Goal: Task Accomplishment & Management: Manage account settings

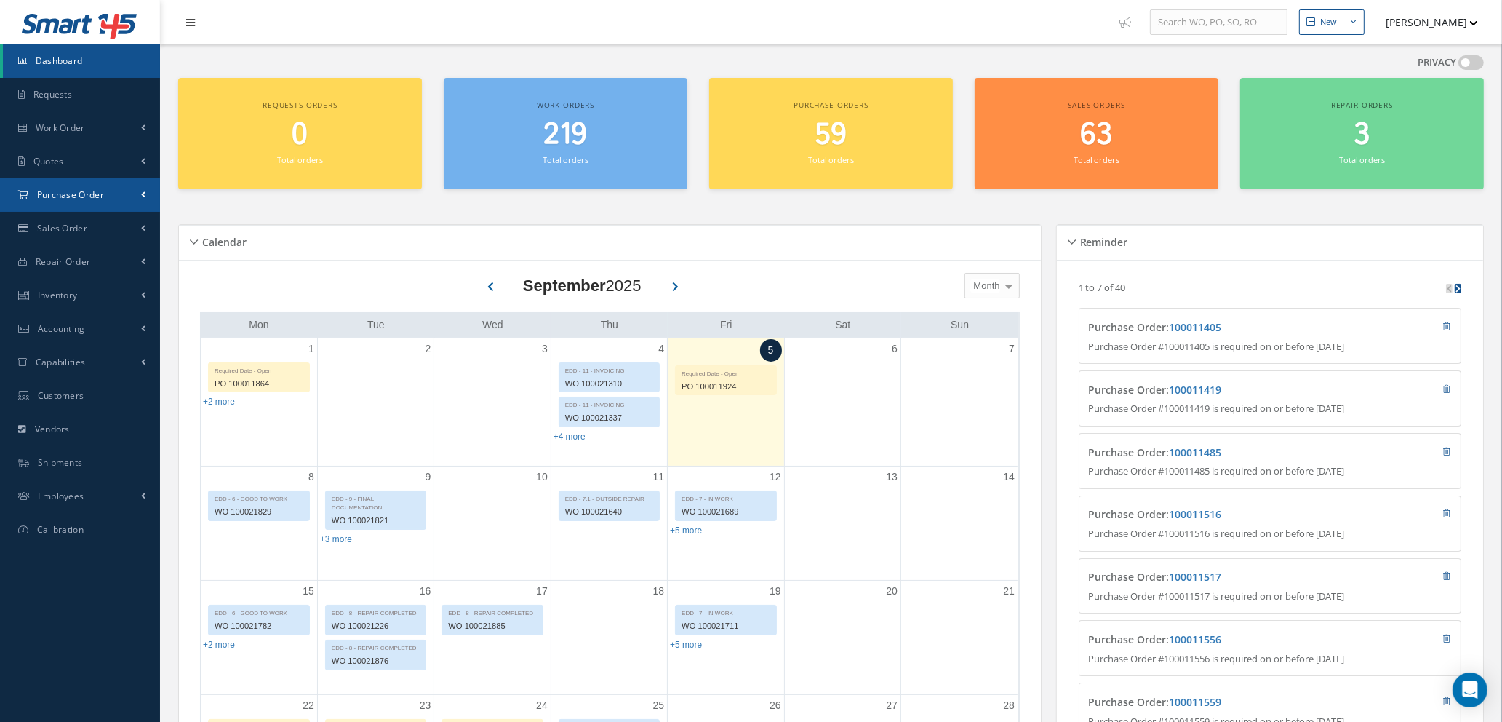
click at [72, 198] on span "Purchase Order" at bounding box center [70, 194] width 67 height 12
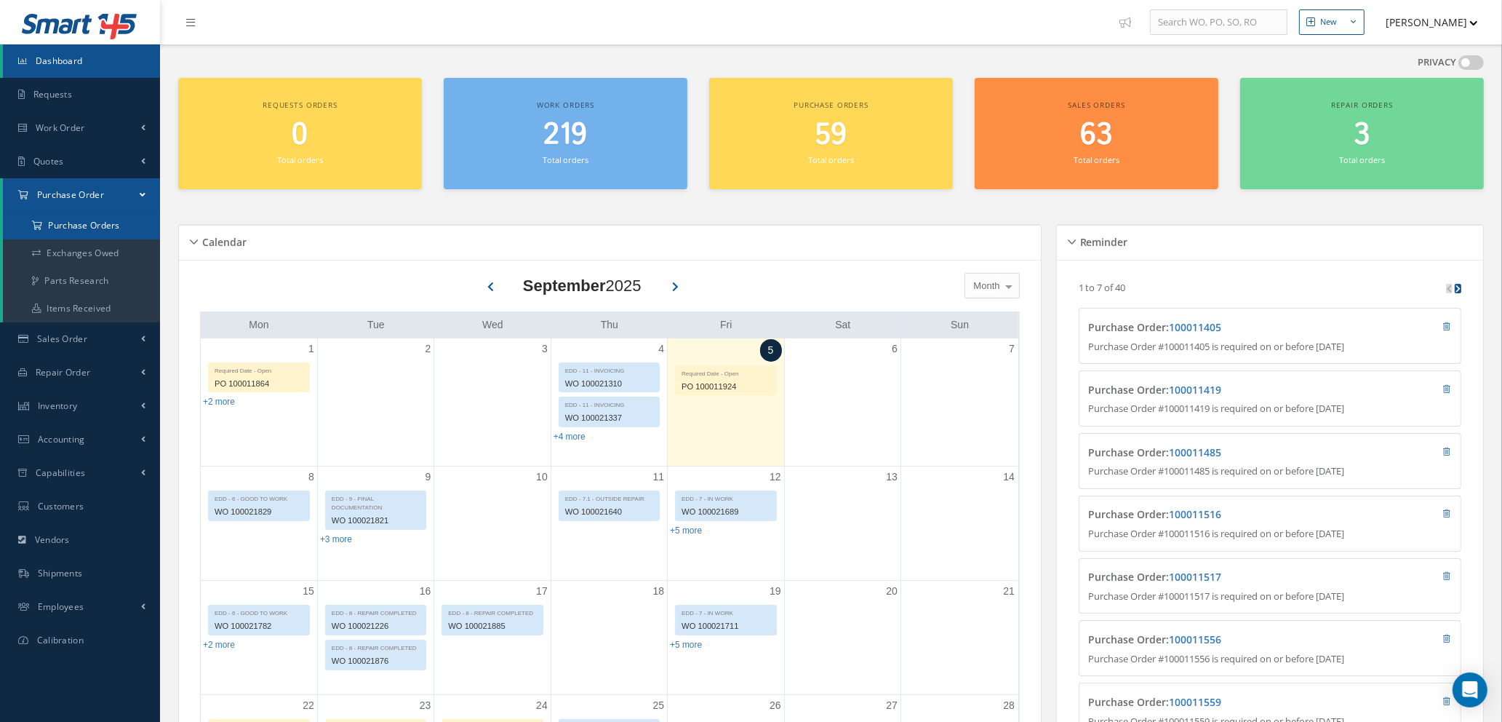
click at [72, 223] on a=1&status_id=2&status_id=3&status_id=5&collapsedFilters"] "Purchase Orders" at bounding box center [81, 226] width 157 height 28
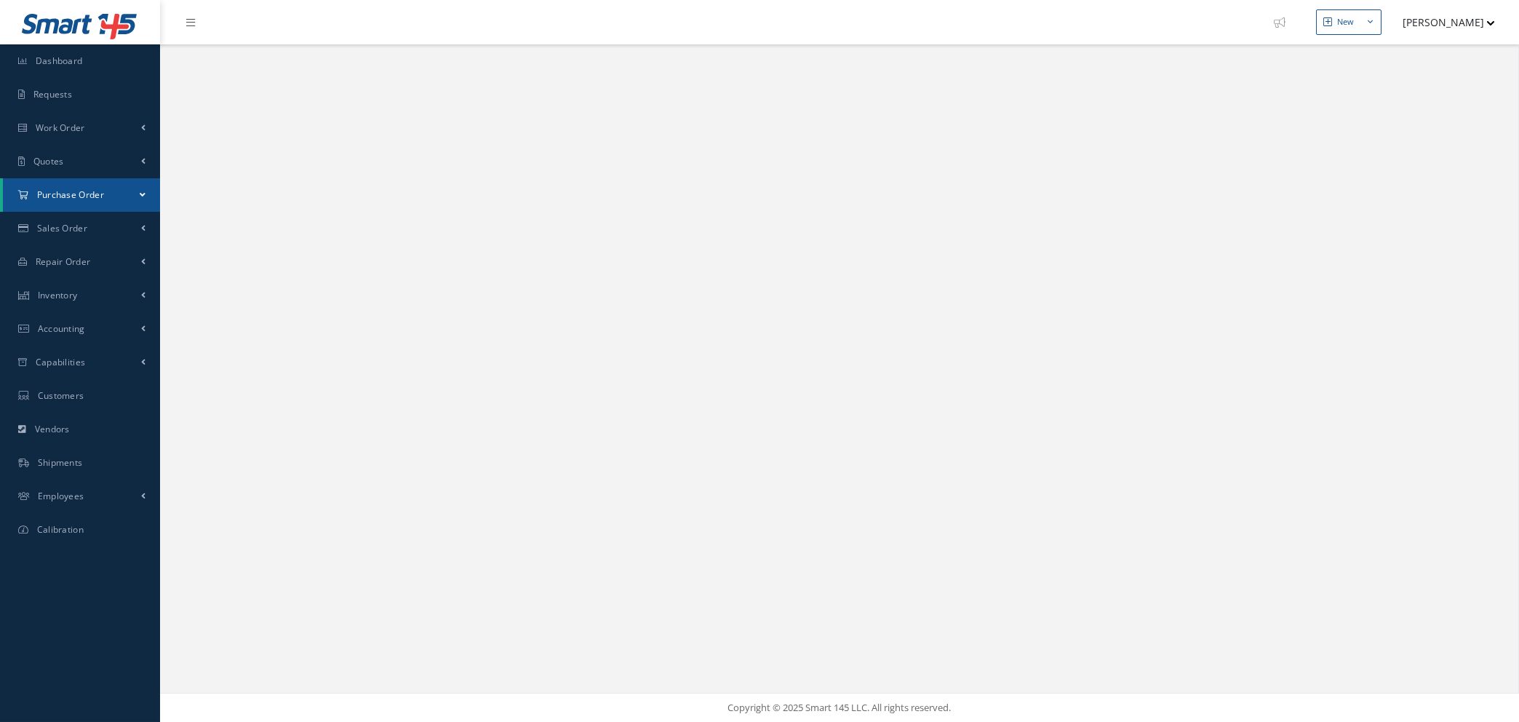
select select "25"
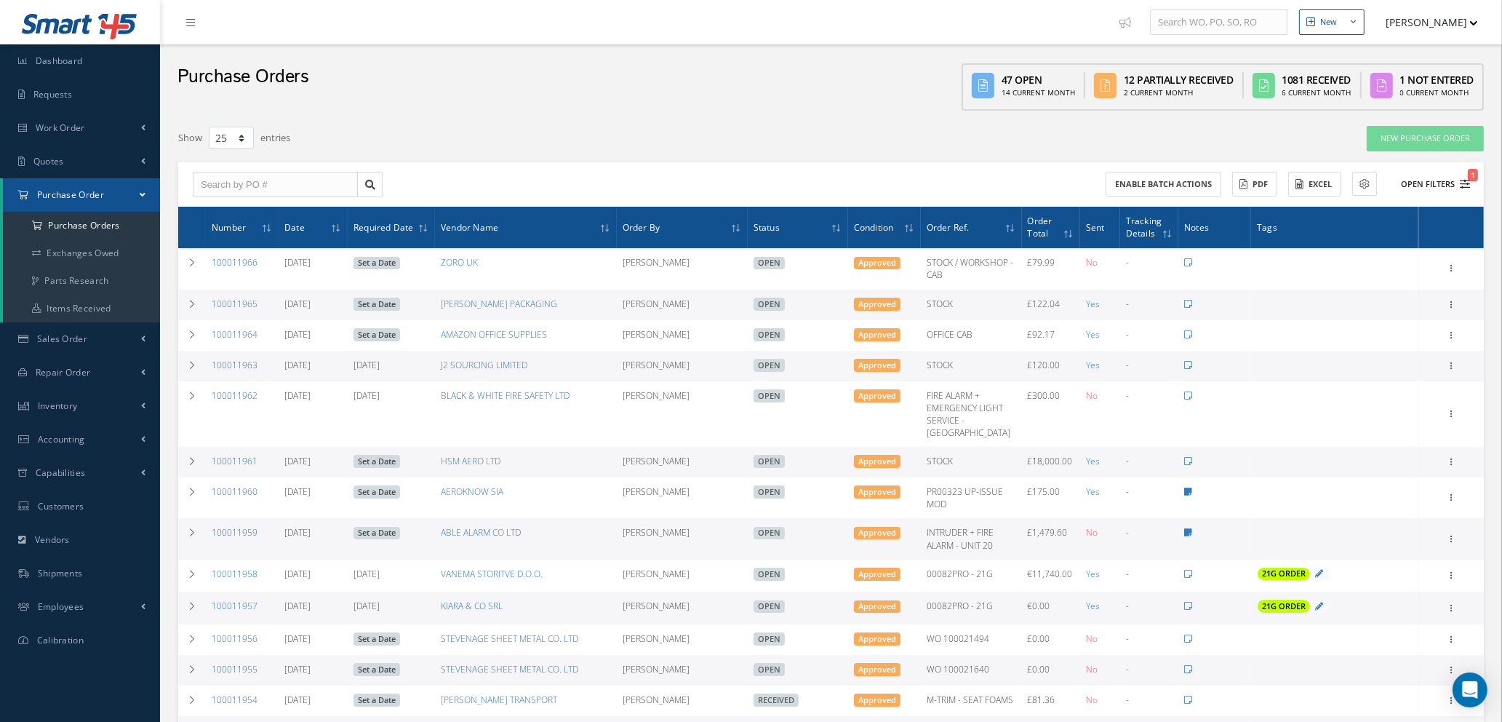
click at [1465, 179] on icon "1" at bounding box center [1465, 184] width 10 height 10
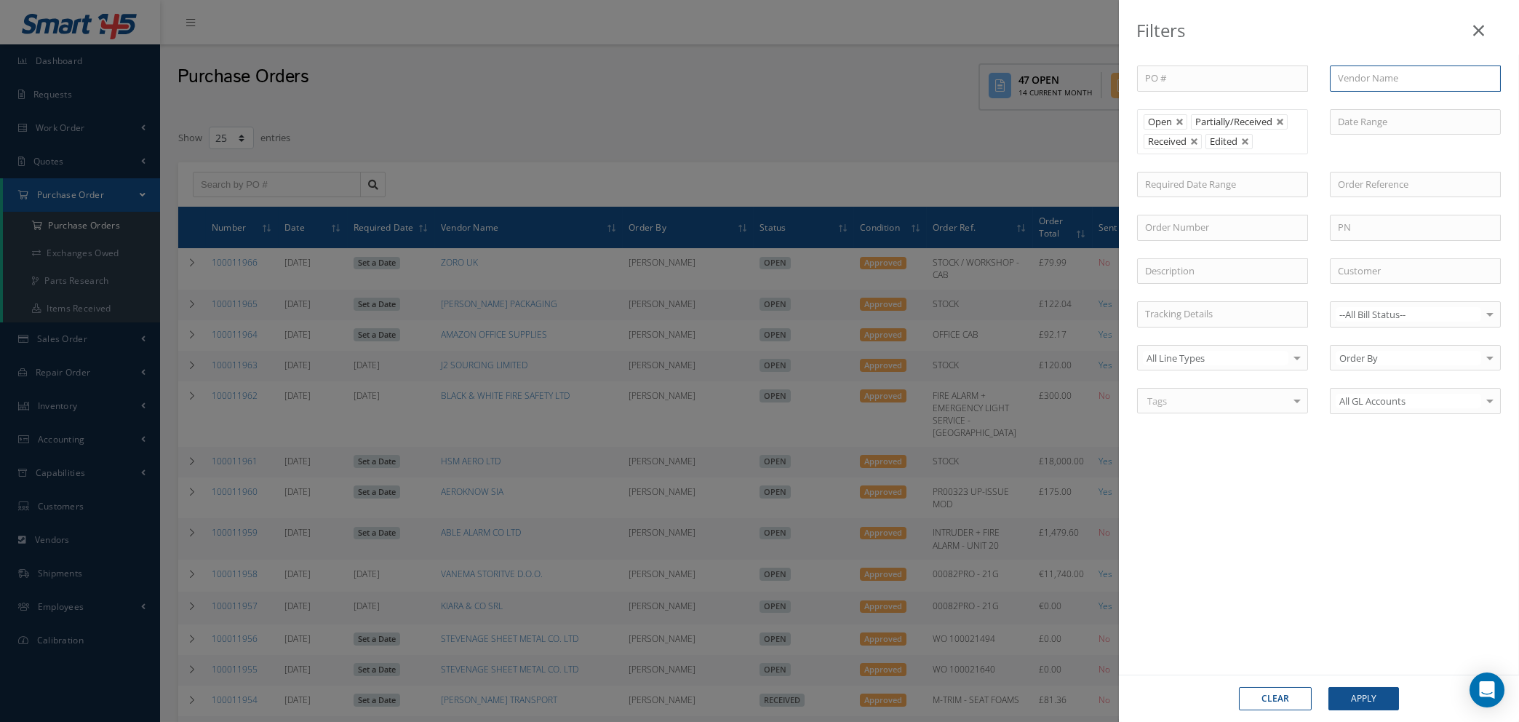
click at [1353, 76] on input "text" at bounding box center [1415, 78] width 171 height 26
click at [1356, 105] on span "VANEMA STORITVE D.O.O." at bounding box center [1394, 103] width 113 height 13
click at [1357, 700] on button "Apply" at bounding box center [1364, 698] width 71 height 23
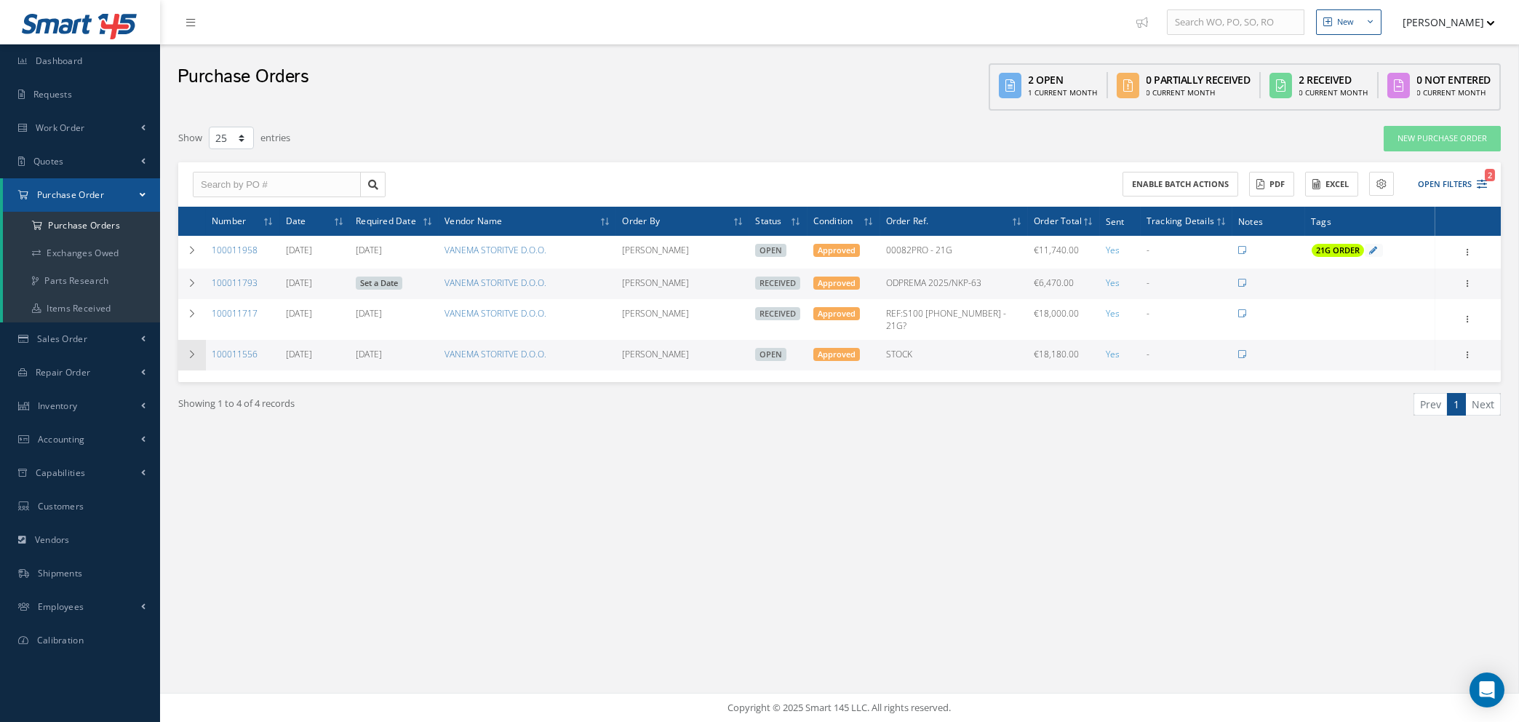
click at [192, 350] on icon at bounding box center [192, 354] width 10 height 9
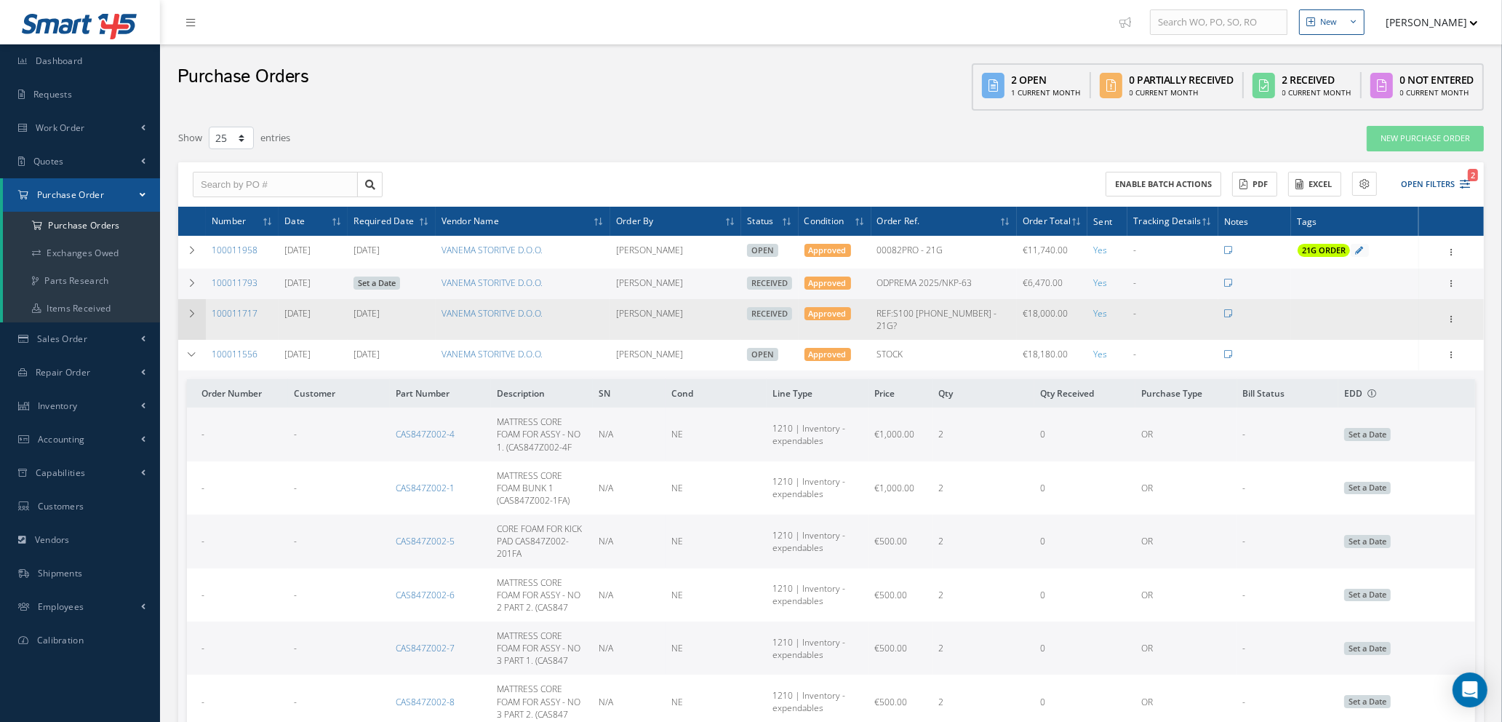
click at [196, 311] on icon at bounding box center [192, 313] width 10 height 9
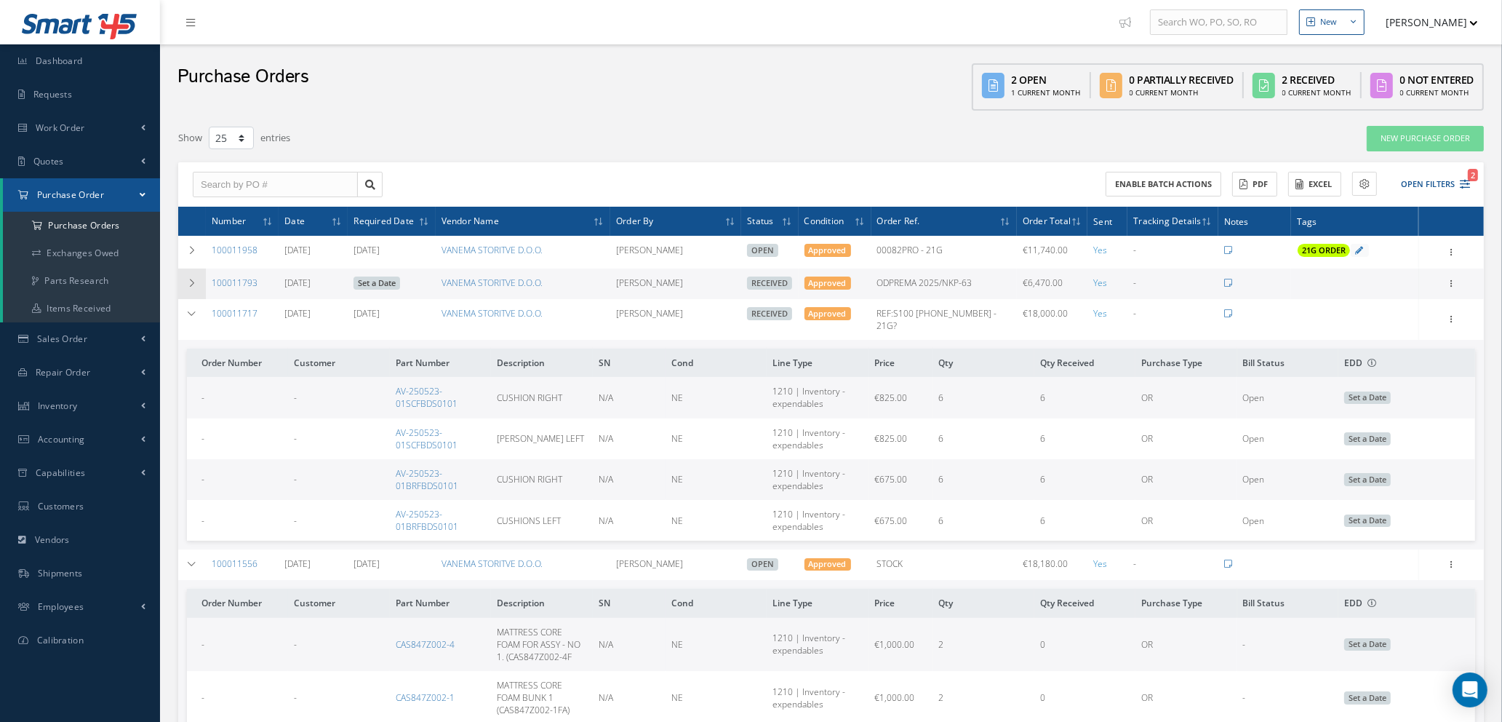
click at [196, 280] on icon at bounding box center [192, 283] width 10 height 9
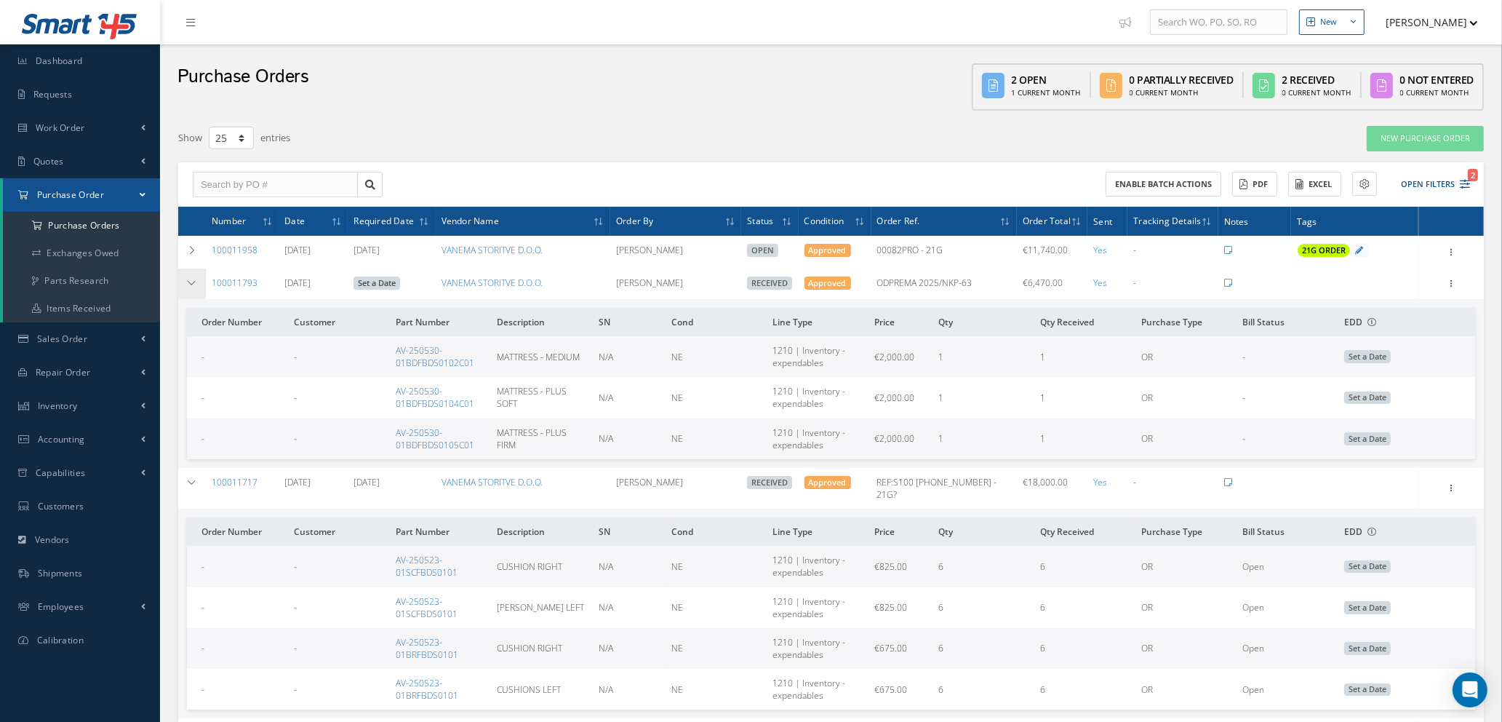
click at [195, 284] on icon at bounding box center [192, 283] width 10 height 9
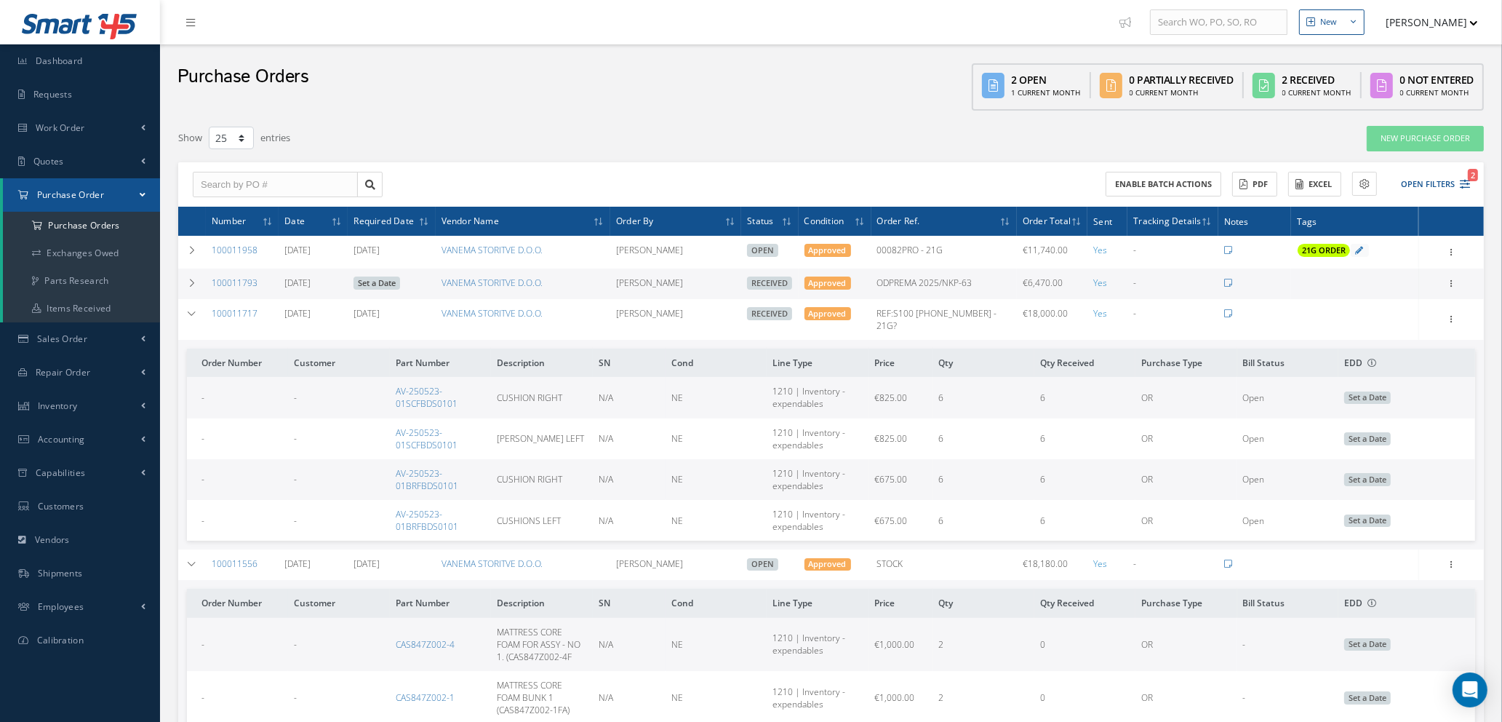
scroll to position [109, 0]
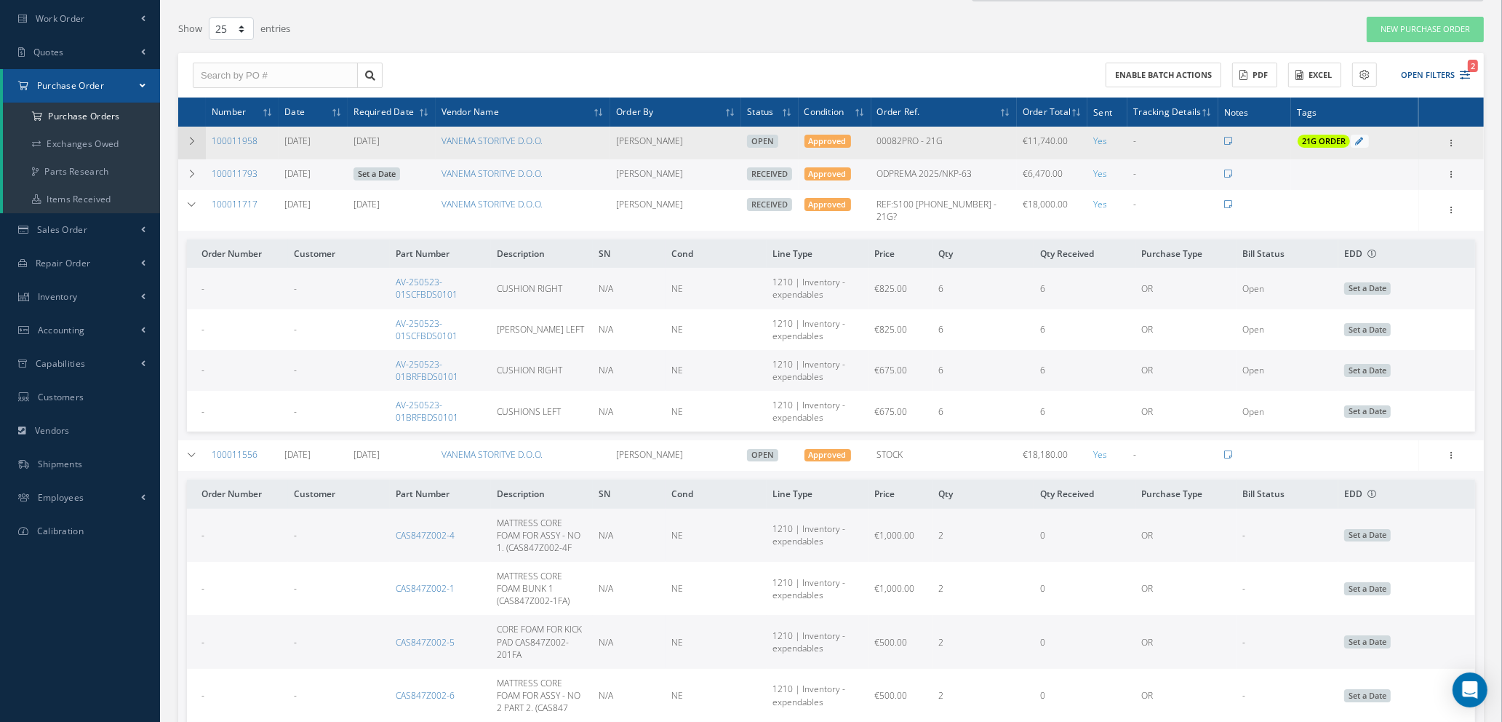
click at [188, 137] on icon at bounding box center [192, 141] width 10 height 9
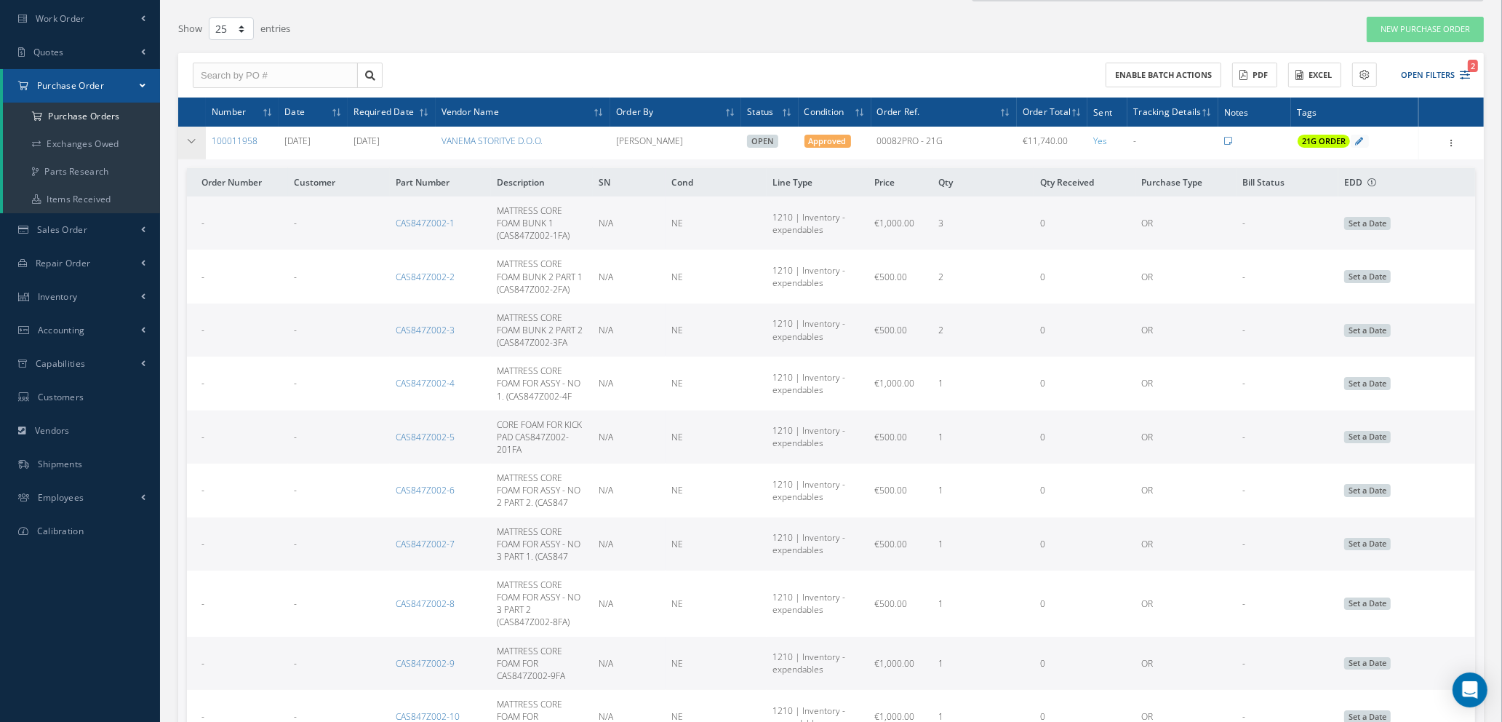
click at [188, 137] on icon at bounding box center [192, 141] width 10 height 9
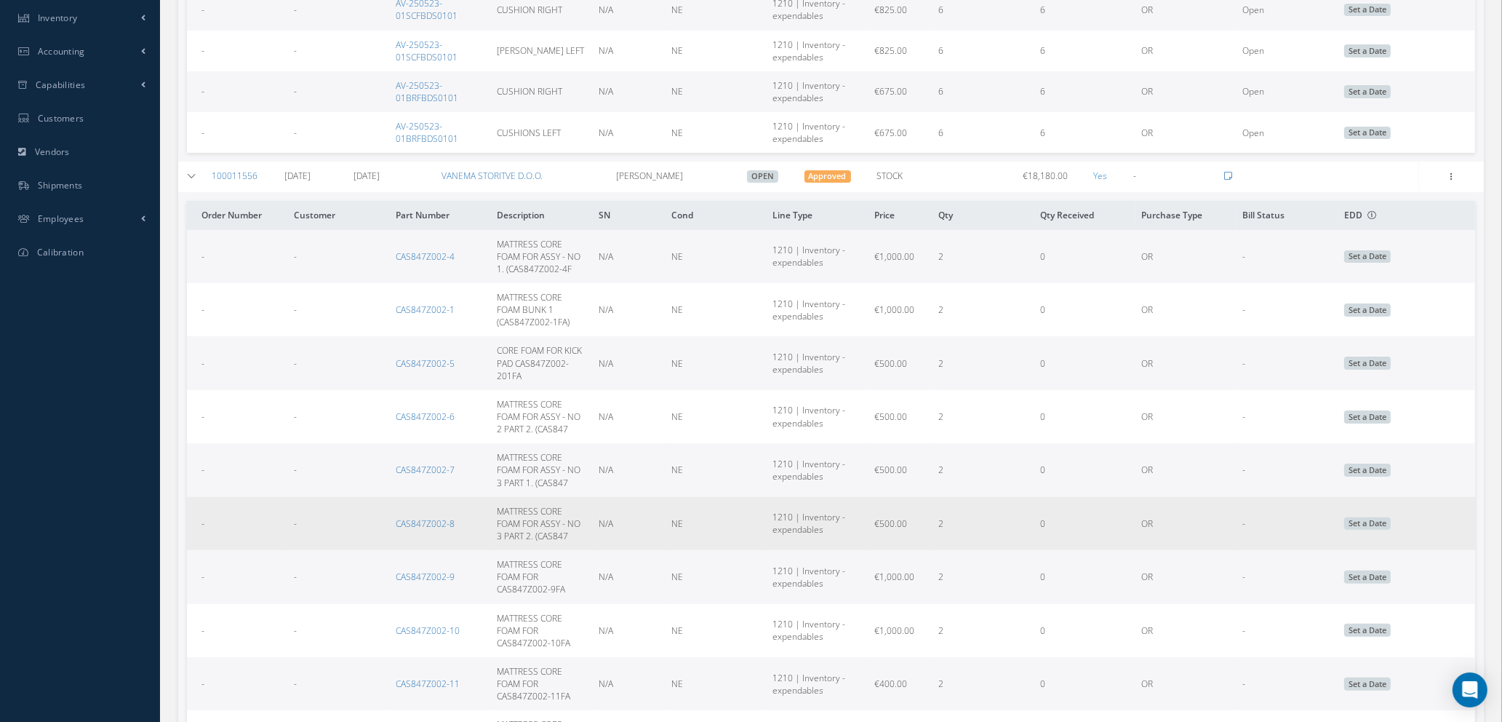
scroll to position [384, 0]
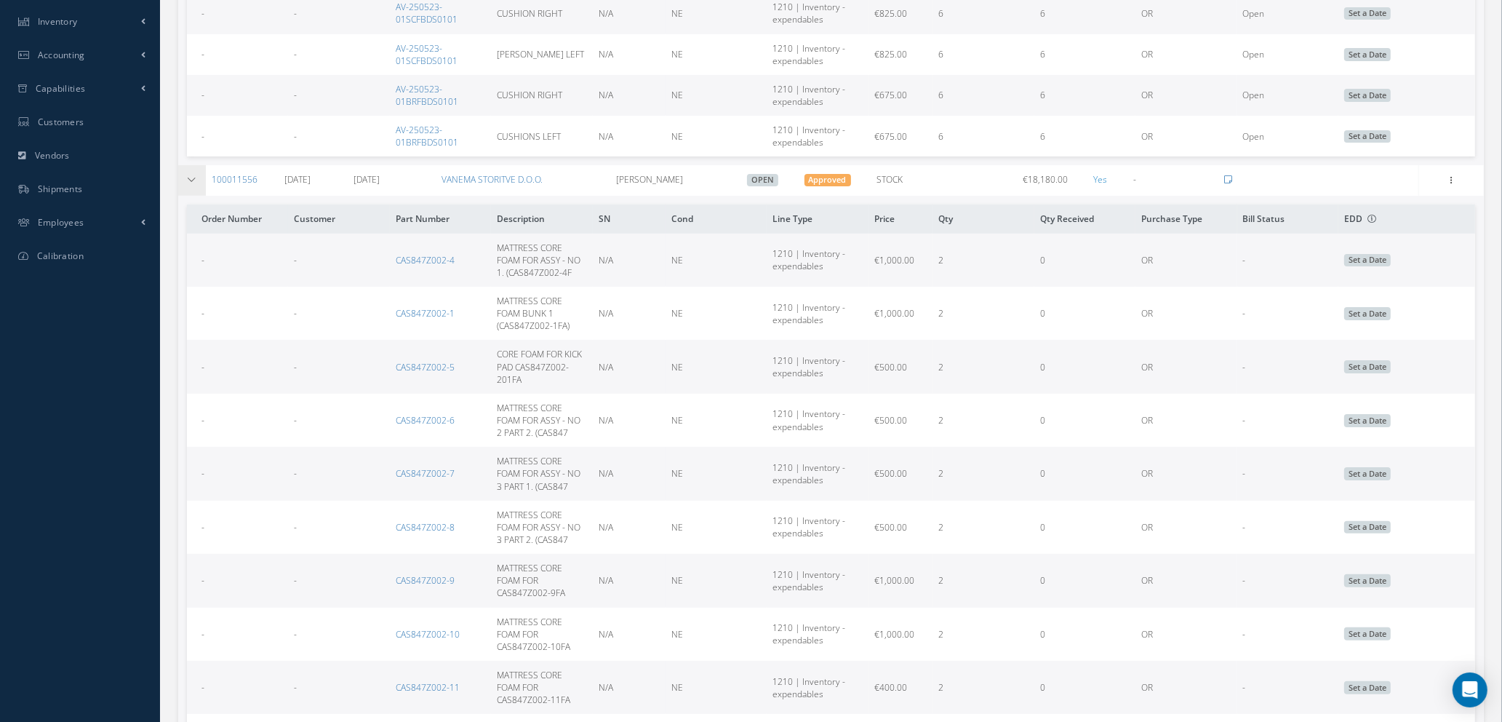
click at [187, 175] on icon at bounding box center [192, 179] width 10 height 9
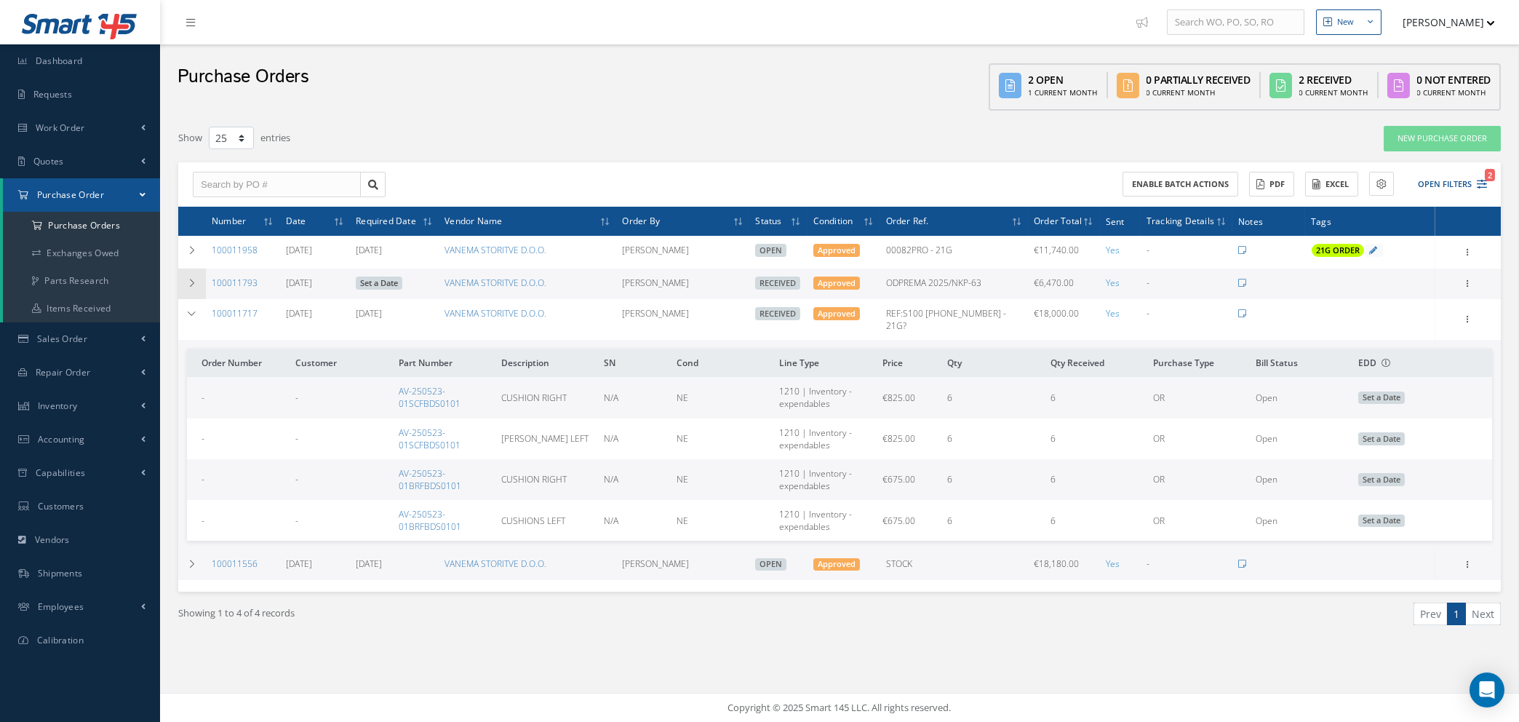
click at [195, 279] on icon at bounding box center [192, 283] width 10 height 9
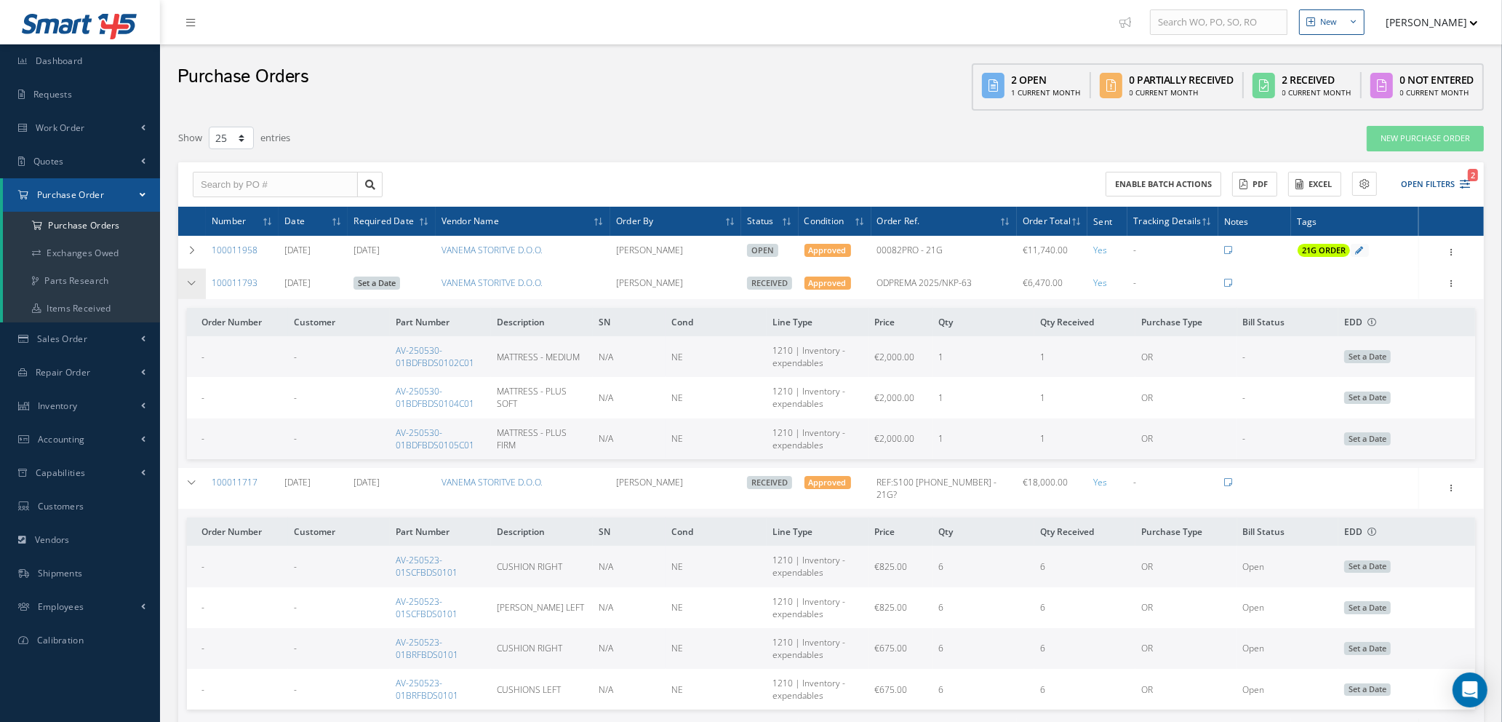
click at [195, 279] on icon at bounding box center [192, 283] width 10 height 9
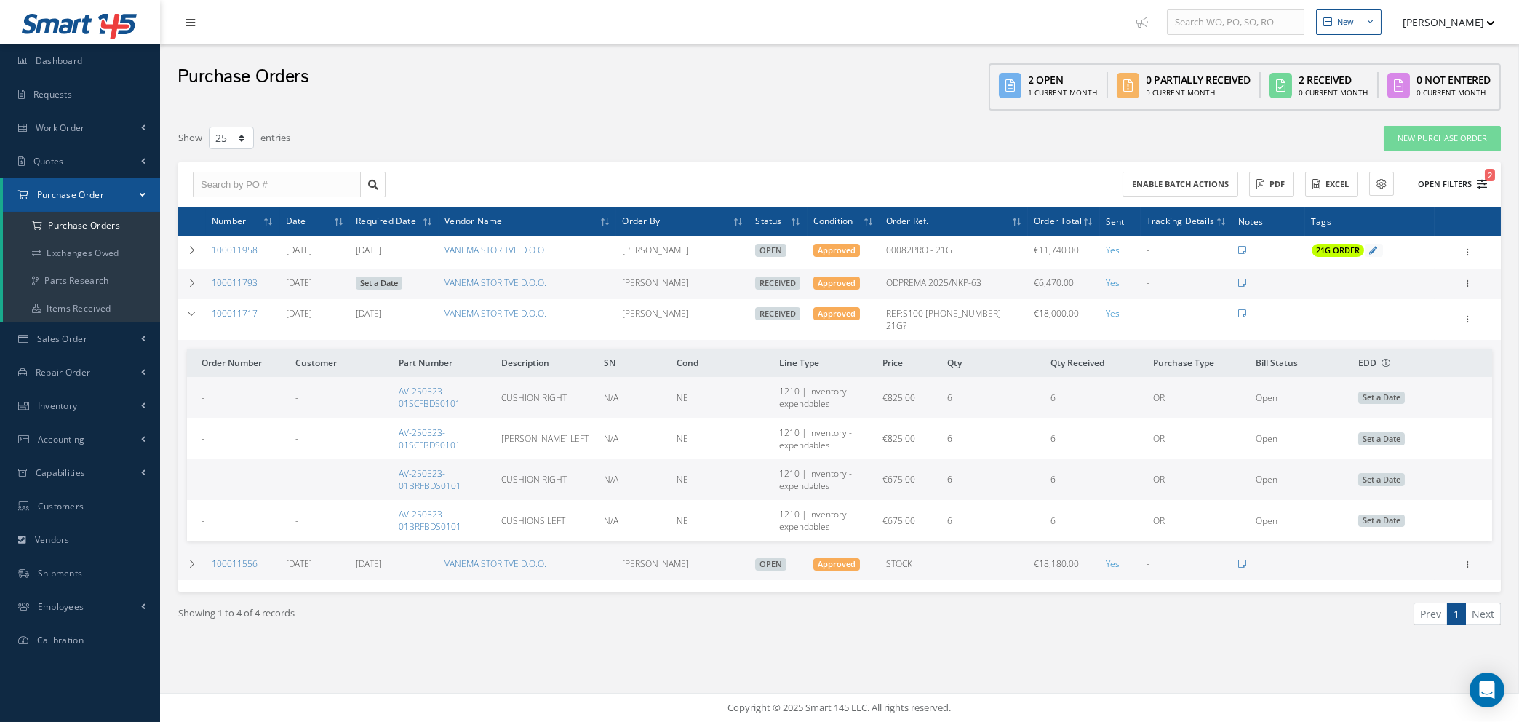
click at [1486, 183] on icon "2" at bounding box center [1482, 184] width 10 height 10
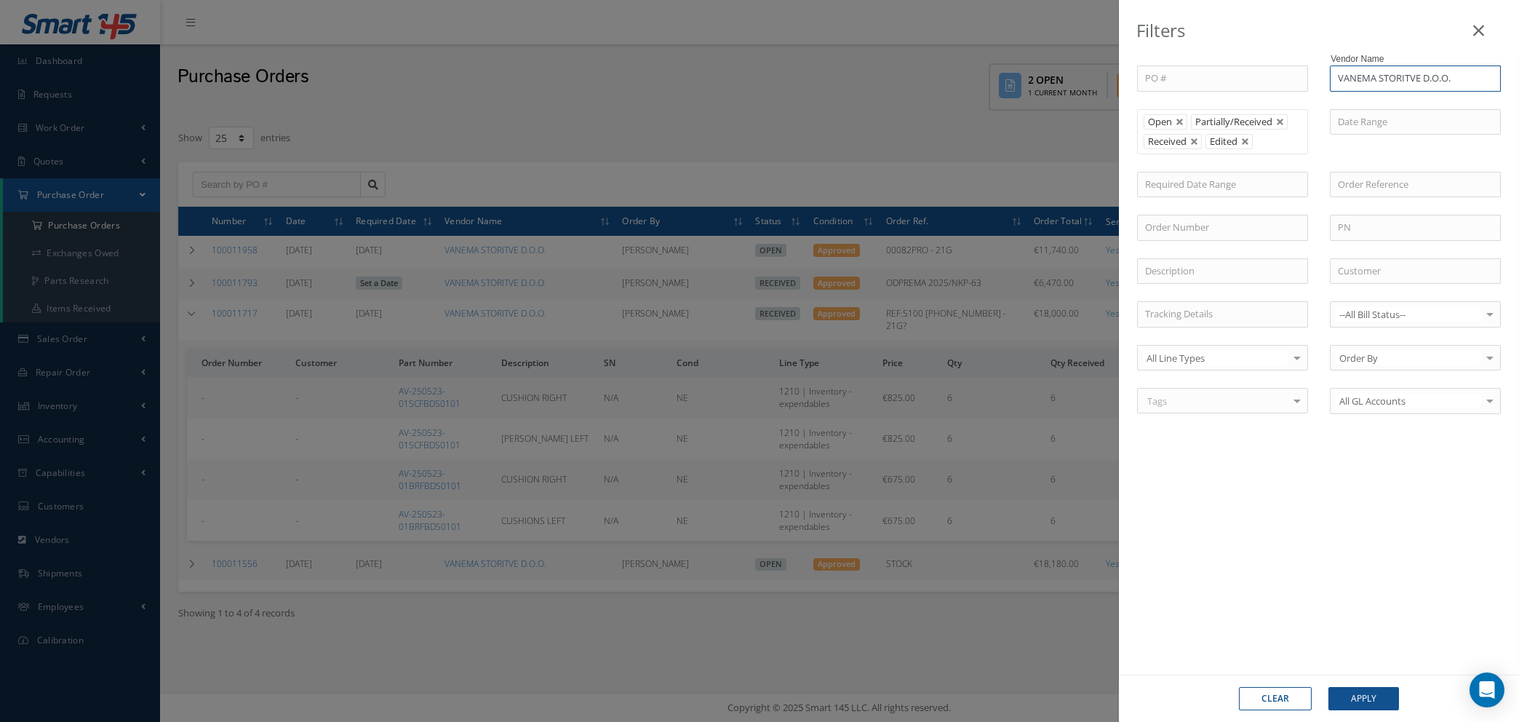
click at [1472, 77] on input "VANEMA STORITVE D.O.O." at bounding box center [1415, 78] width 171 height 26
type input "VANEMa"
click at [746, 672] on div "Filters PO # Vendor Name VANEMa VANEMA STORITVE D.O.O. Open Partially/Received …" at bounding box center [759, 361] width 1519 height 722
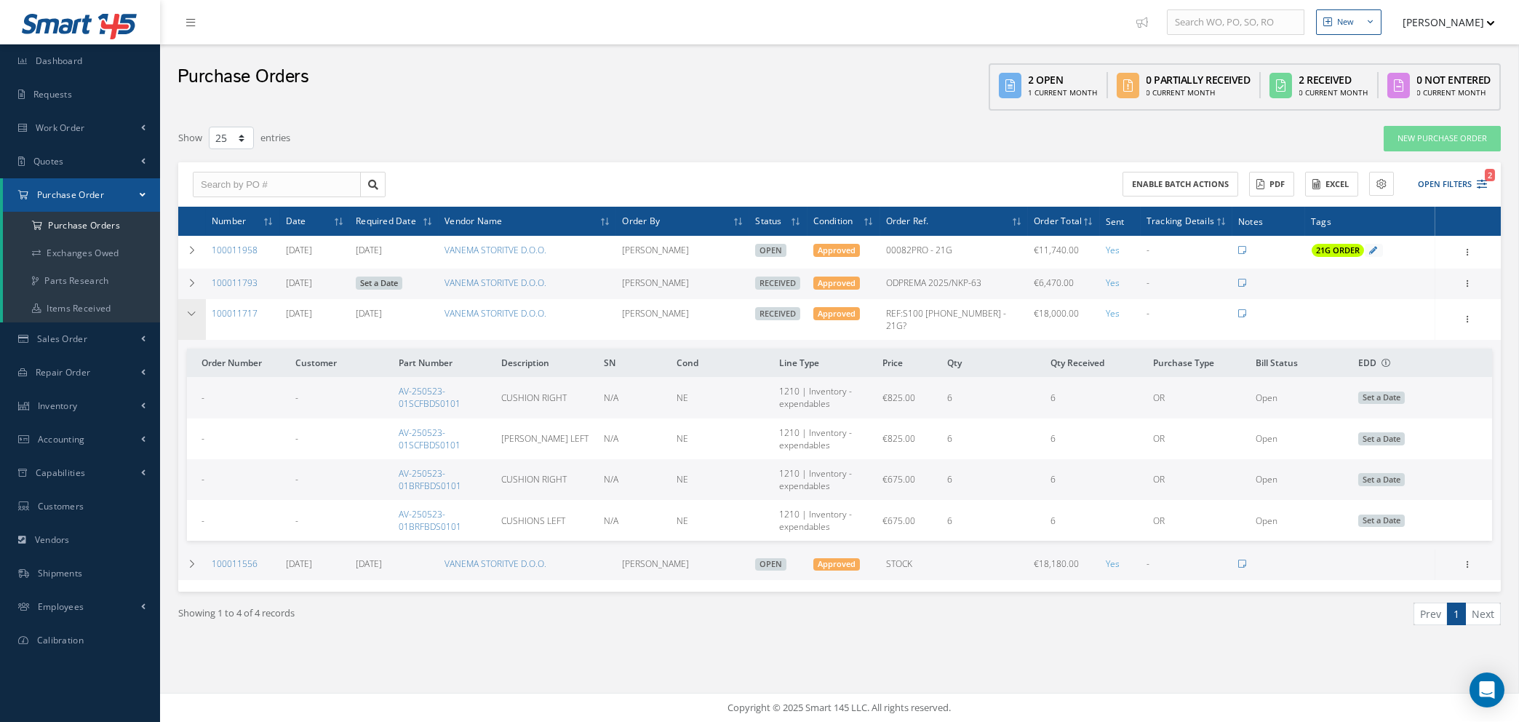
click at [202, 306] on td at bounding box center [192, 319] width 28 height 41
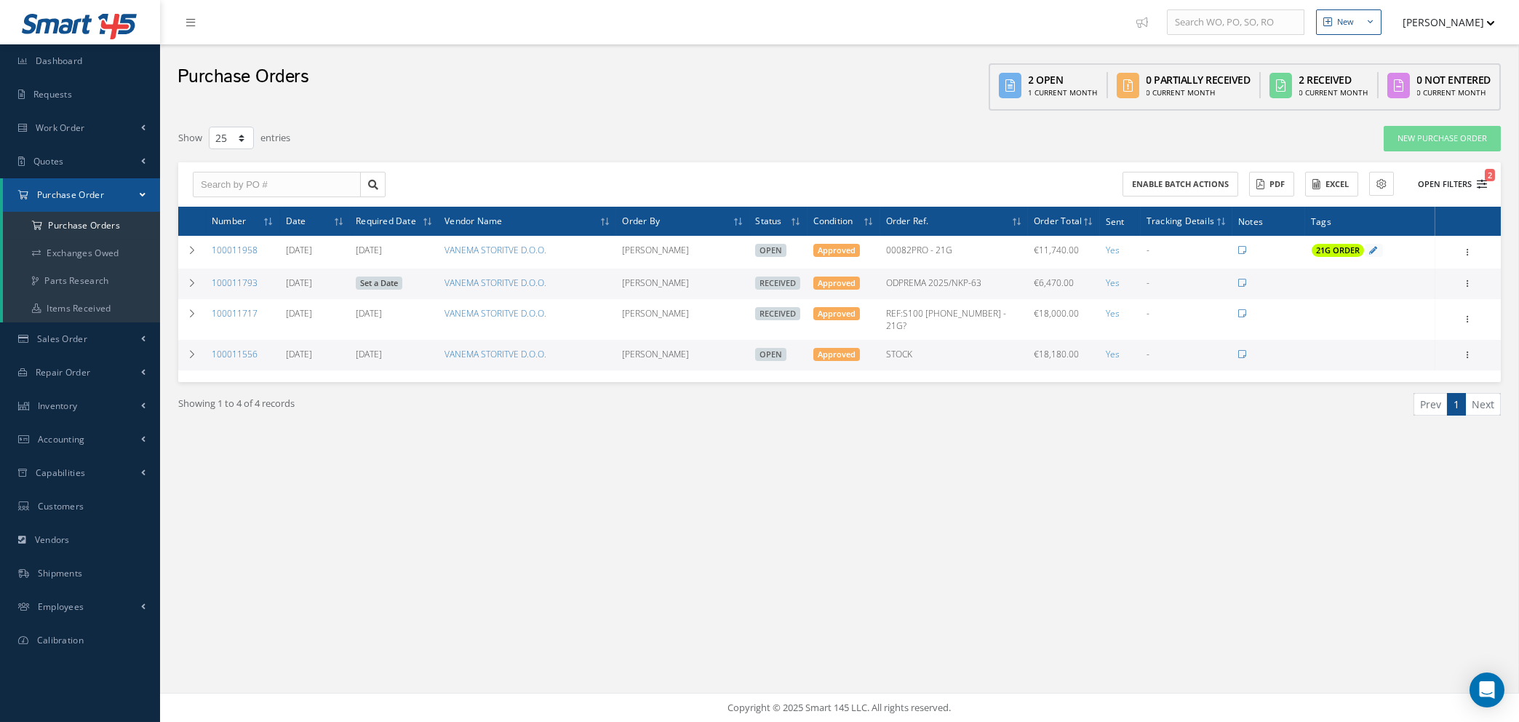
click at [1481, 180] on icon "2" at bounding box center [1482, 184] width 10 height 10
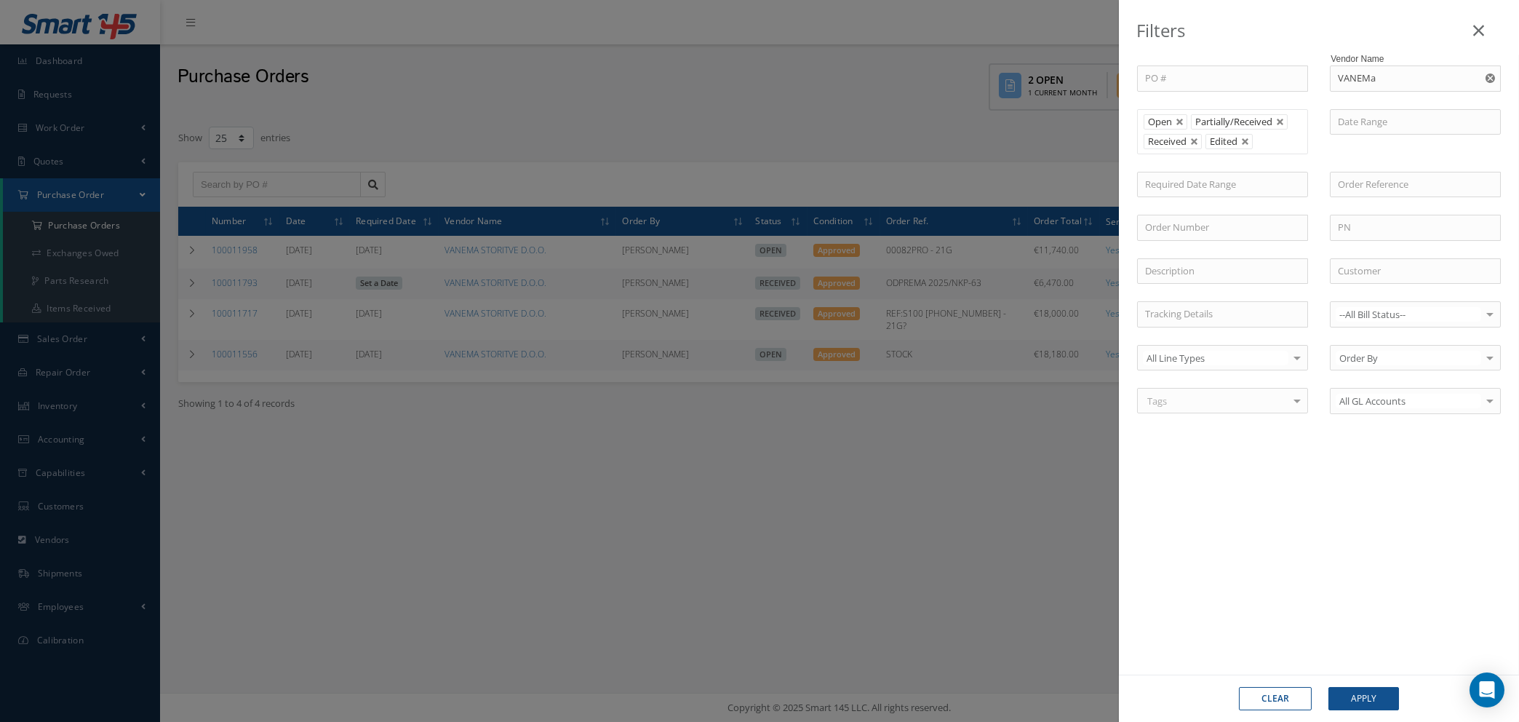
click at [1490, 78] on icon "Reset" at bounding box center [1490, 77] width 9 height 9
click at [1353, 701] on button "Apply" at bounding box center [1364, 698] width 71 height 23
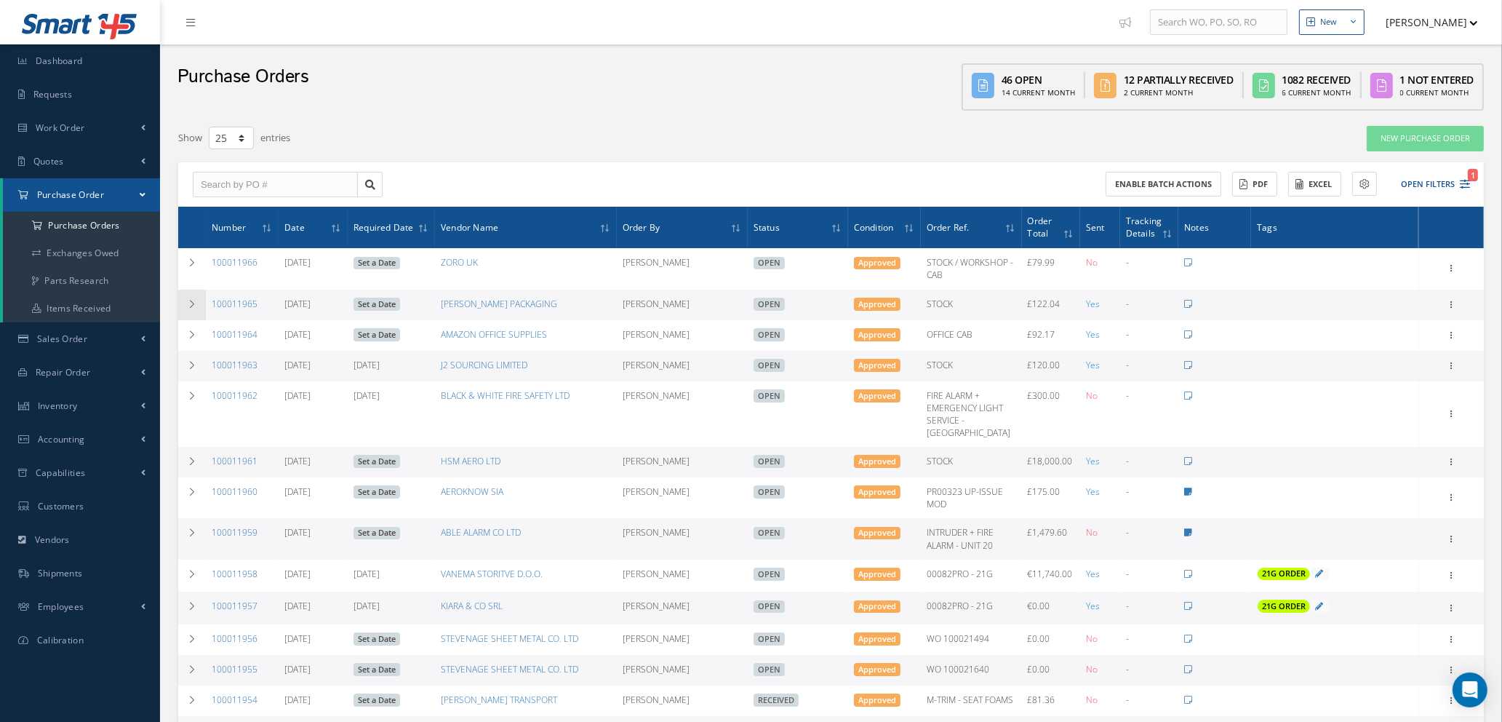
click at [194, 300] on icon at bounding box center [192, 304] width 10 height 9
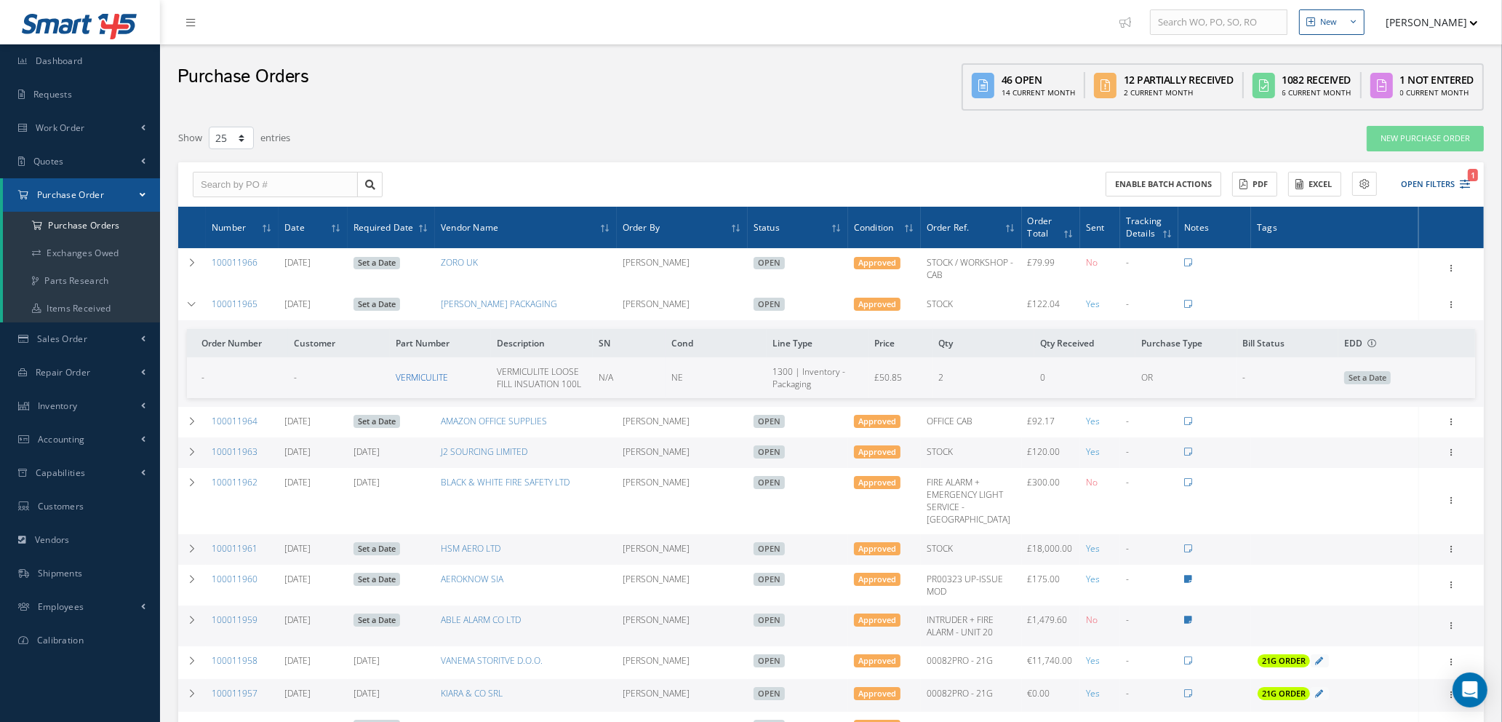
click at [422, 375] on link "VERMICULITE" at bounding box center [422, 377] width 52 height 12
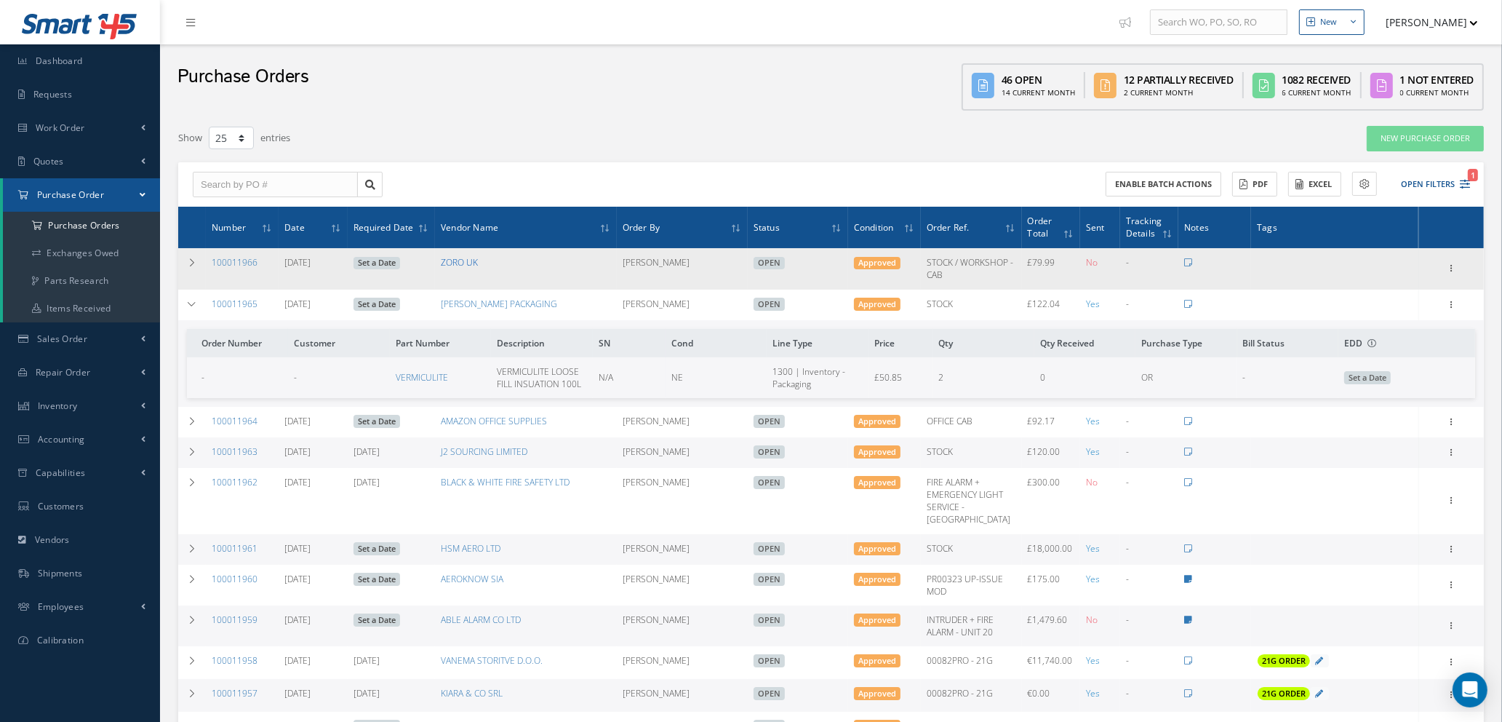
click at [467, 261] on link "ZORO UK" at bounding box center [459, 262] width 37 height 12
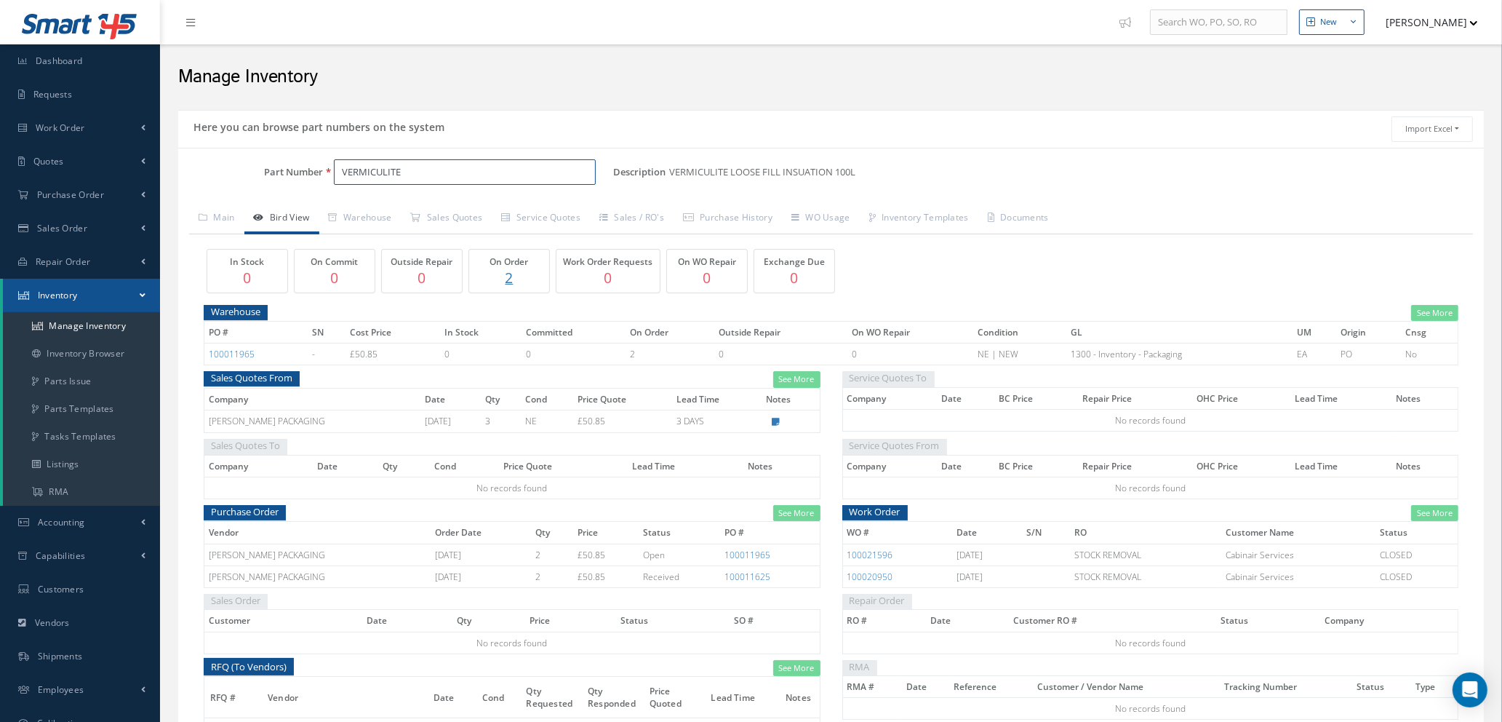
drag, startPoint x: 423, startPoint y: 175, endPoint x: 276, endPoint y: 167, distance: 147.2
click at [276, 167] on div "Part Number VERMICULITE" at bounding box center [395, 172] width 435 height 26
click at [105, 324] on link "Manage Inventory" at bounding box center [81, 326] width 157 height 28
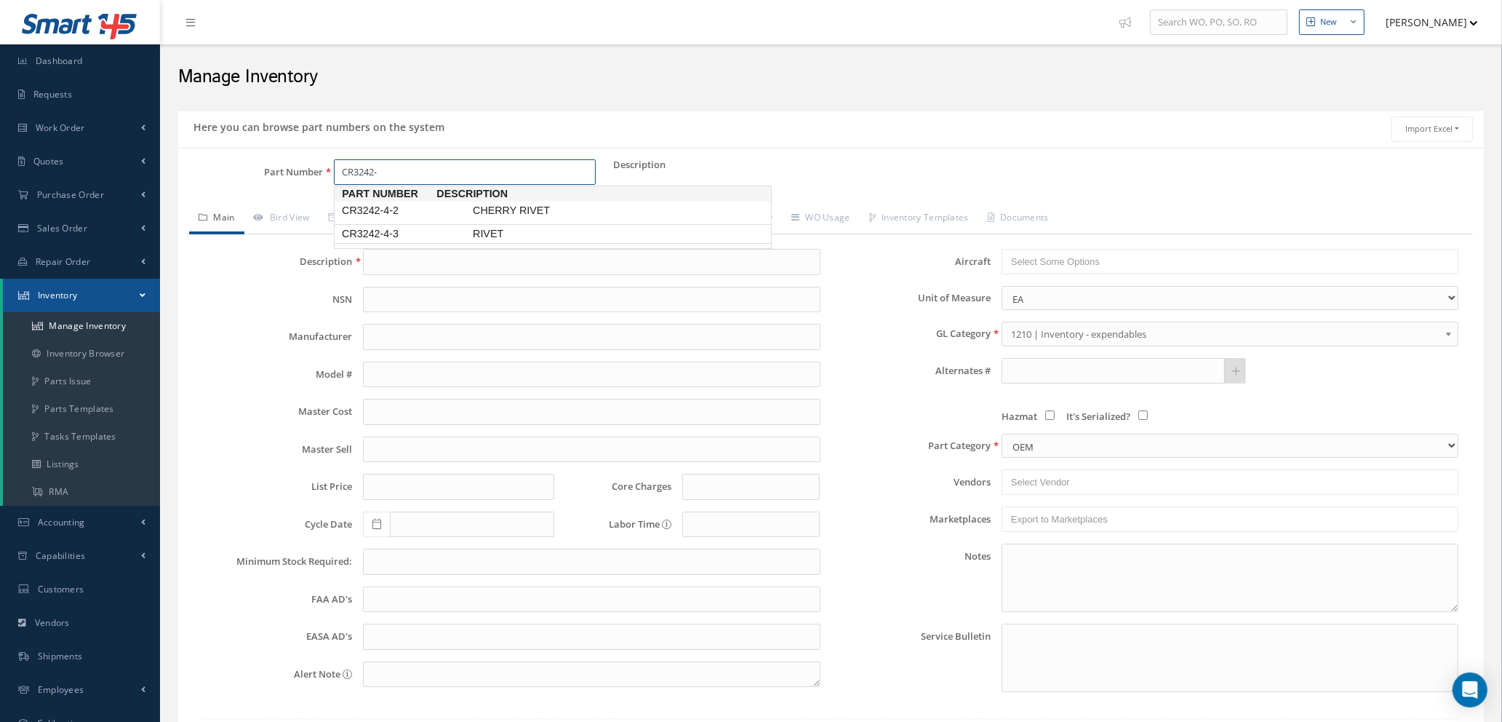
click at [419, 236] on span "CR3242-4-3" at bounding box center [404, 233] width 131 height 15
type input "CR3242-4-3"
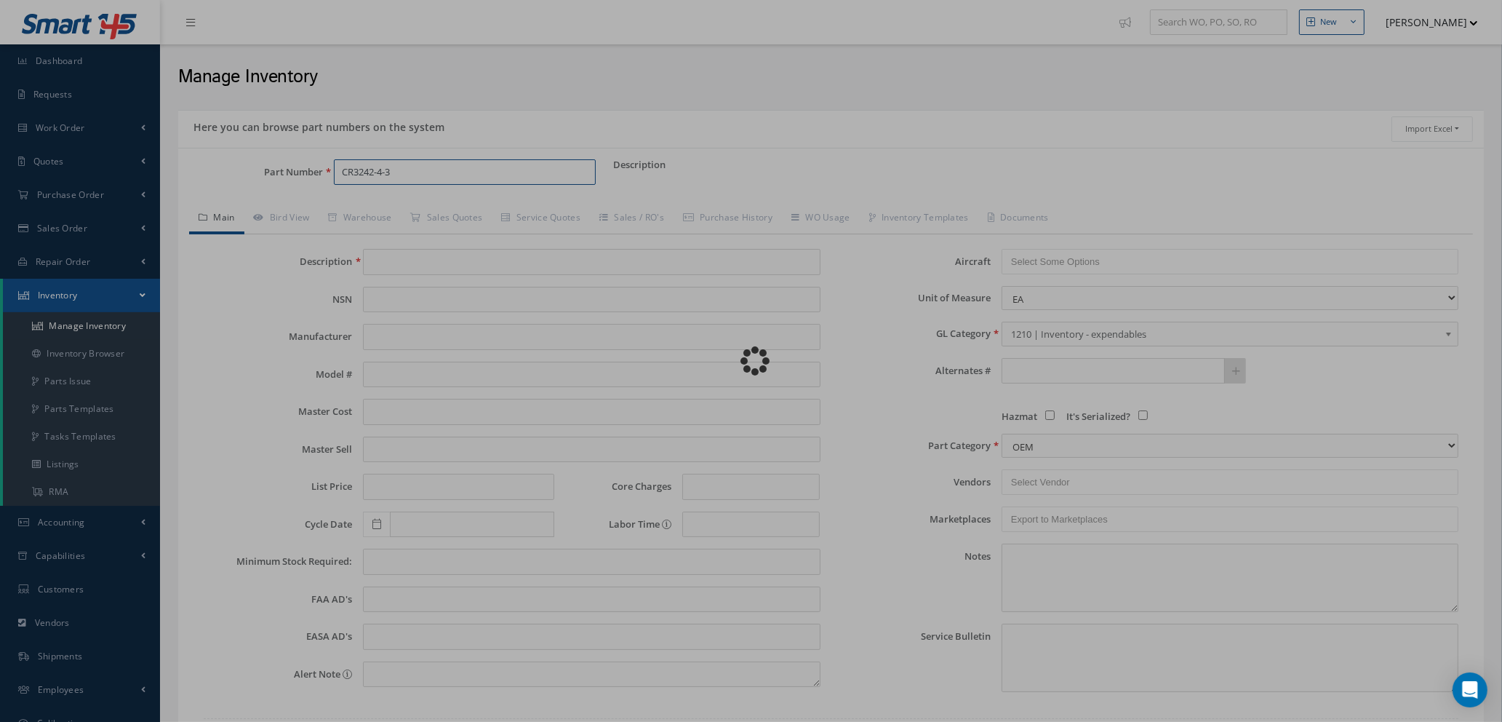
type input "RIVET"
type input "0.60"
type input "0.00"
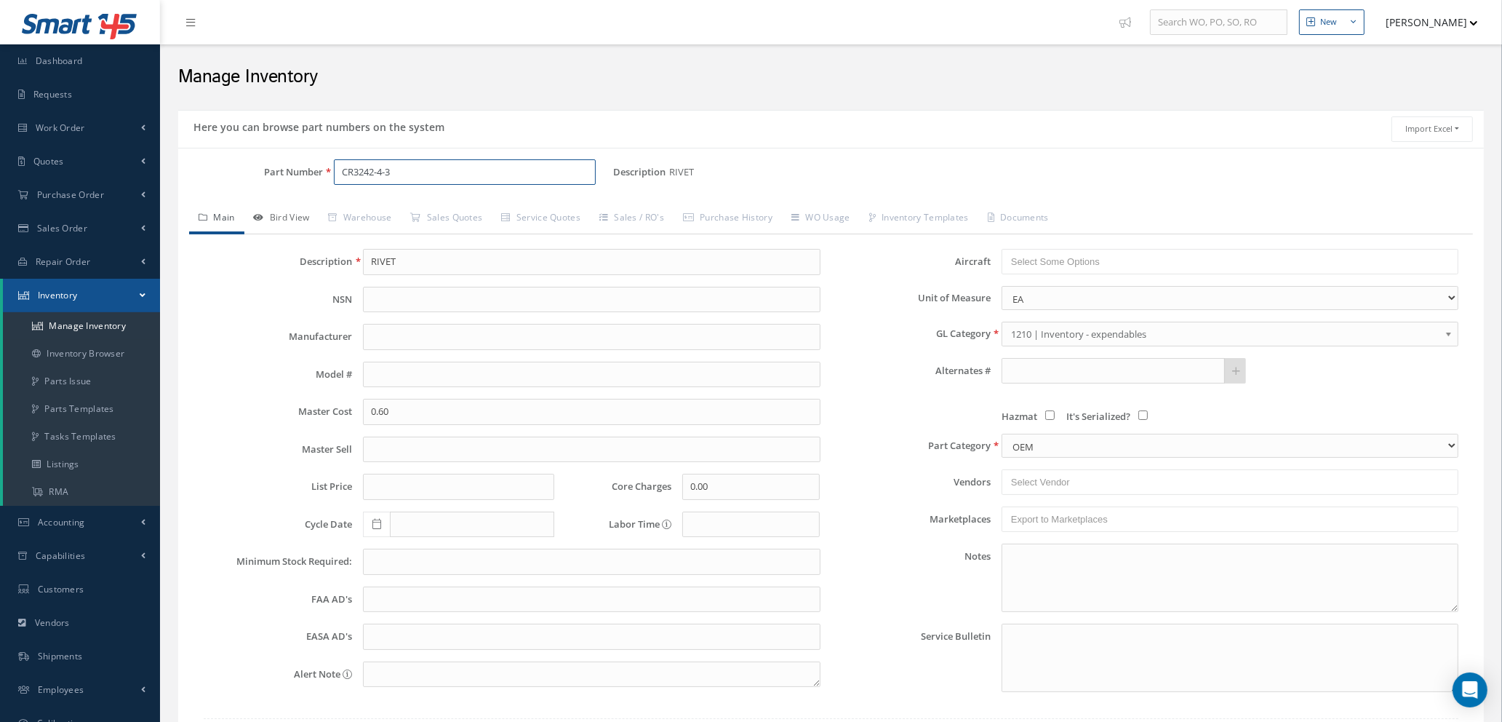
type input "CR3242-4-3"
click at [294, 220] on link "Bird View" at bounding box center [281, 219] width 75 height 31
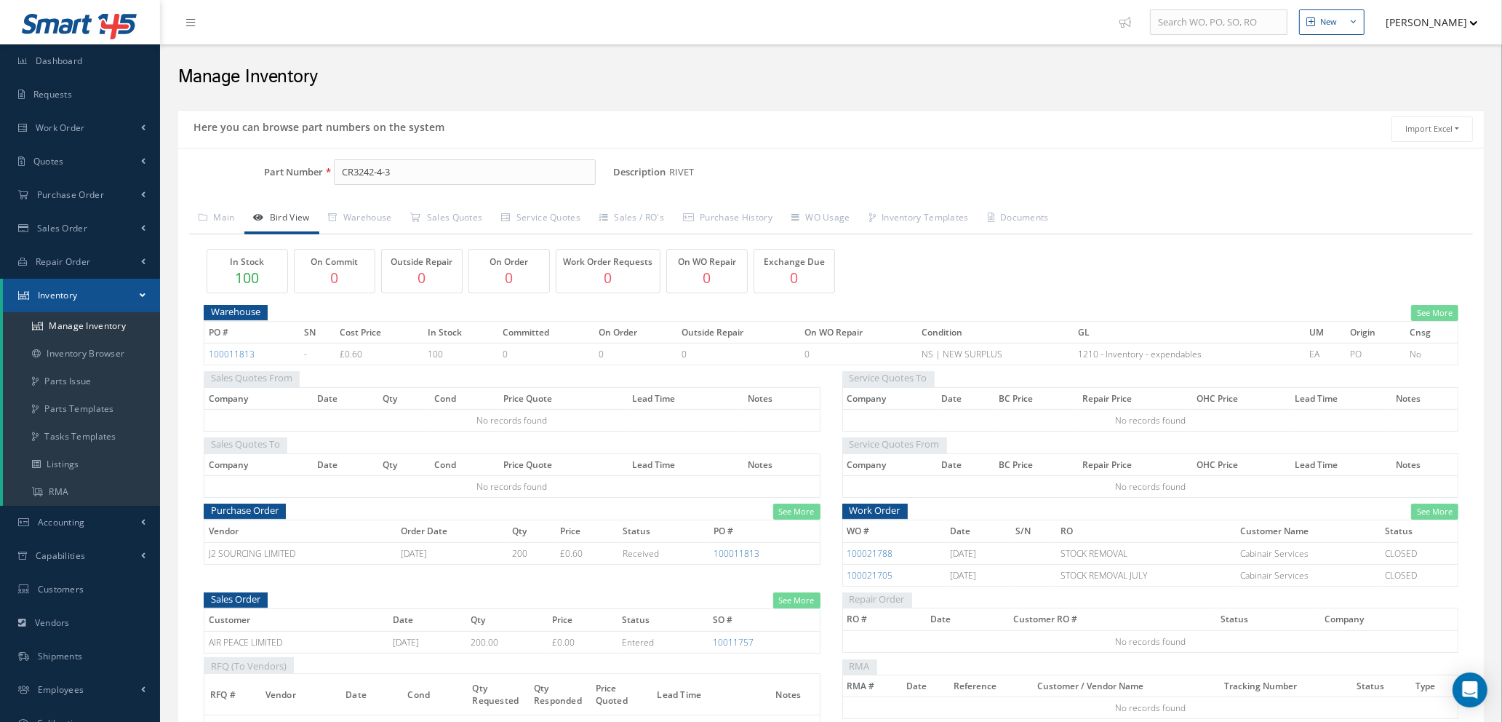
scroll to position [95, 0]
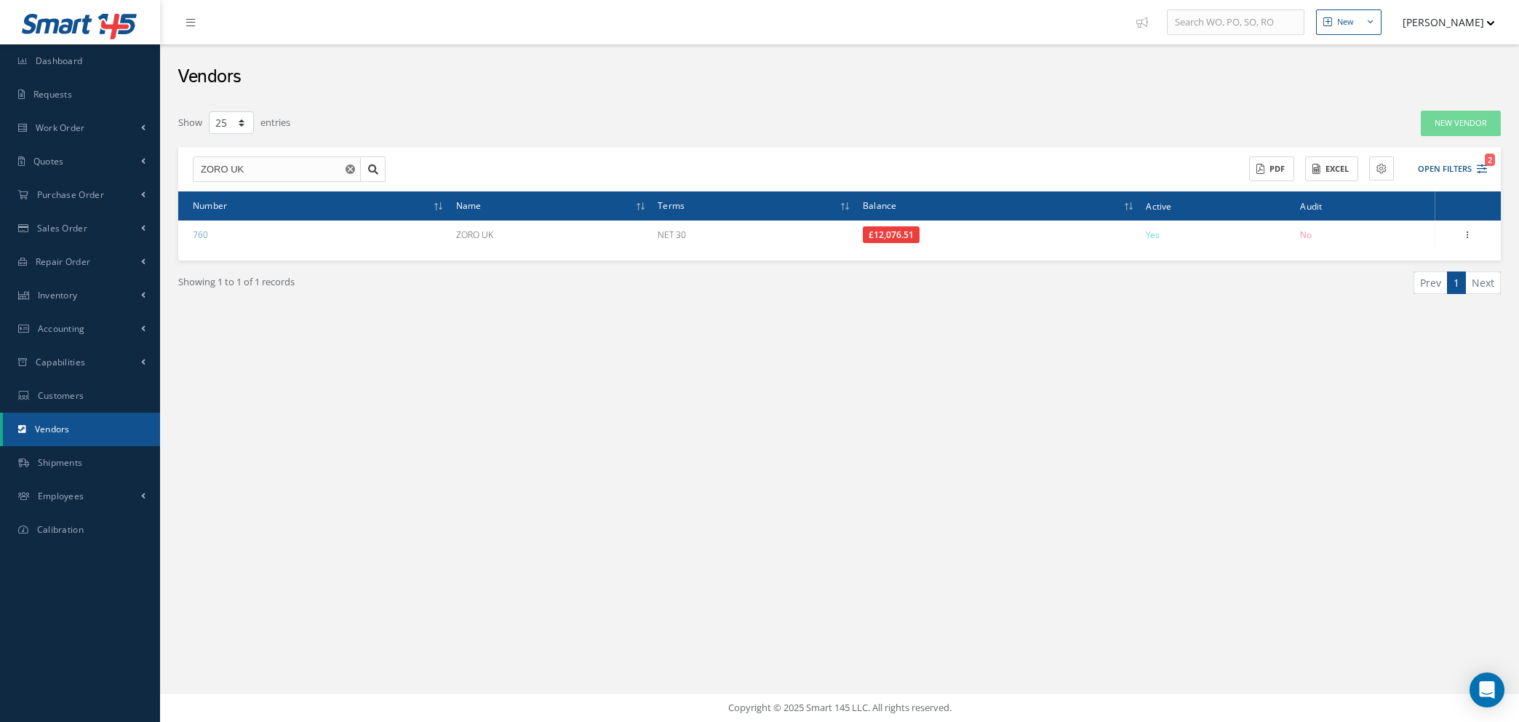
select select "25"
click at [349, 167] on icon "Reset" at bounding box center [350, 168] width 9 height 9
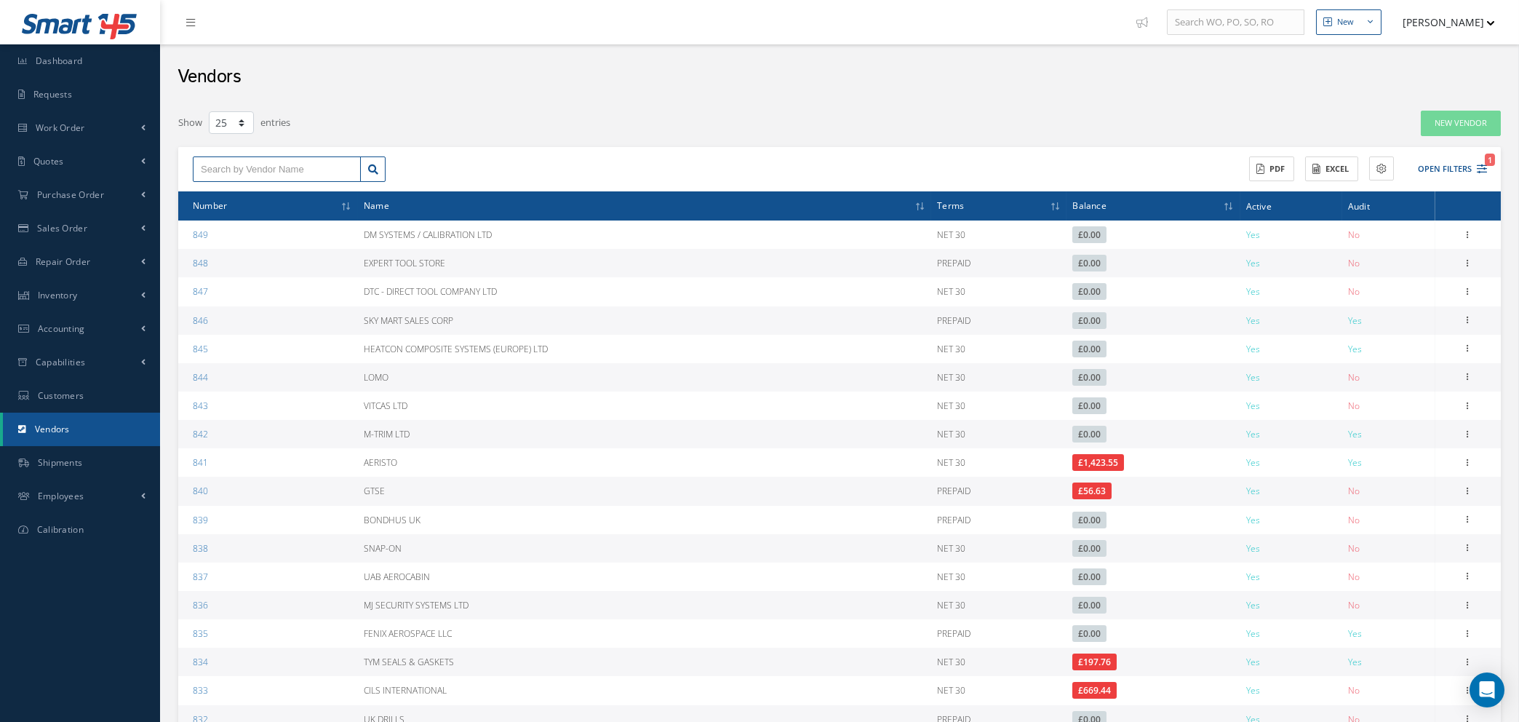
click at [339, 167] on input "text" at bounding box center [277, 169] width 168 height 26
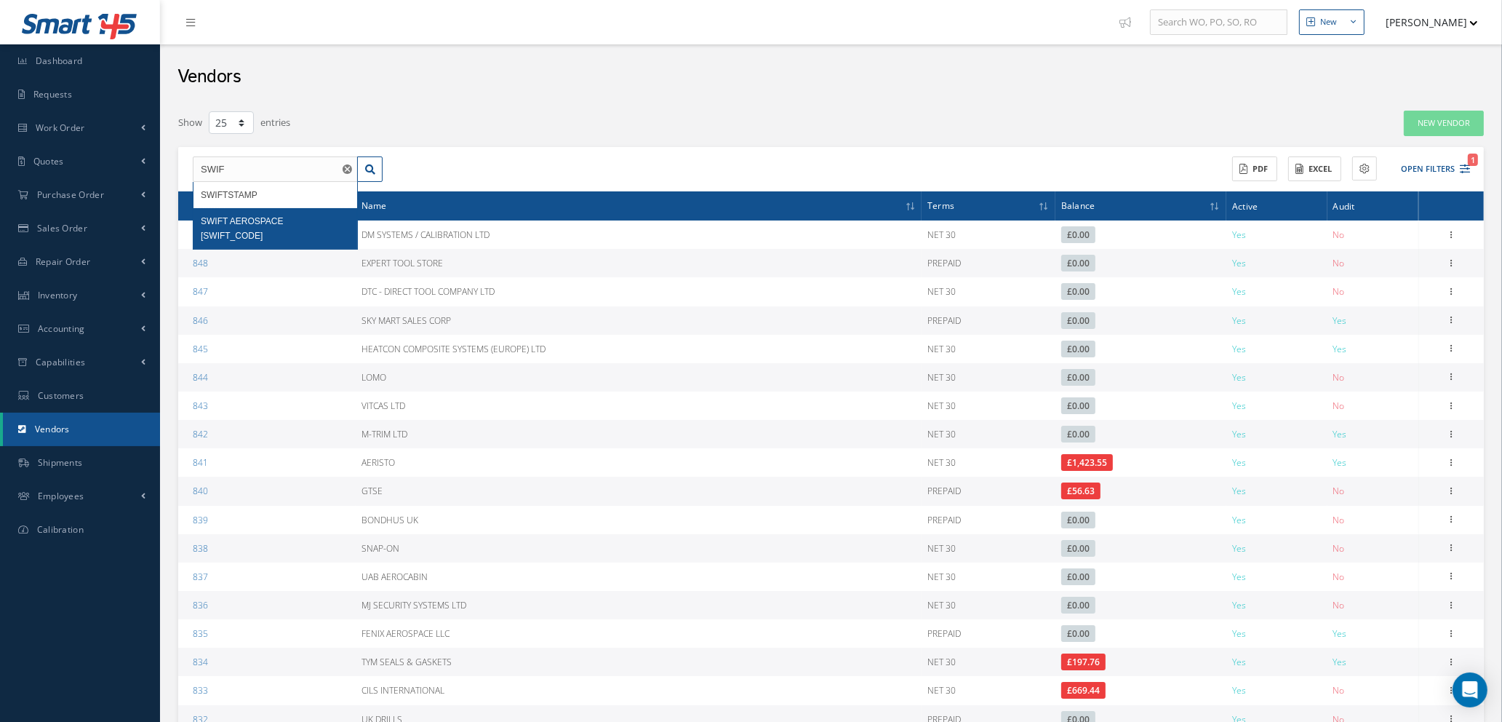
click at [250, 223] on span "SWIFT AEROSPACE SERVICES LTD" at bounding box center [242, 228] width 83 height 25
type input "SWIFT AEROSPACE SERVICES LTD"
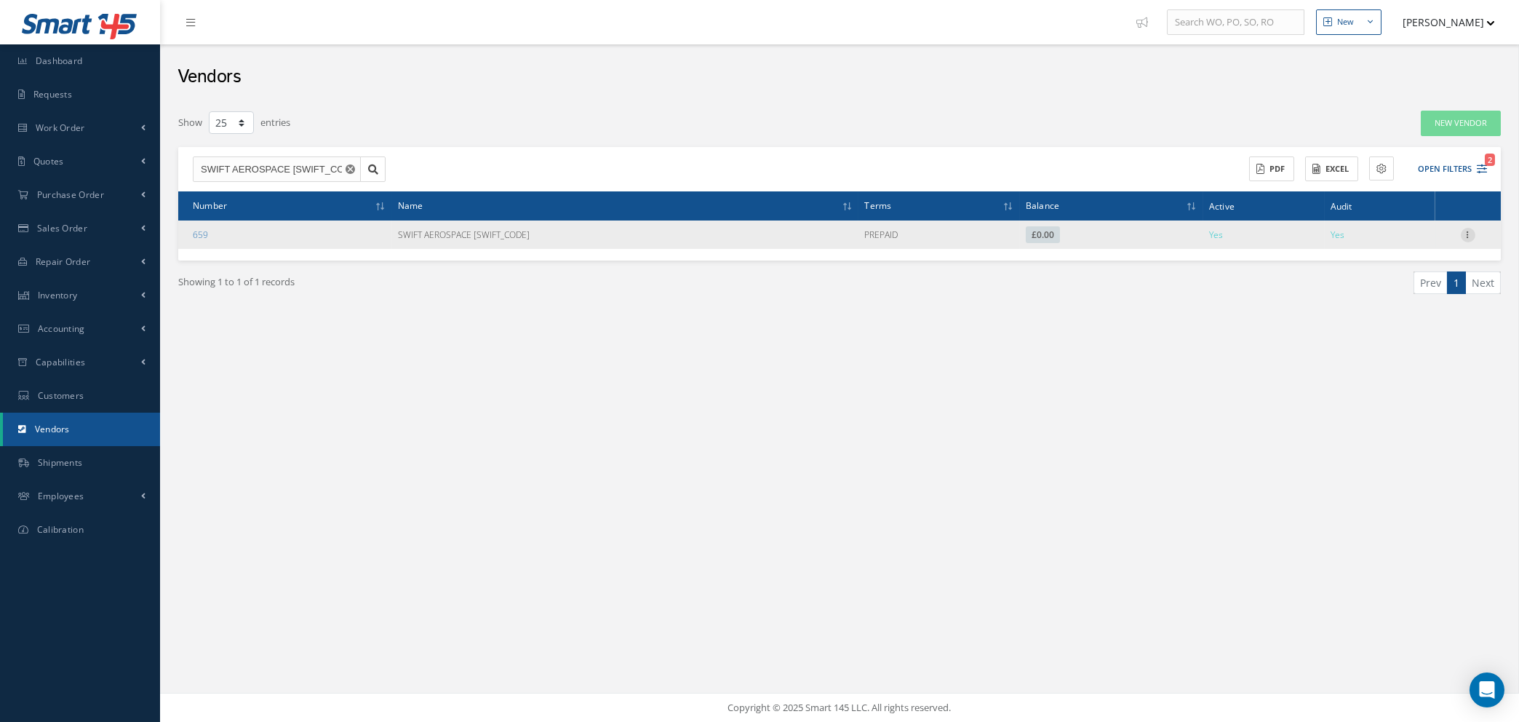
click at [1467, 231] on icon at bounding box center [1468, 234] width 15 height 12
click at [1401, 250] on link "Show" at bounding box center [1401, 244] width 115 height 19
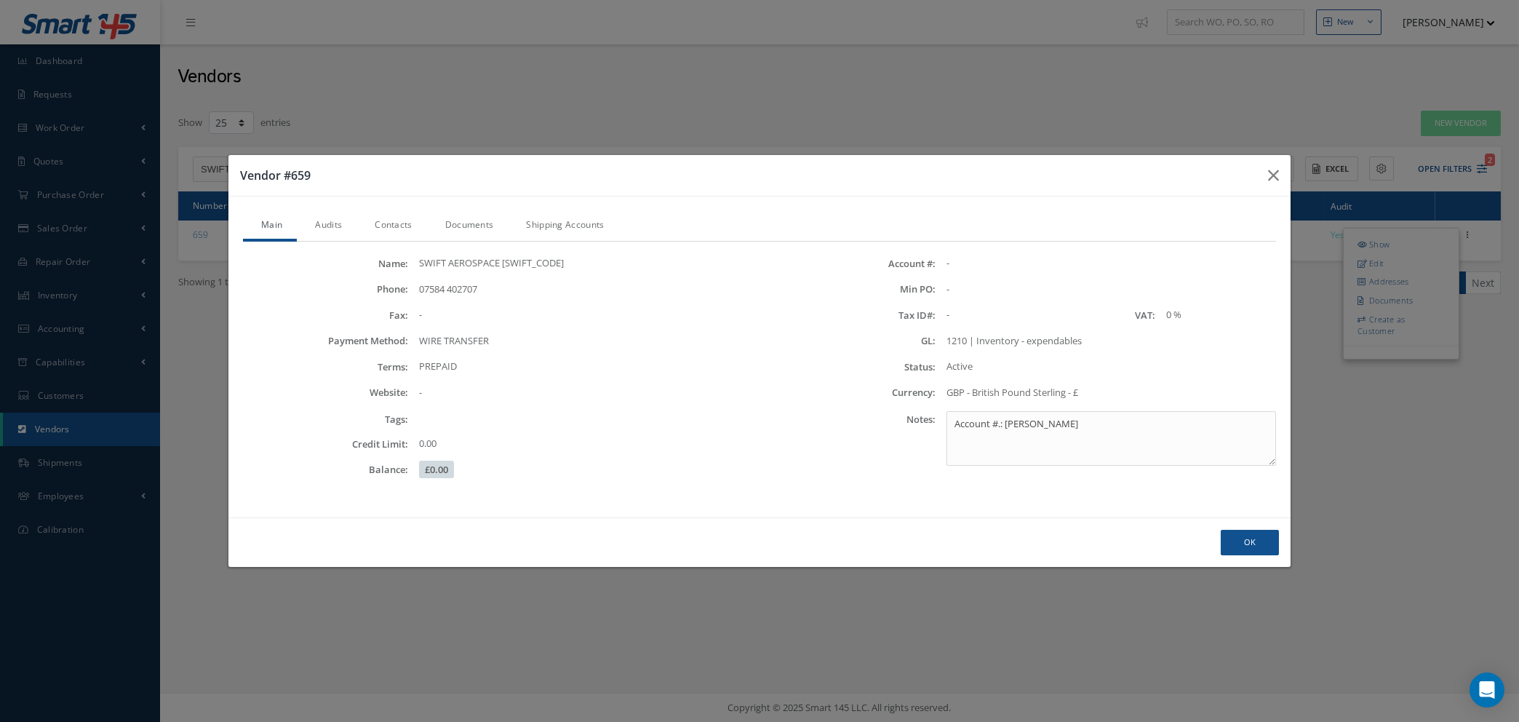
click at [401, 225] on link "Contacts" at bounding box center [392, 226] width 70 height 31
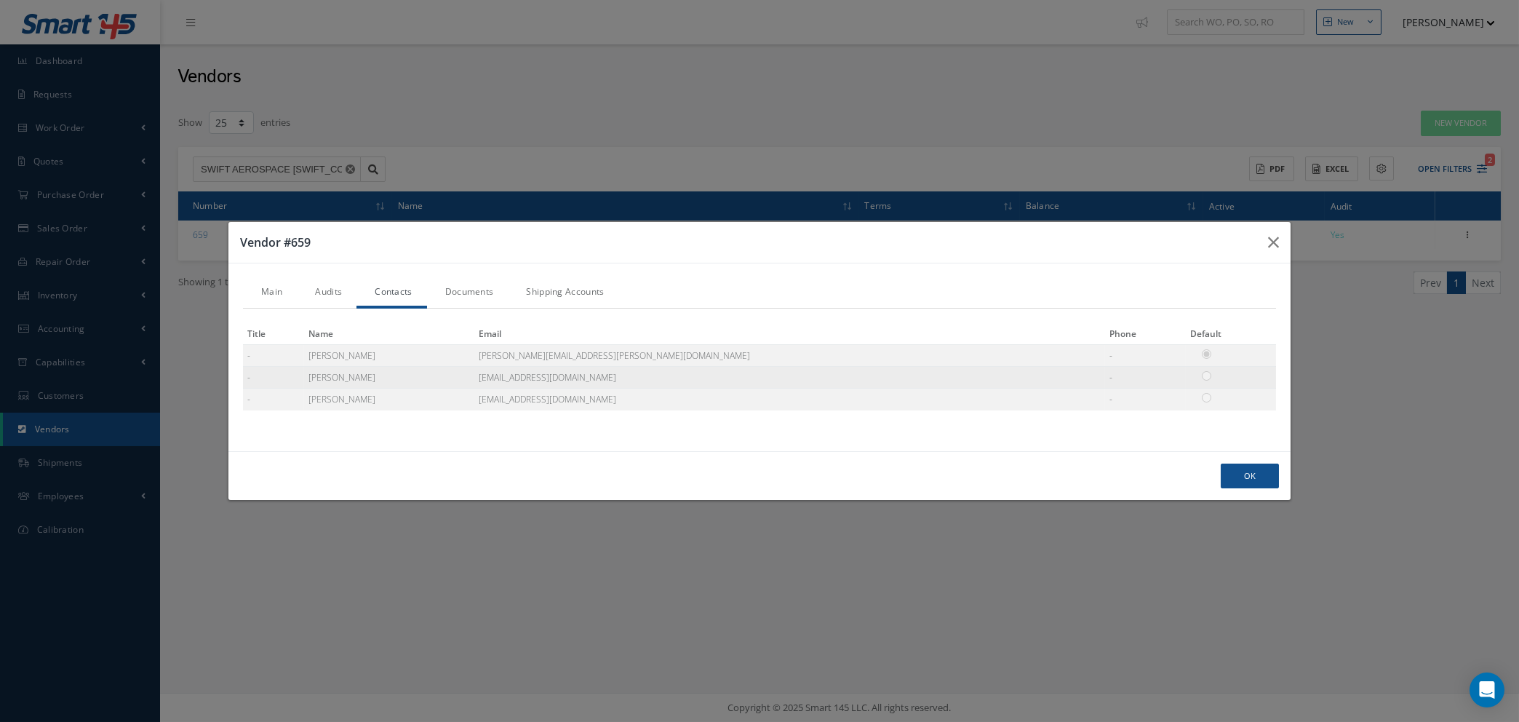
drag, startPoint x: 742, startPoint y: 378, endPoint x: 604, endPoint y: 377, distance: 138.2
click at [604, 377] on tr "- BEN STEPHENS BSTEPHENS@SWIFTAERO.COM -" at bounding box center [759, 378] width 1033 height 22
copy tr "BSTEPHENS@SWIFTAERO.COM"
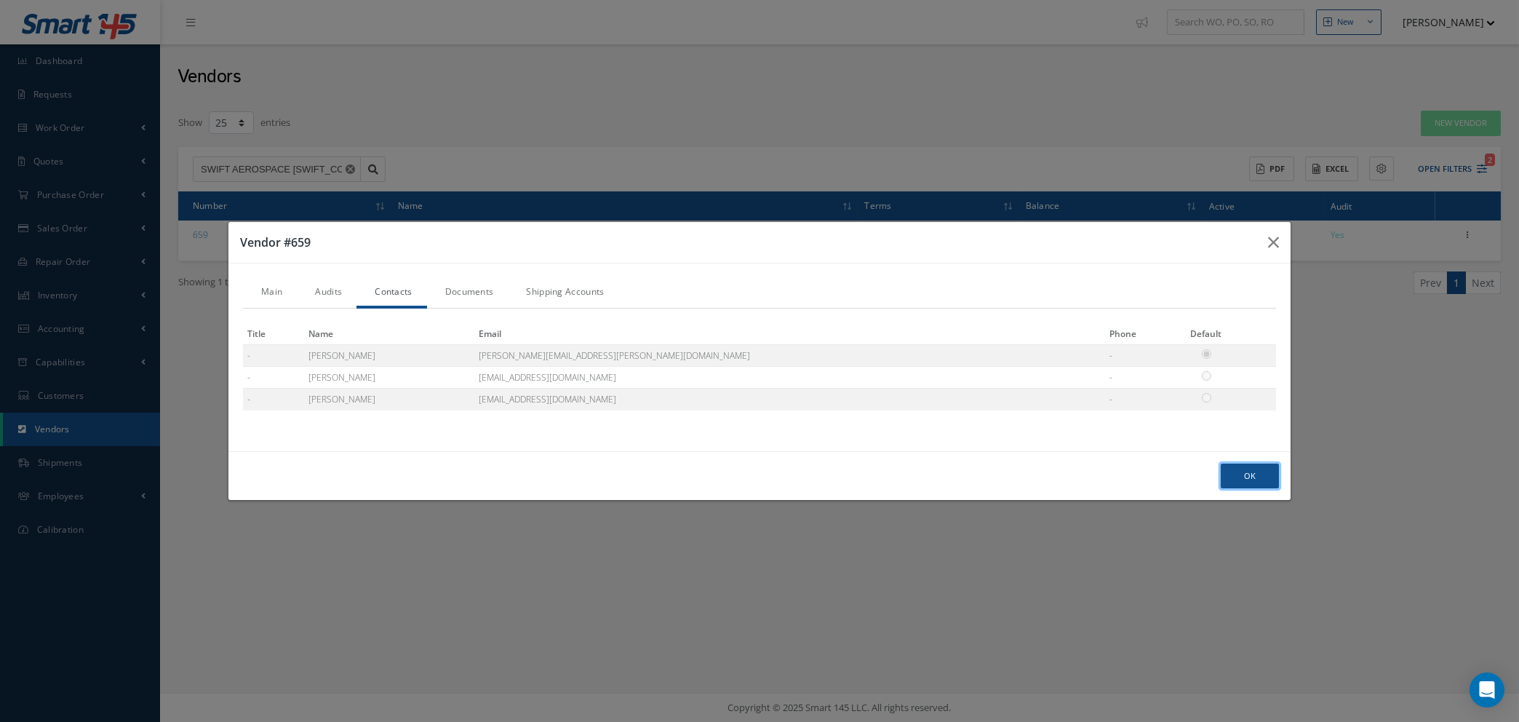
click at [1256, 482] on button "Ok" at bounding box center [1250, 475] width 58 height 25
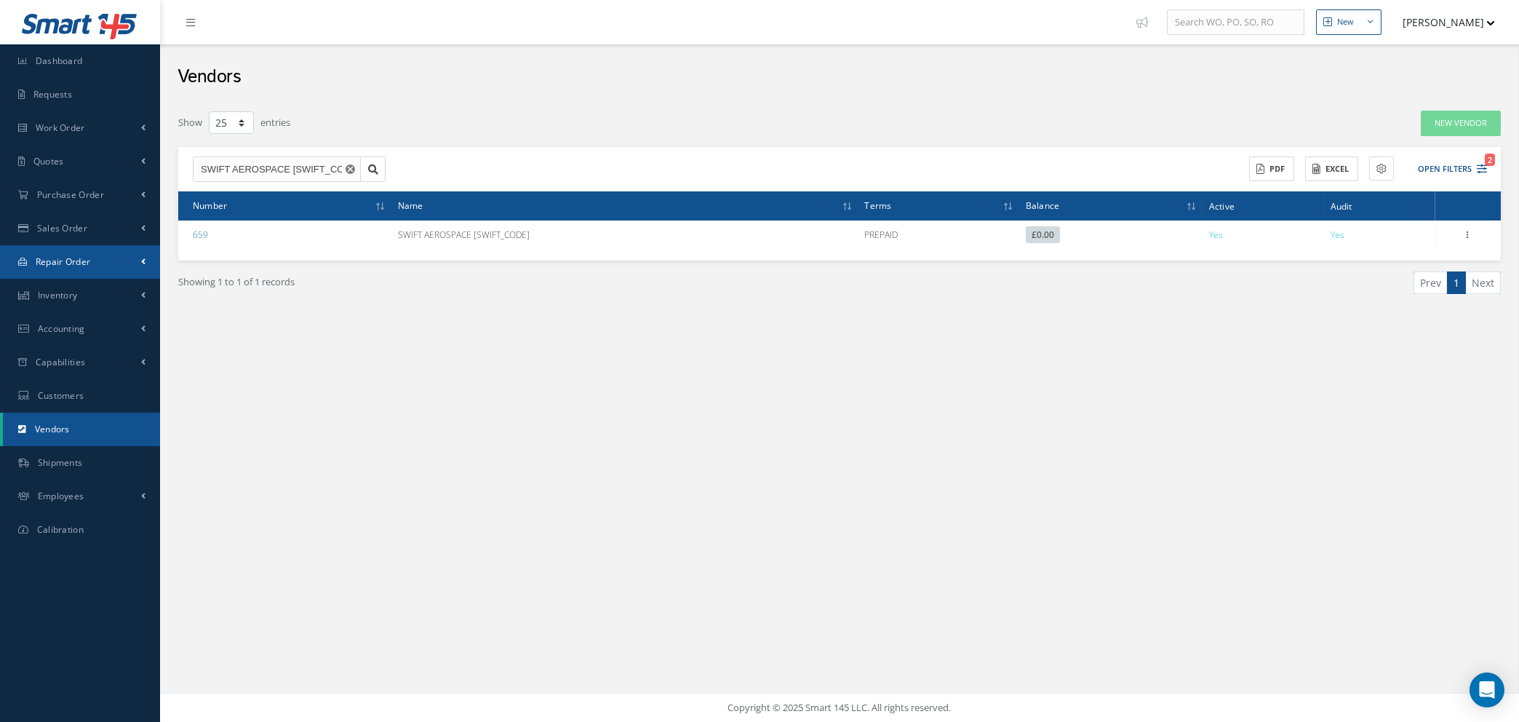
click at [74, 265] on span "Repair Order" at bounding box center [63, 261] width 55 height 12
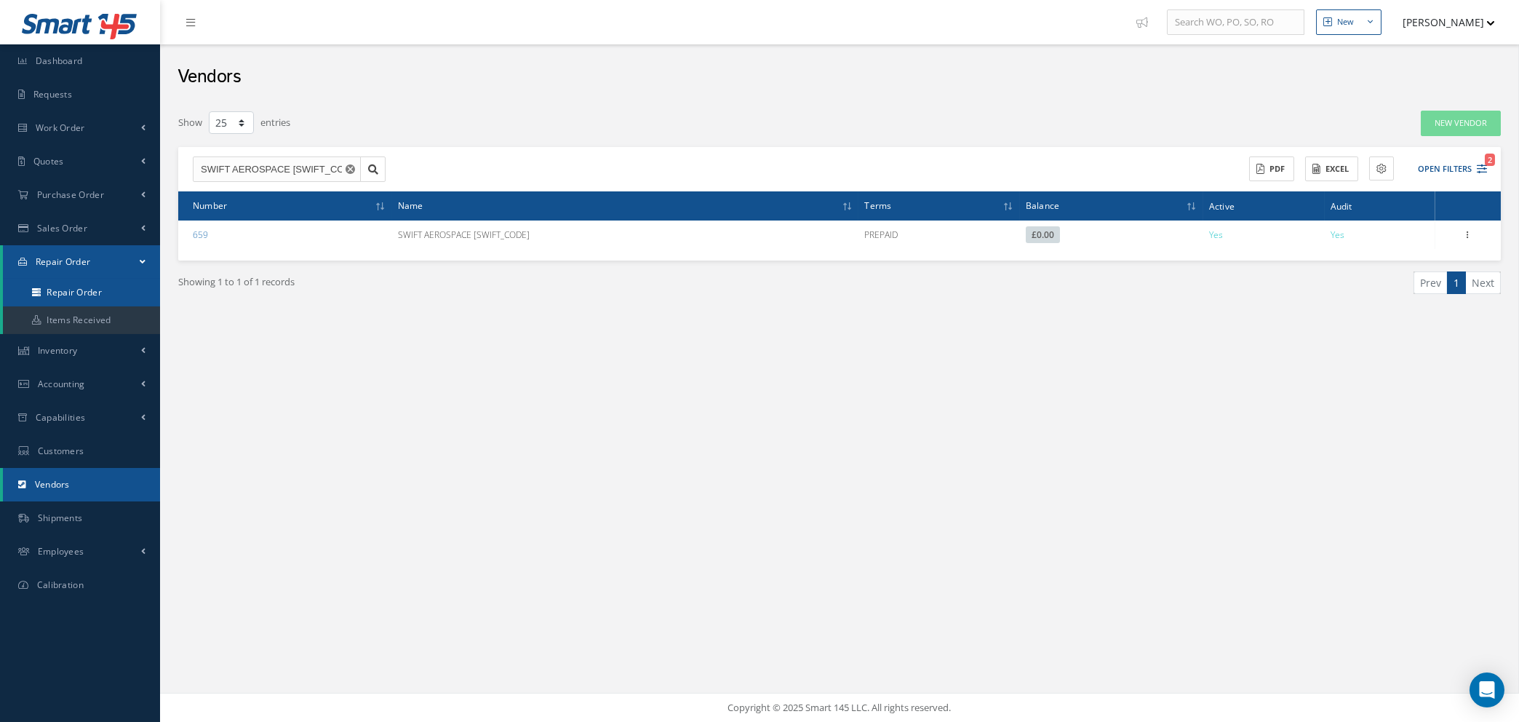
click at [65, 293] on link "Repair Order" at bounding box center [81, 293] width 157 height 28
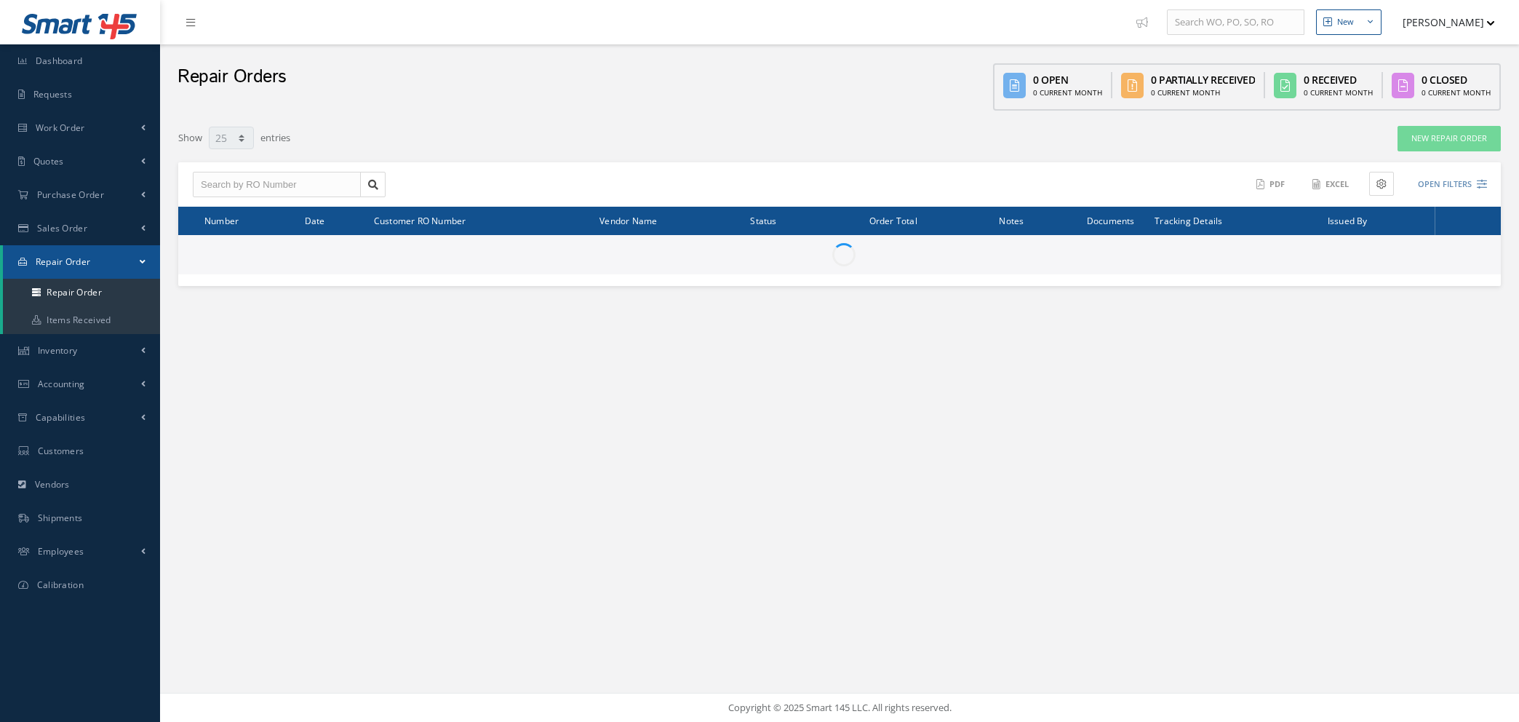
select select "25"
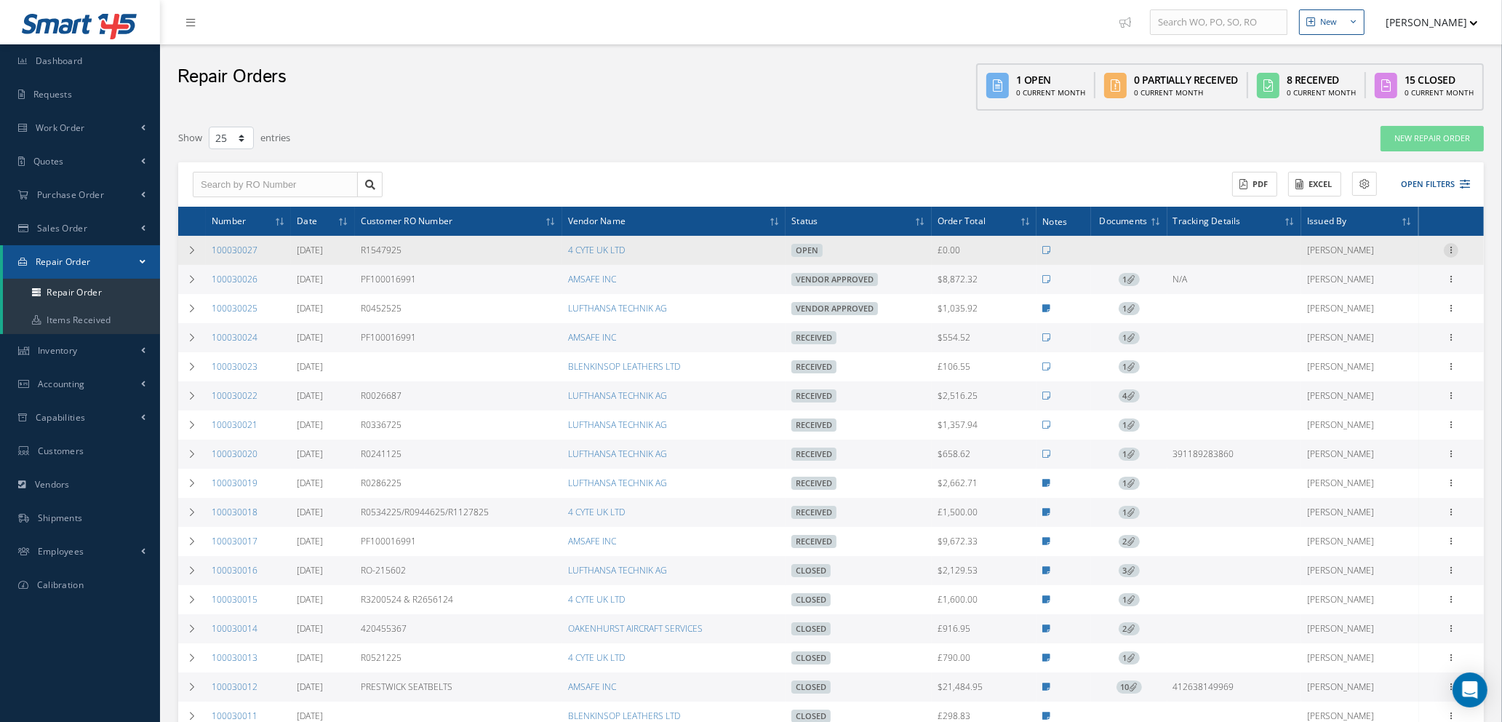
click at [1451, 244] on icon at bounding box center [1451, 249] width 15 height 12
click at [1394, 279] on link "Edit" at bounding box center [1384, 278] width 115 height 19
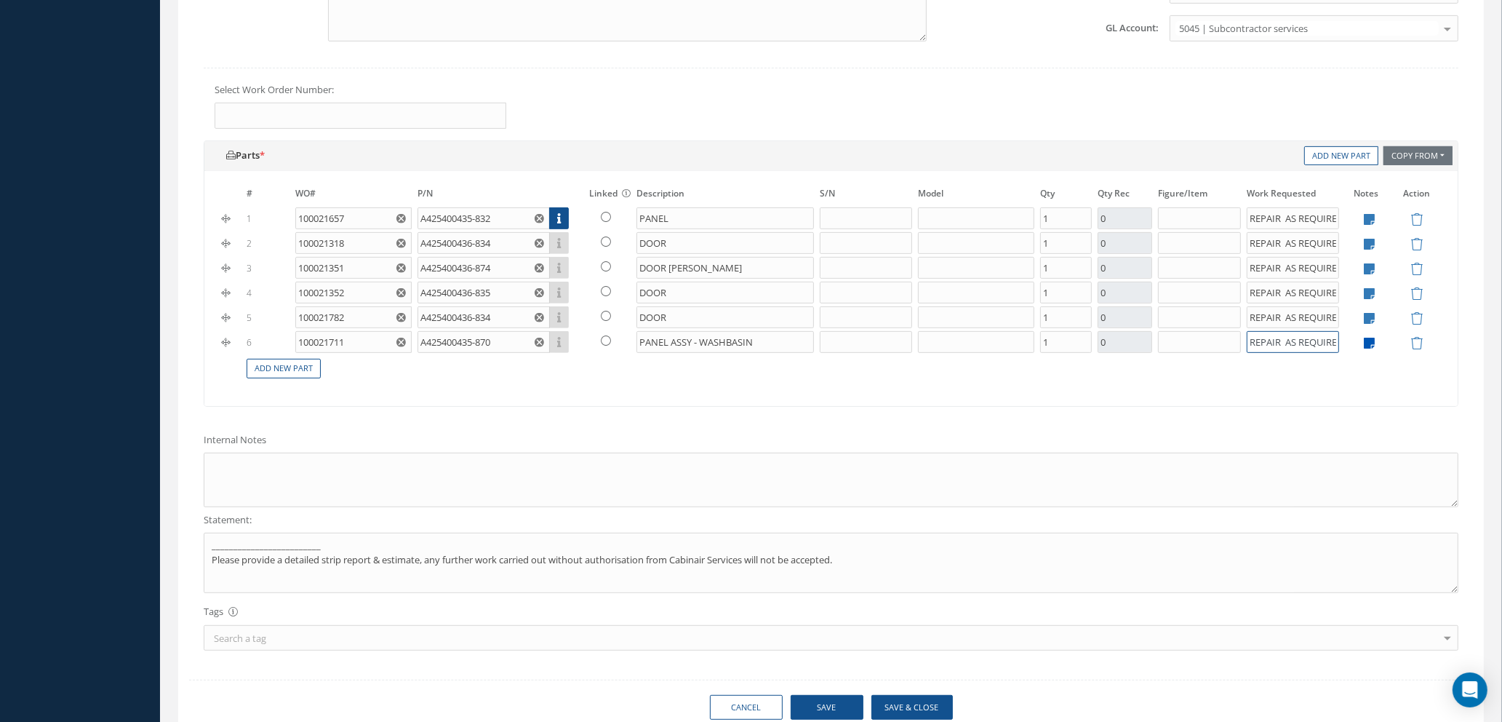
scroll to position [0, 9]
drag, startPoint x: 1248, startPoint y: 342, endPoint x: 1360, endPoint y: 344, distance: 112.1
click at [1360, 344] on tr "6 100021711 A425400435-870 Part Number Description SN Condition PO# Qty PANEL A…" at bounding box center [831, 342] width 1224 height 25
click at [271, 370] on link "Add New Part" at bounding box center [284, 369] width 74 height 20
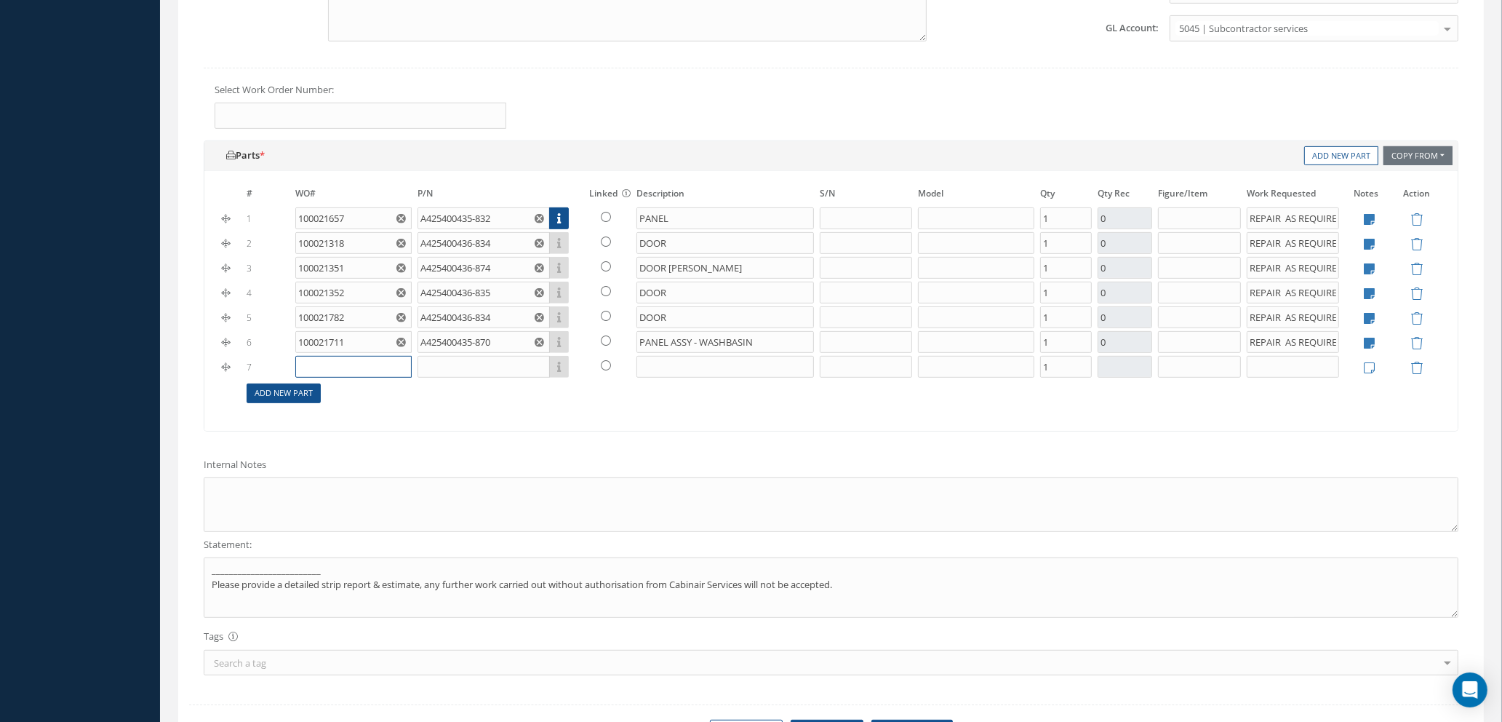
click at [349, 367] on input "text" at bounding box center [353, 367] width 116 height 22
type input "100021483"
click at [335, 394] on span "100021483" at bounding box center [326, 389] width 46 height 12
type input "Loading..."
click at [460, 367] on input "text" at bounding box center [484, 367] width 132 height 22
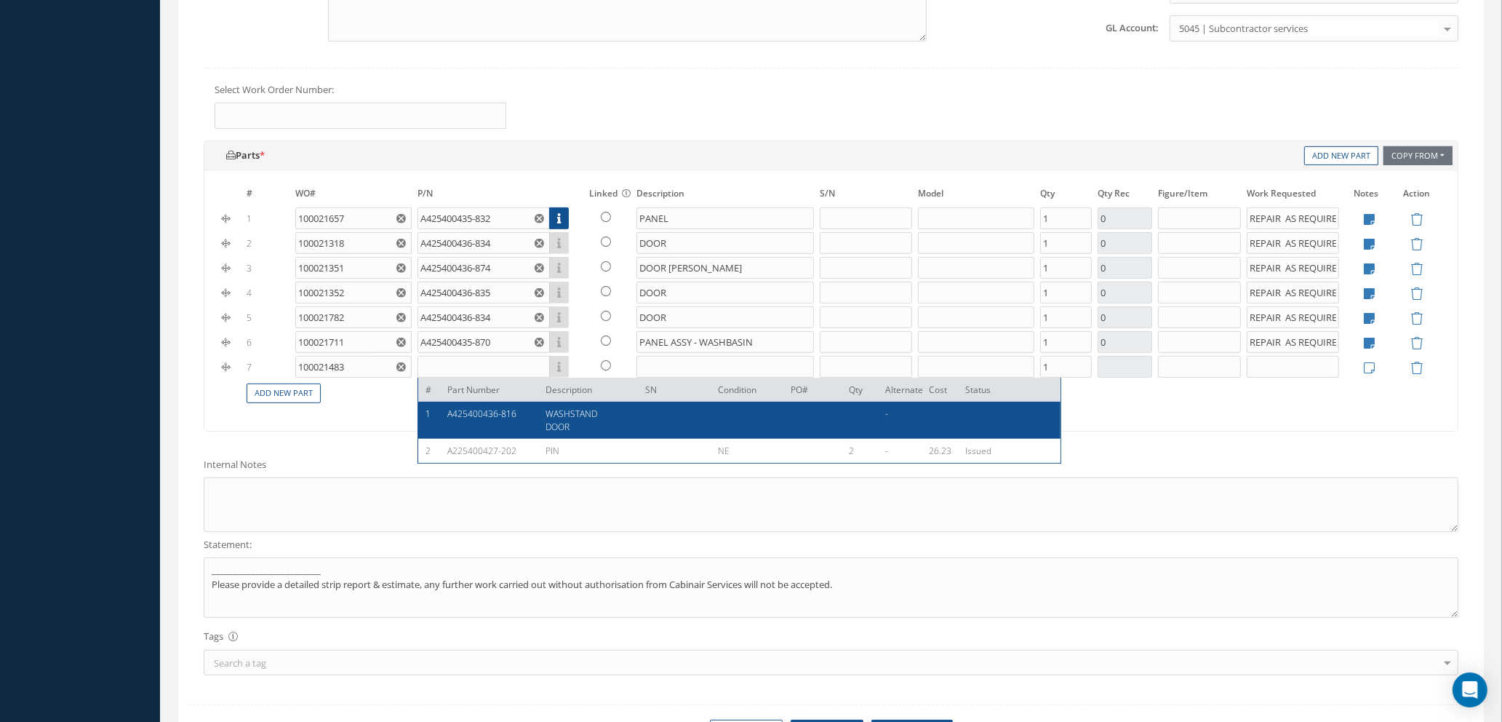
click at [470, 420] on span "A425400436-816" at bounding box center [481, 413] width 69 height 12
type input "A425400436-816"
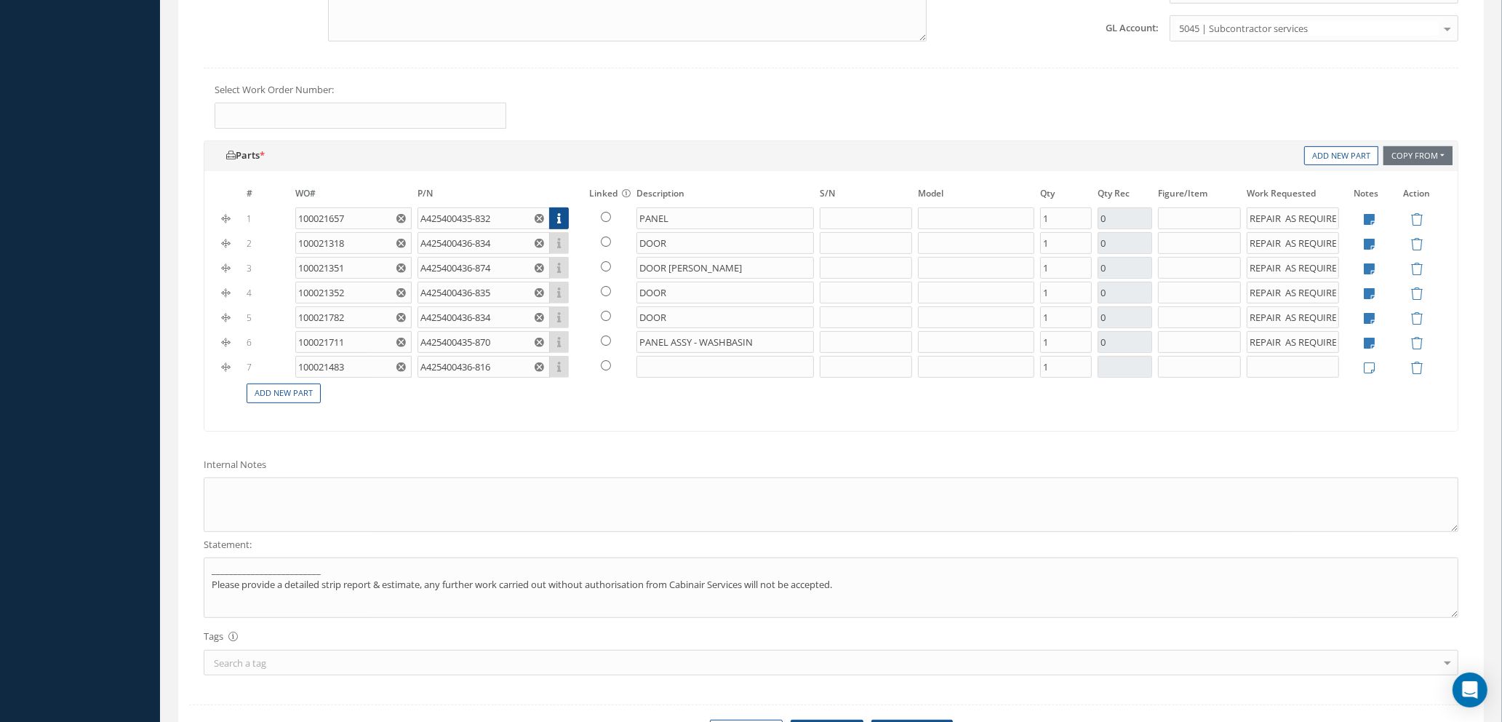
type input "WASHSTAND DOOR"
click at [1123, 373] on input at bounding box center [1125, 367] width 55 height 22
click at [1261, 365] on input "text" at bounding box center [1293, 367] width 92 height 22
paste input "REPAIR AS REQUIRED"
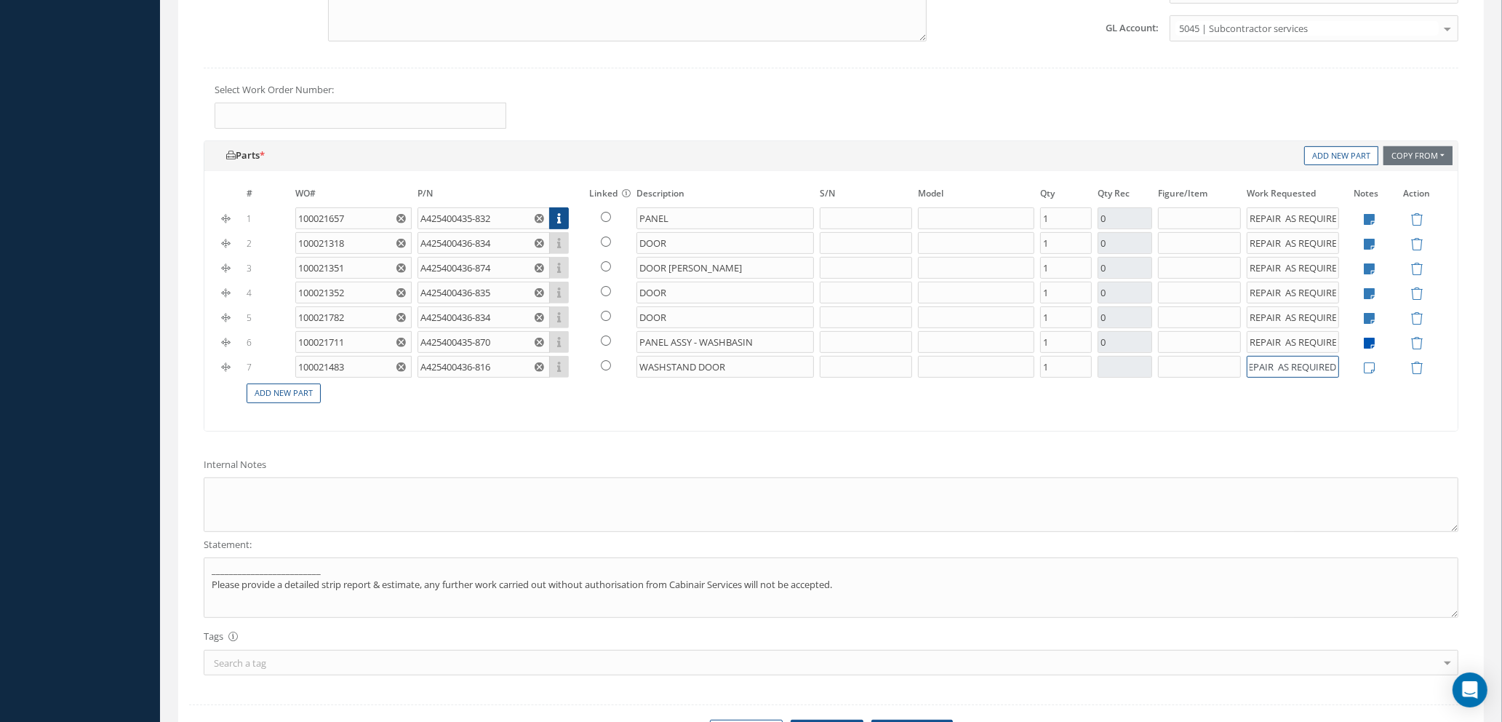
type input "REPAIR AS REQUIRED"
click at [1369, 346] on icon at bounding box center [1369, 343] width 11 height 12
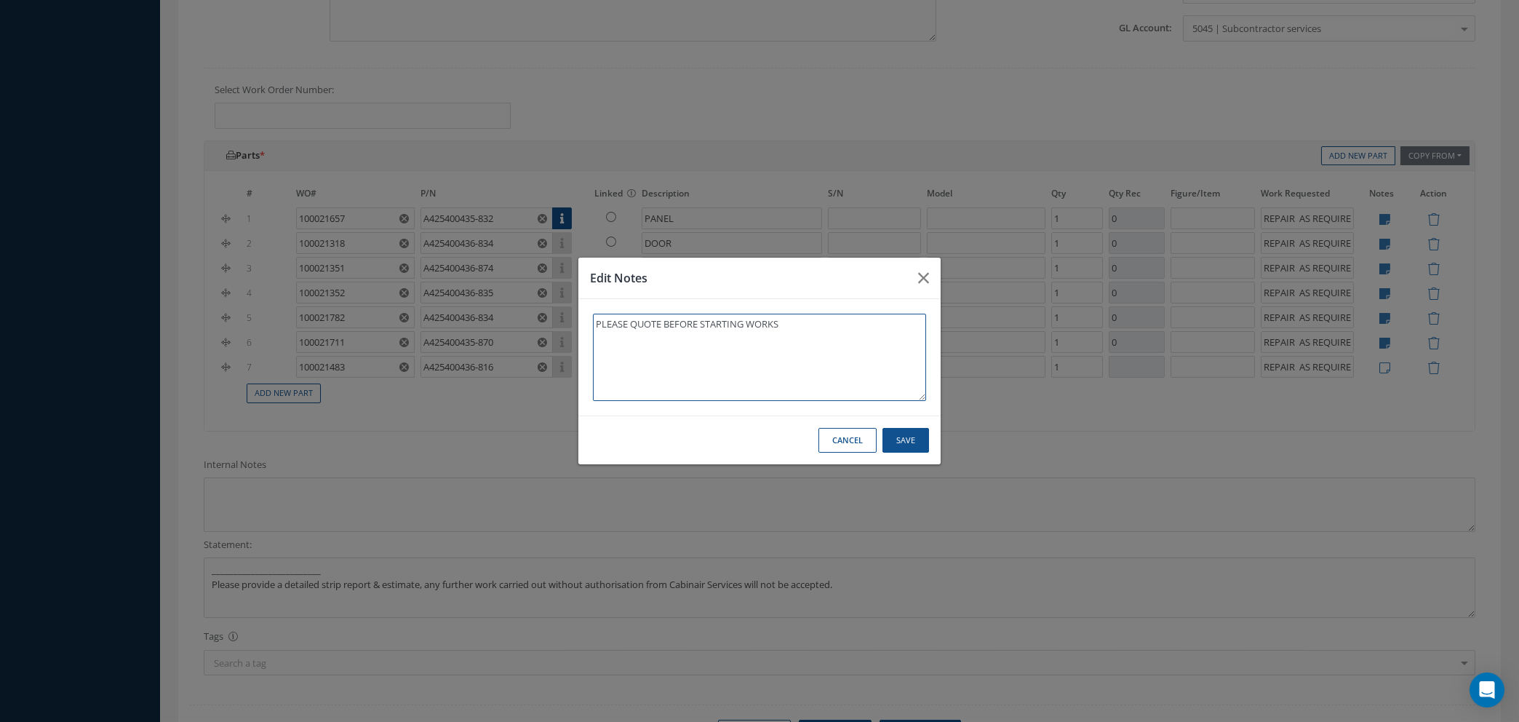
drag, startPoint x: 792, startPoint y: 314, endPoint x: 570, endPoint y: 313, distance: 221.9
click at [570, 313] on div "Edit Notes PLEASE QUOTE BEFORE STARTING WORKS Save Cancel" at bounding box center [759, 361] width 1519 height 722
click at [897, 440] on button "Save" at bounding box center [906, 440] width 47 height 25
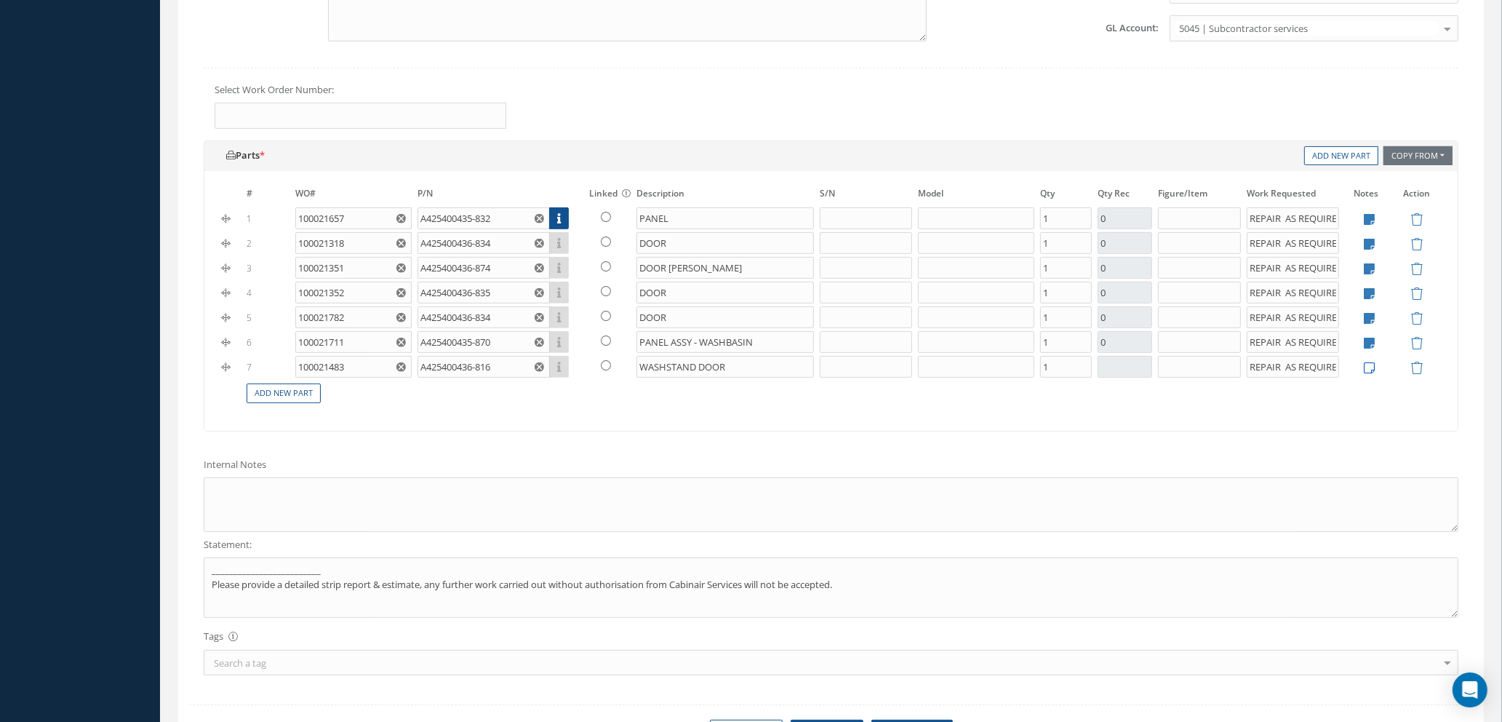
click at [1368, 370] on icon at bounding box center [1369, 368] width 11 height 12
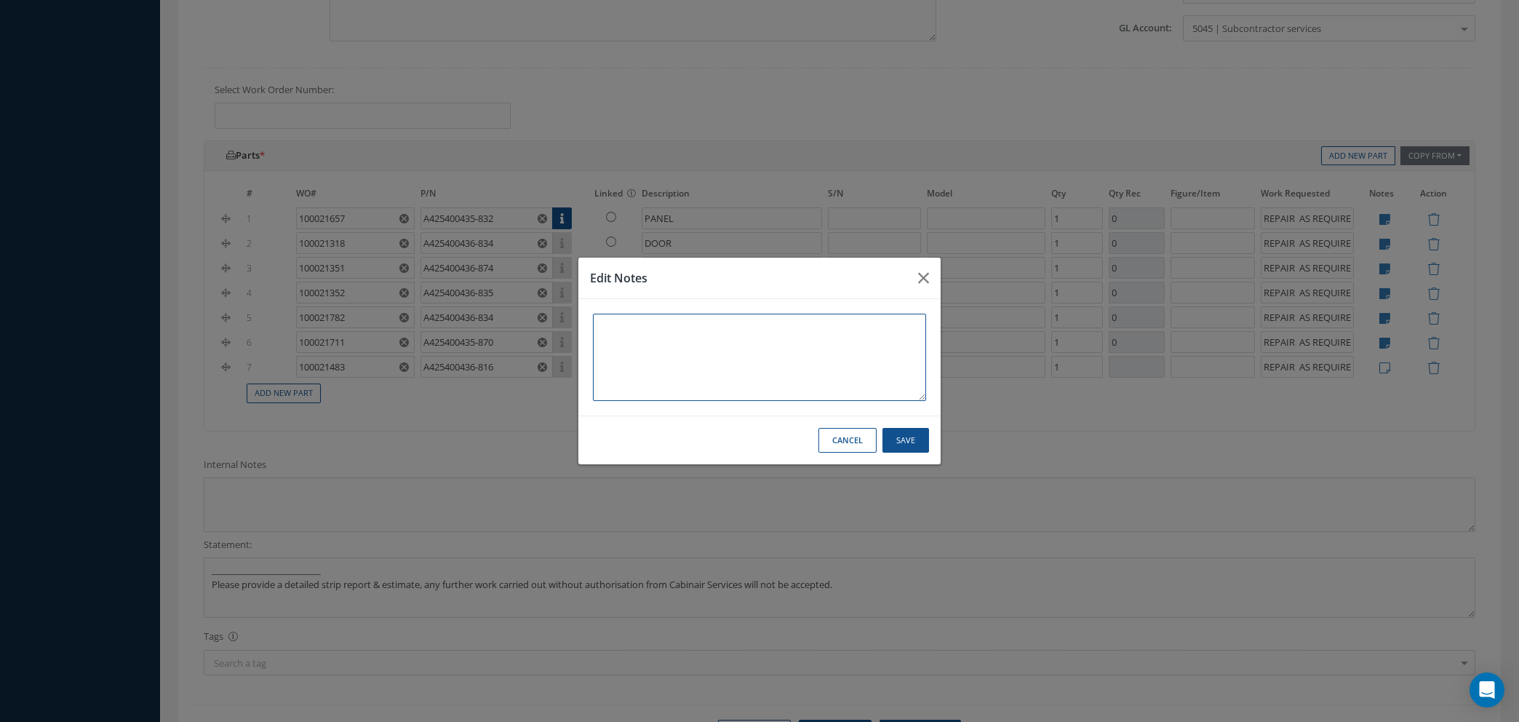
click at [608, 323] on textarea at bounding box center [759, 357] width 333 height 87
paste textarea "PLEASE QUOTE BEFORE STARTING WORKS"
type textarea "PLEASE QUOTE BEFORE STARTING WORKS"
click at [904, 441] on button "Save" at bounding box center [906, 440] width 47 height 25
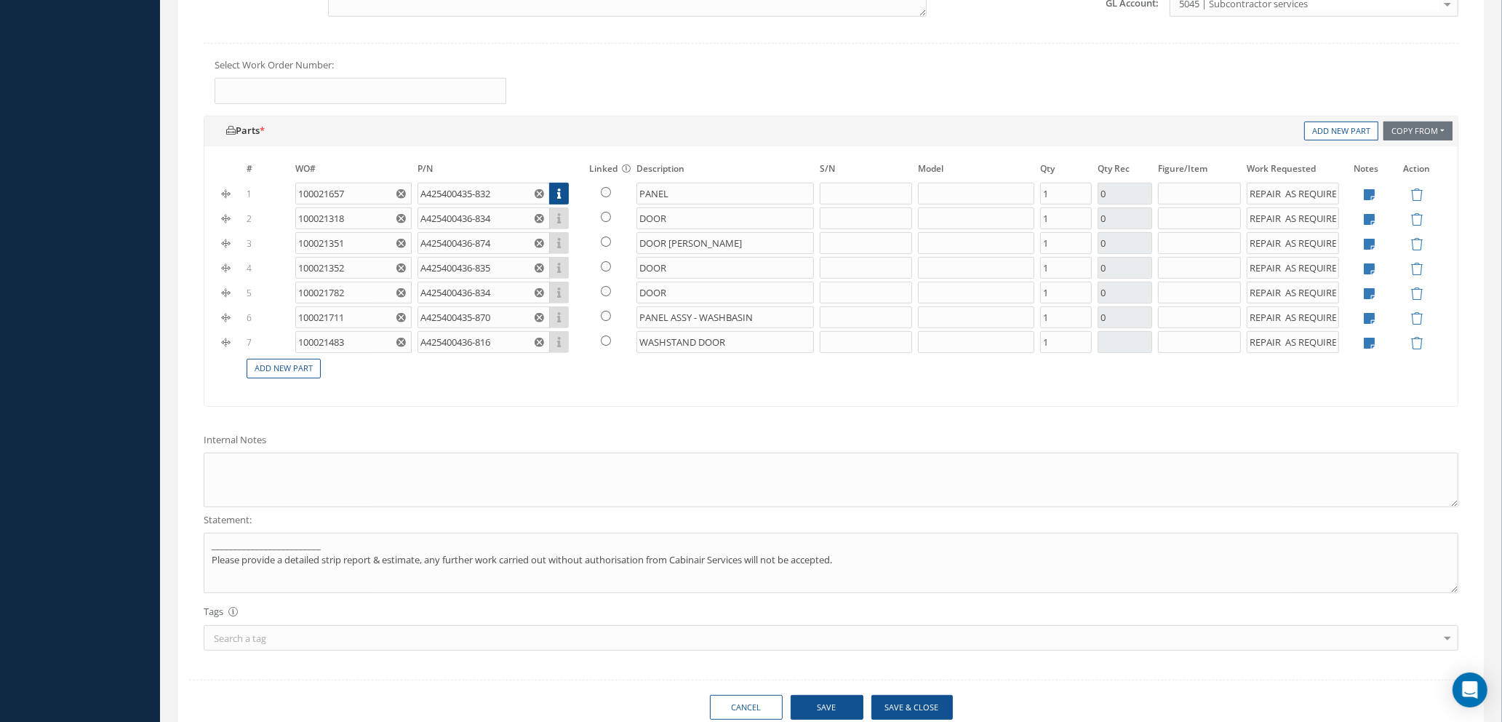
scroll to position [858, 0]
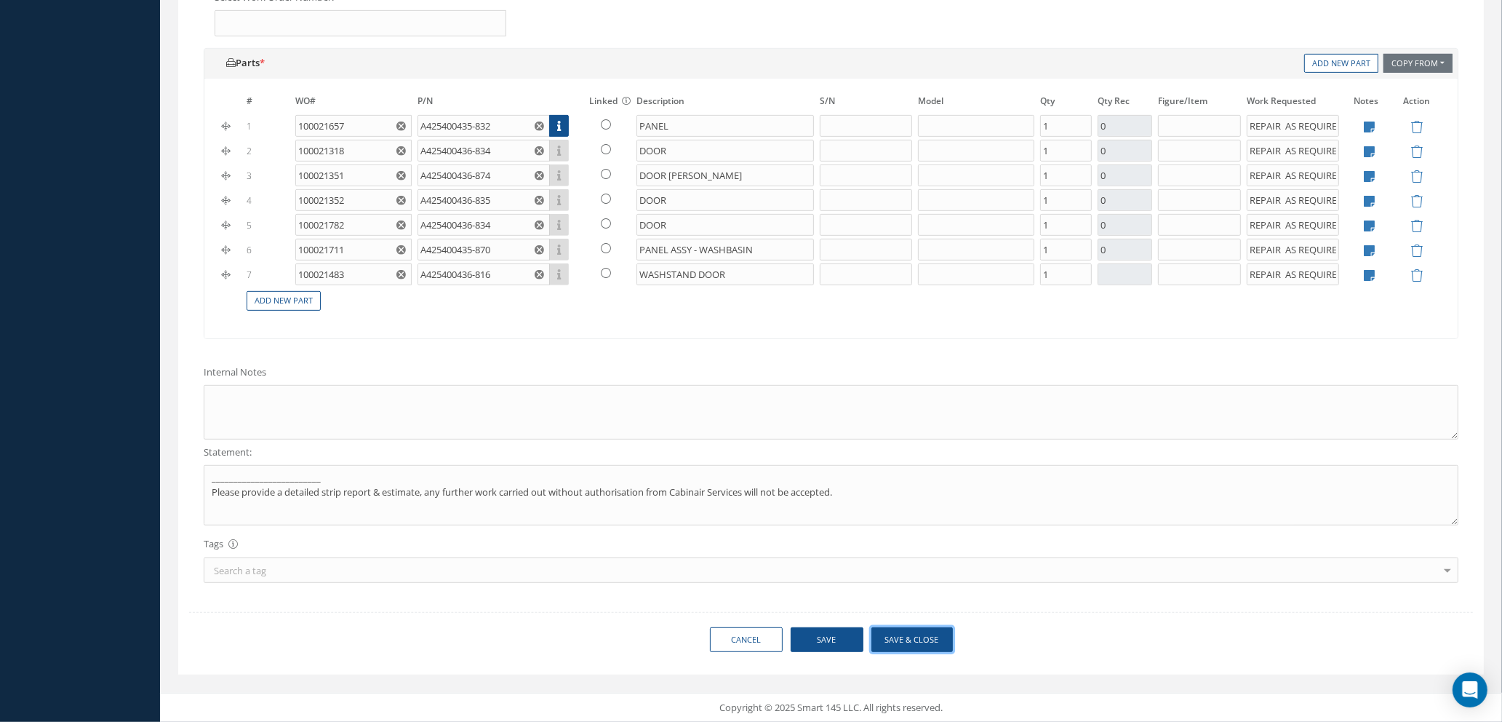
click at [902, 643] on button "Save & Close" at bounding box center [912, 639] width 81 height 25
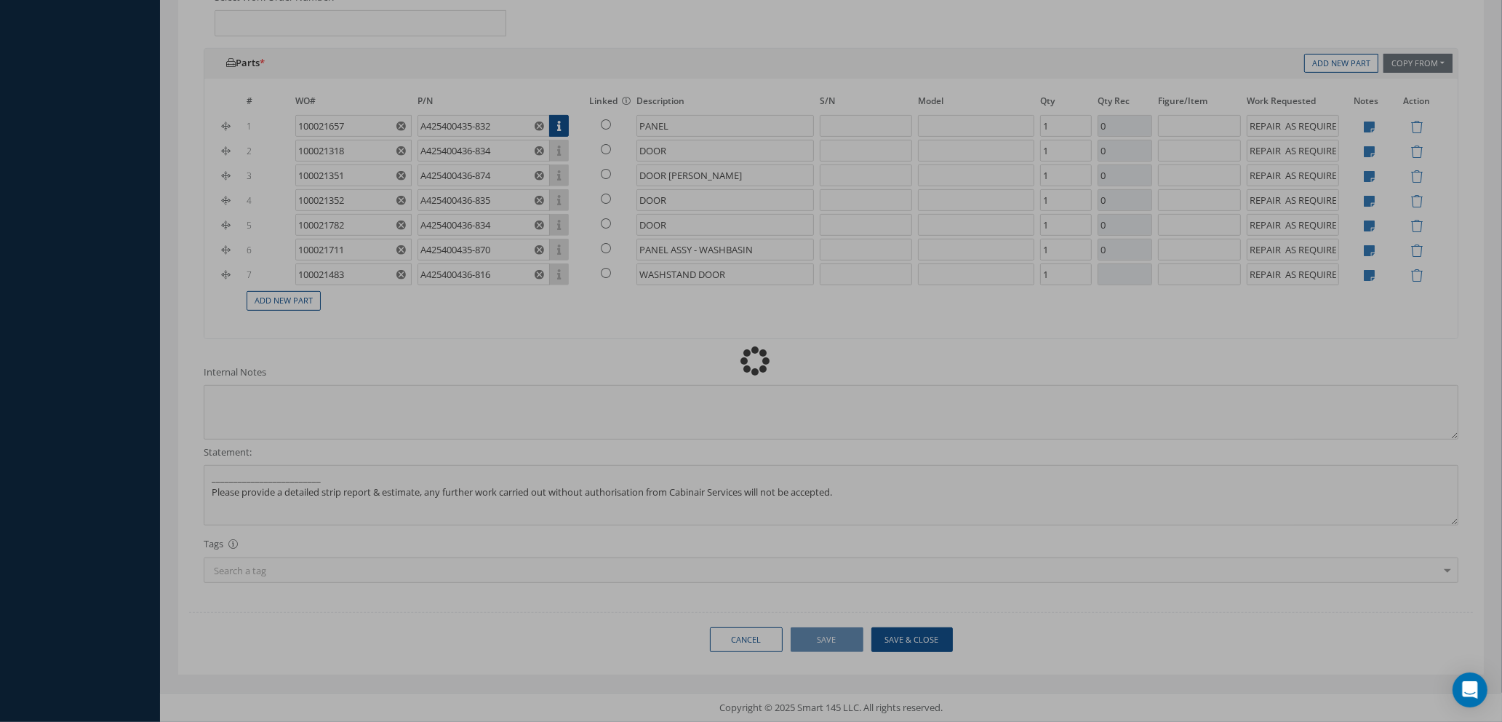
type input "0"
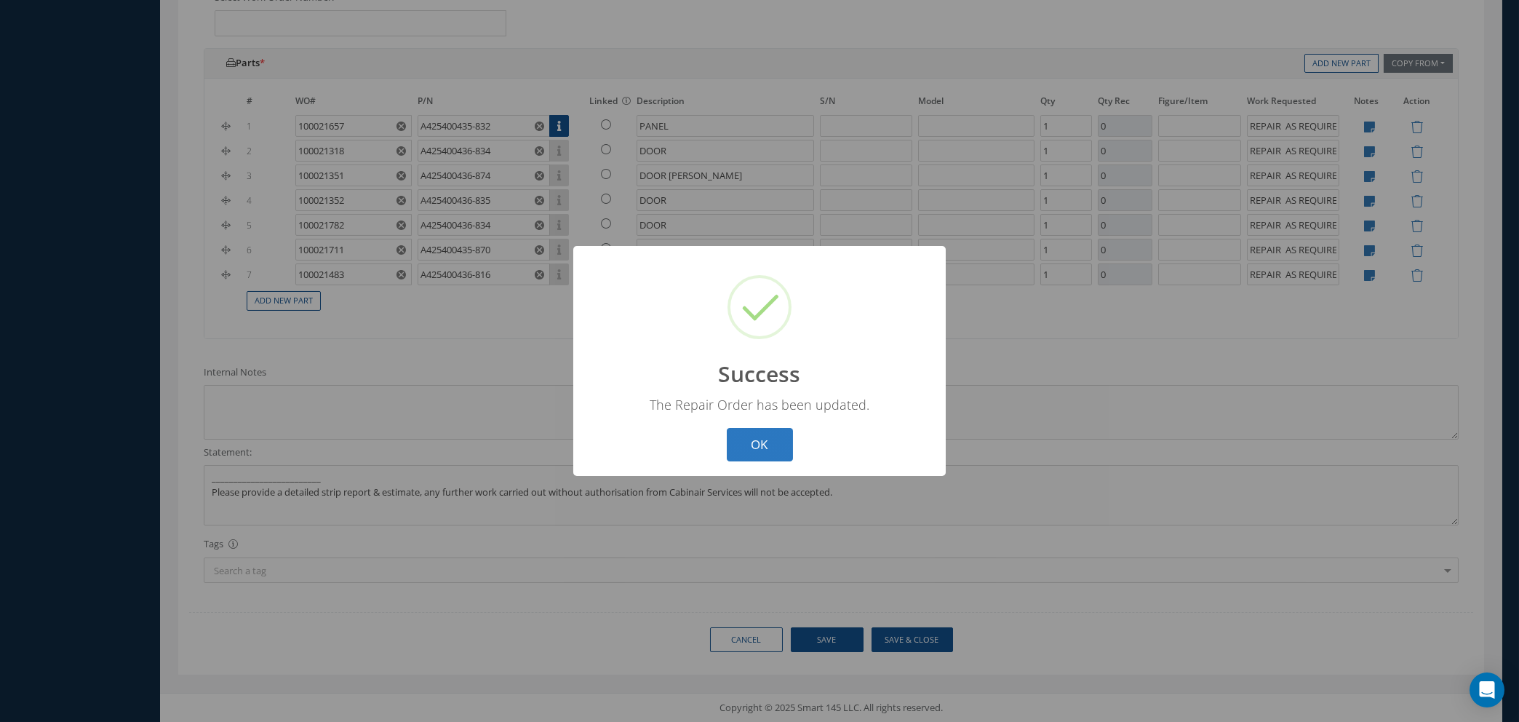
click at [767, 443] on button "OK" at bounding box center [760, 445] width 66 height 34
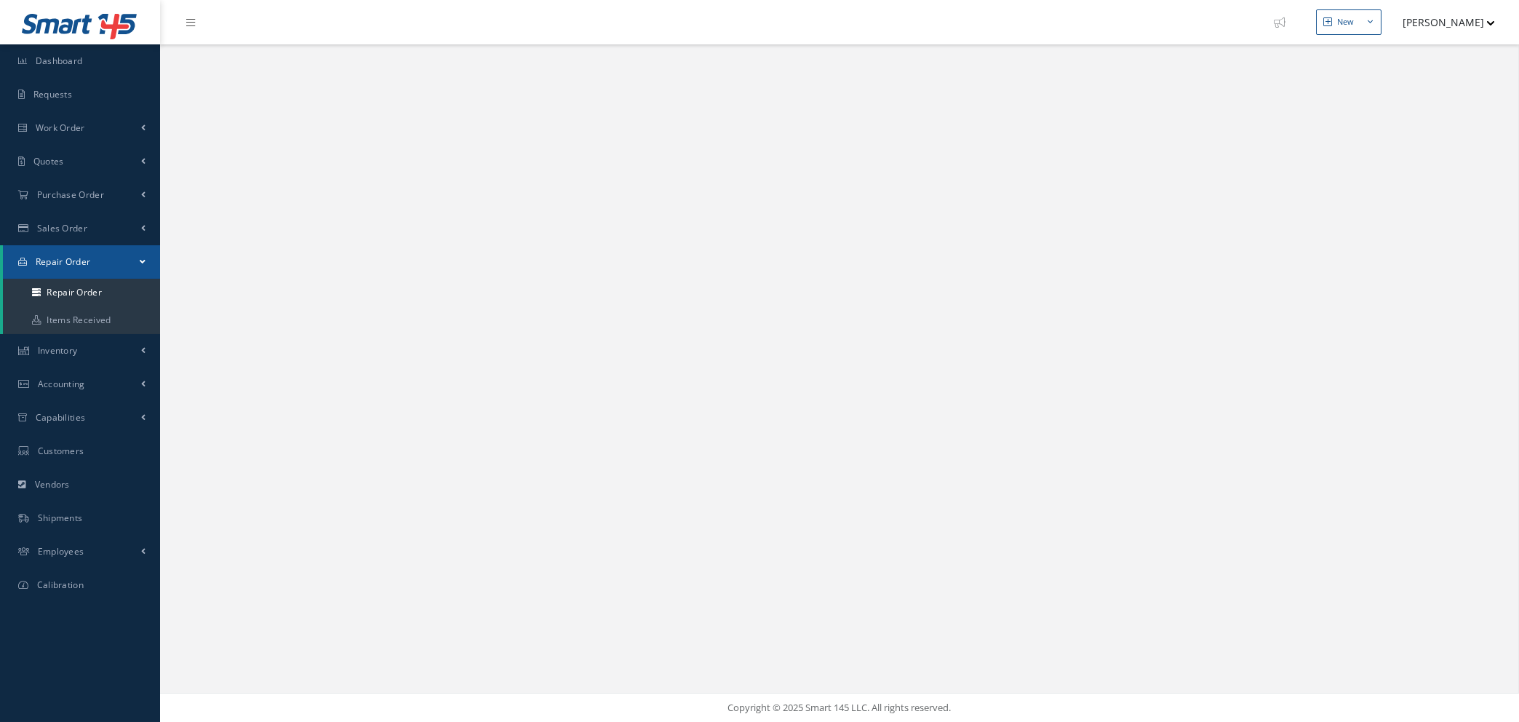
select select "25"
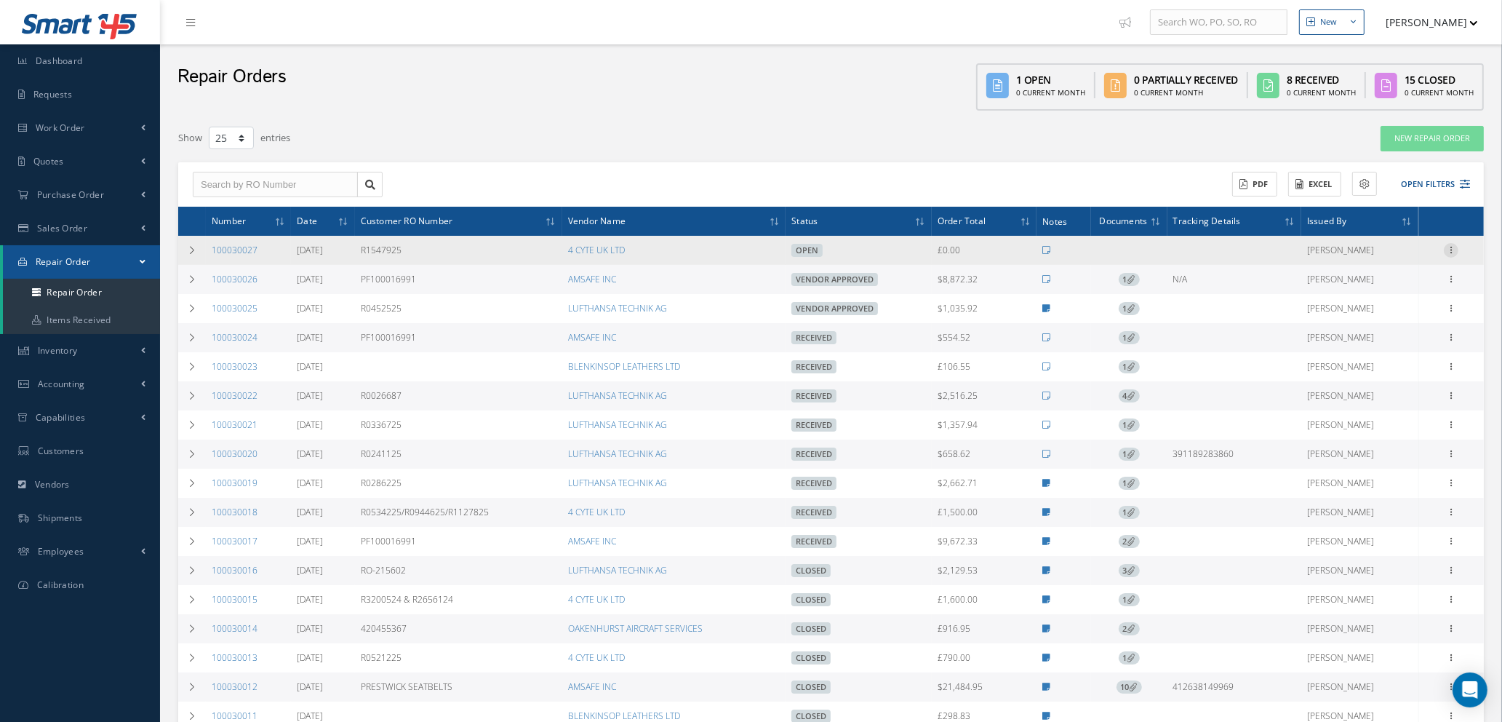
click at [1453, 243] on icon at bounding box center [1451, 249] width 15 height 12
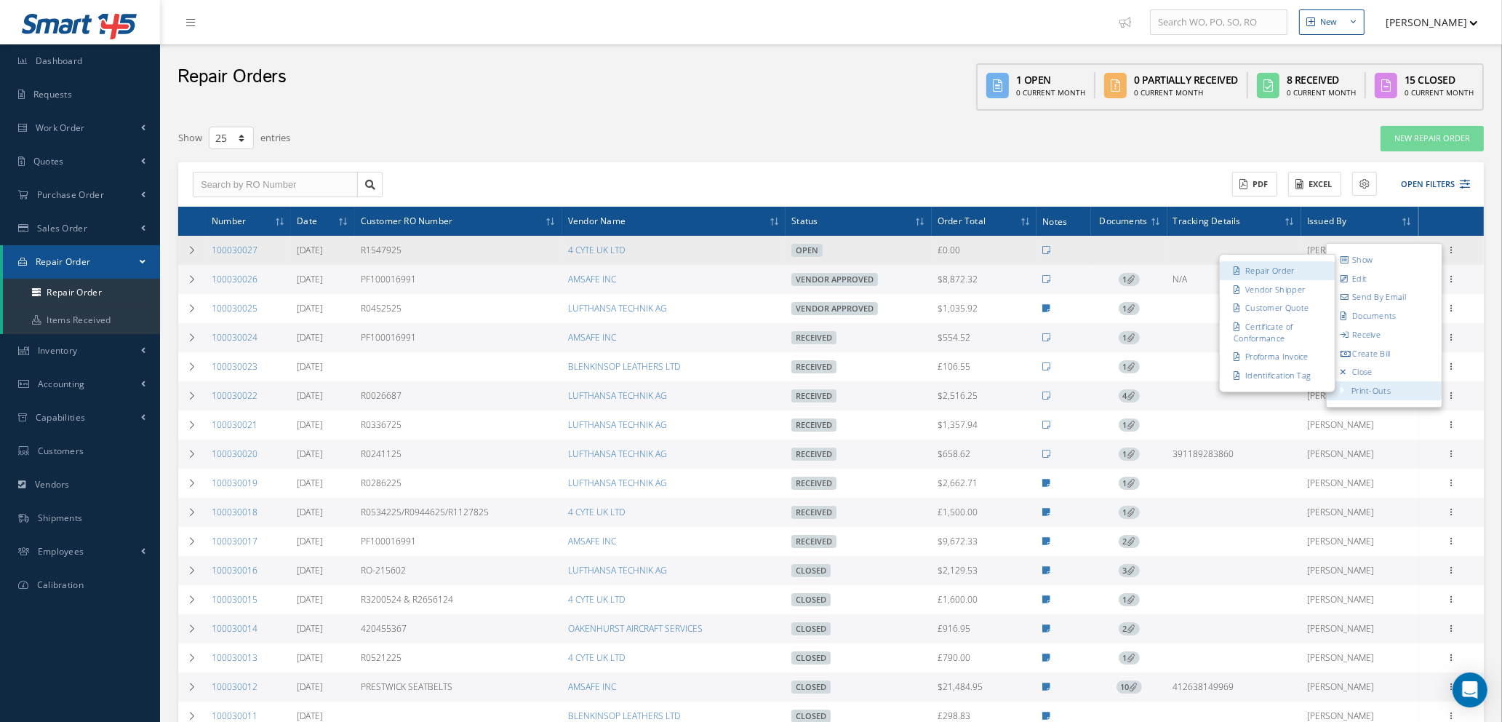
click at [1274, 271] on link "Repair Order" at bounding box center [1277, 270] width 115 height 19
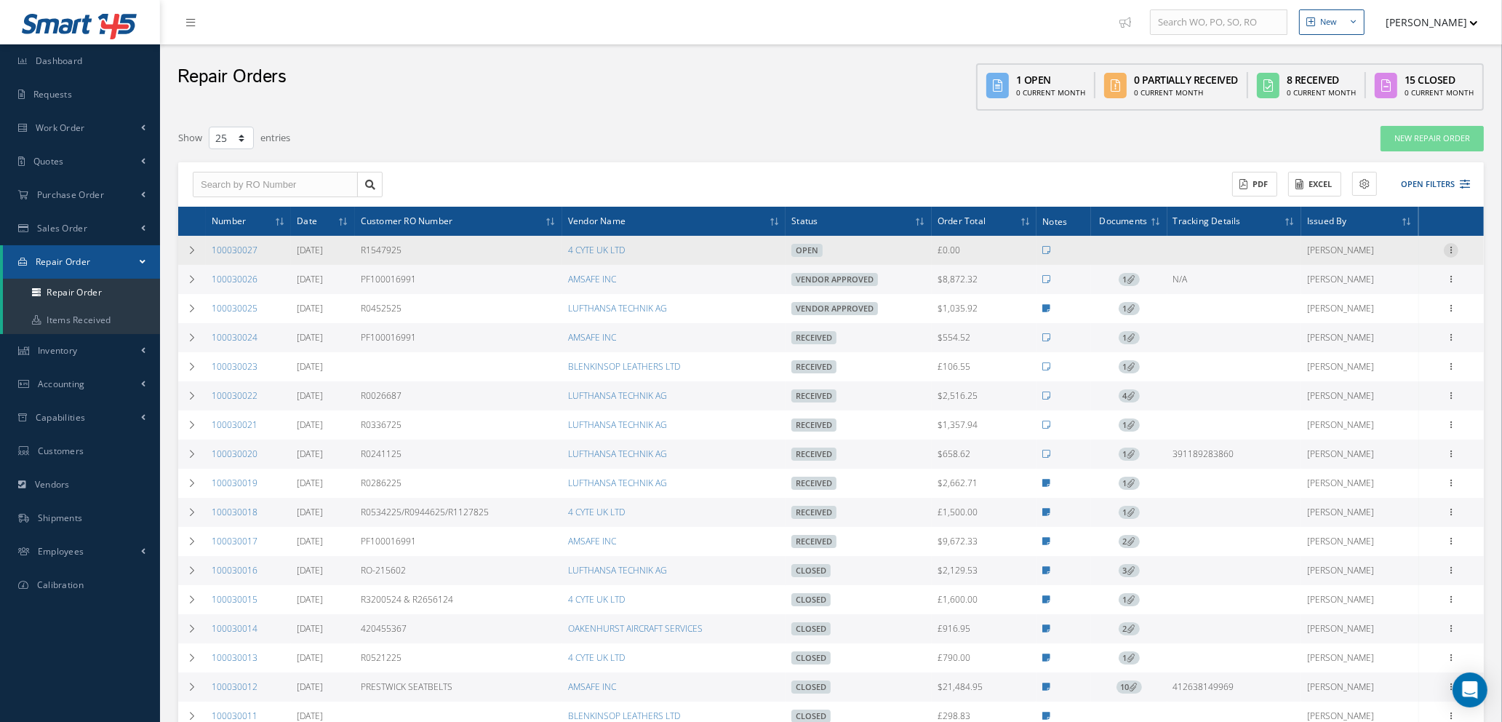
click at [1454, 248] on icon at bounding box center [1451, 249] width 15 height 12
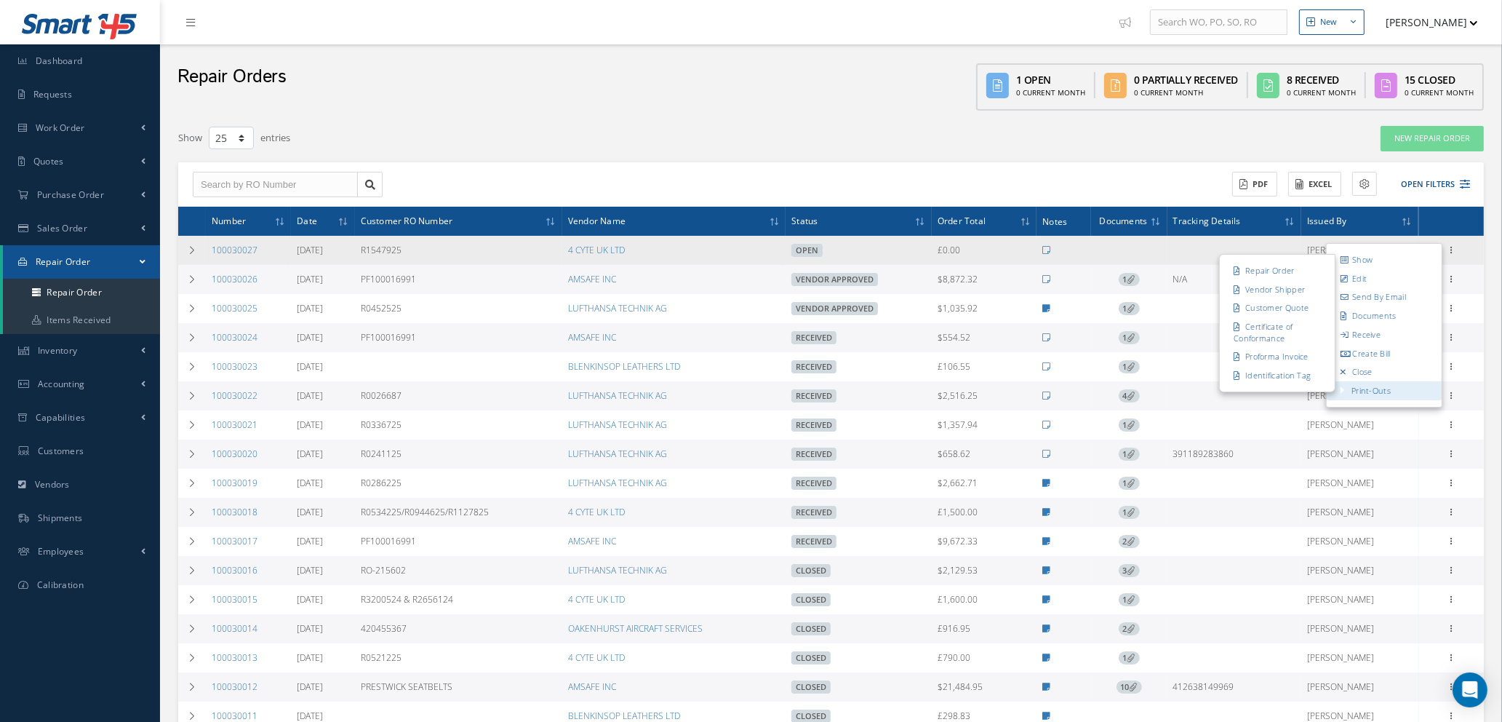
click at [1372, 385] on link "Print-Outs" at bounding box center [1371, 390] width 39 height 11
click at [1361, 390] on link "Print-Outs" at bounding box center [1371, 390] width 39 height 11
click at [1253, 287] on link "Vendor Shipper" at bounding box center [1277, 289] width 115 height 19
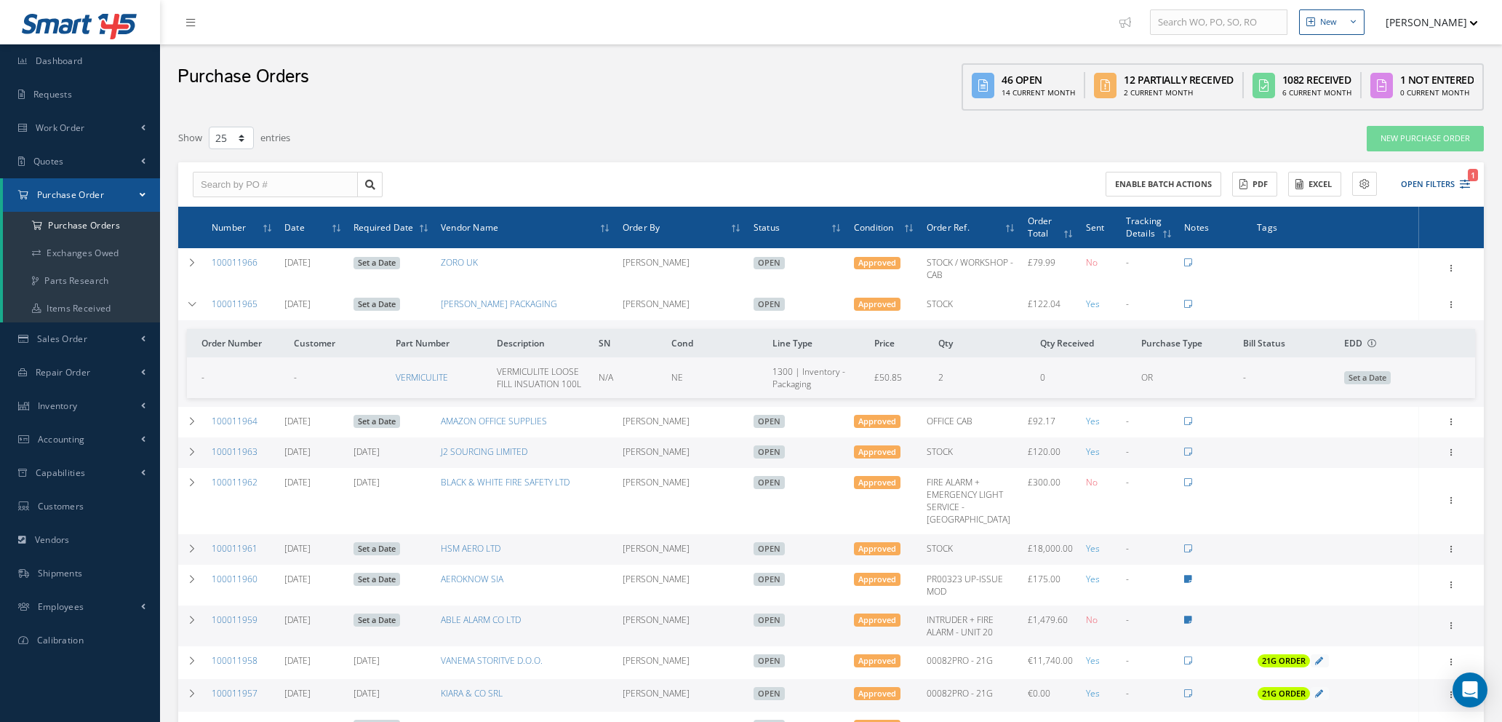
select select "25"
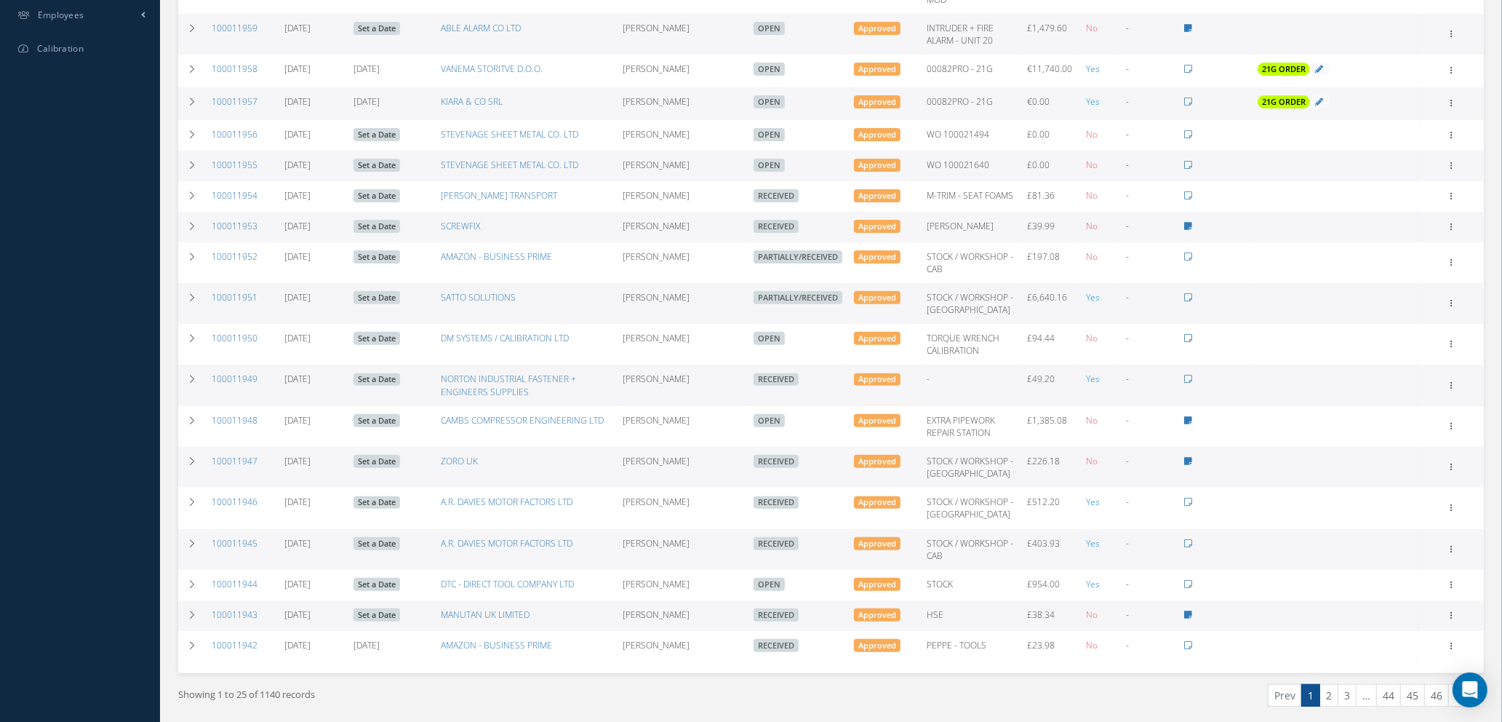
scroll to position [701, 0]
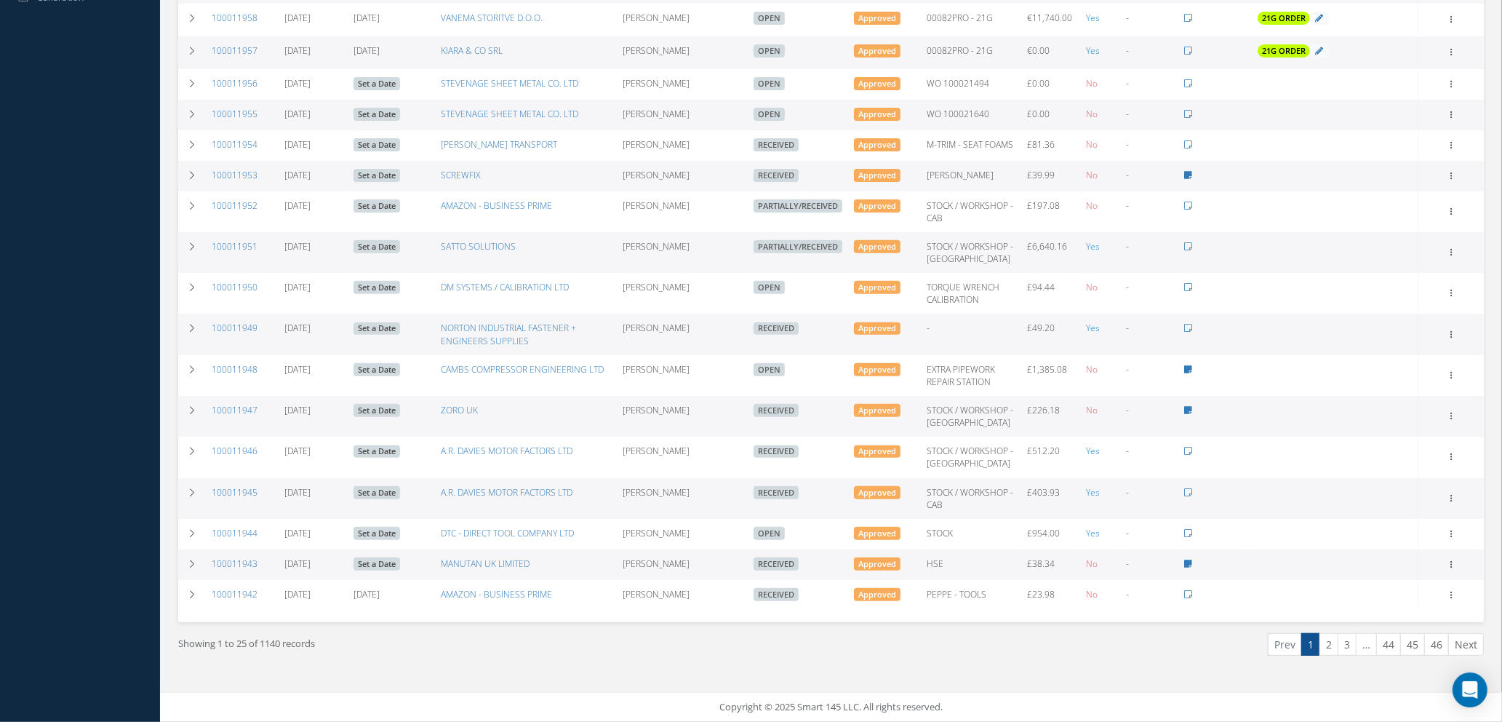
click at [1331, 644] on link "2" at bounding box center [1329, 644] width 19 height 23
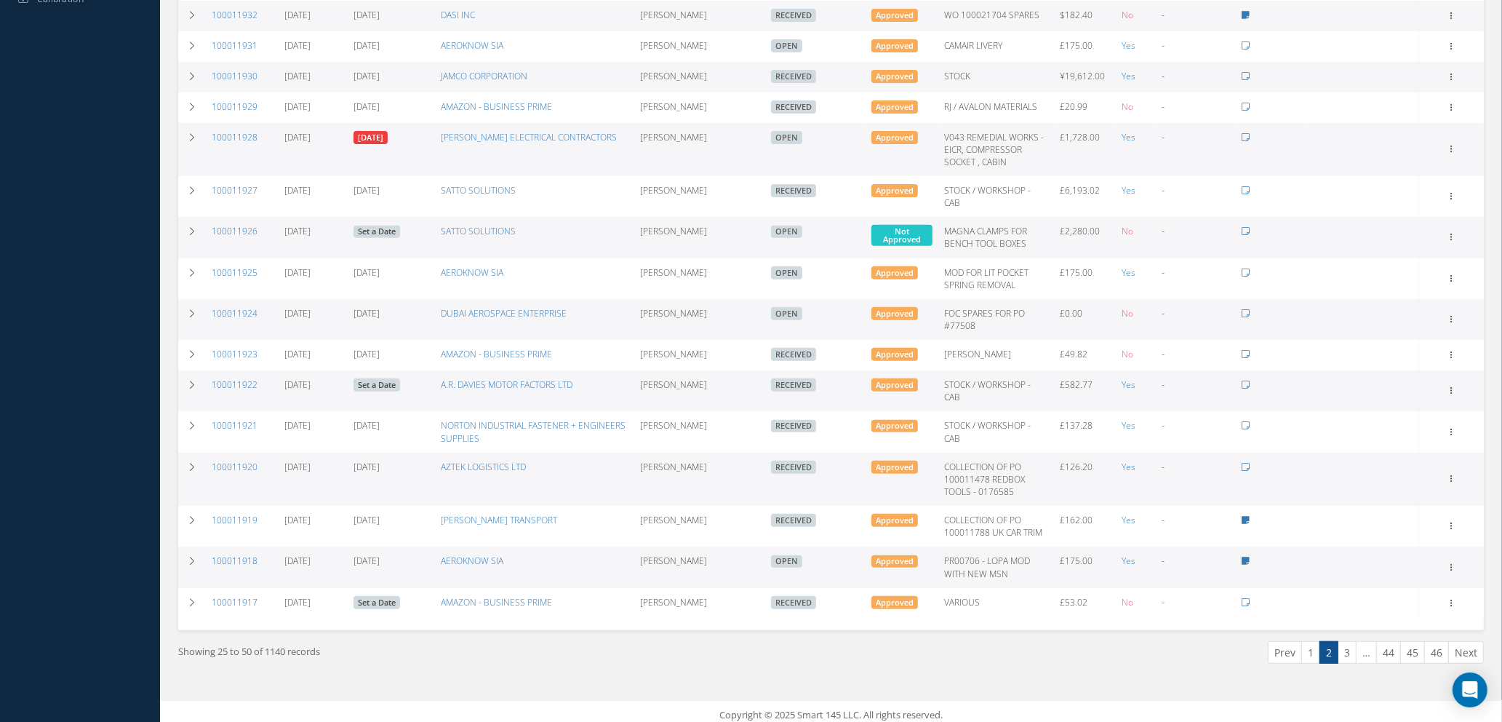
scroll to position [655, 0]
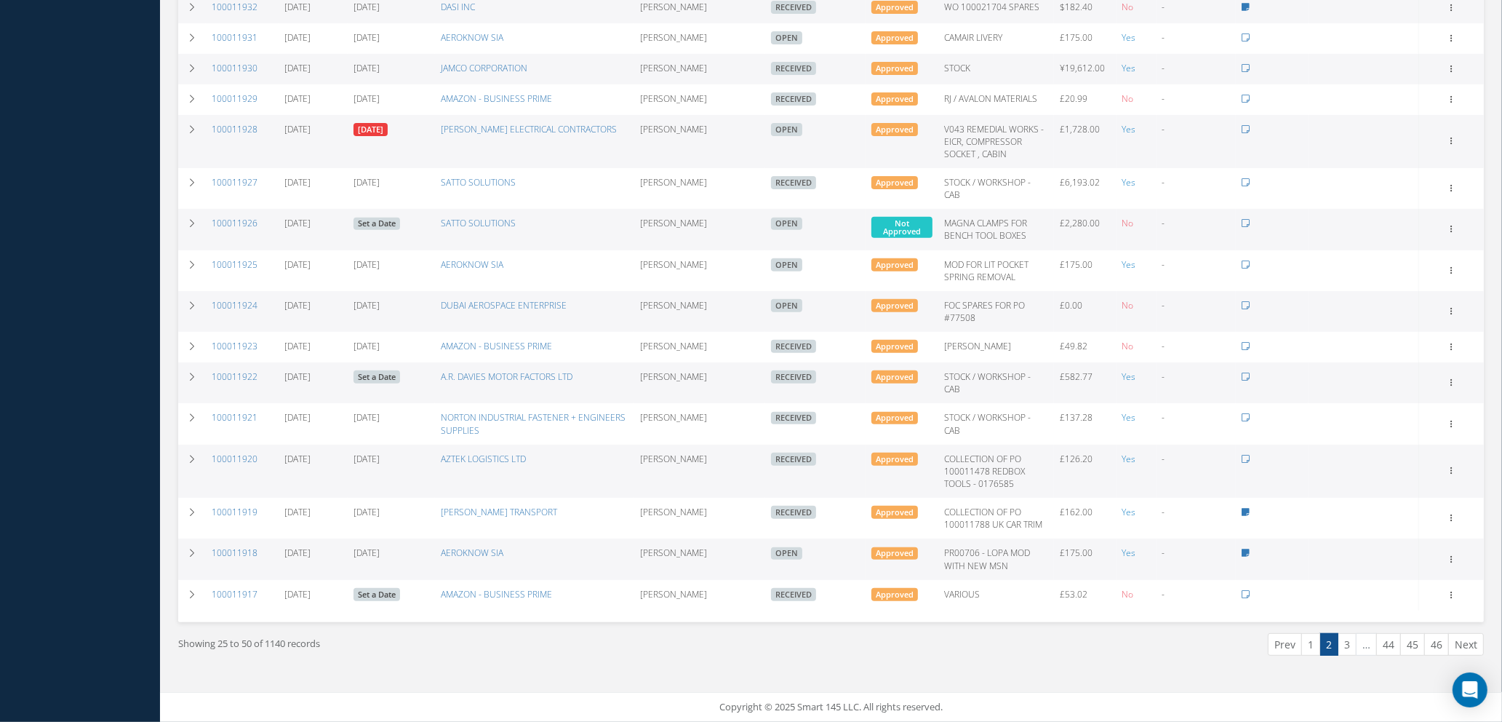
click at [1310, 651] on link "1" at bounding box center [1311, 644] width 19 height 23
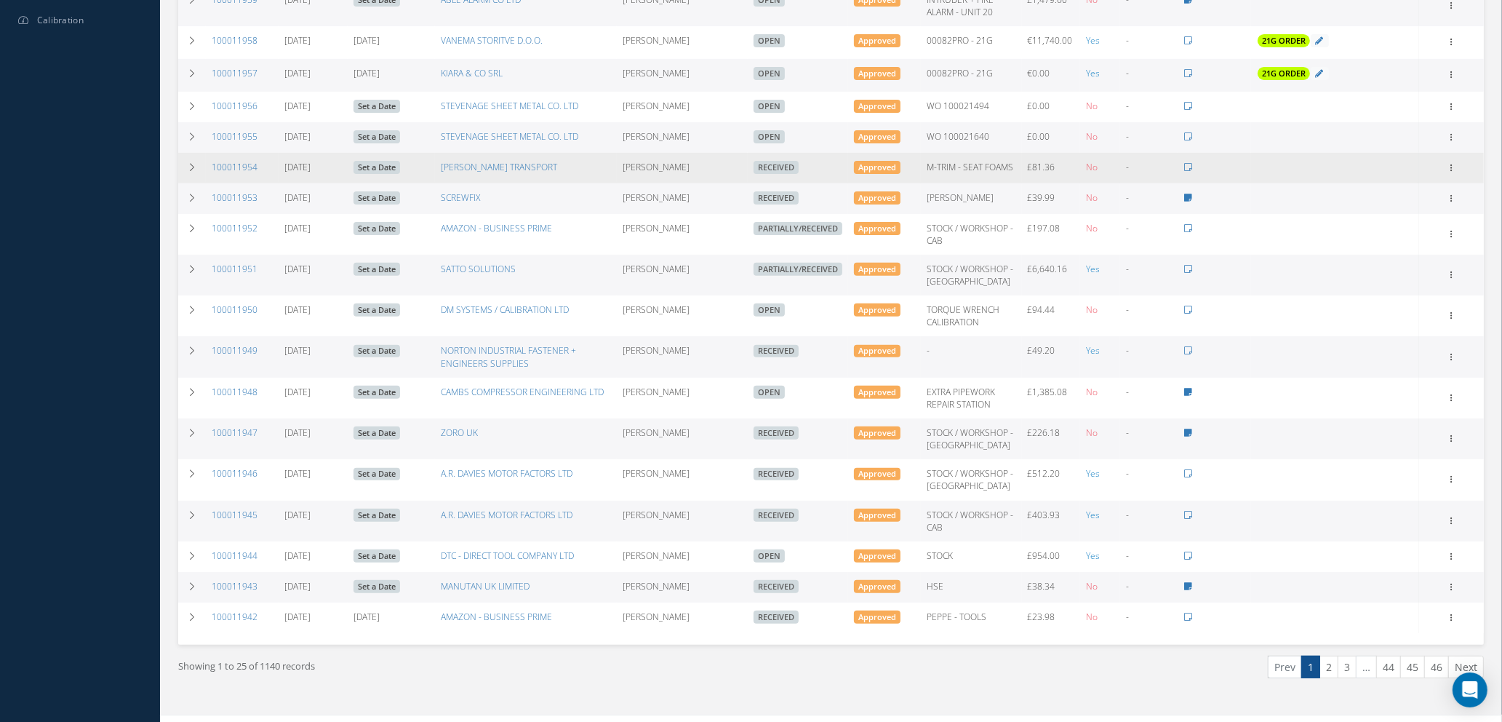
scroll to position [701, 0]
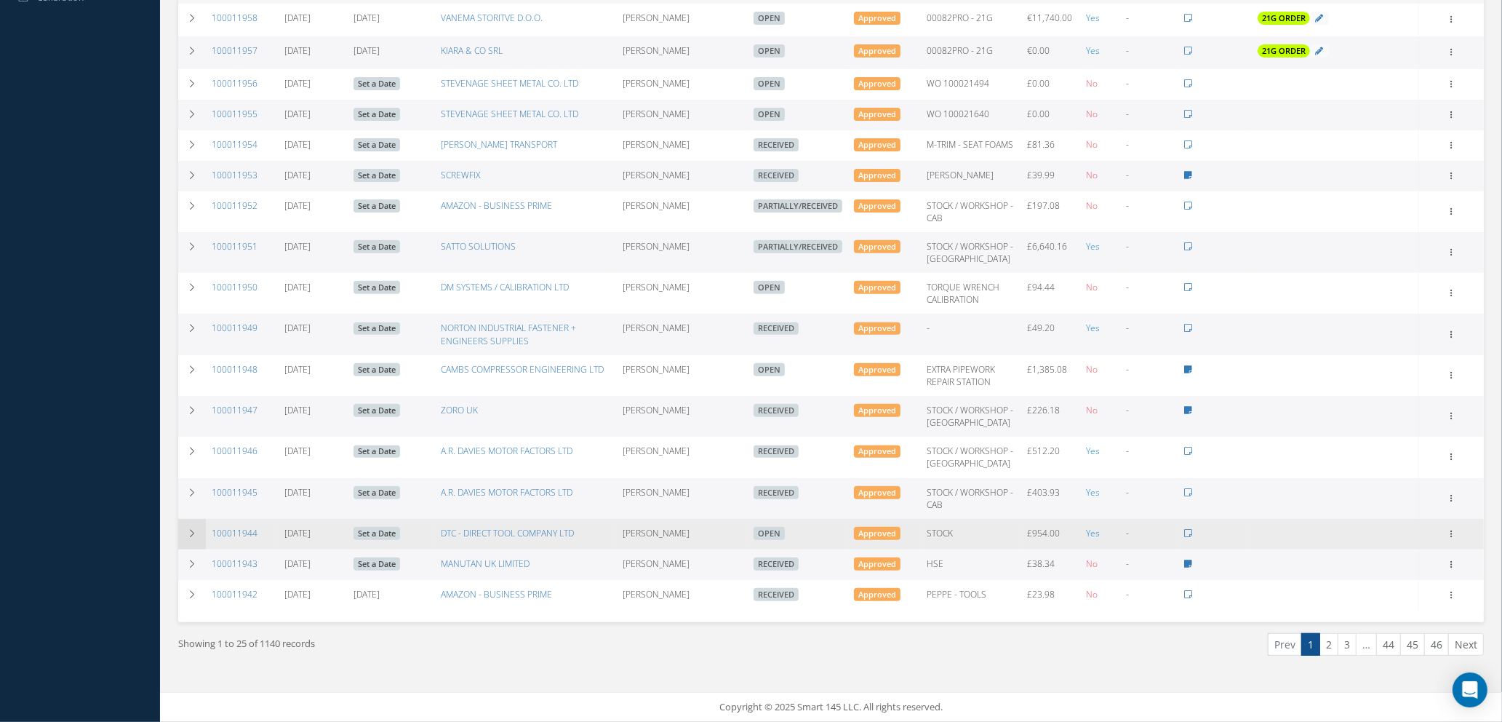
click at [190, 535] on icon at bounding box center [192, 533] width 10 height 9
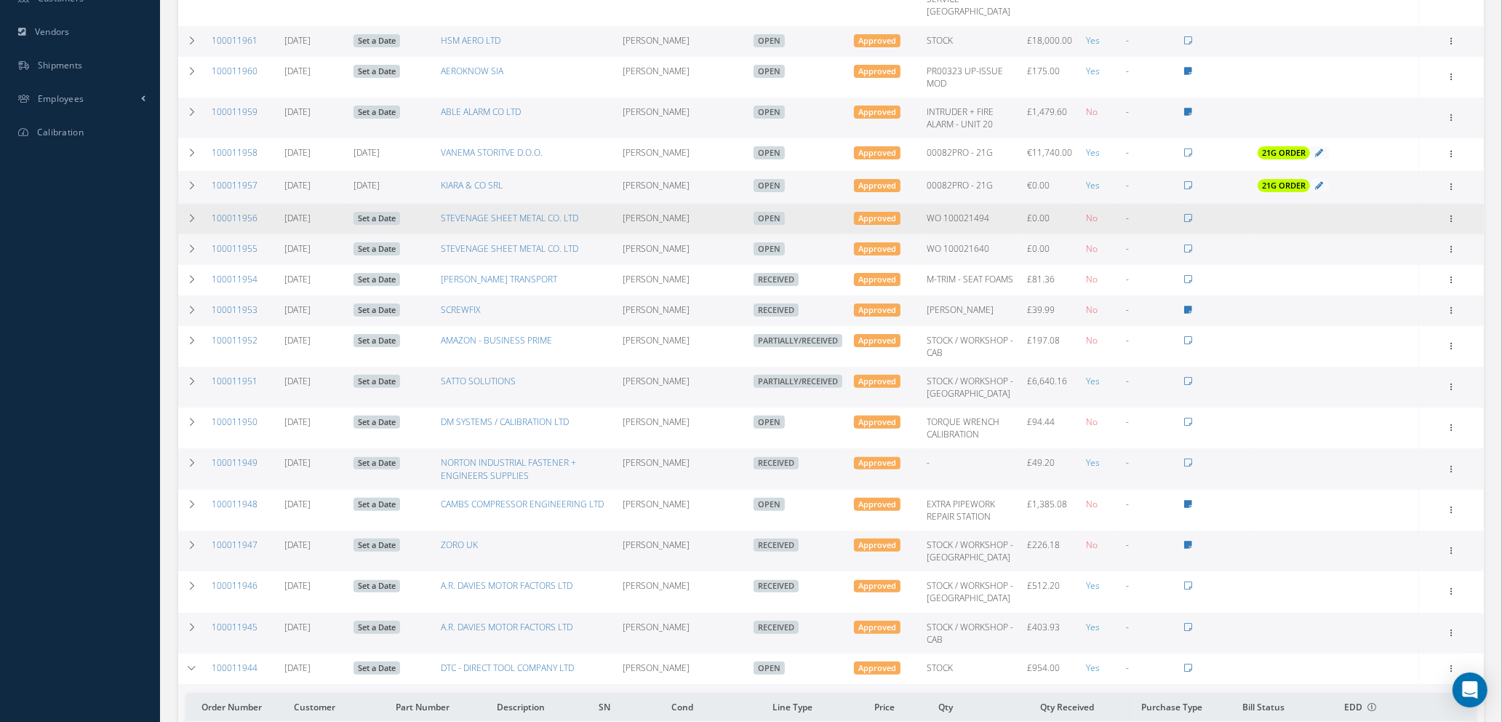
scroll to position [473, 0]
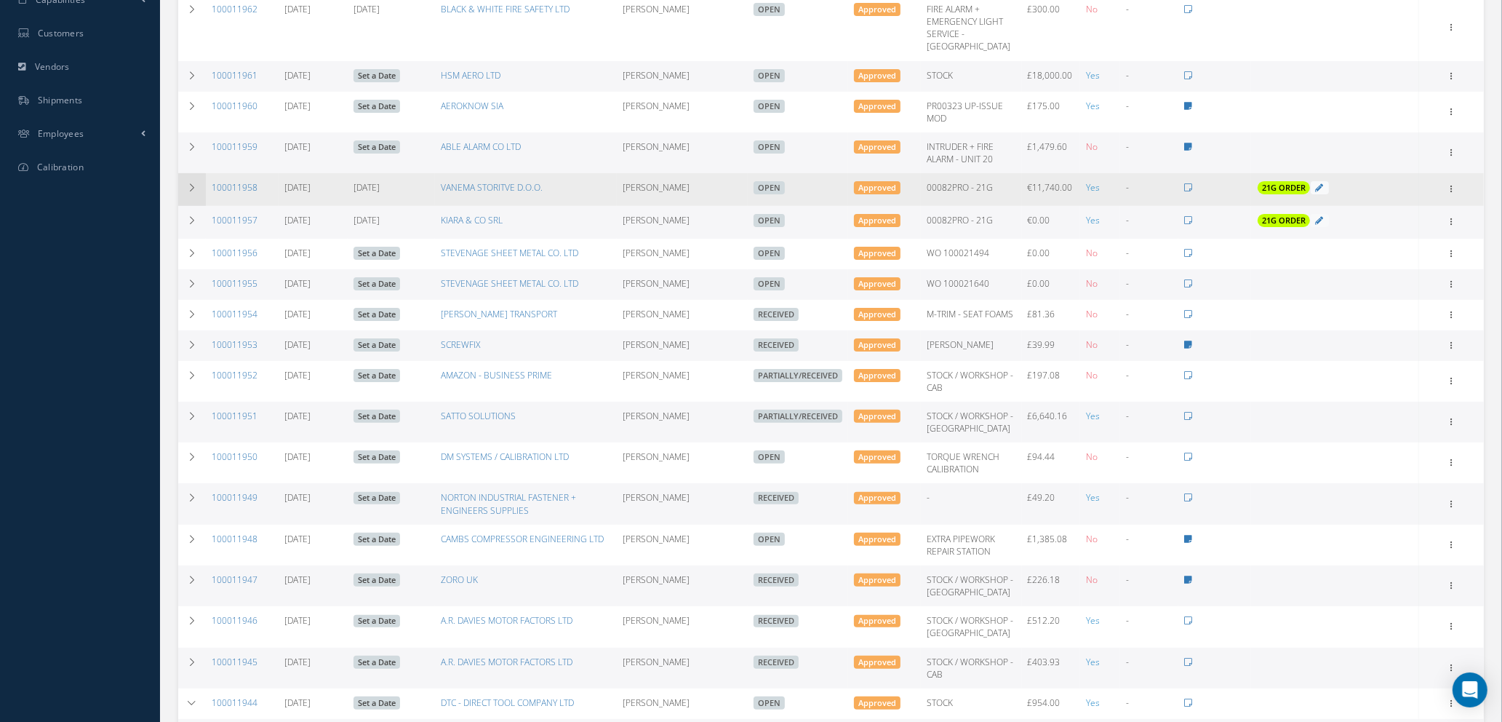
click at [192, 192] on icon at bounding box center [192, 187] width 10 height 9
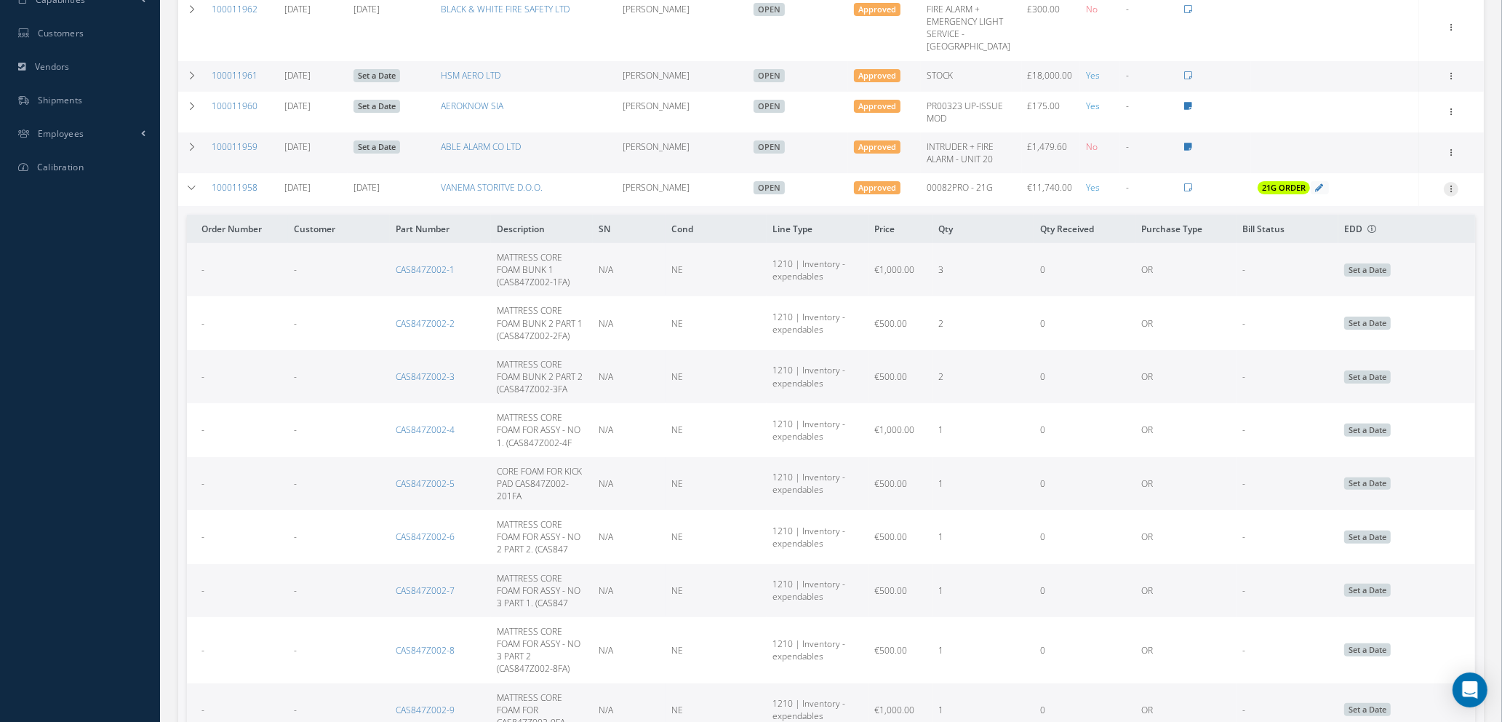
click at [1450, 194] on icon at bounding box center [1451, 188] width 15 height 12
click at [1379, 242] on link "Edit" at bounding box center [1384, 236] width 115 height 19
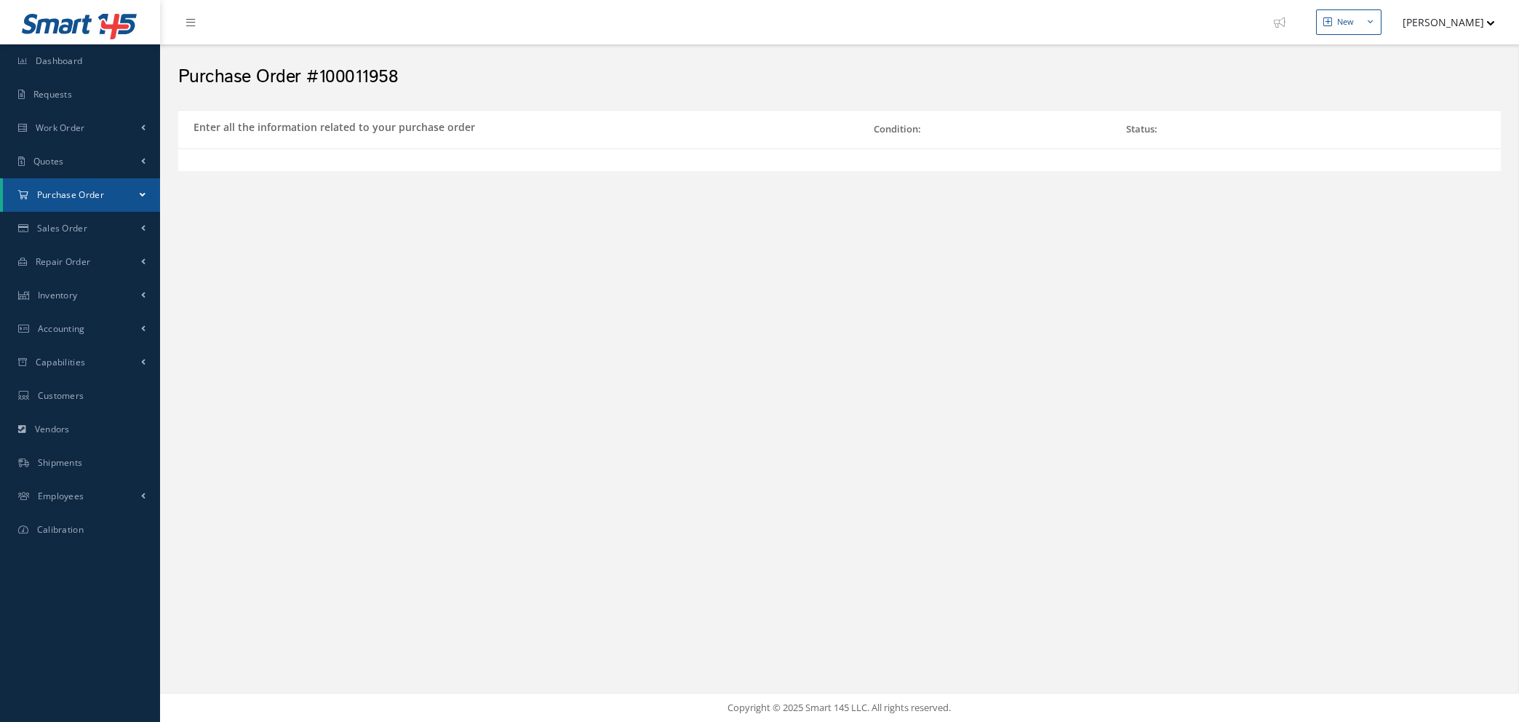
select select "1"
select select "5"
select select "7"
select select "1"
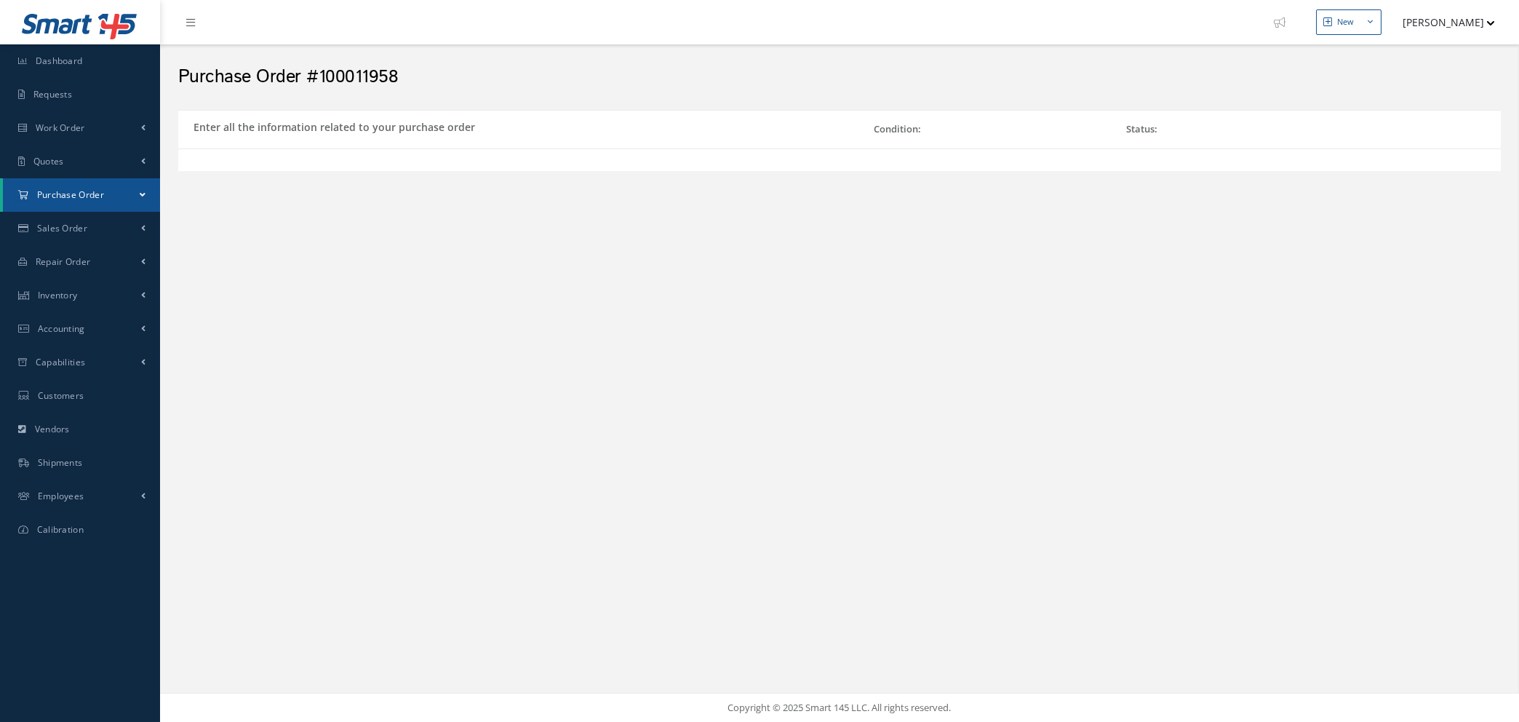
select select "5"
select select "7"
select select "1"
select select "5"
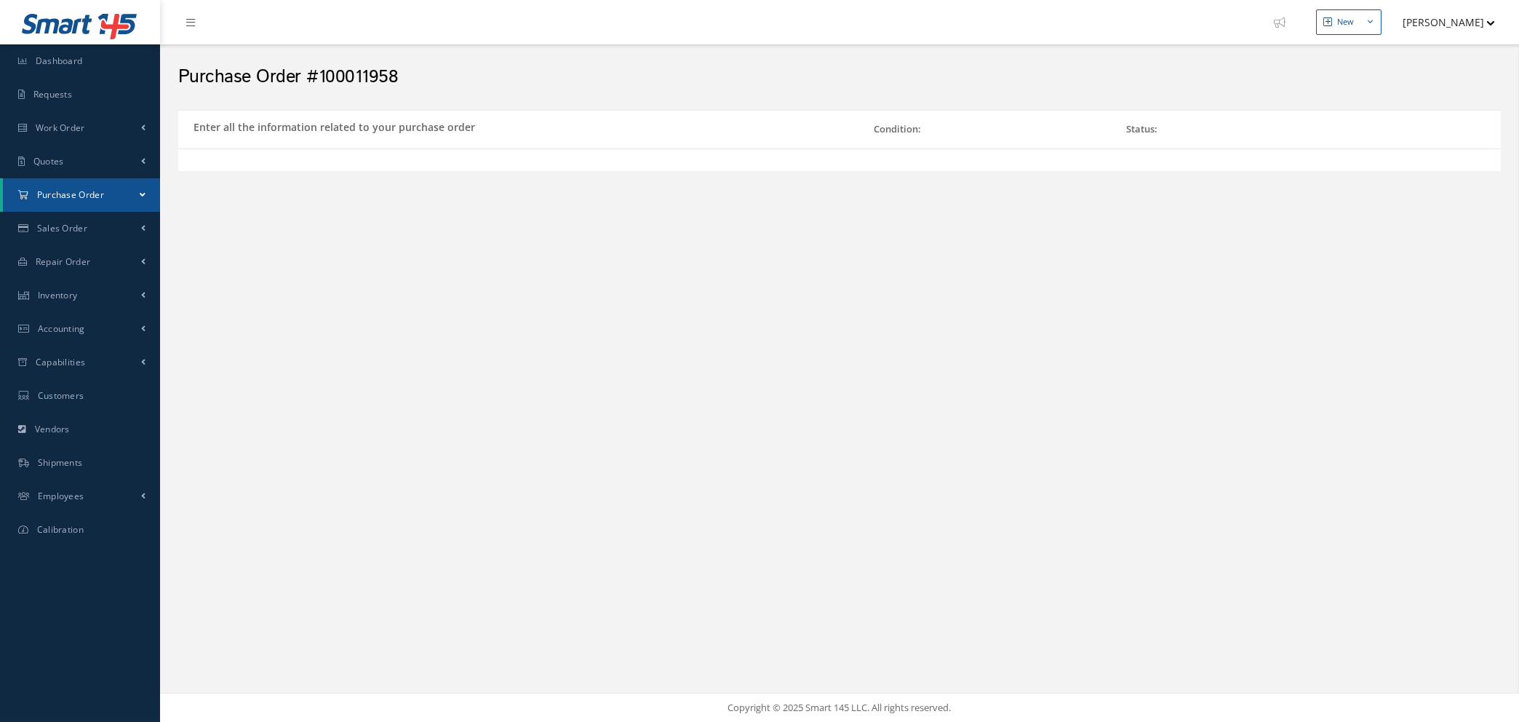
select select "7"
select select "1"
select select "5"
select select "7"
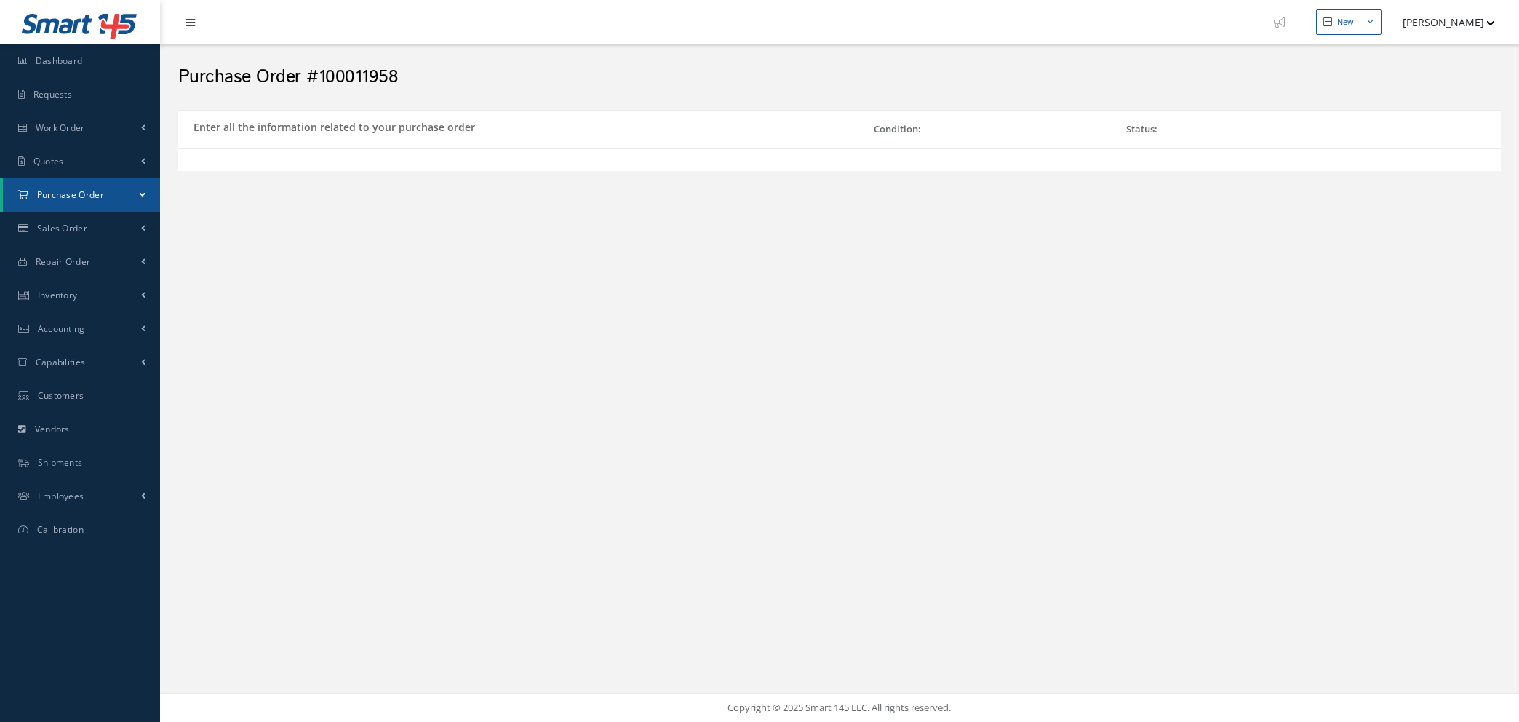
select select "1"
select select "5"
select select "7"
select select "1"
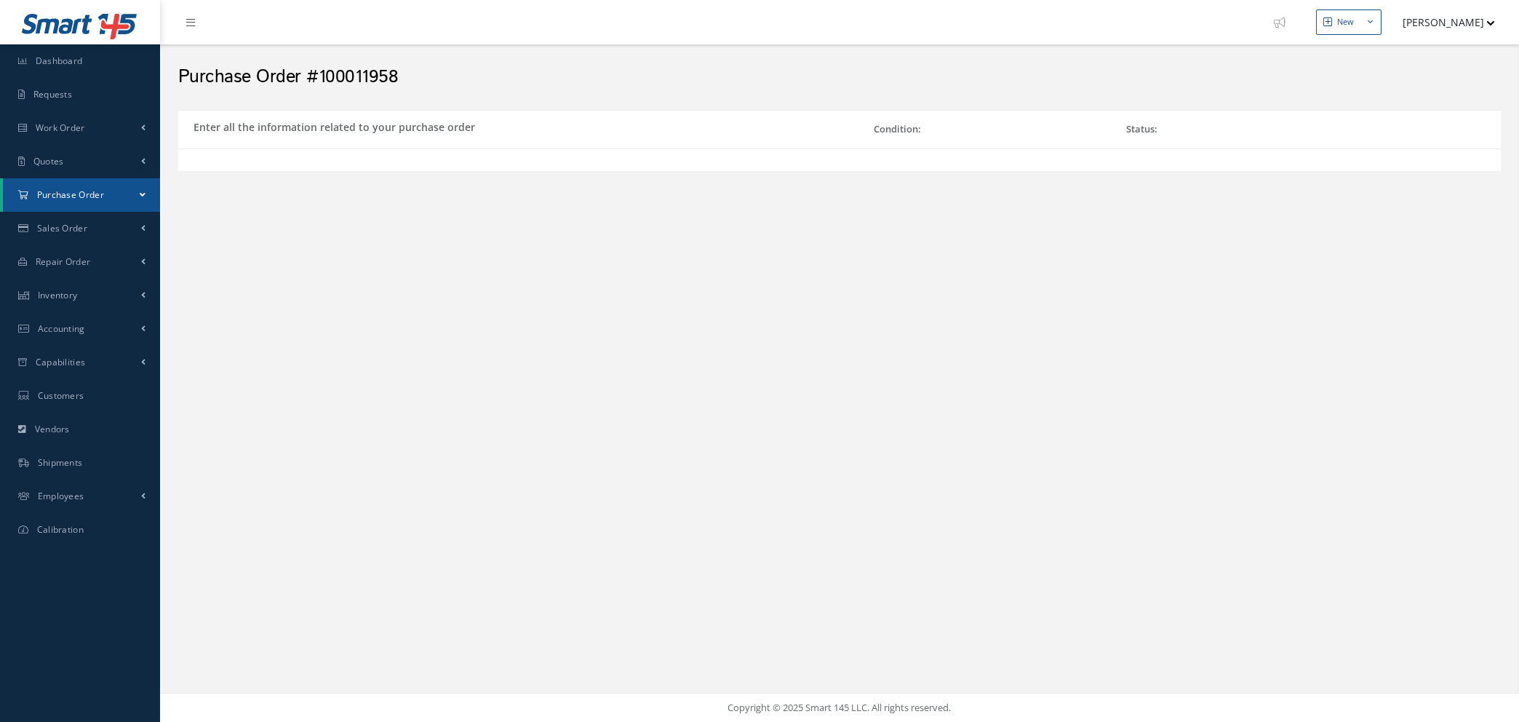
select select "1"
select select "5"
select select "7"
select select "1"
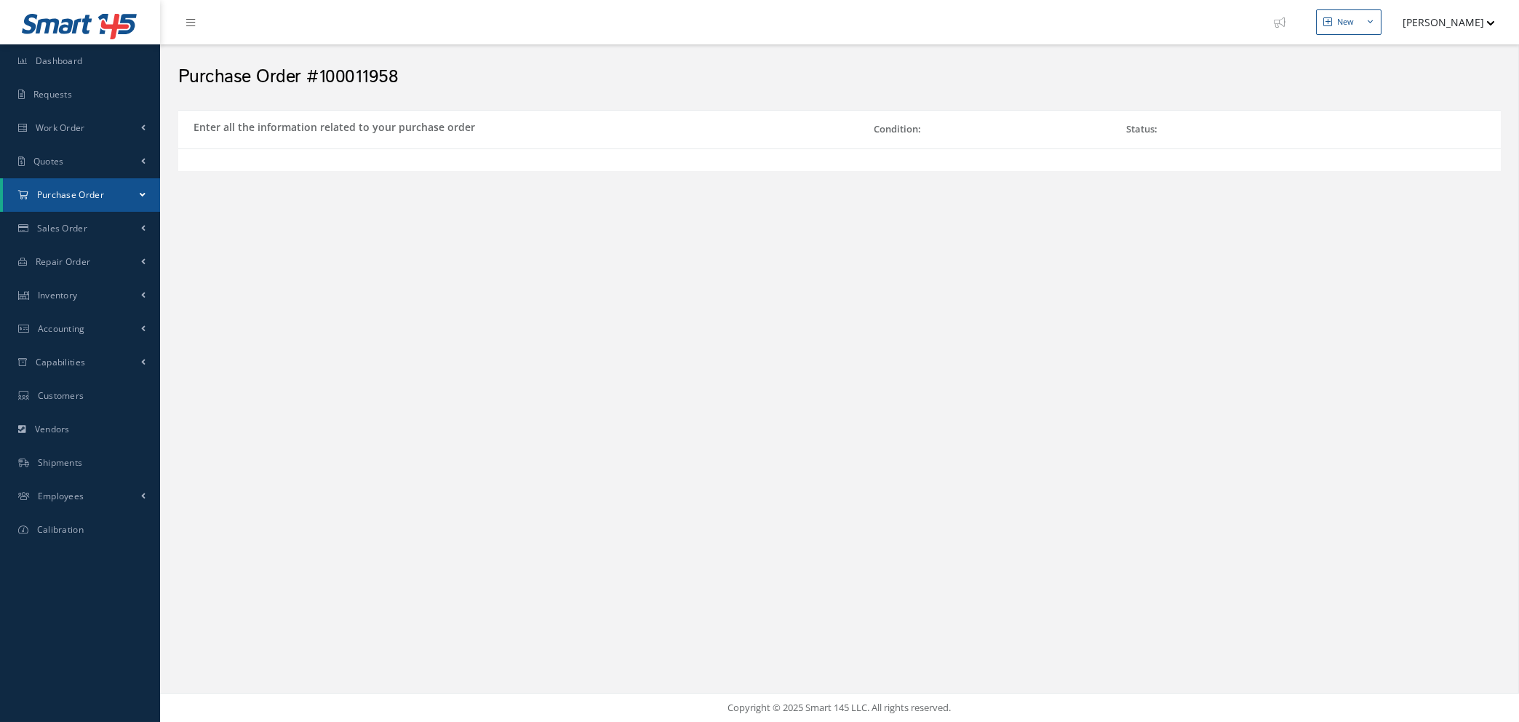
select select "5"
select select "7"
select select "1"
select select "5"
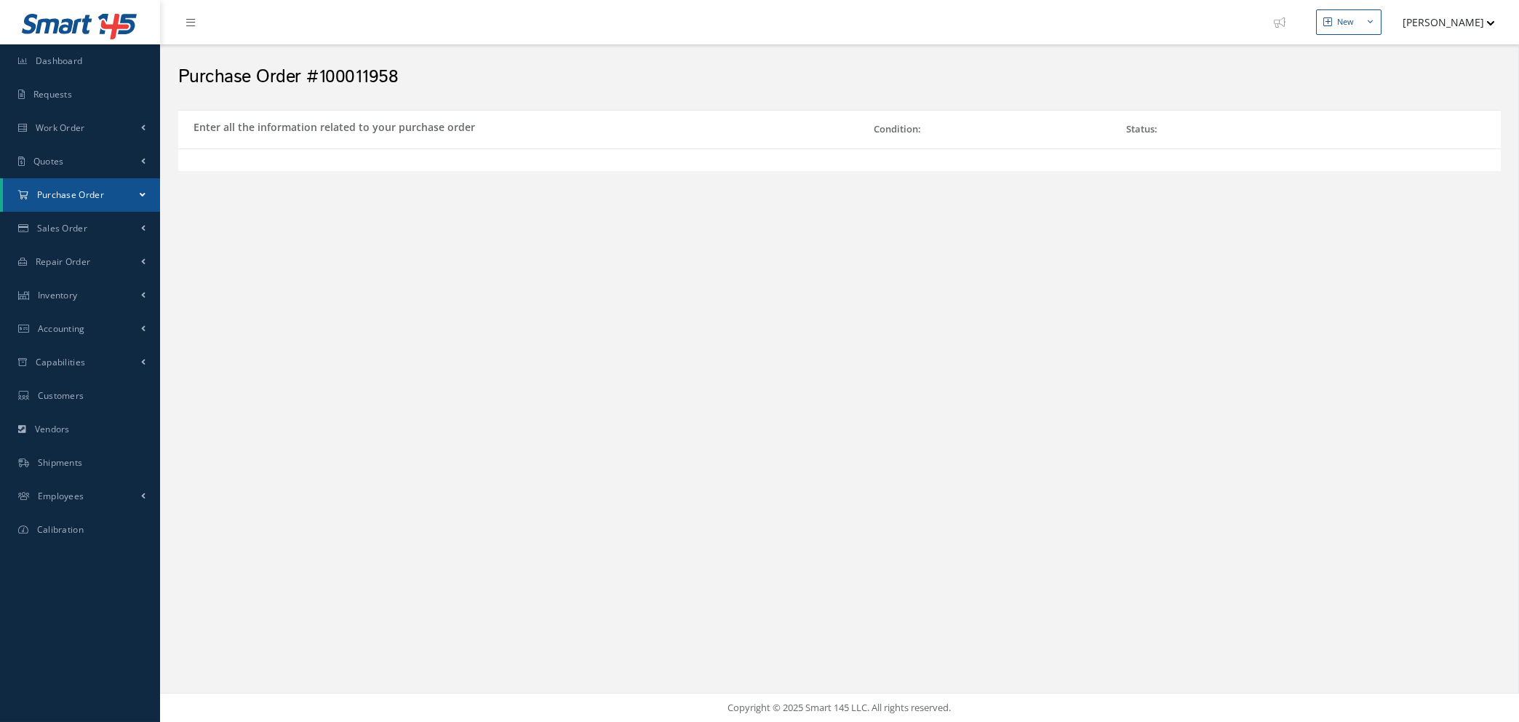
select select "7"
select select "1"
select select "5"
select select "7"
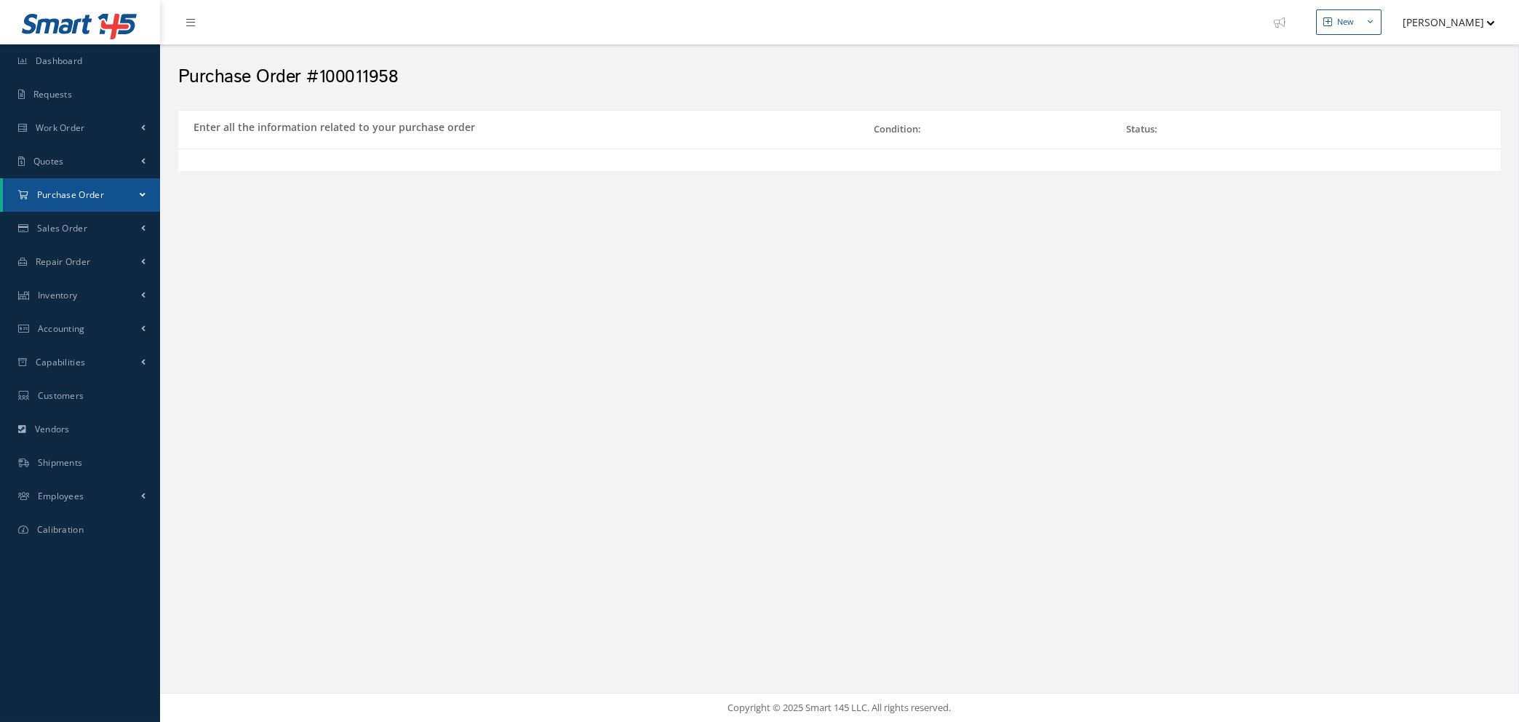
select select "1"
select select "5"
select select "7"
select select "1"
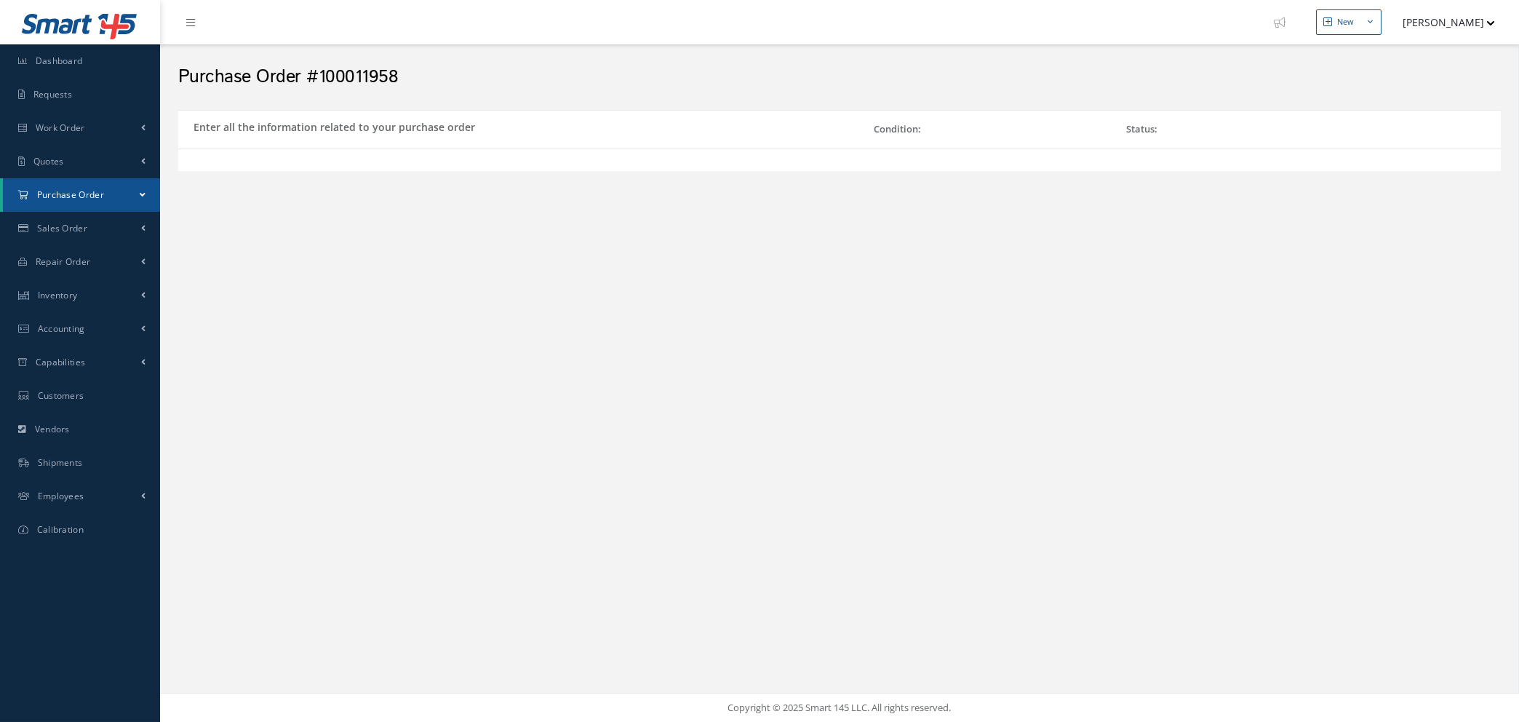
select select "1"
select select "5"
select select "7"
select select "1"
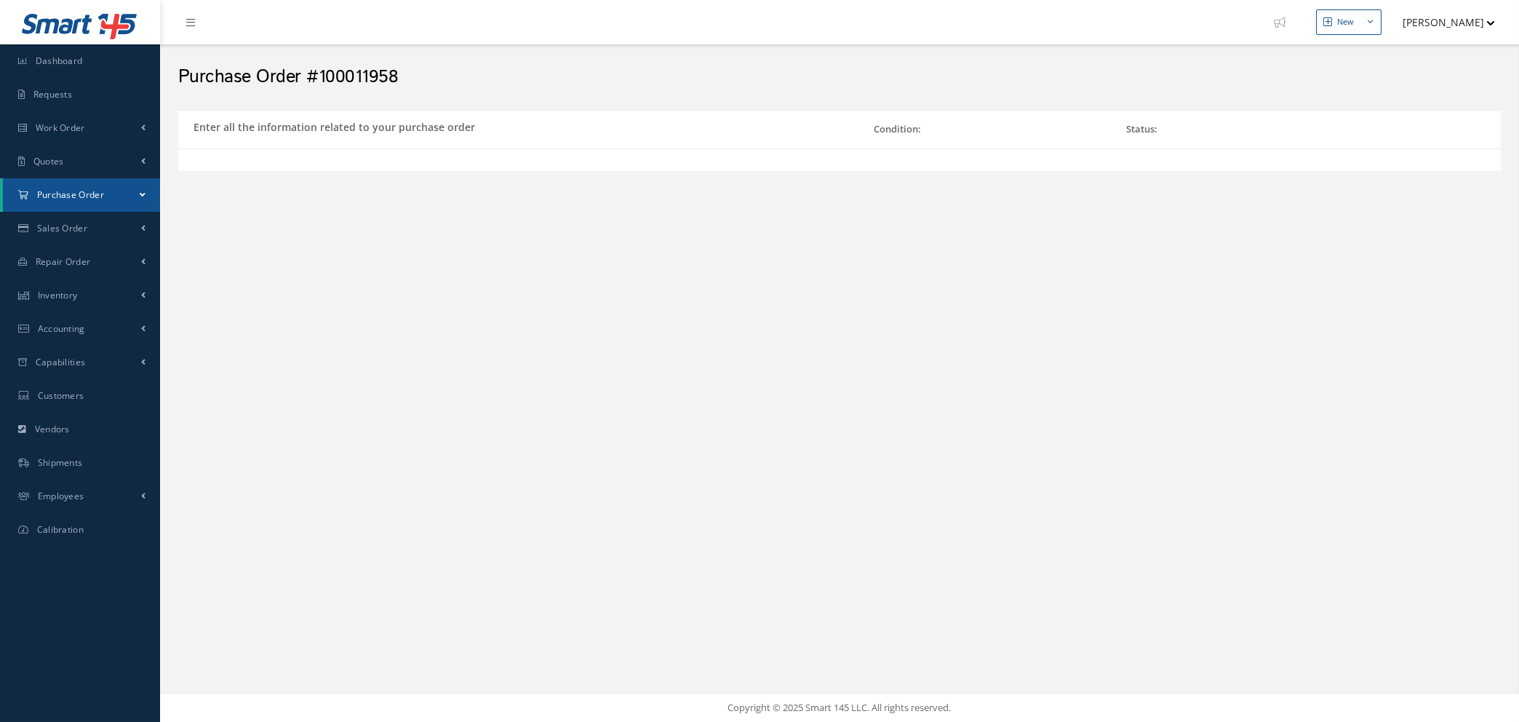
select select "5"
select select "7"
select select "1"
select select "5"
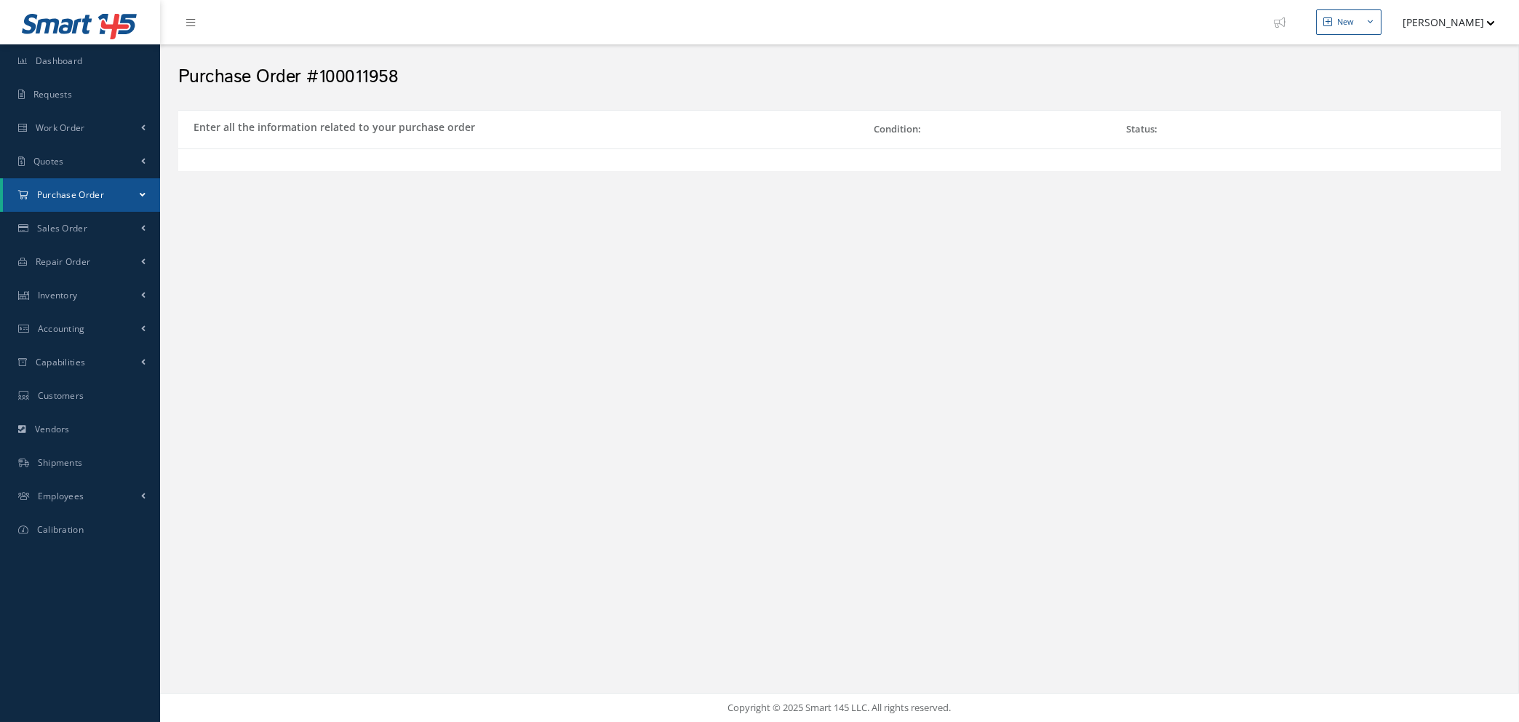
select select "7"
select select "1"
select select "5"
select select "7"
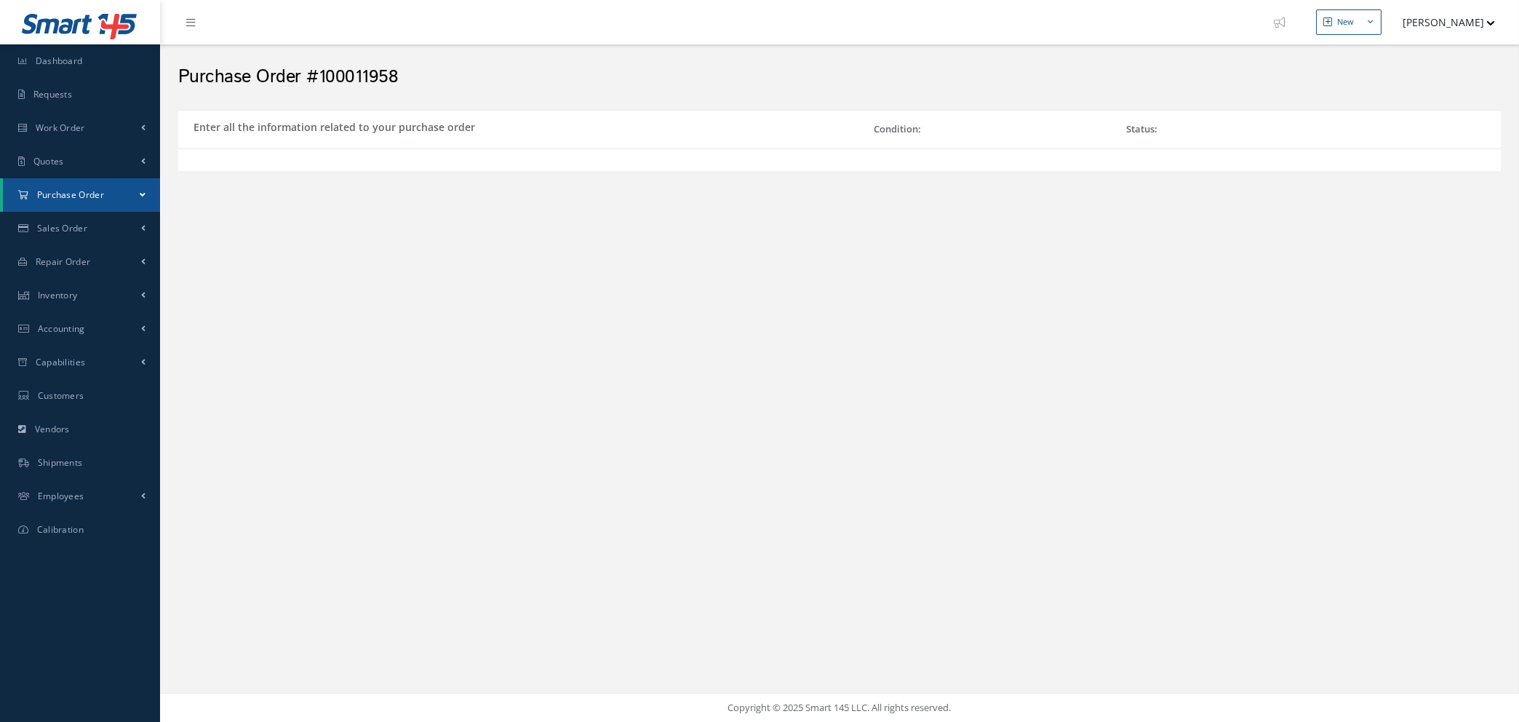
select select "1"
select select "5"
select select "7"
select select "1"
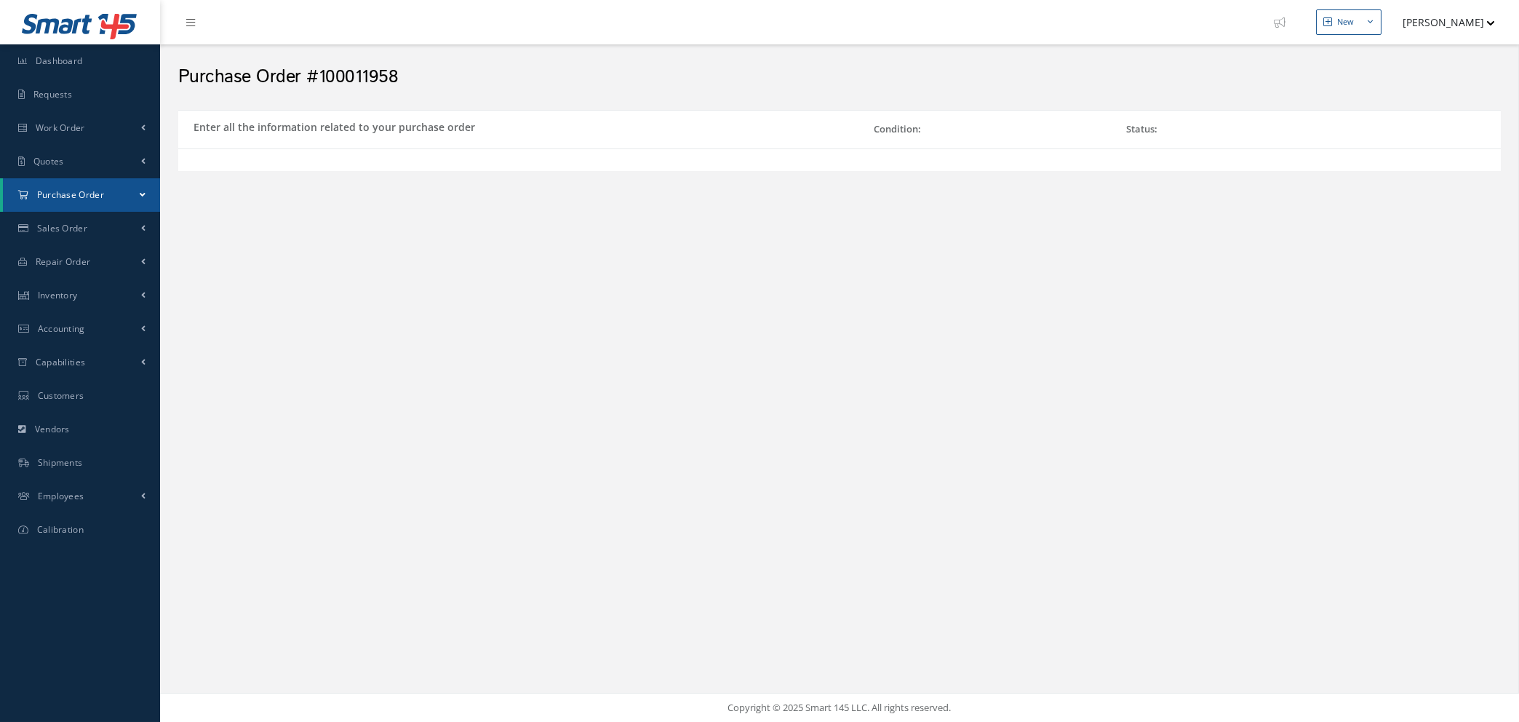
select select "1"
select select "5"
select select "7"
select select "1"
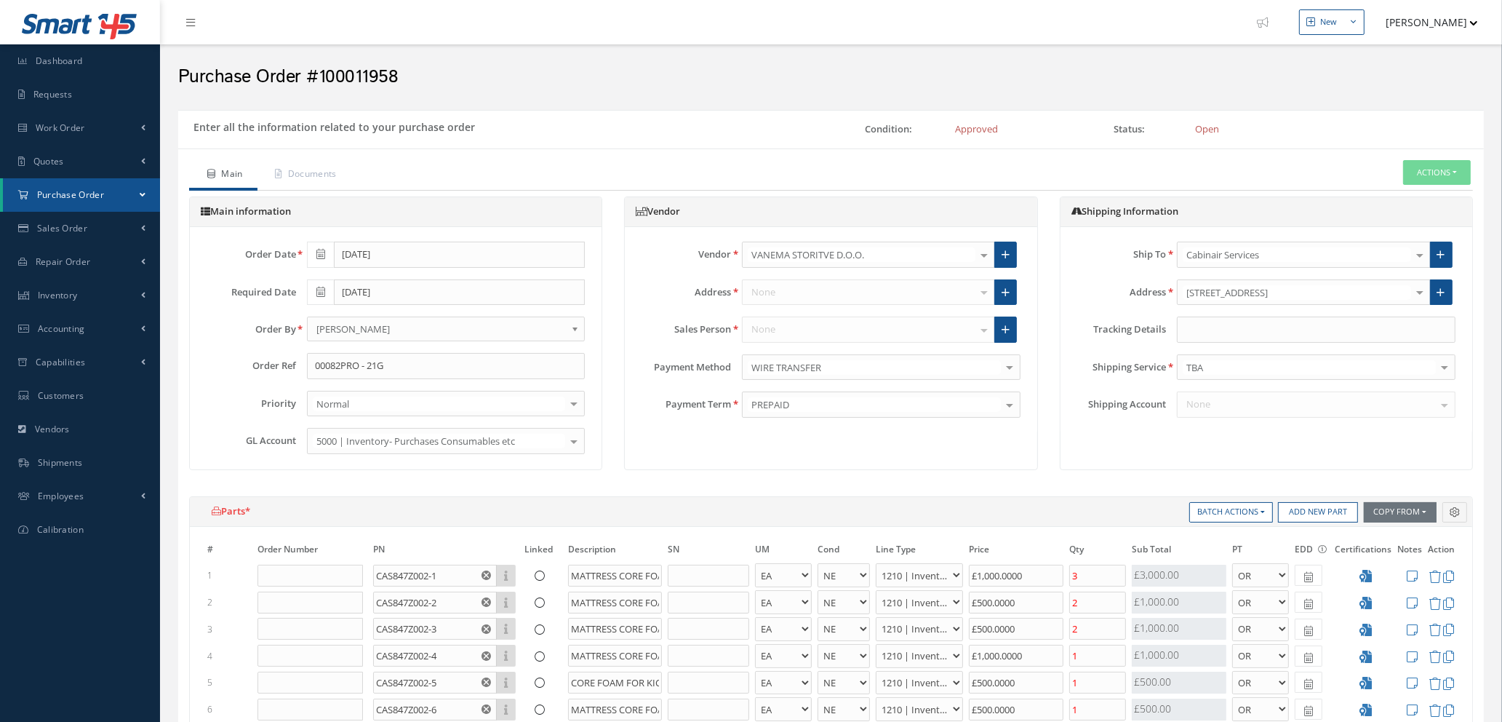
type input "€1,000"
type input "€500"
type input "€1,000"
type input "€500"
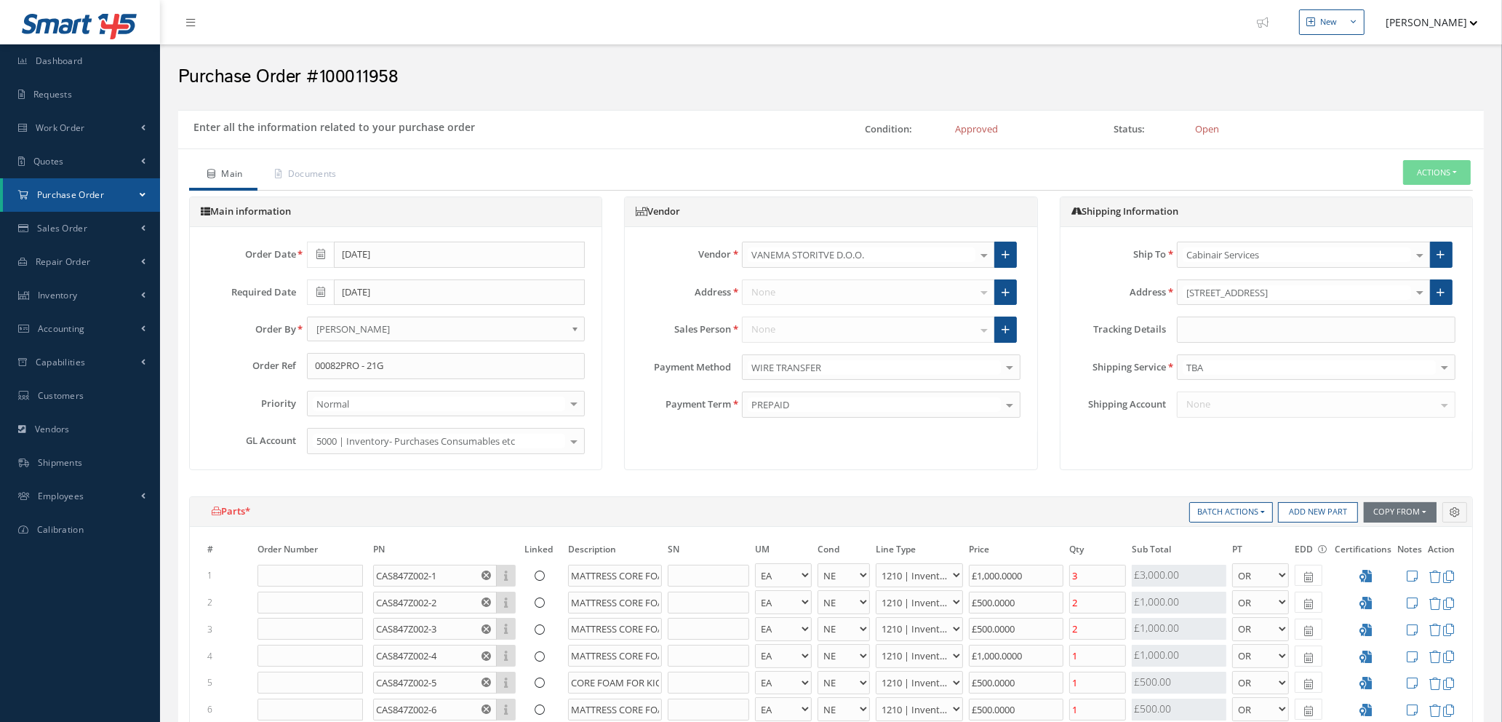
type input "€500"
type input "€1,000"
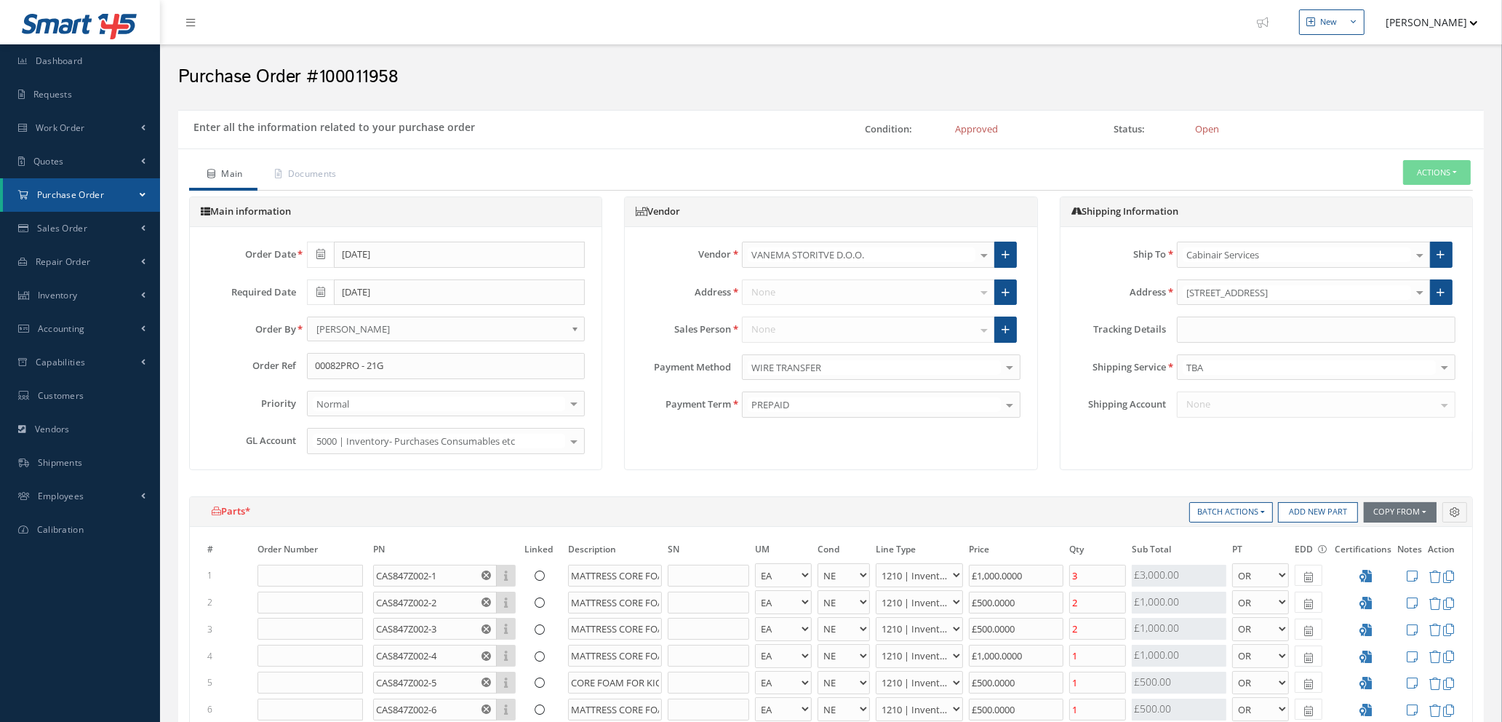
type input "€400"
type input "€200"
type input "€400"
type input "€340"
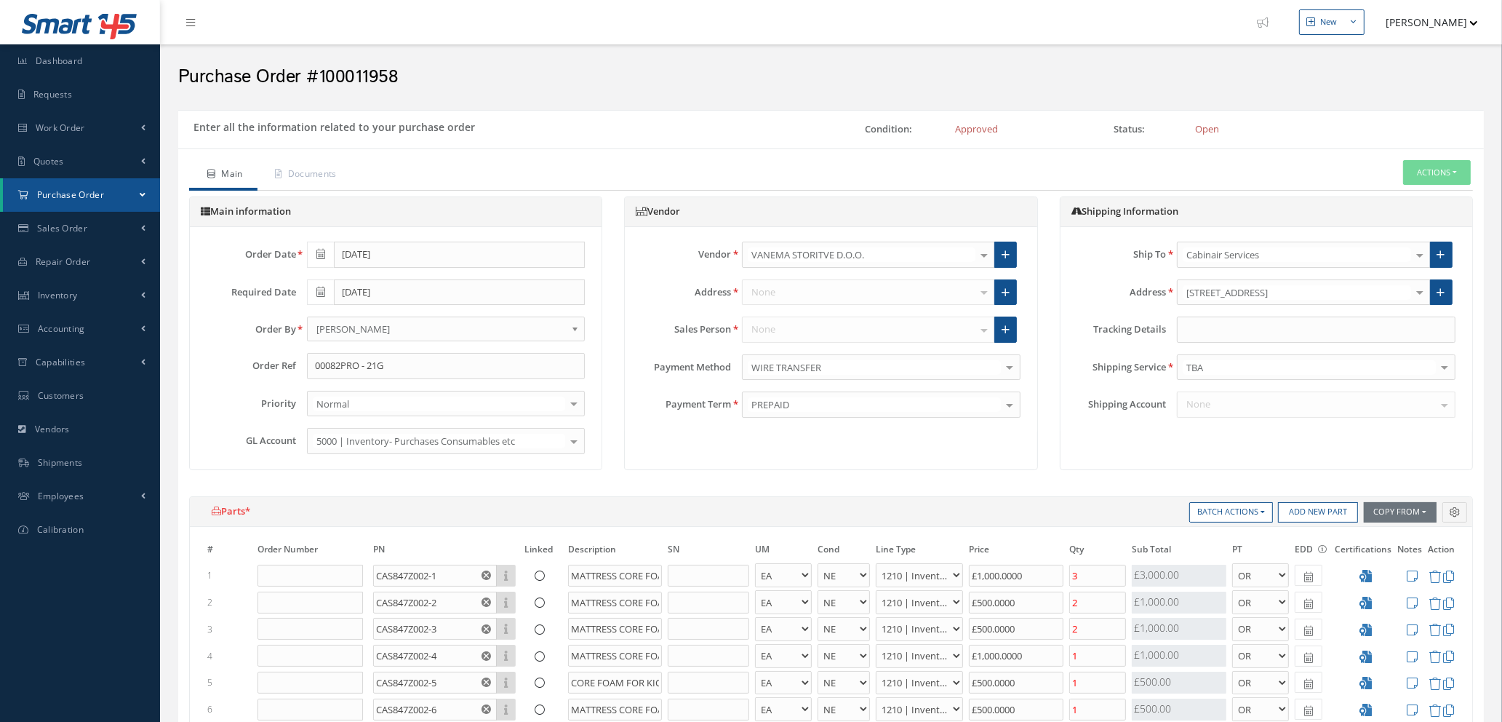
type input "€0"
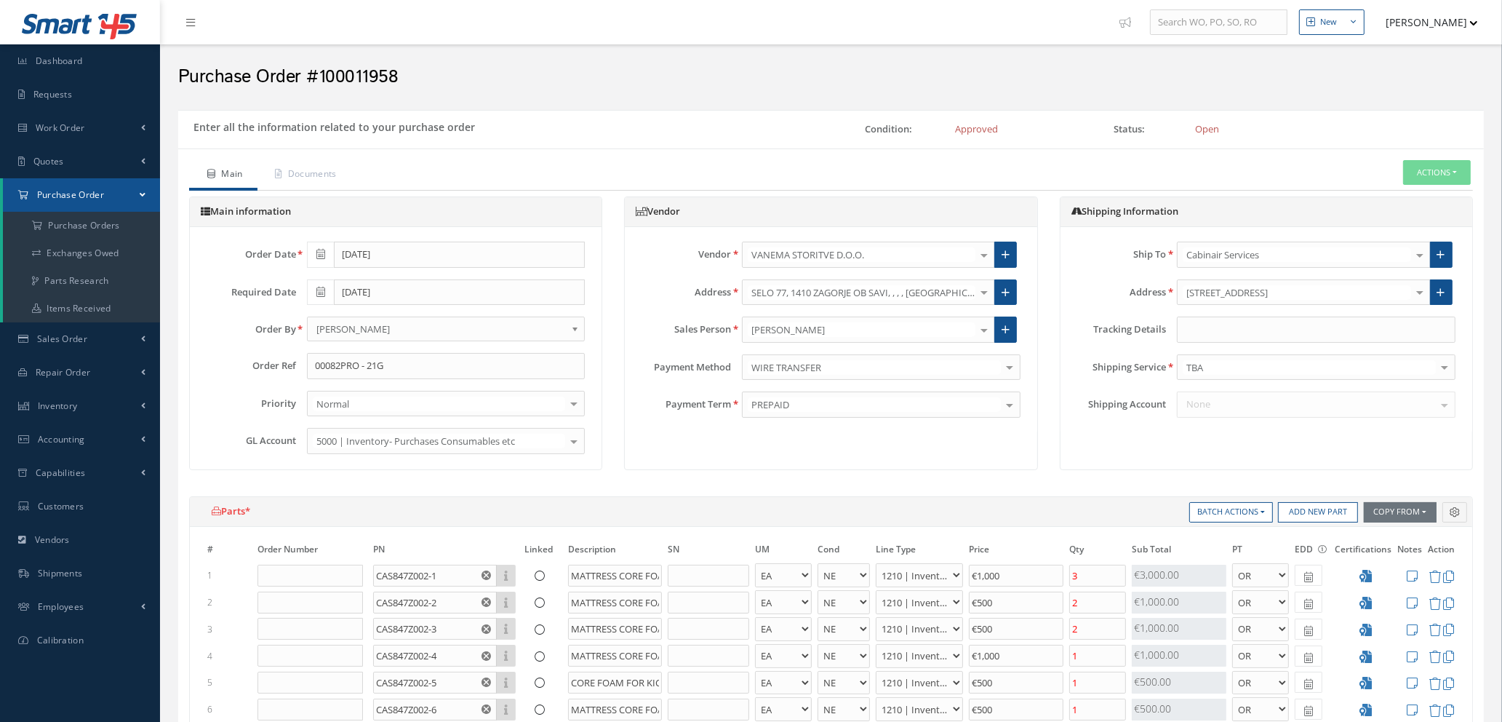
scroll to position [655, 0]
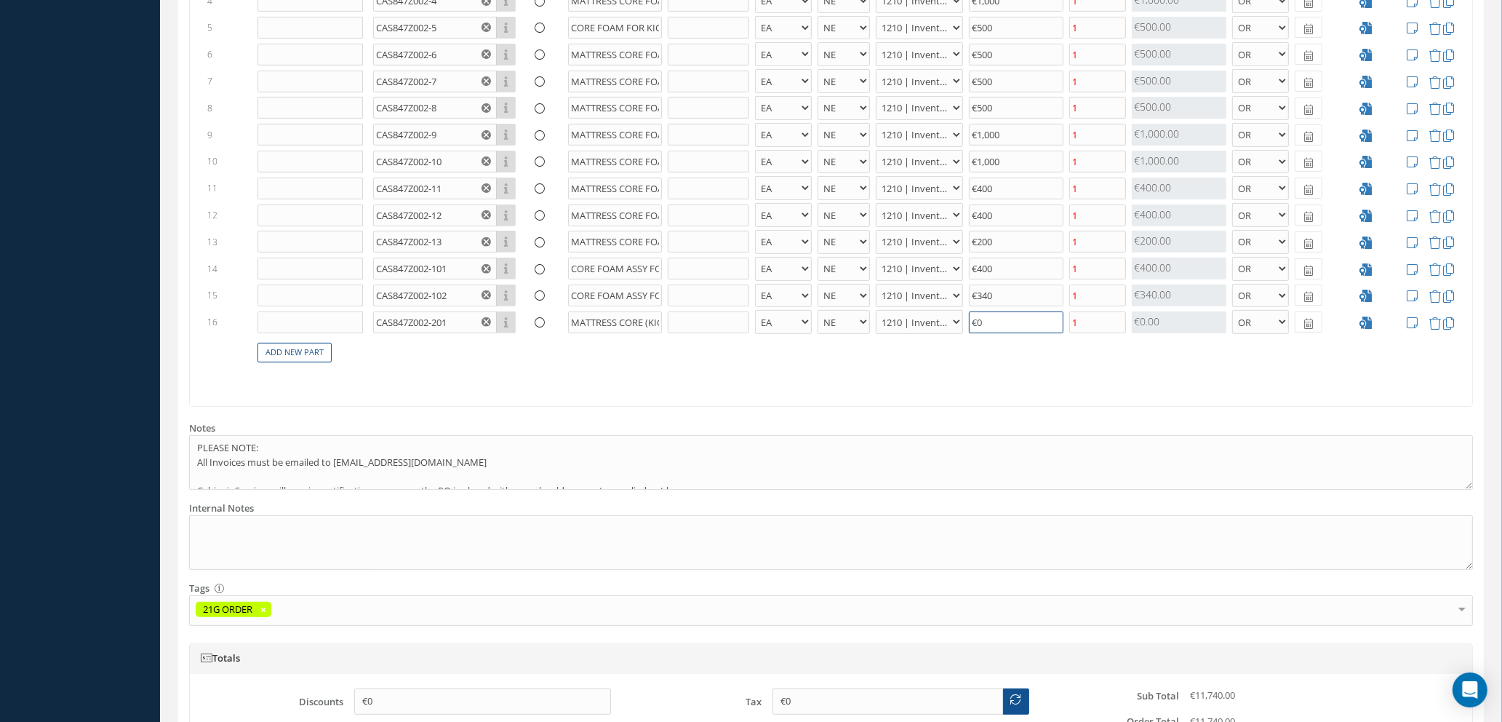
click at [1002, 325] on input "€0" at bounding box center [1016, 322] width 95 height 22
type input "€350"
click at [1008, 378] on table "# Order Number PN Linked Description SN UM Cond Line Type Price Qty Qty Receive…" at bounding box center [831, 133] width 1254 height 493
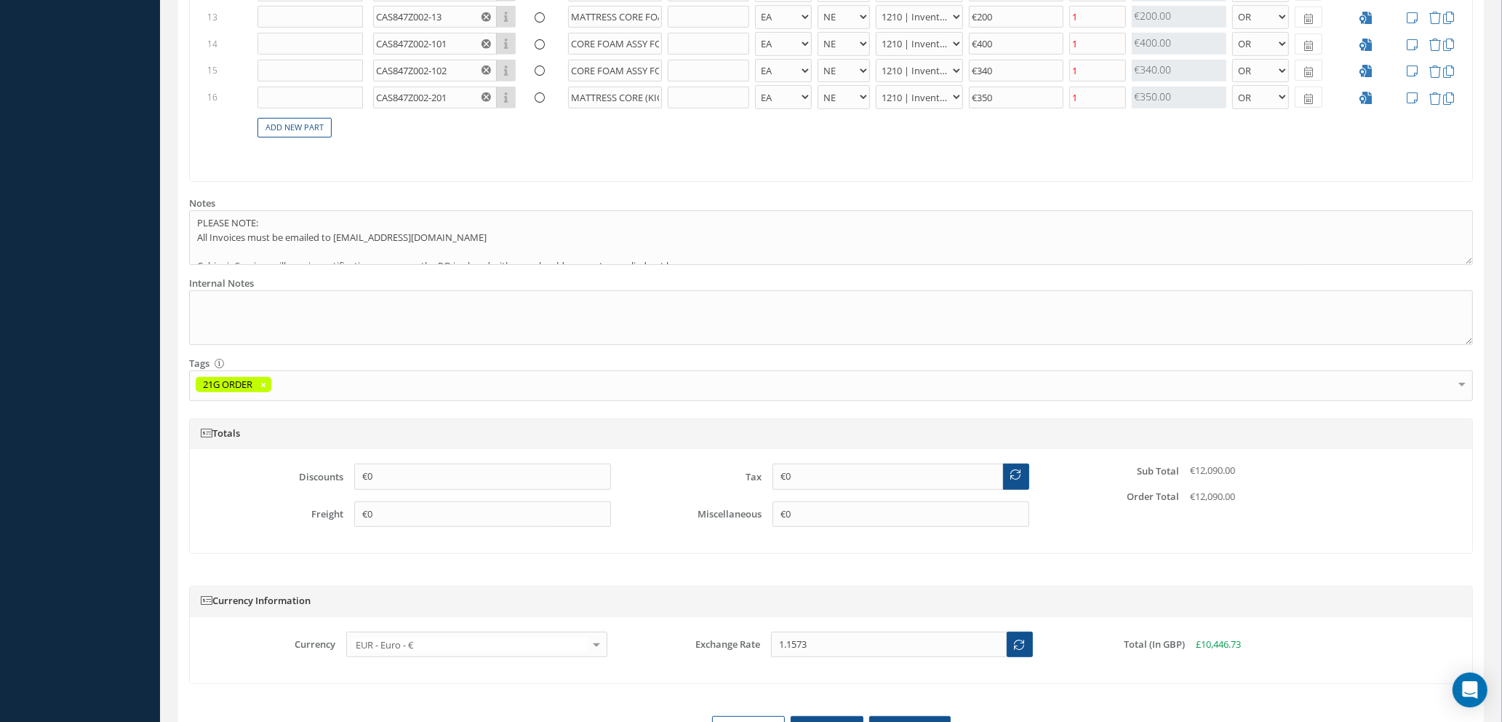
scroll to position [968, 0]
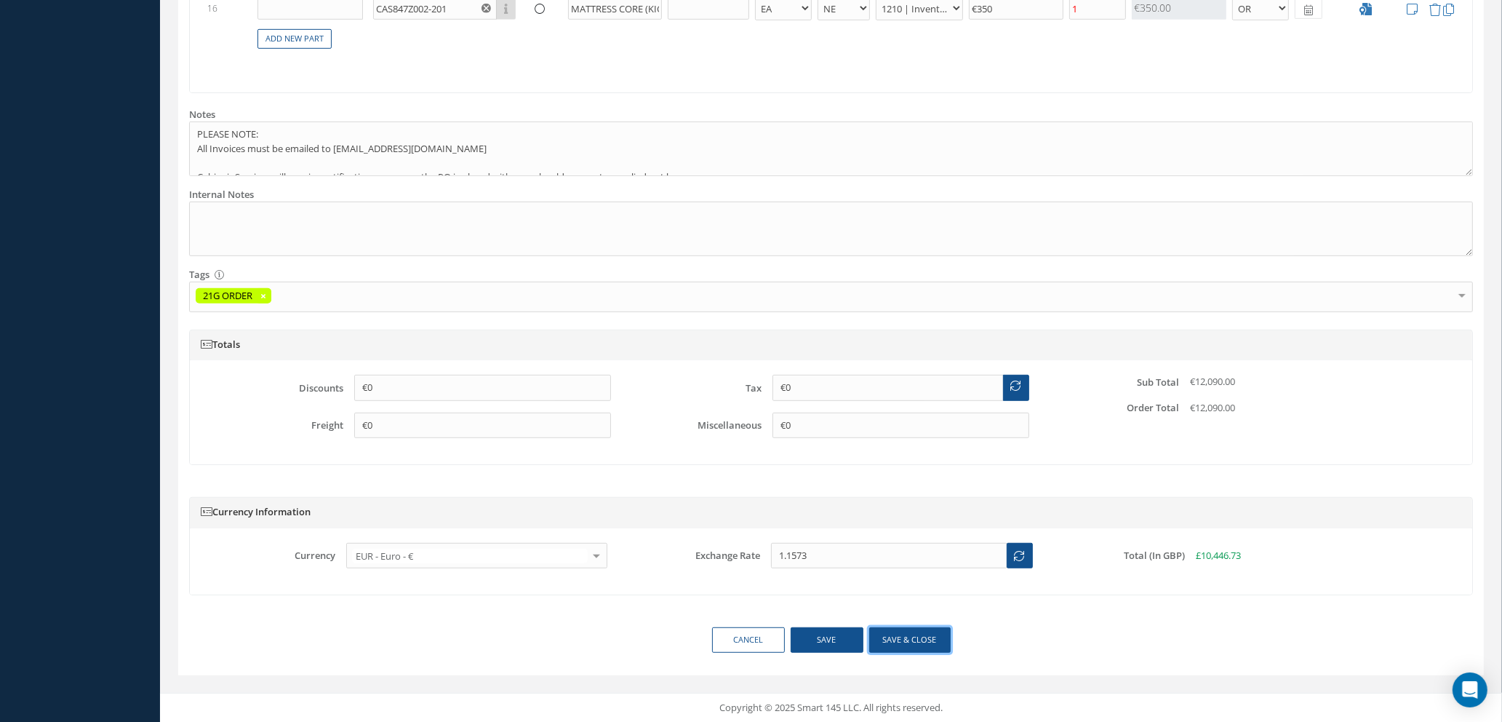
click at [893, 642] on button "Save & close" at bounding box center [909, 639] width 81 height 25
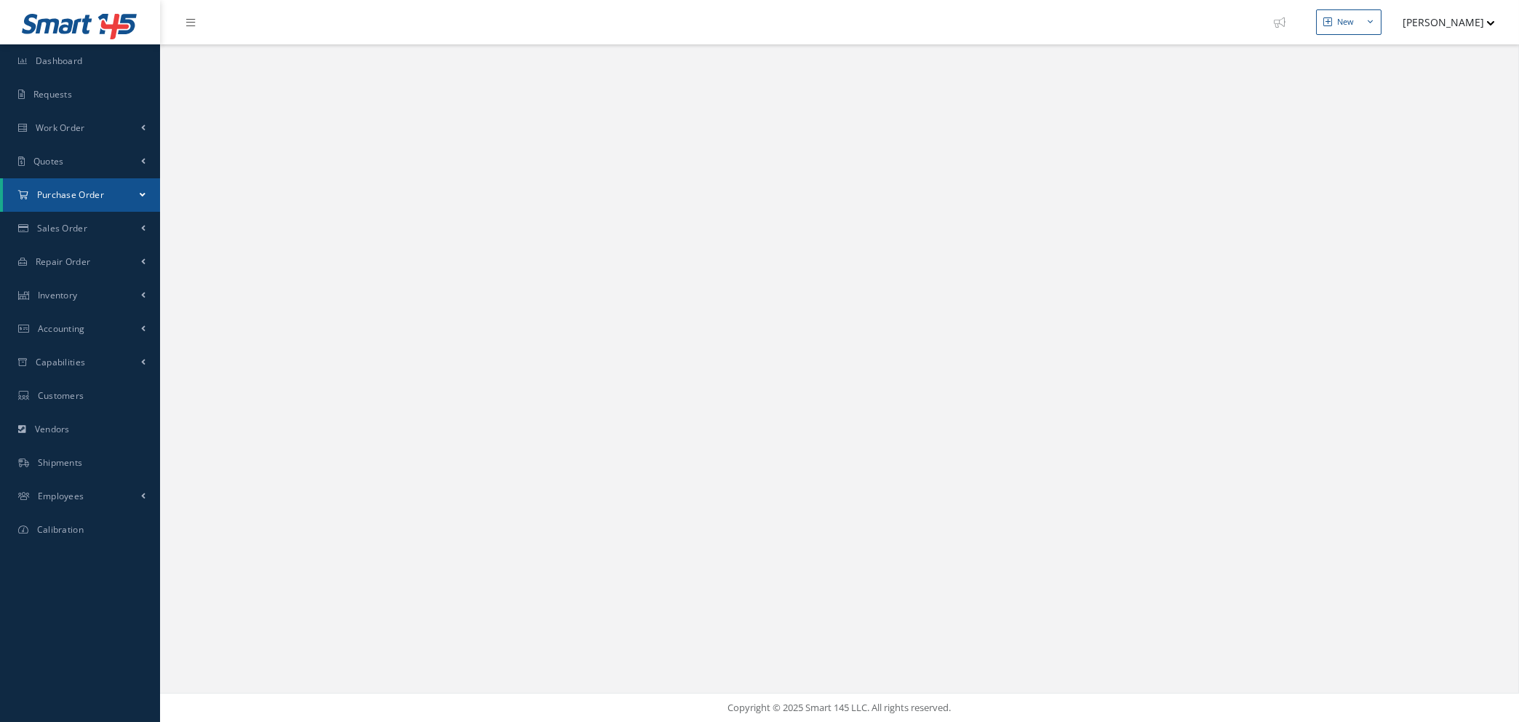
select select "25"
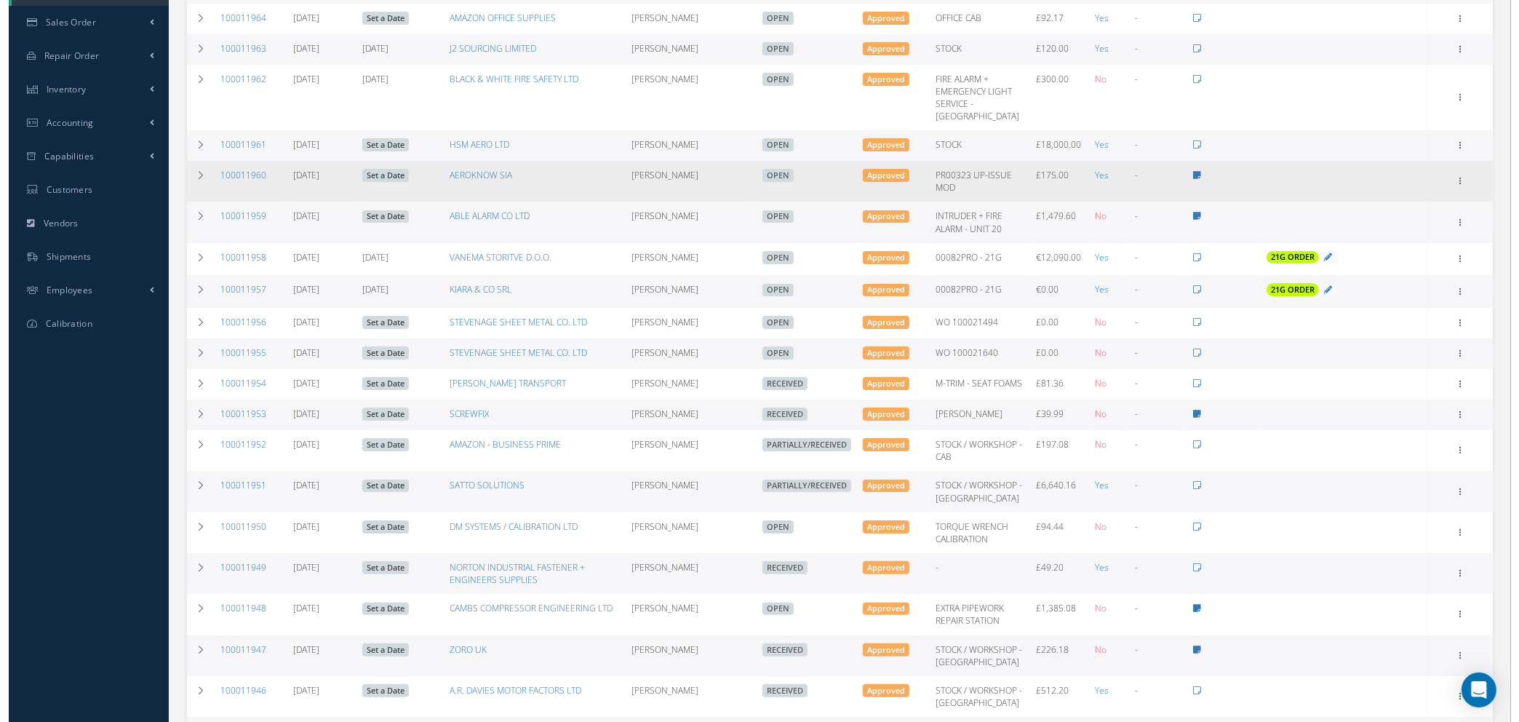
scroll to position [327, 0]
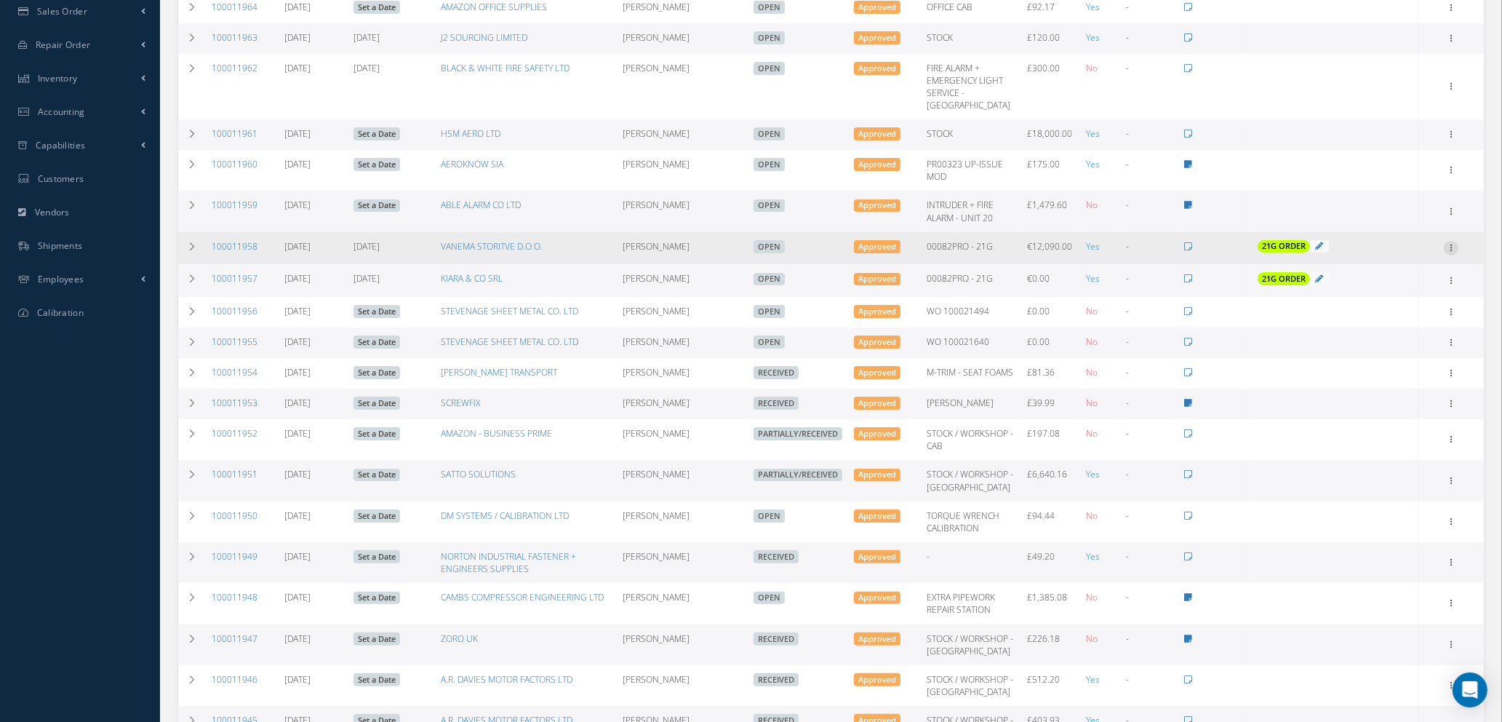
click at [1451, 252] on icon at bounding box center [1451, 247] width 15 height 12
click at [1393, 359] on link "Send By Email" at bounding box center [1384, 351] width 115 height 19
type input "Reports from Purchase Order #100011958"
type textarea "Hiya, Please find Attached, our Purchase Order #100011958. If you have any ques…"
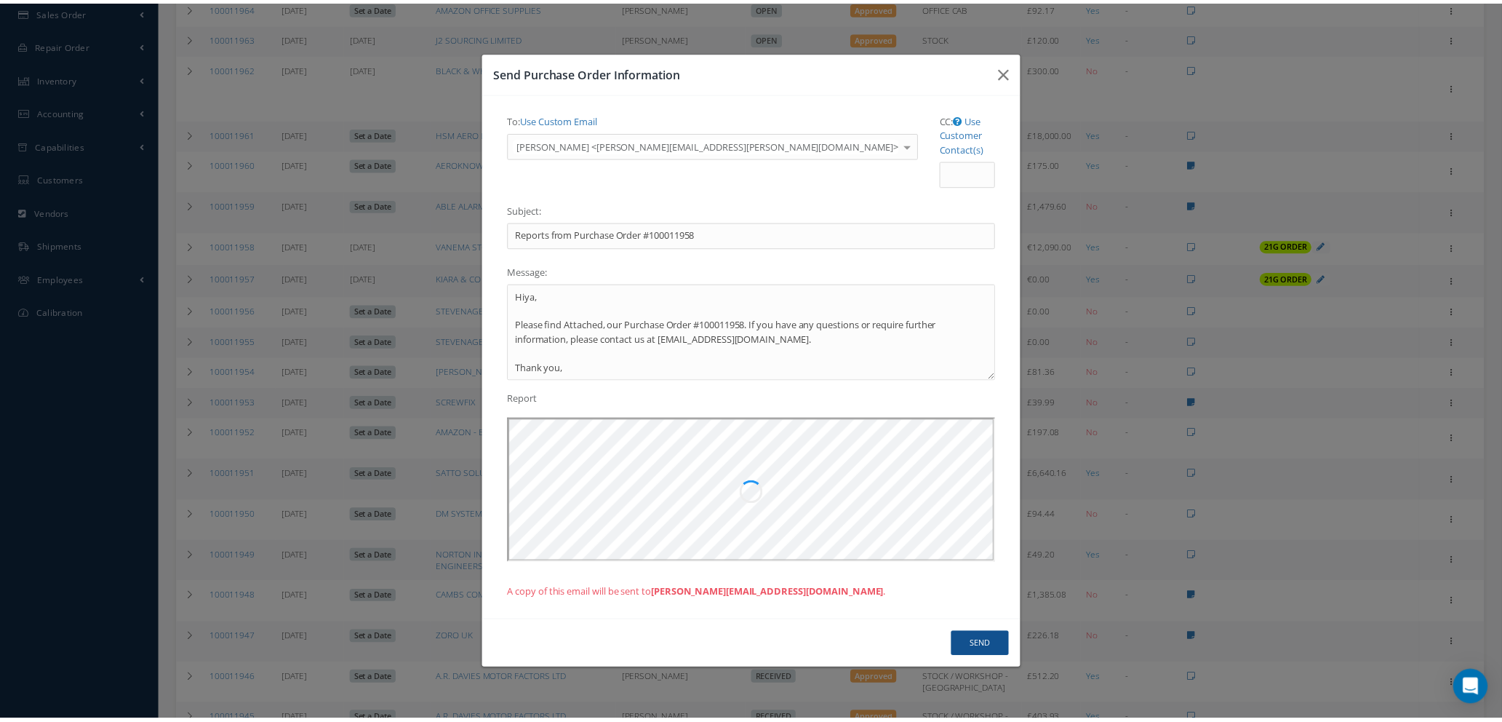
scroll to position [0, 0]
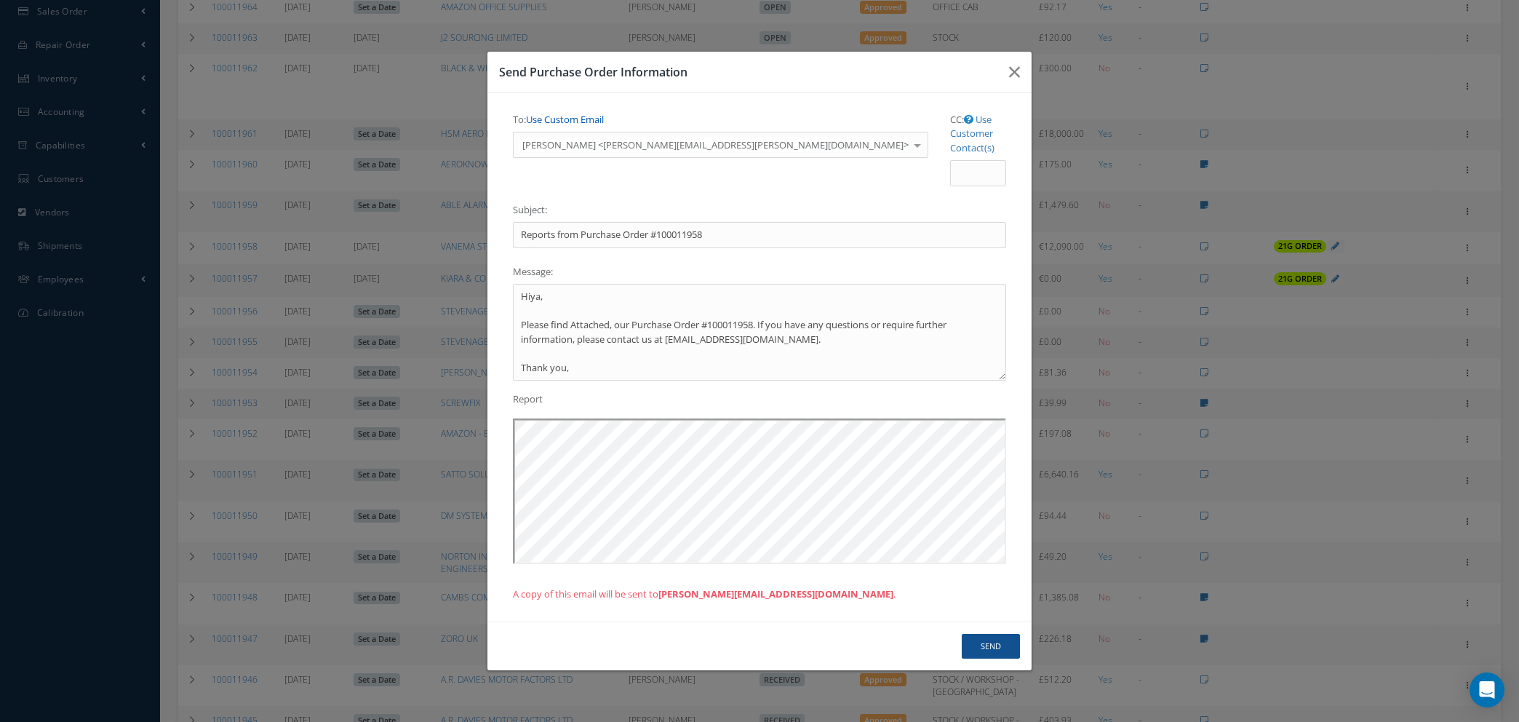
click at [567, 126] on link "Use Custom Email" at bounding box center [565, 119] width 78 height 13
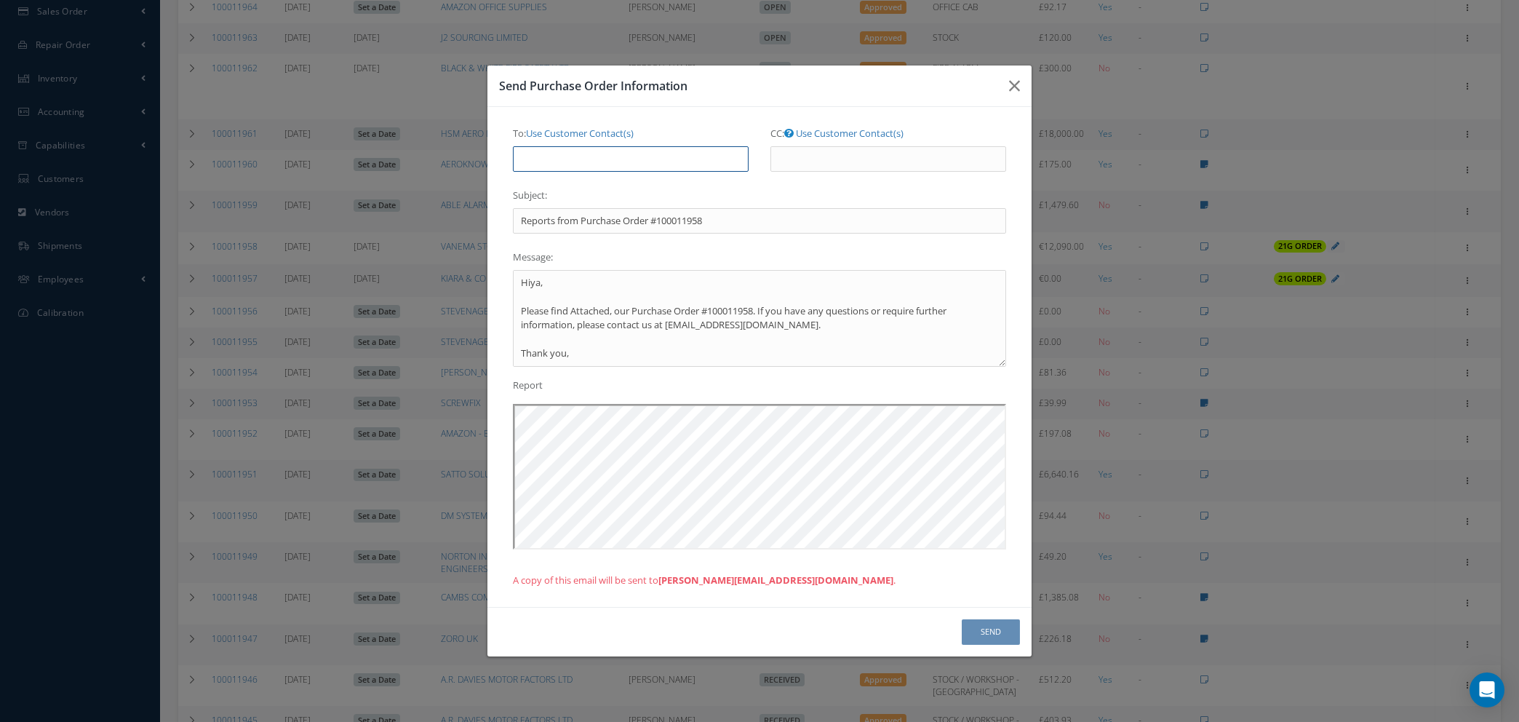
click at [568, 168] on input "To: Use Customer Contact(s)" at bounding box center [631, 159] width 236 height 26
type input "natasha@cab.aero"
click at [995, 622] on button "Send" at bounding box center [991, 631] width 58 height 25
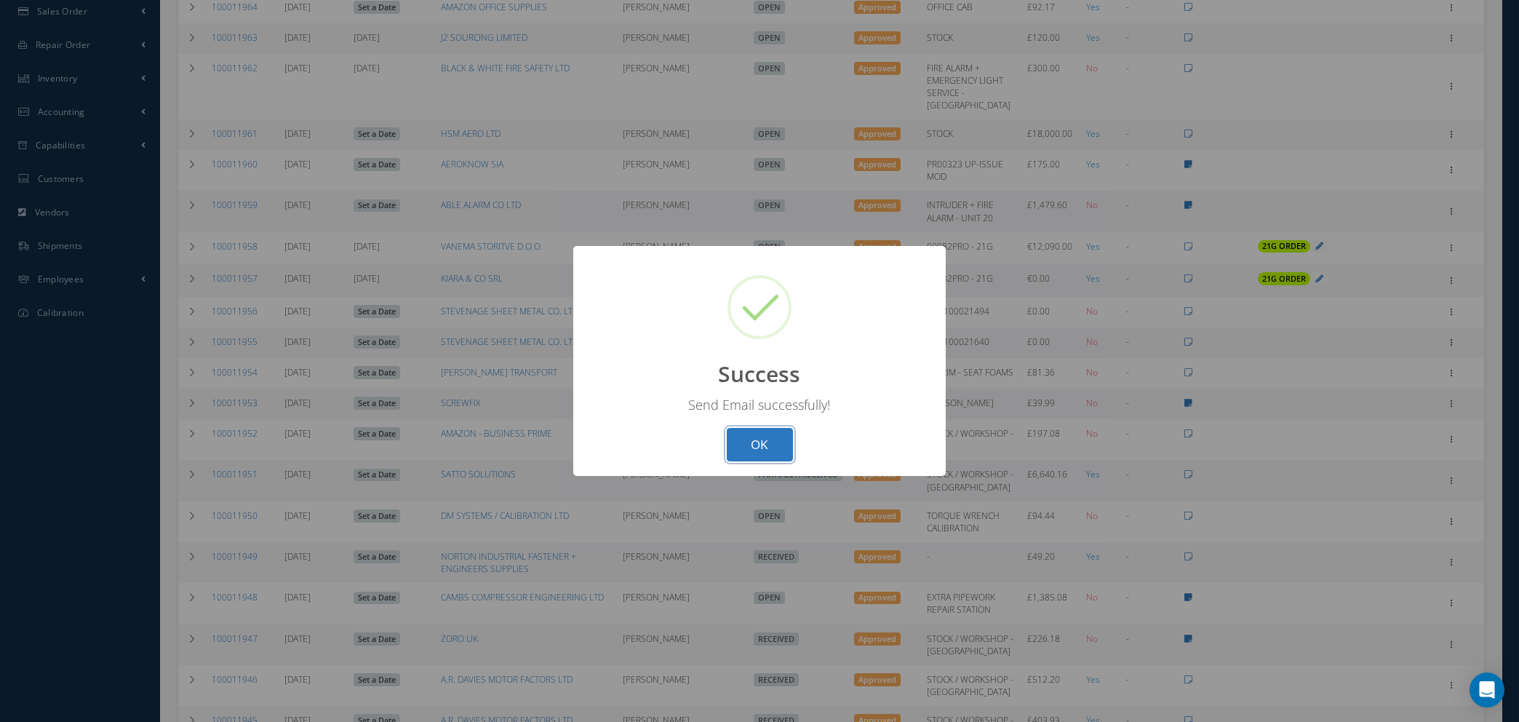
click at [757, 447] on button "OK" at bounding box center [760, 445] width 66 height 34
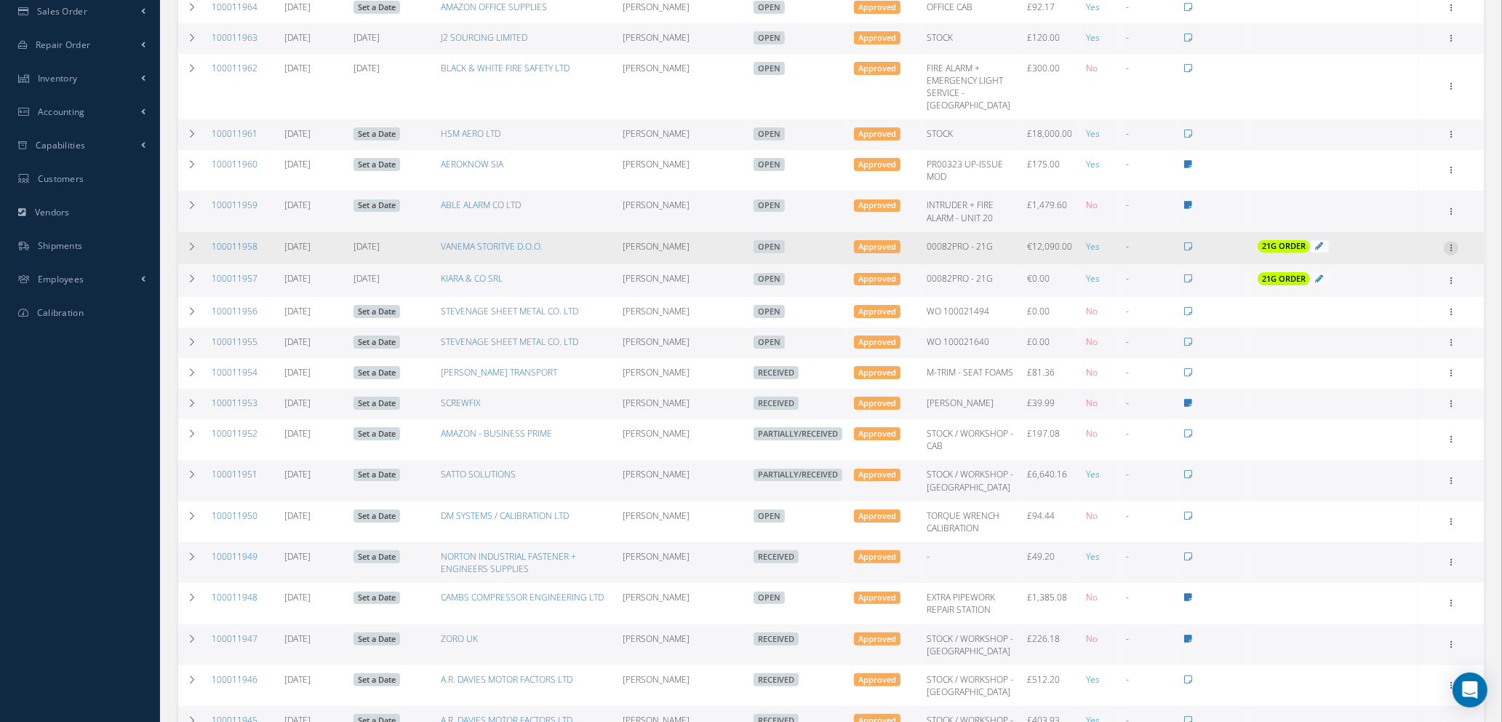
click at [1455, 252] on icon at bounding box center [1451, 247] width 15 height 12
click at [1379, 397] on link "Documents" at bounding box center [1384, 388] width 115 height 19
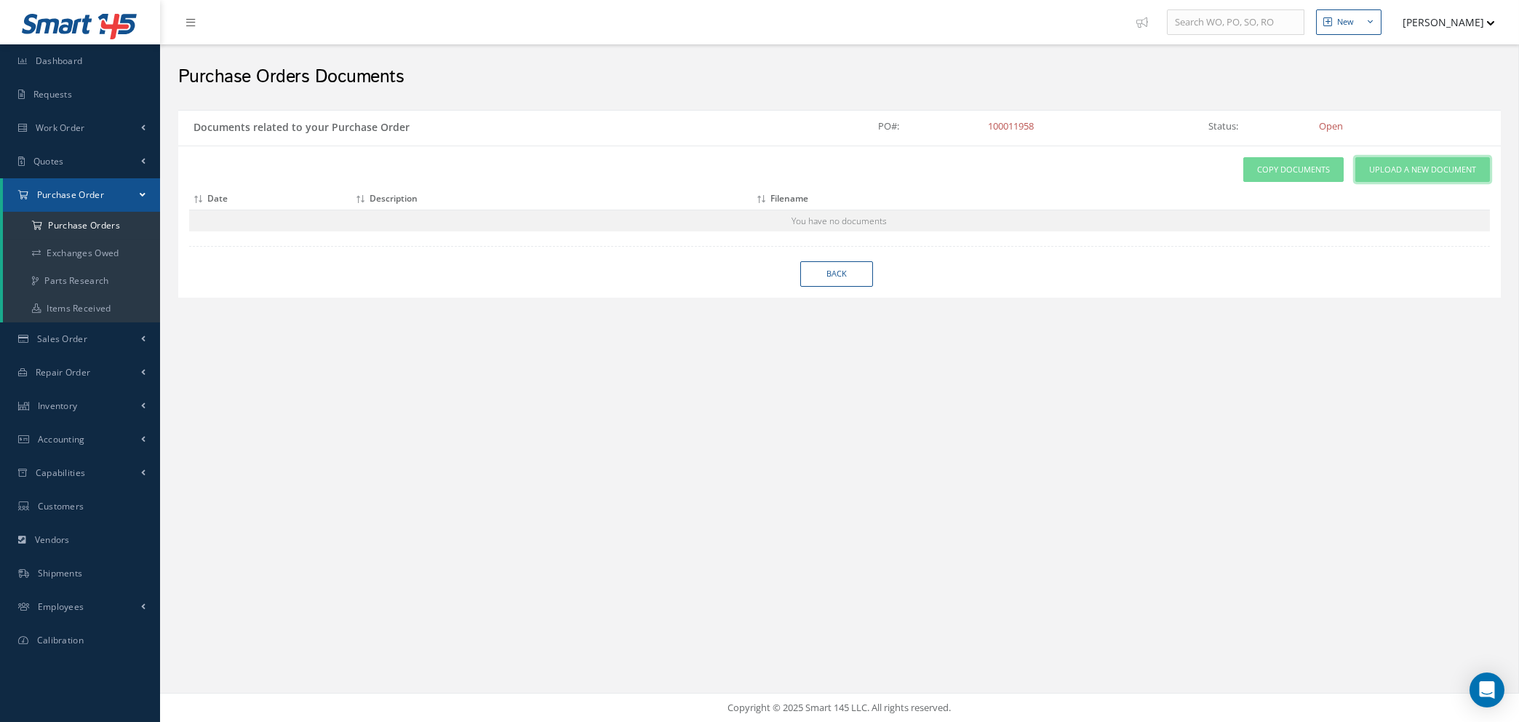
click at [1405, 170] on span "Upload a New Document" at bounding box center [1422, 170] width 107 height 12
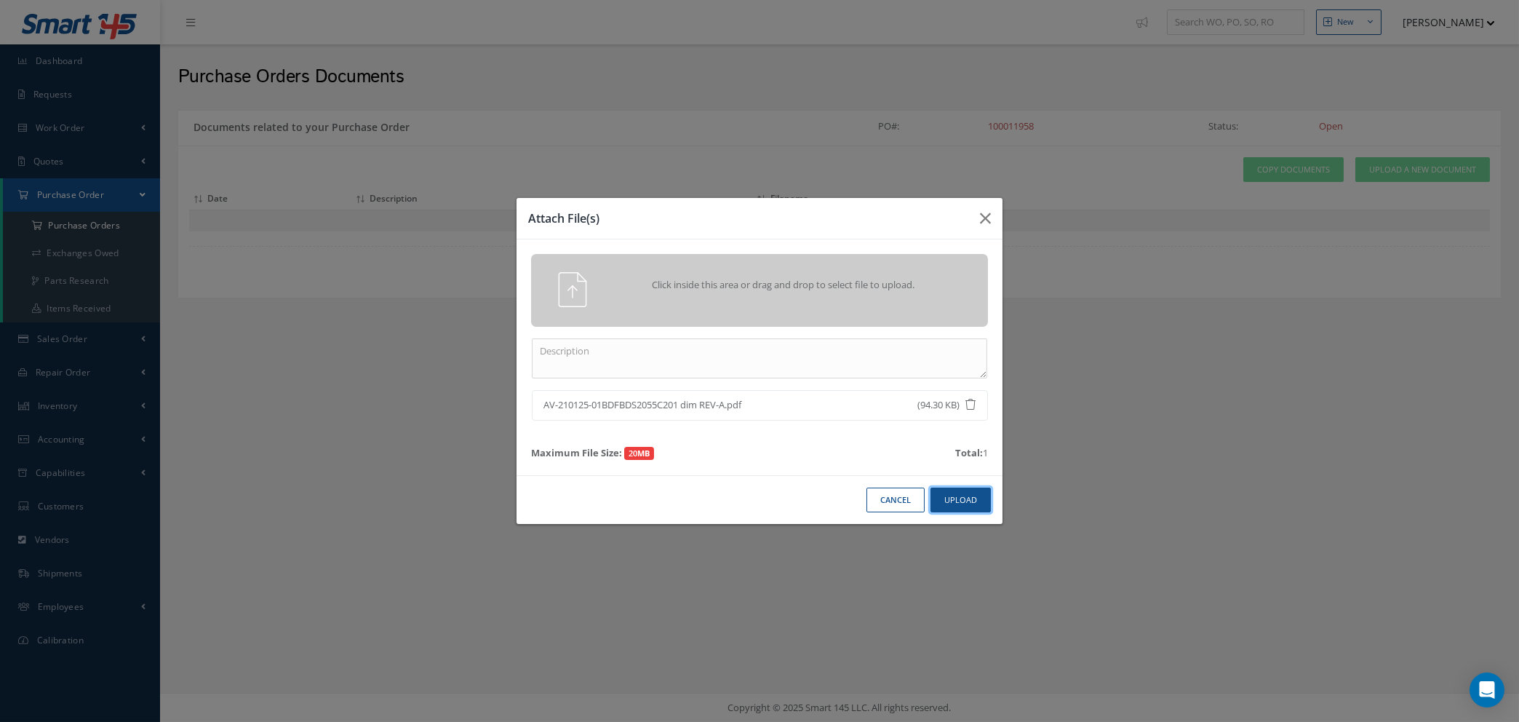
click at [966, 504] on button "Upload" at bounding box center [961, 499] width 60 height 25
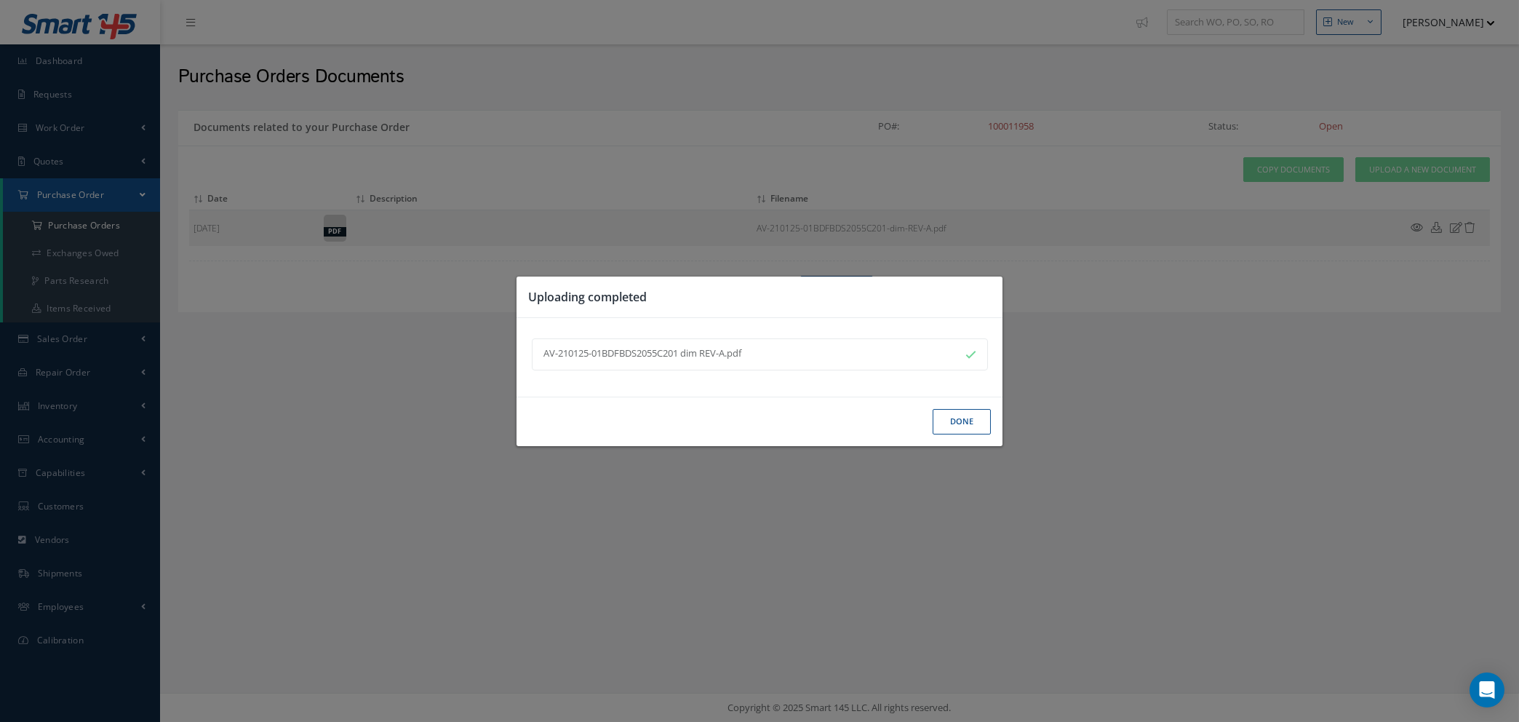
click at [957, 421] on button "Done" at bounding box center [962, 421] width 58 height 25
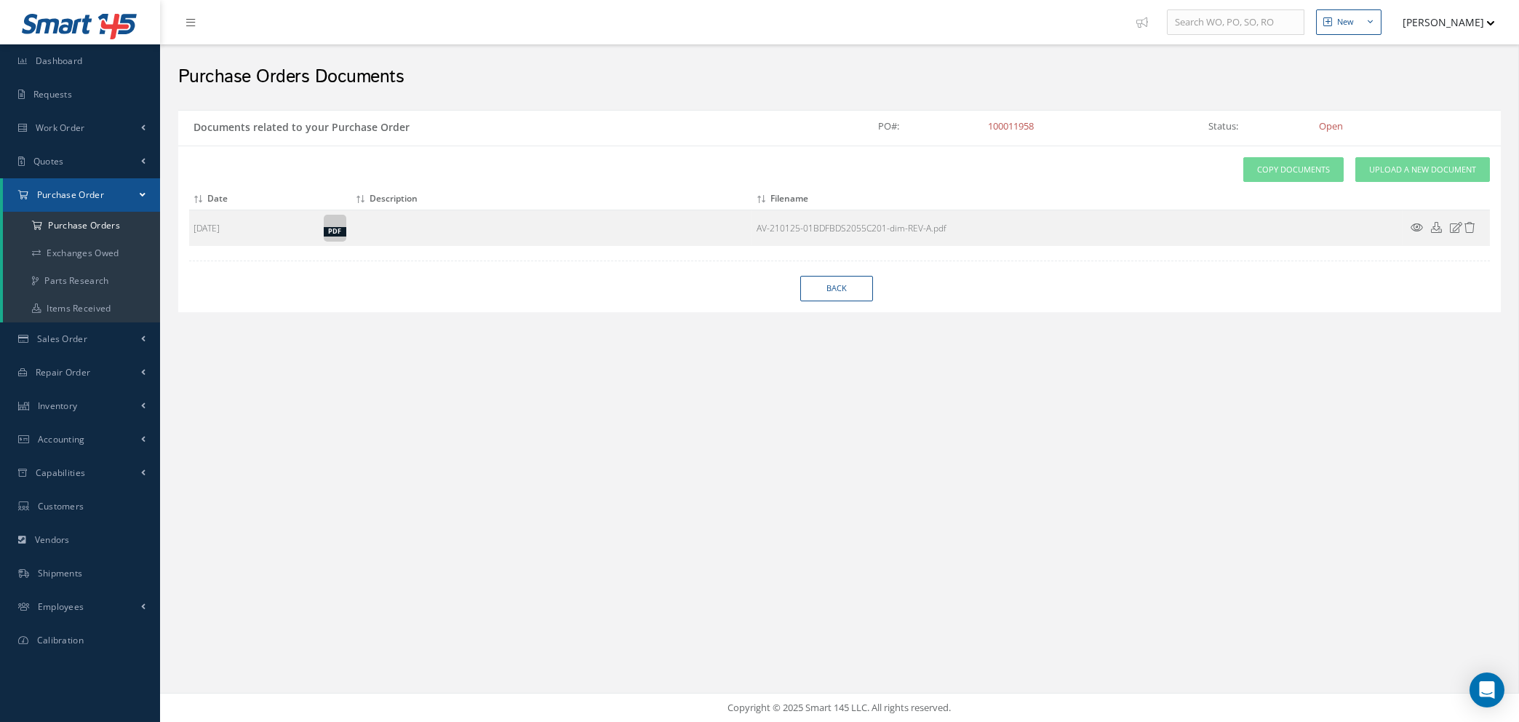
select select "25"
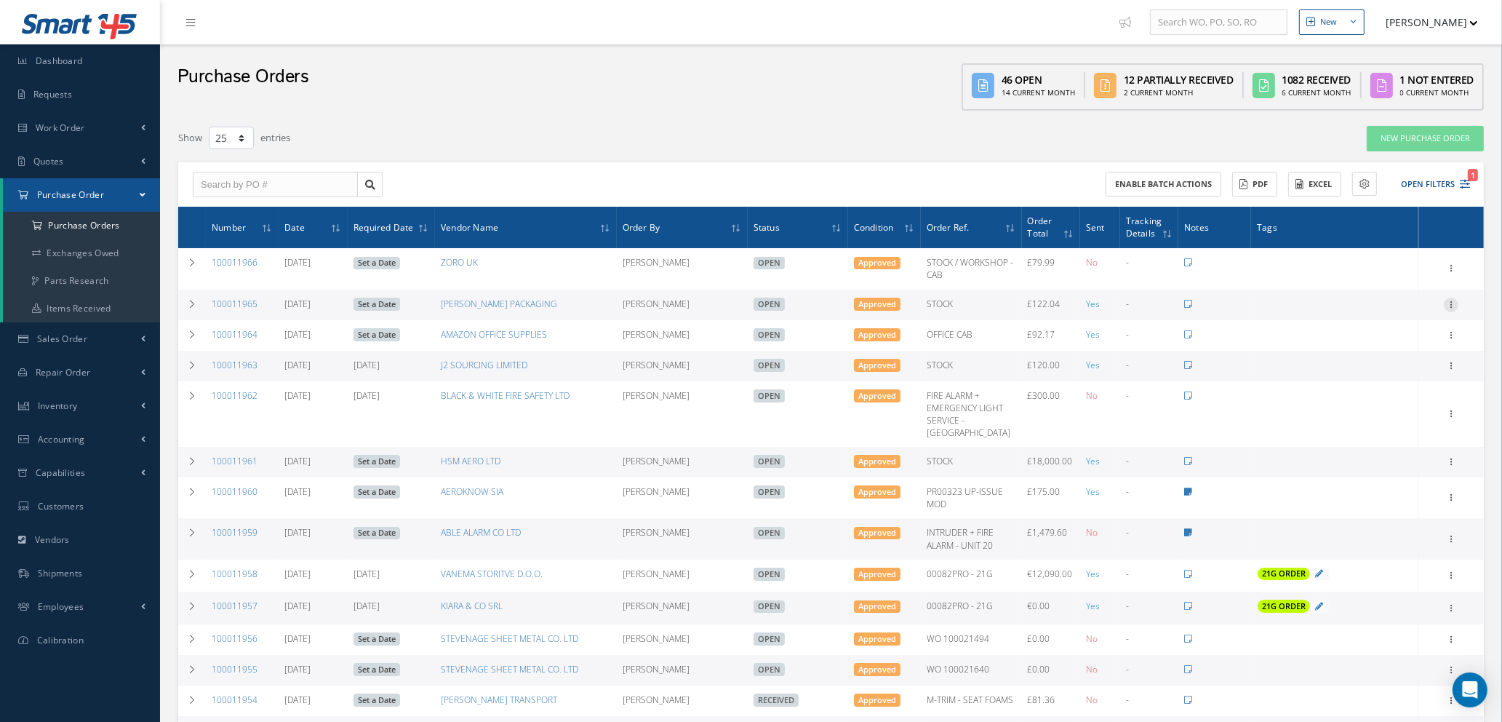
click at [1453, 298] on icon at bounding box center [1451, 304] width 15 height 12
click at [1387, 448] on link "Documents" at bounding box center [1384, 444] width 115 height 19
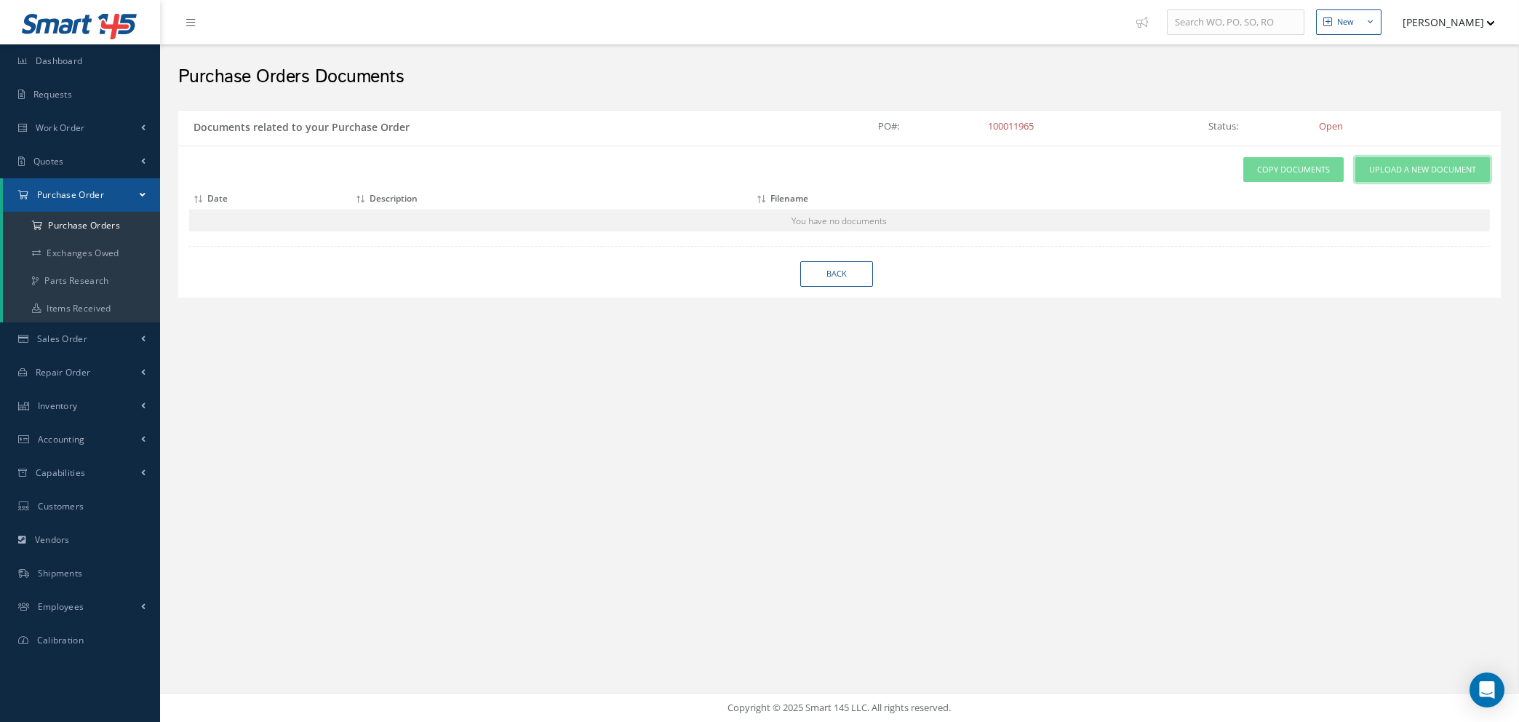
click at [1384, 158] on link "Upload a New Document" at bounding box center [1422, 169] width 135 height 25
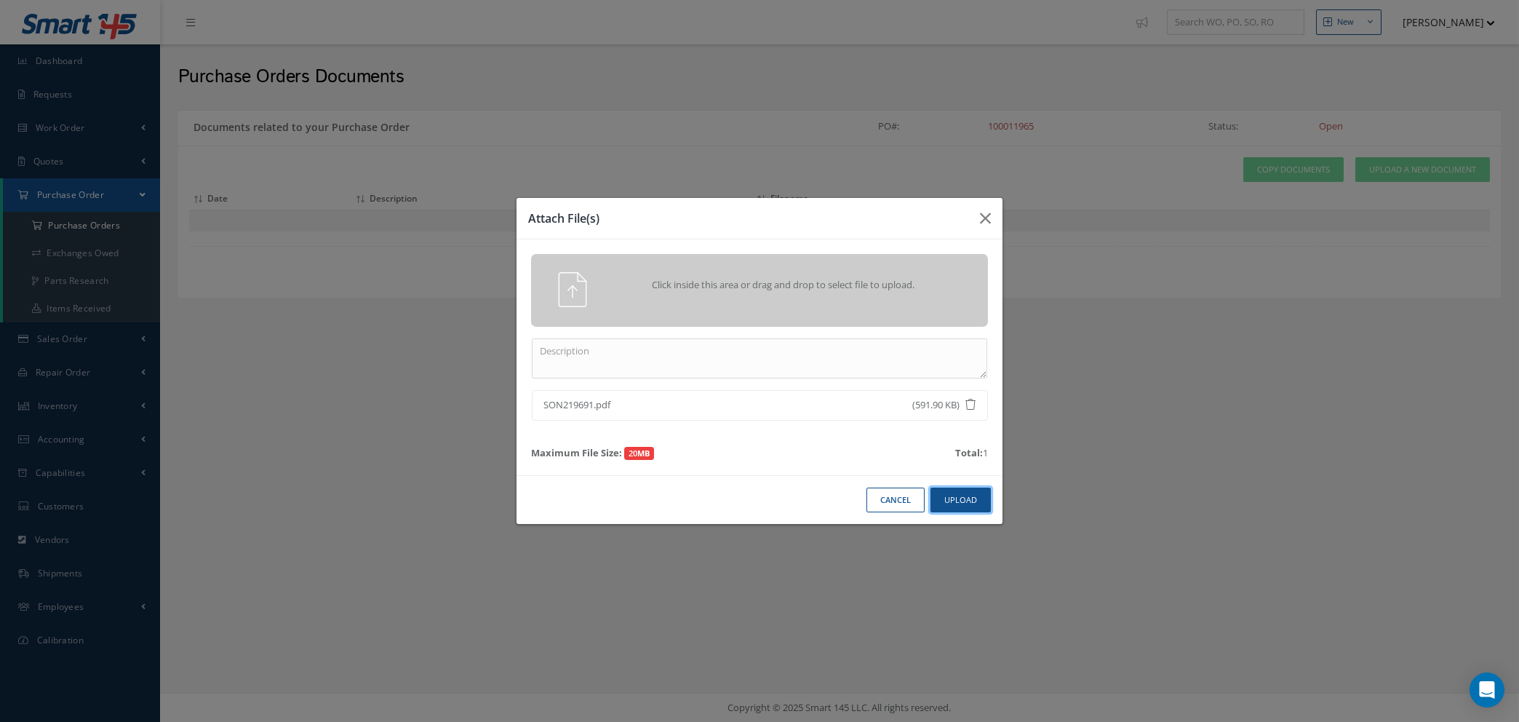
click at [954, 490] on button "Upload" at bounding box center [961, 499] width 60 height 25
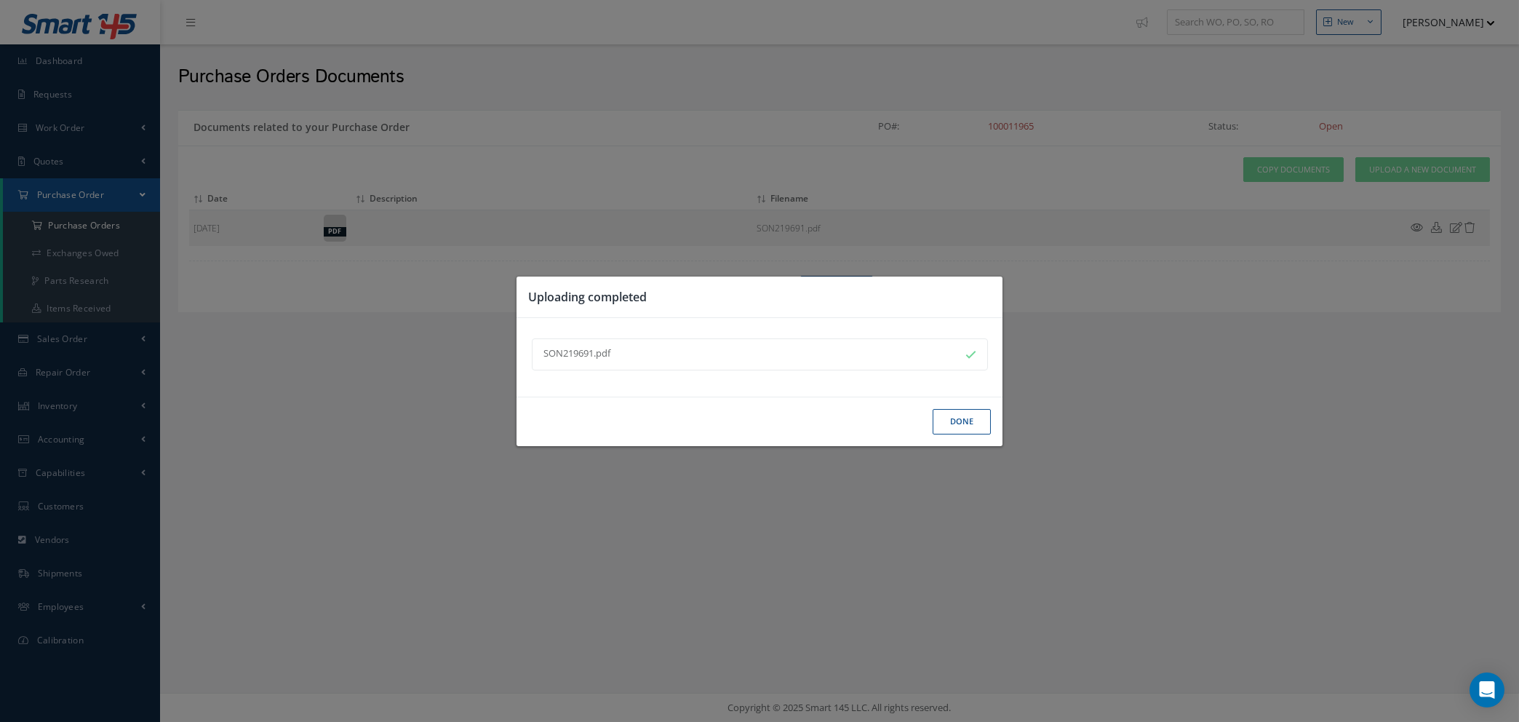
click at [950, 423] on button "Done" at bounding box center [962, 421] width 58 height 25
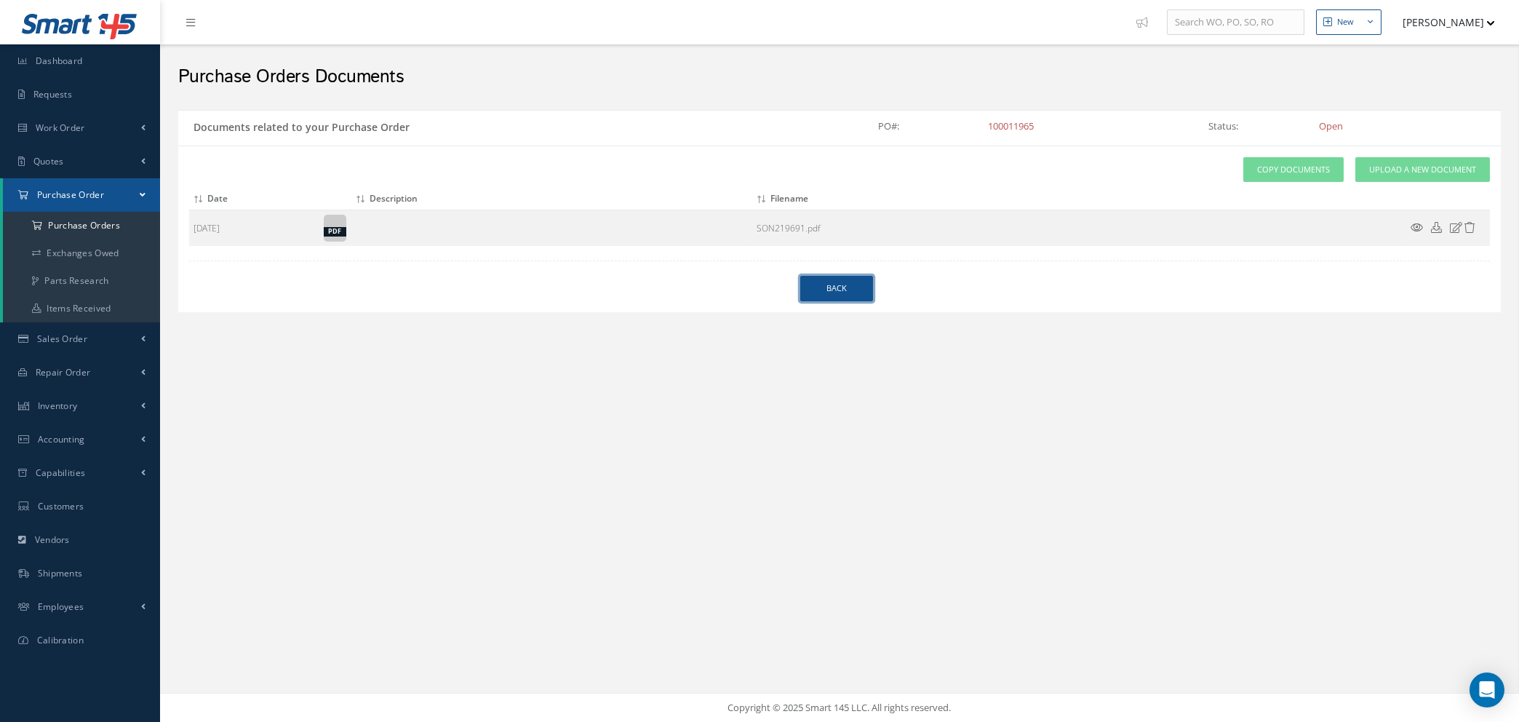
click at [863, 296] on link "Back" at bounding box center [836, 288] width 73 height 25
select select "25"
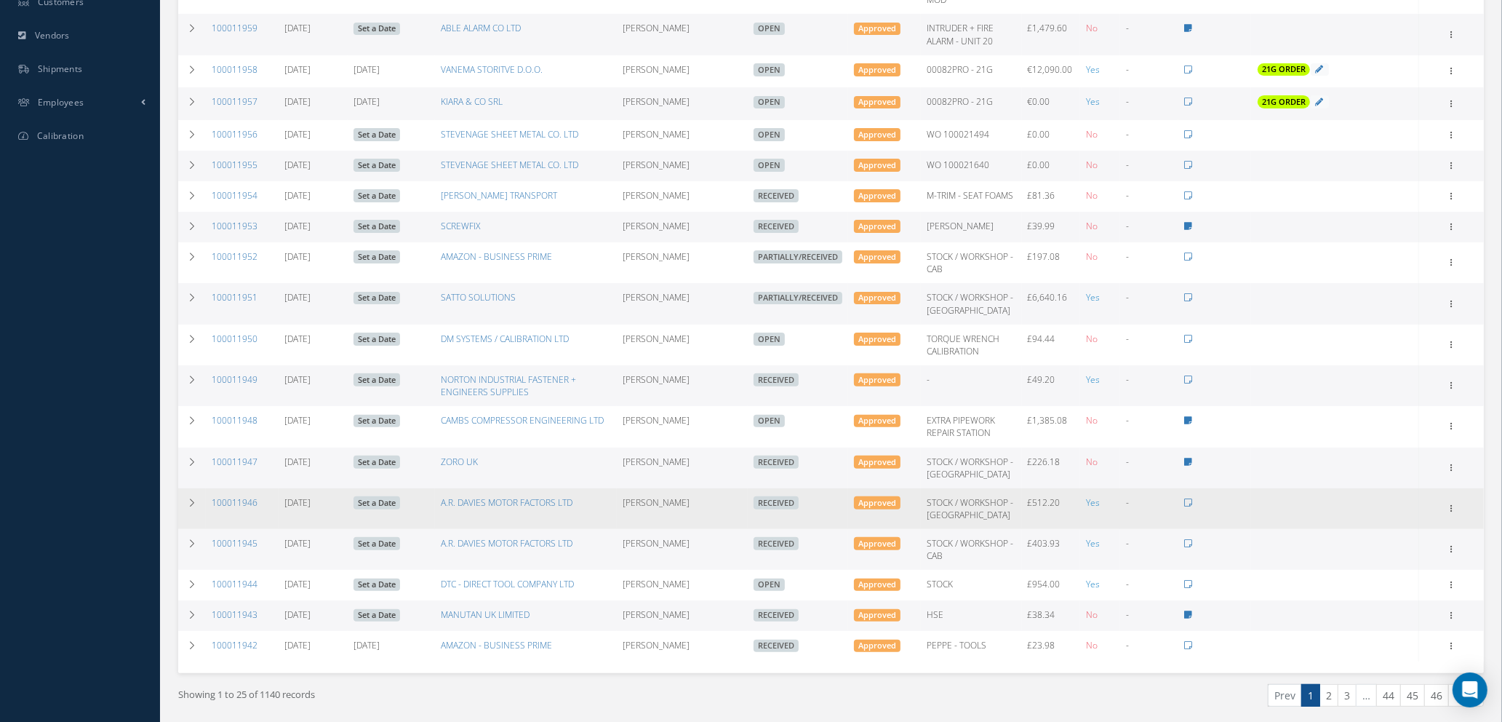
scroll to position [395, 0]
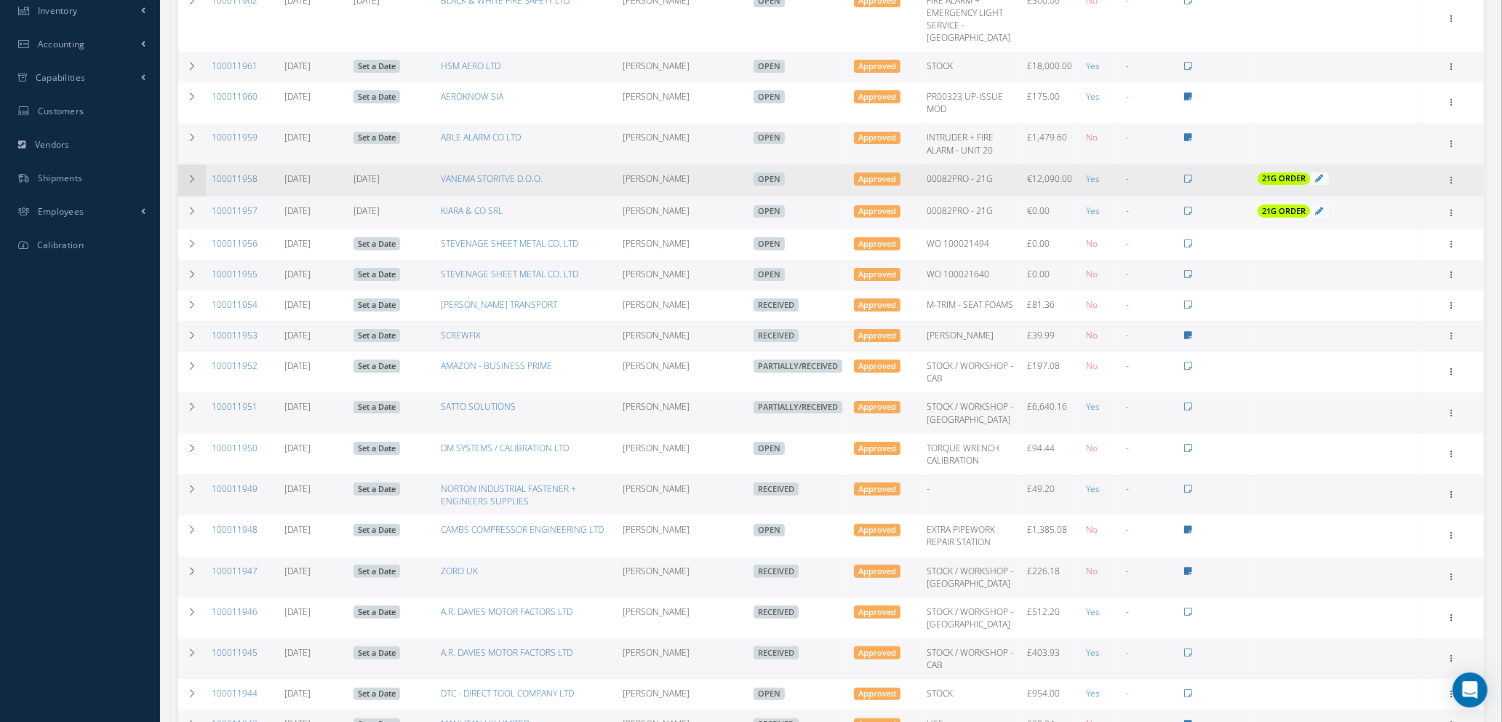
click at [190, 183] on icon at bounding box center [192, 179] width 10 height 9
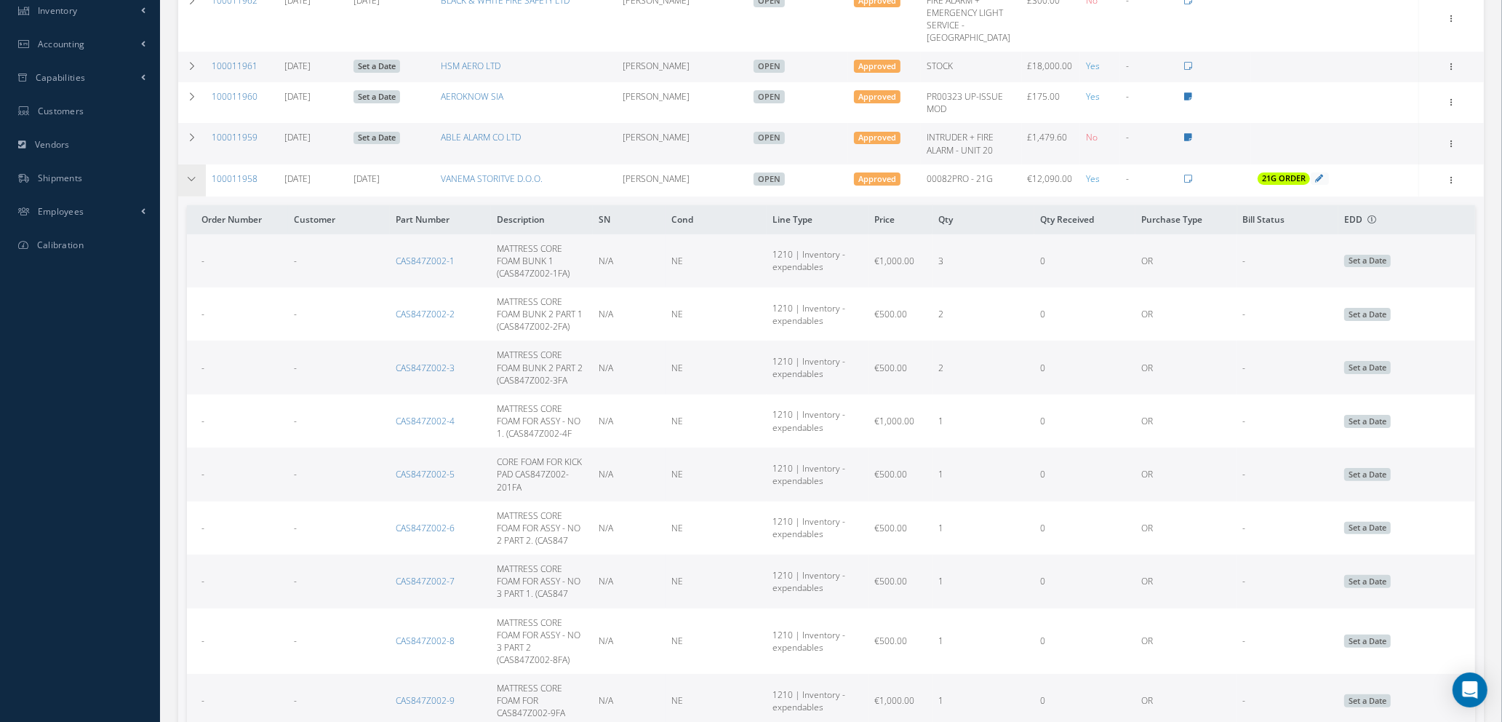
click at [190, 183] on icon at bounding box center [192, 179] width 10 height 9
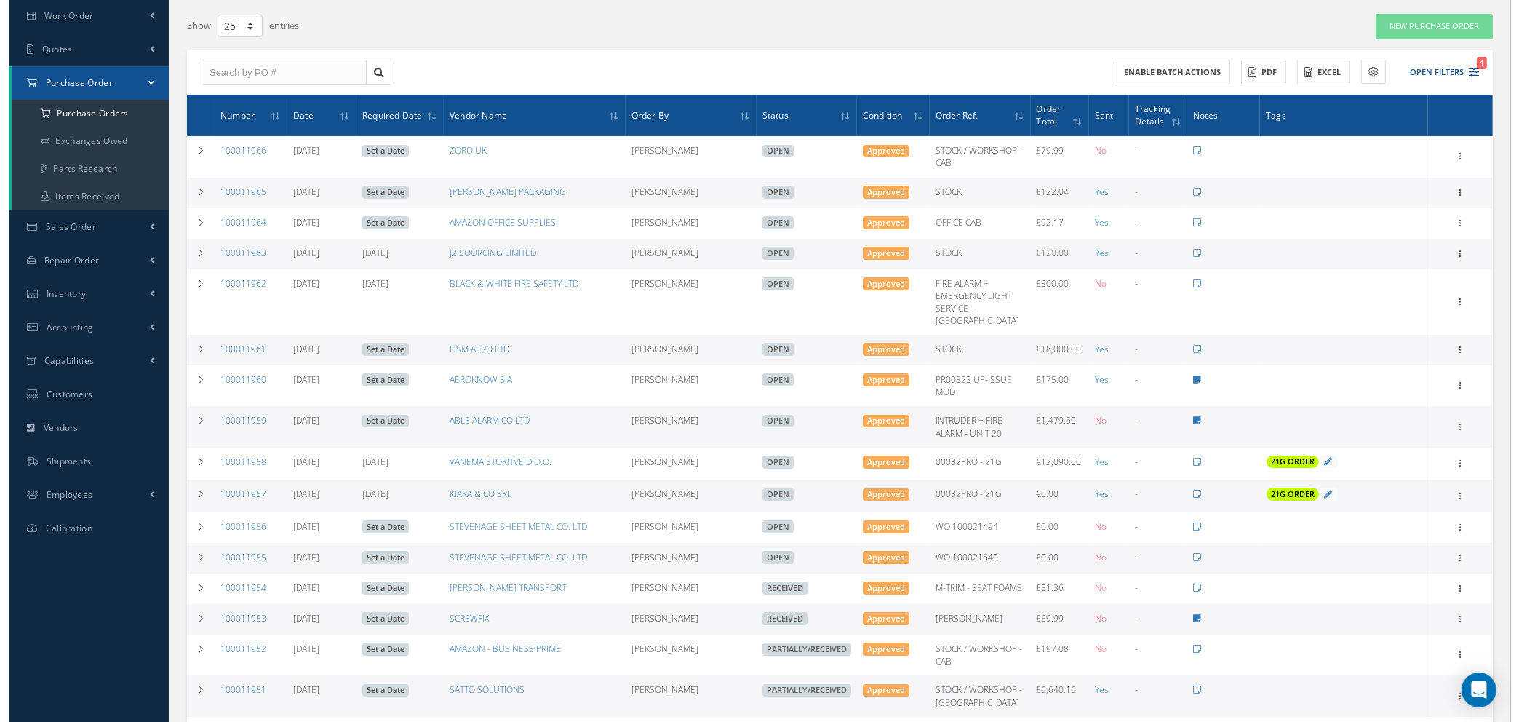
scroll to position [0, 0]
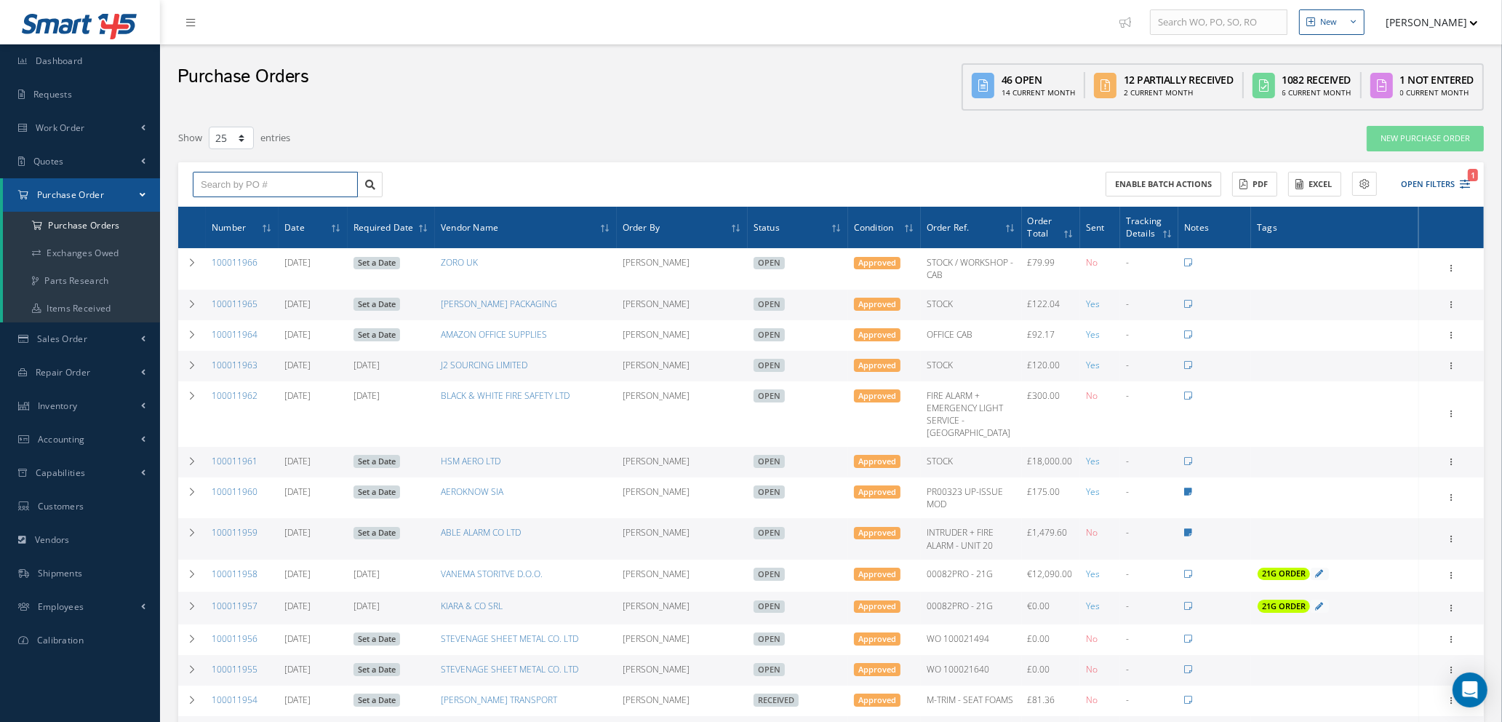
click at [298, 180] on input "text" at bounding box center [275, 185] width 165 height 26
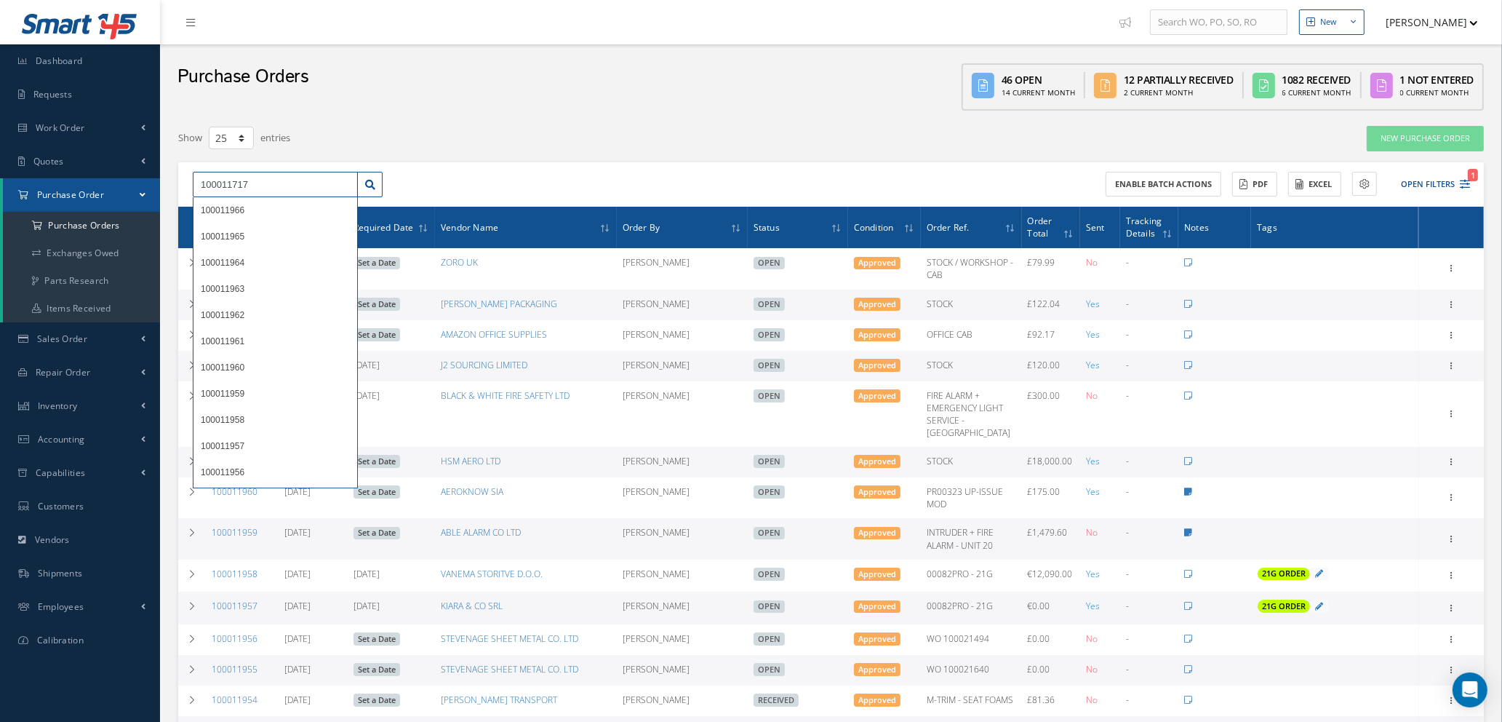
type input "100011717"
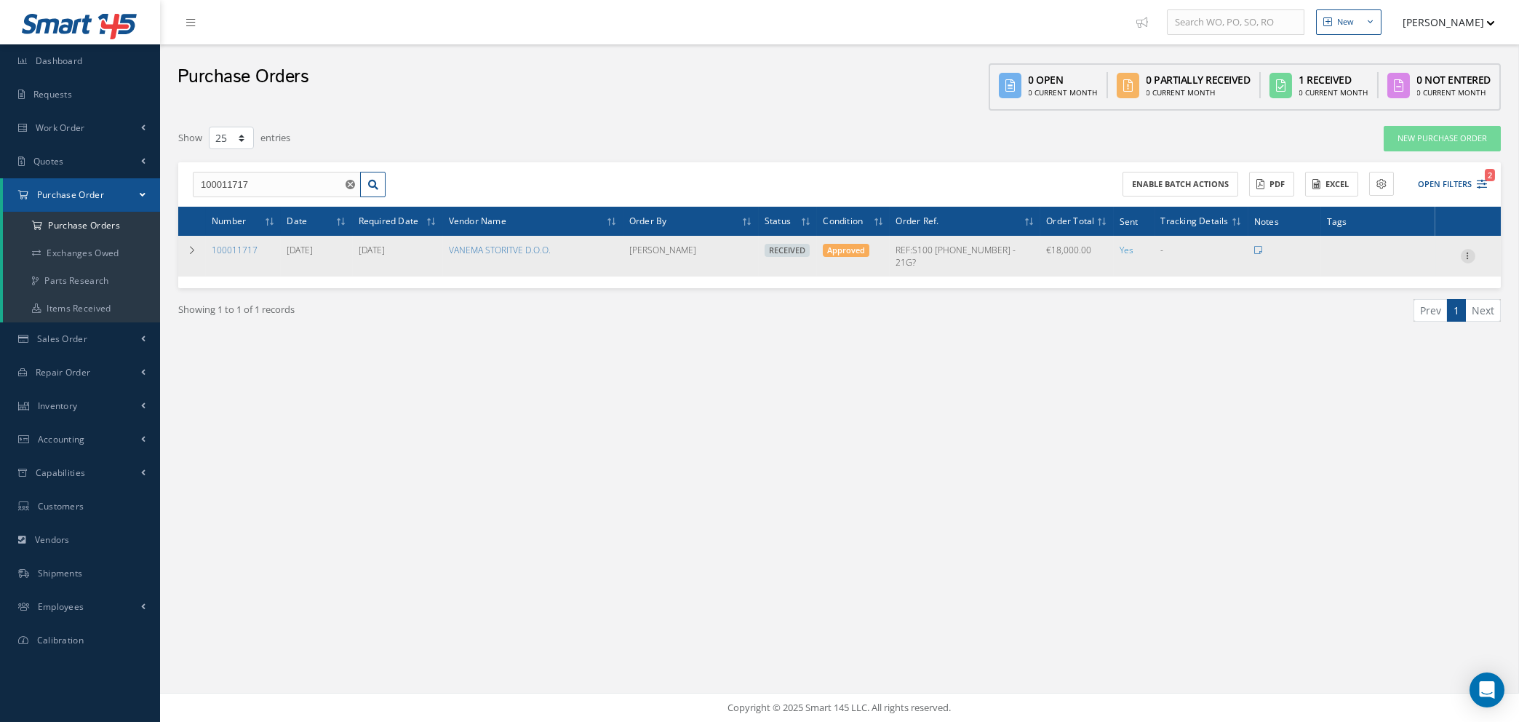
click at [1470, 249] on icon at bounding box center [1468, 255] width 15 height 12
click at [1386, 294] on link "Edit" at bounding box center [1401, 303] width 115 height 19
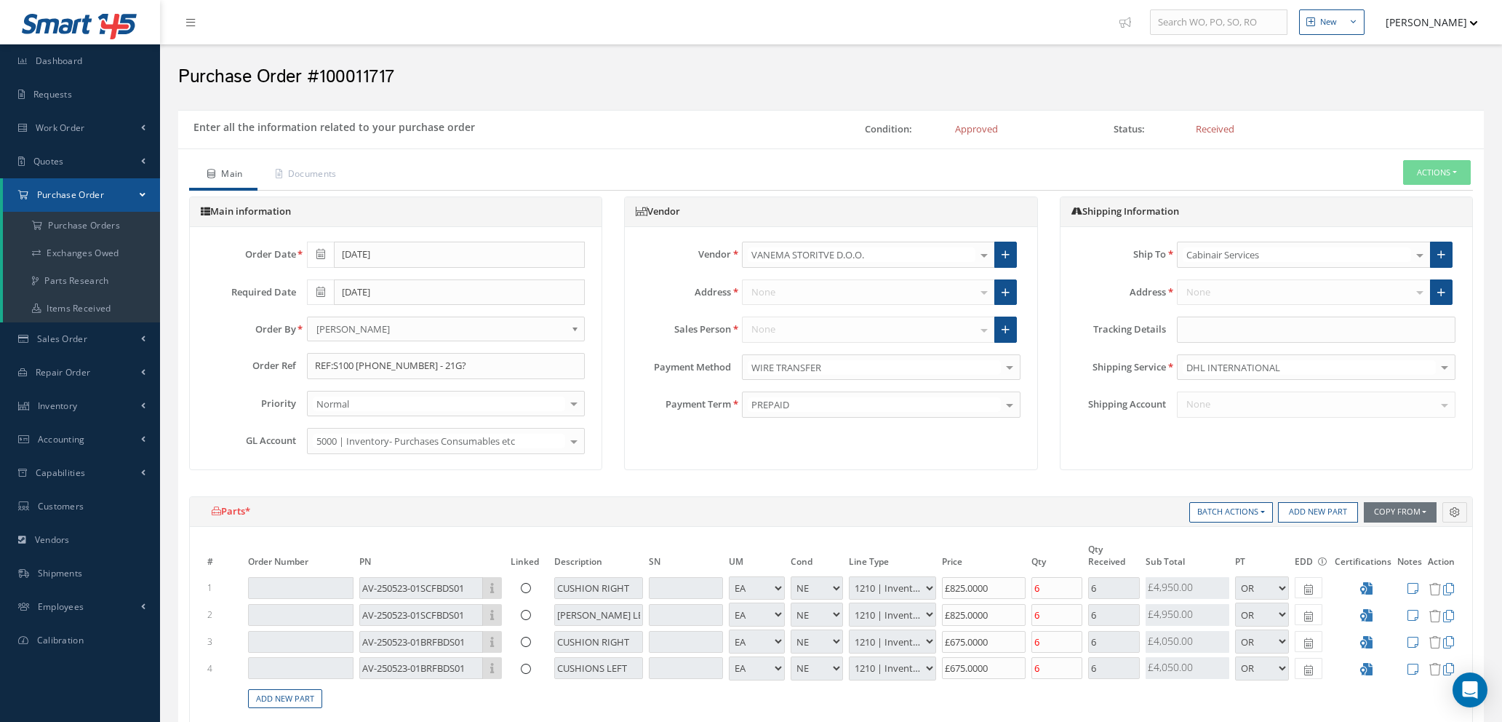
select select "1"
select select "5"
select select "7"
select select "1"
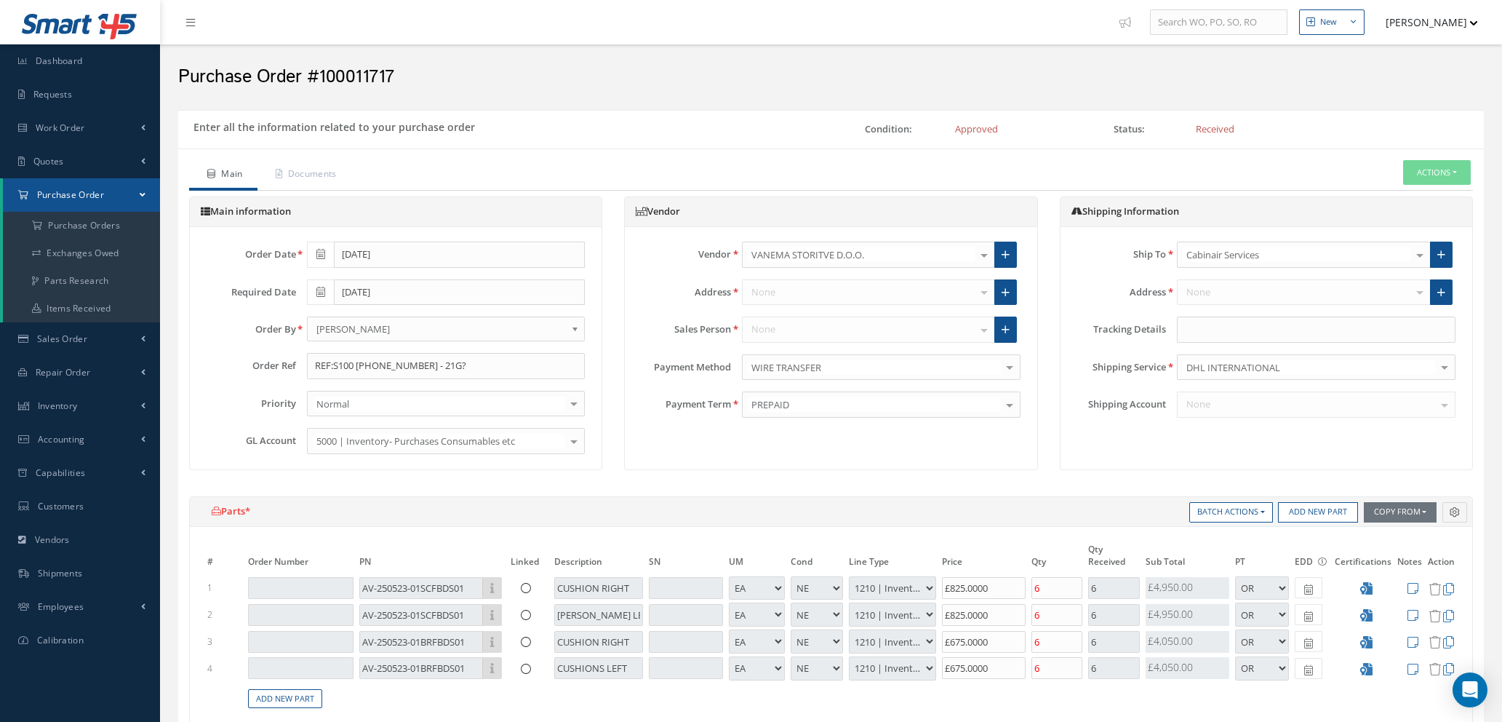
select select "5"
select select "7"
select select "1"
select select "5"
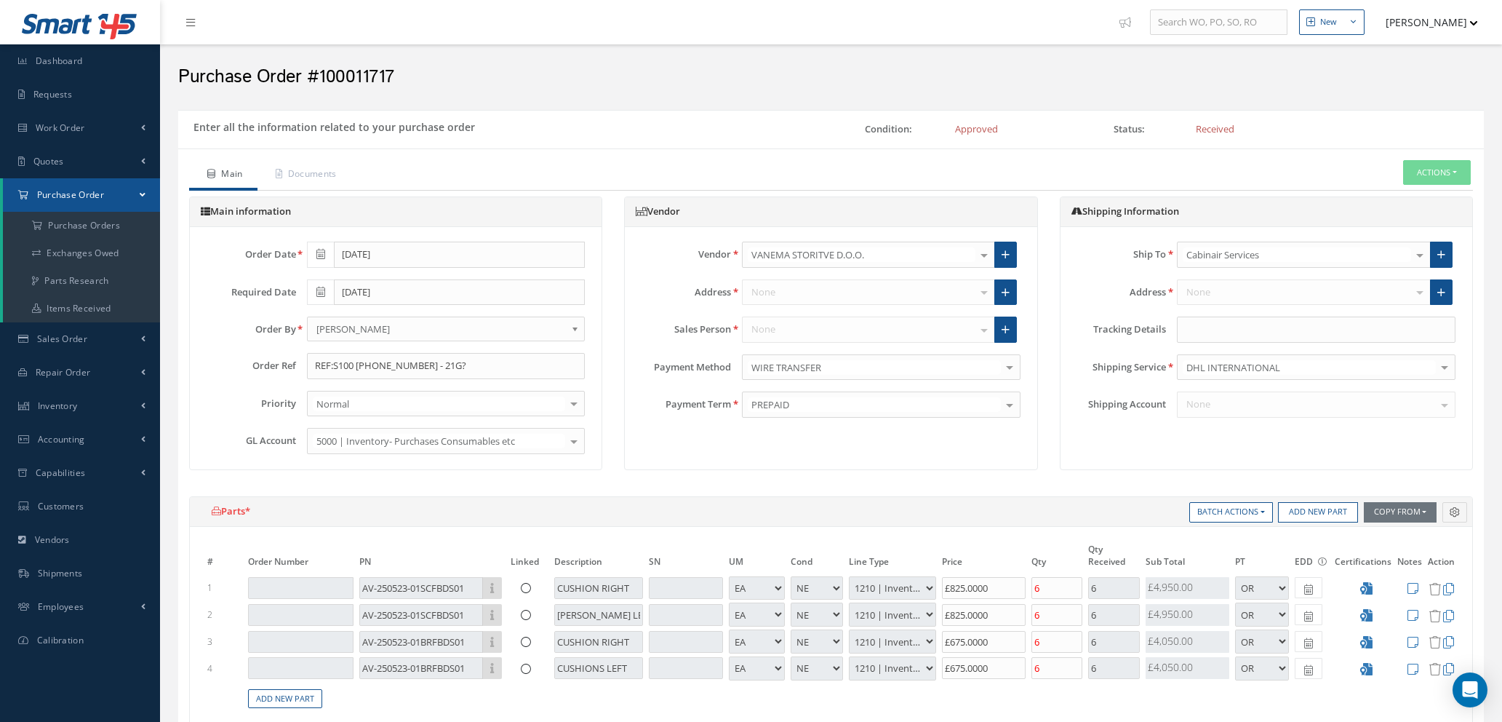
select select "7"
select select "1"
select select "5"
select select "7"
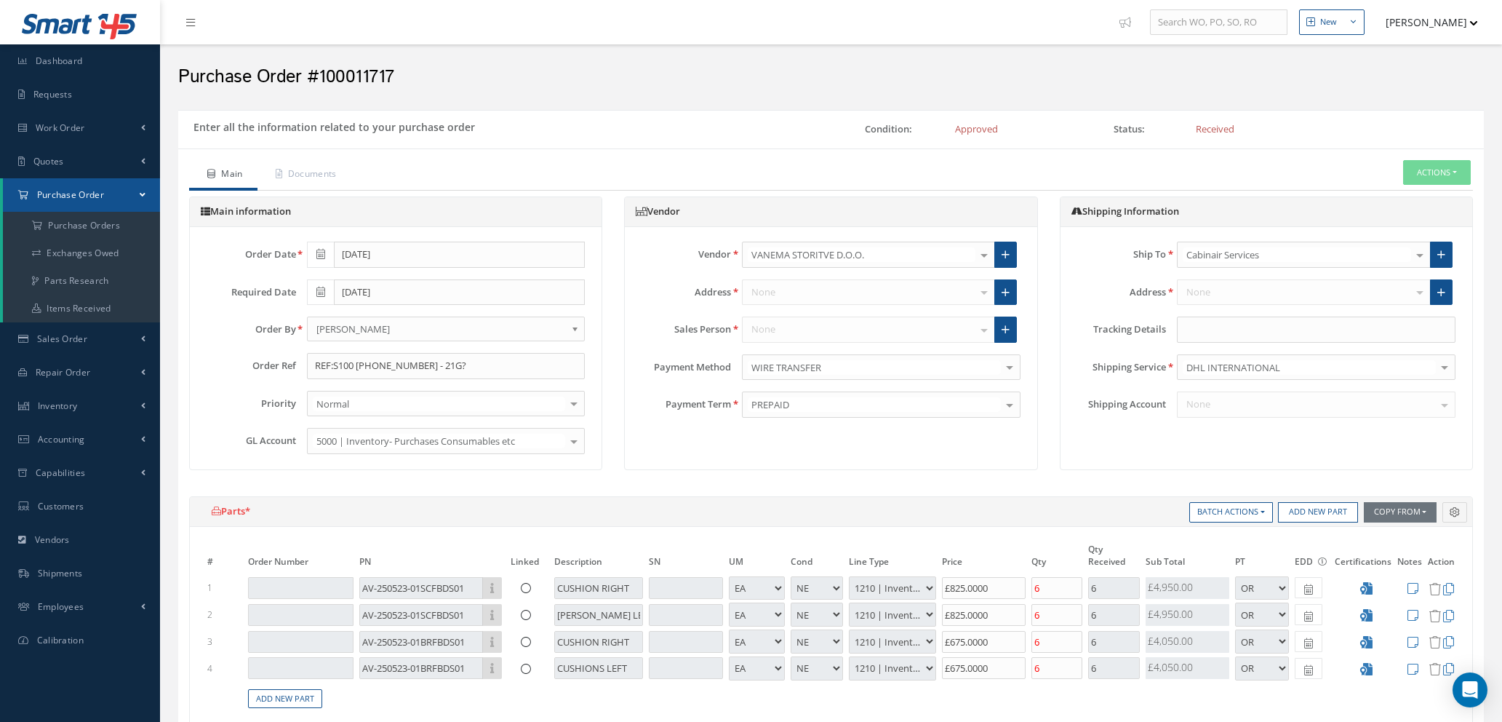
select select "1"
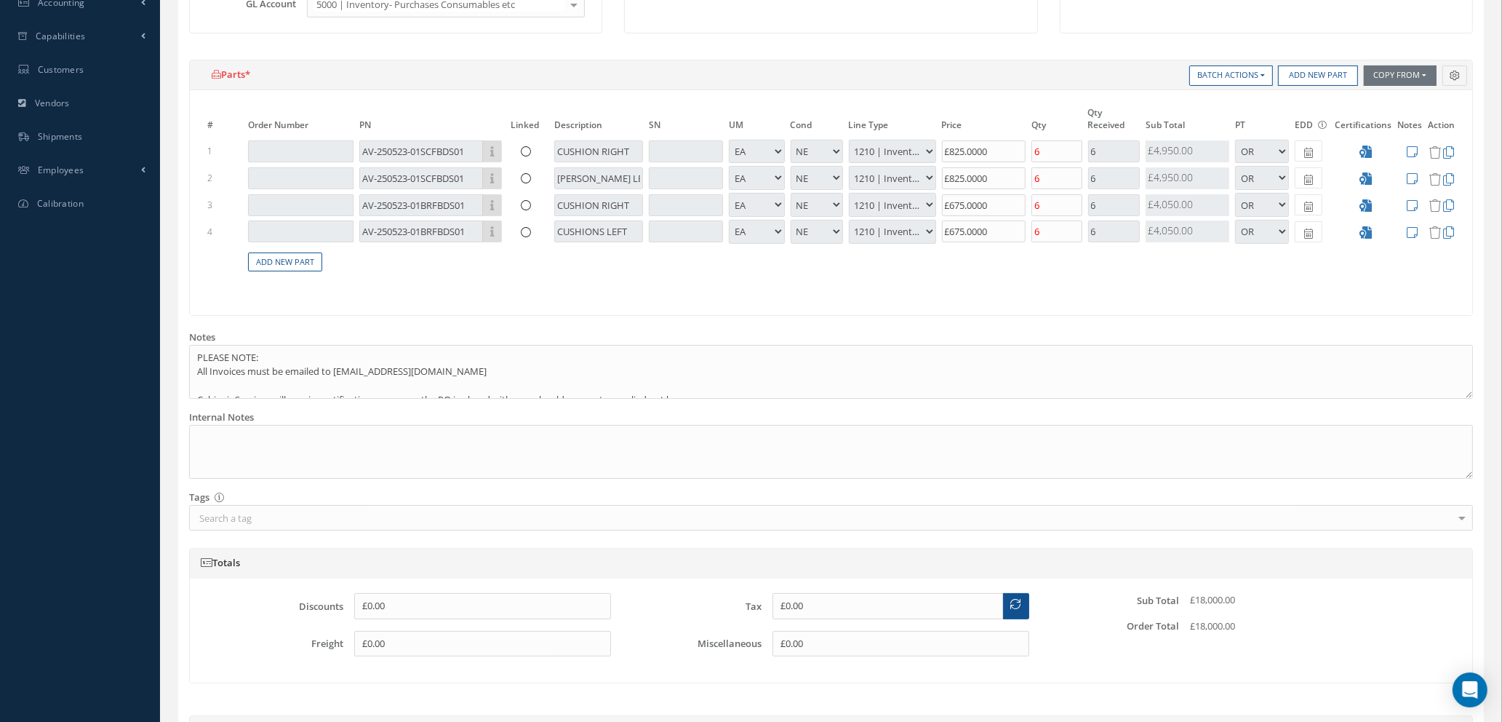
type input "€825"
type input "€675"
type input "€0"
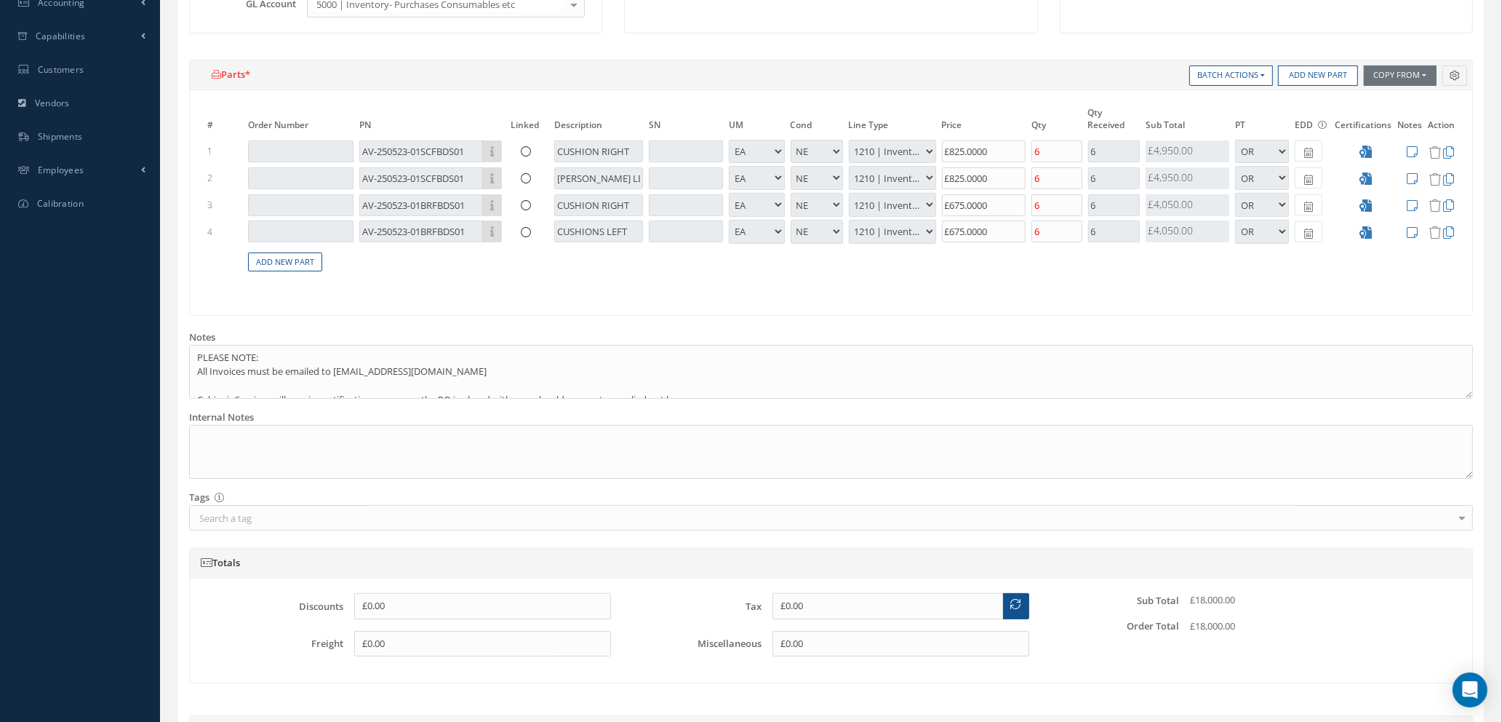
type input "€0"
click at [1058, 151] on input "6" at bounding box center [1057, 151] width 50 height 22
type input "25"
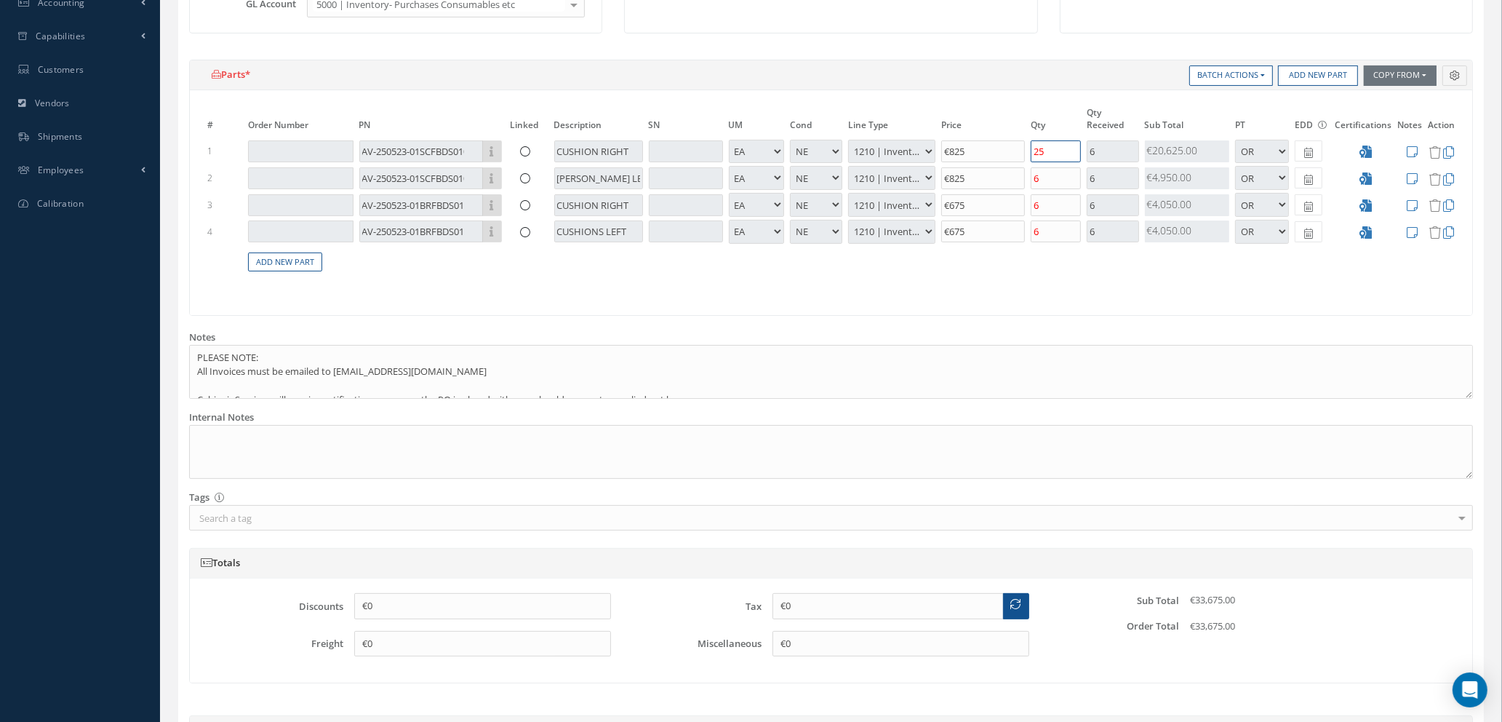
click at [1443, 65] on button "Button group with nested dropdown" at bounding box center [1455, 75] width 25 height 20
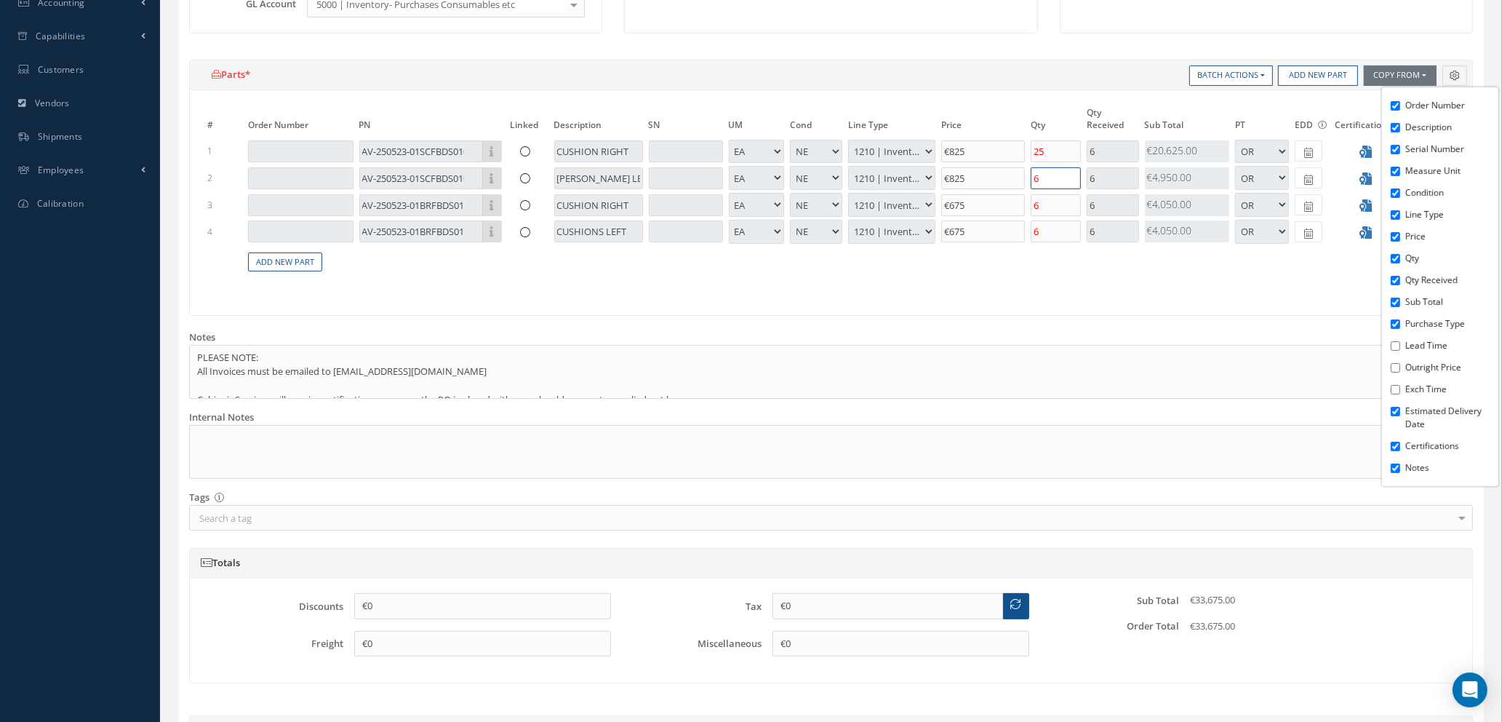
click at [1056, 176] on input "6" at bounding box center [1056, 178] width 50 height 22
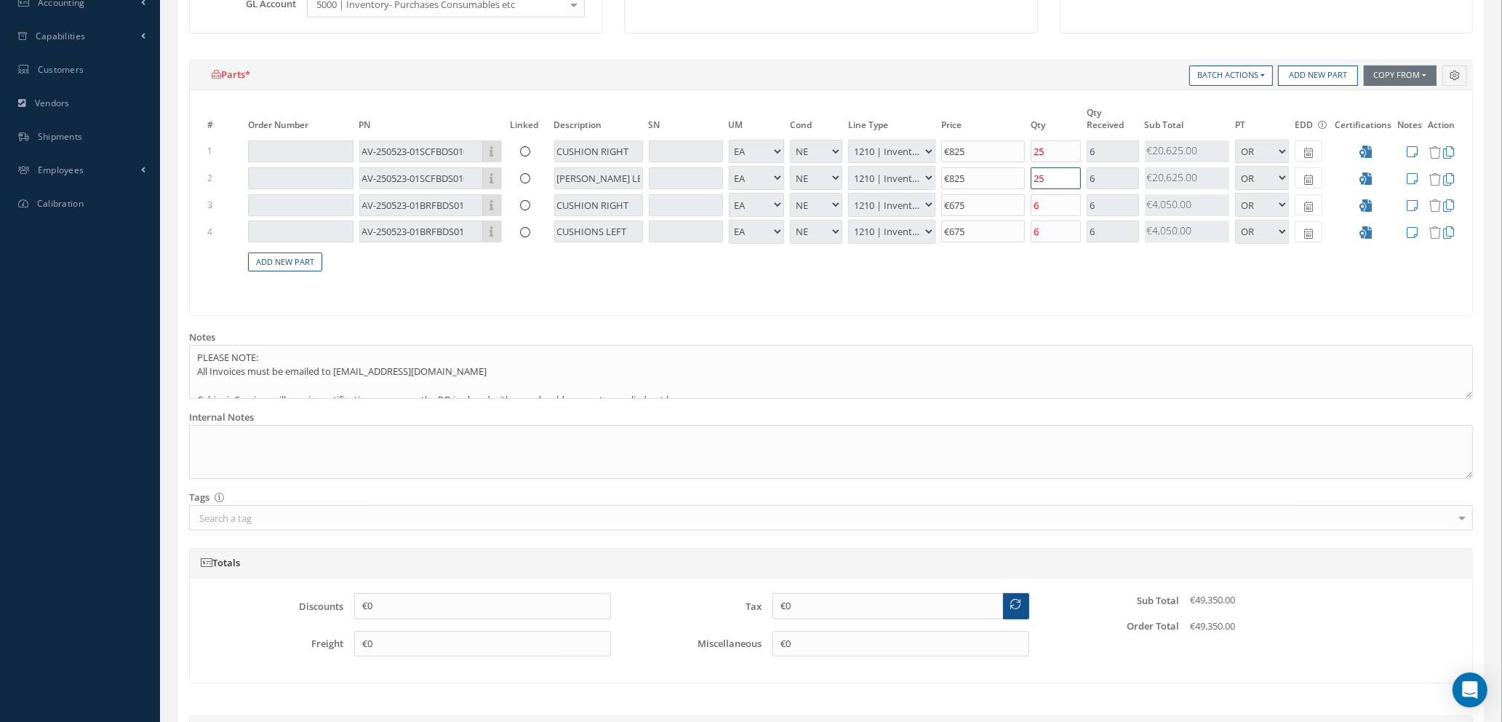
type input "25"
click at [1053, 201] on input "6" at bounding box center [1056, 205] width 50 height 22
type input "25"
click at [1048, 233] on input "6" at bounding box center [1056, 231] width 50 height 22
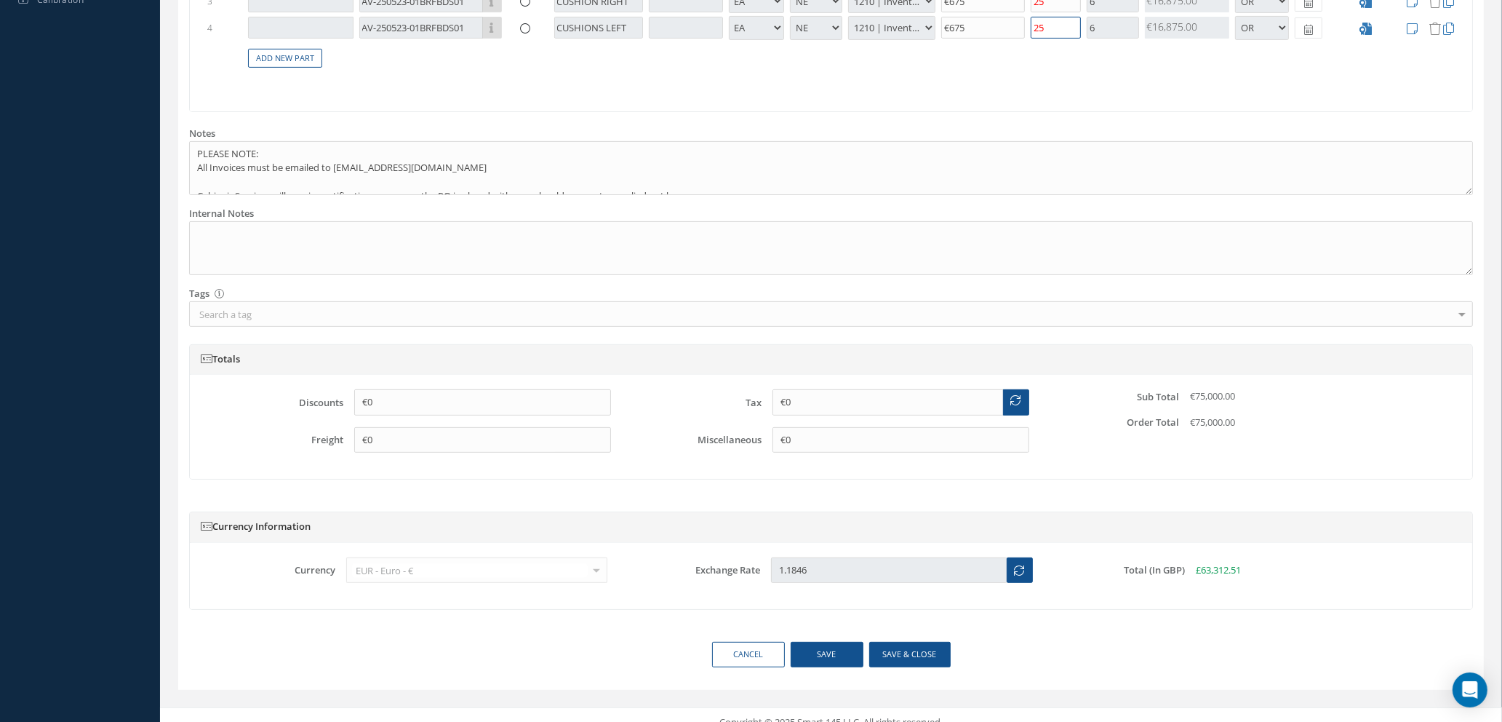
scroll to position [656, 0]
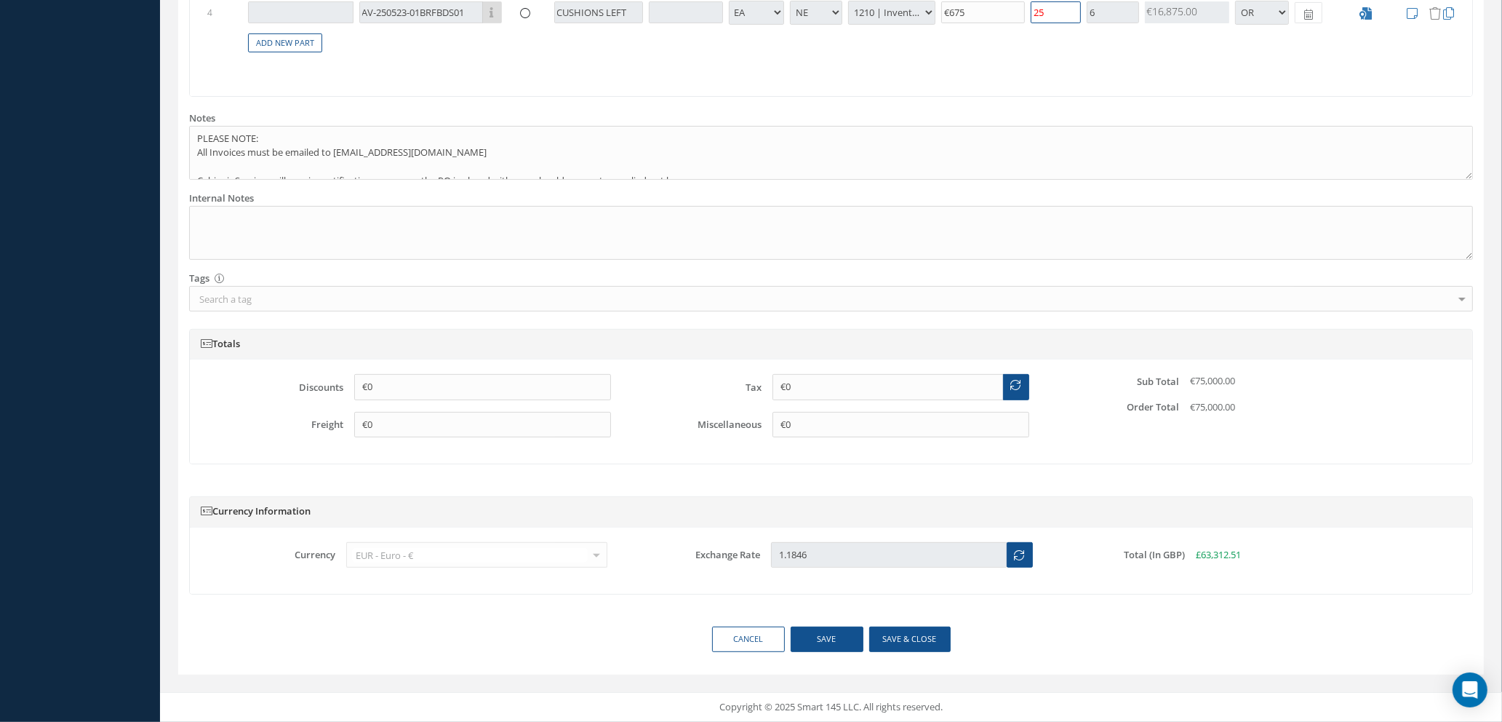
type input "25"
click at [892, 645] on button "Save & close" at bounding box center [909, 638] width 81 height 25
type input "[DATE]"
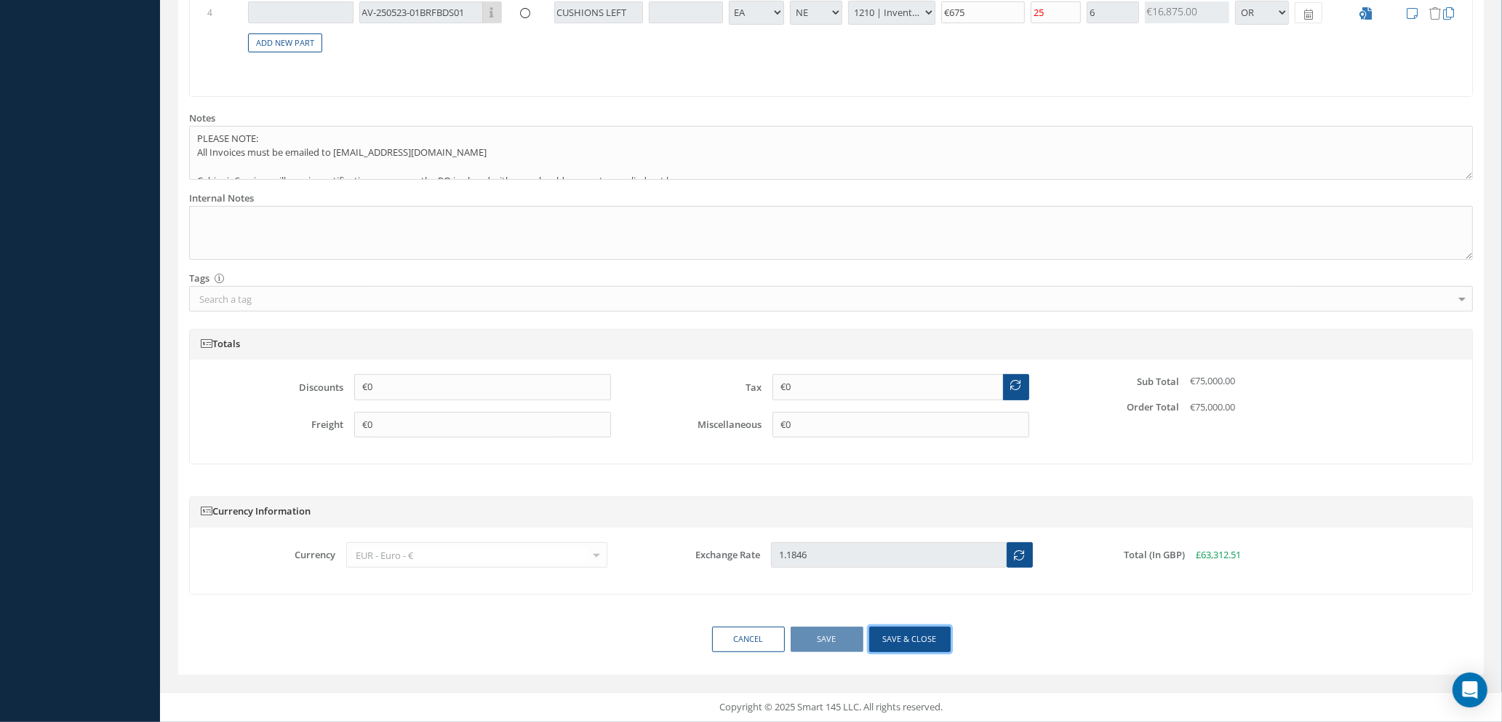
type input "[DATE]"
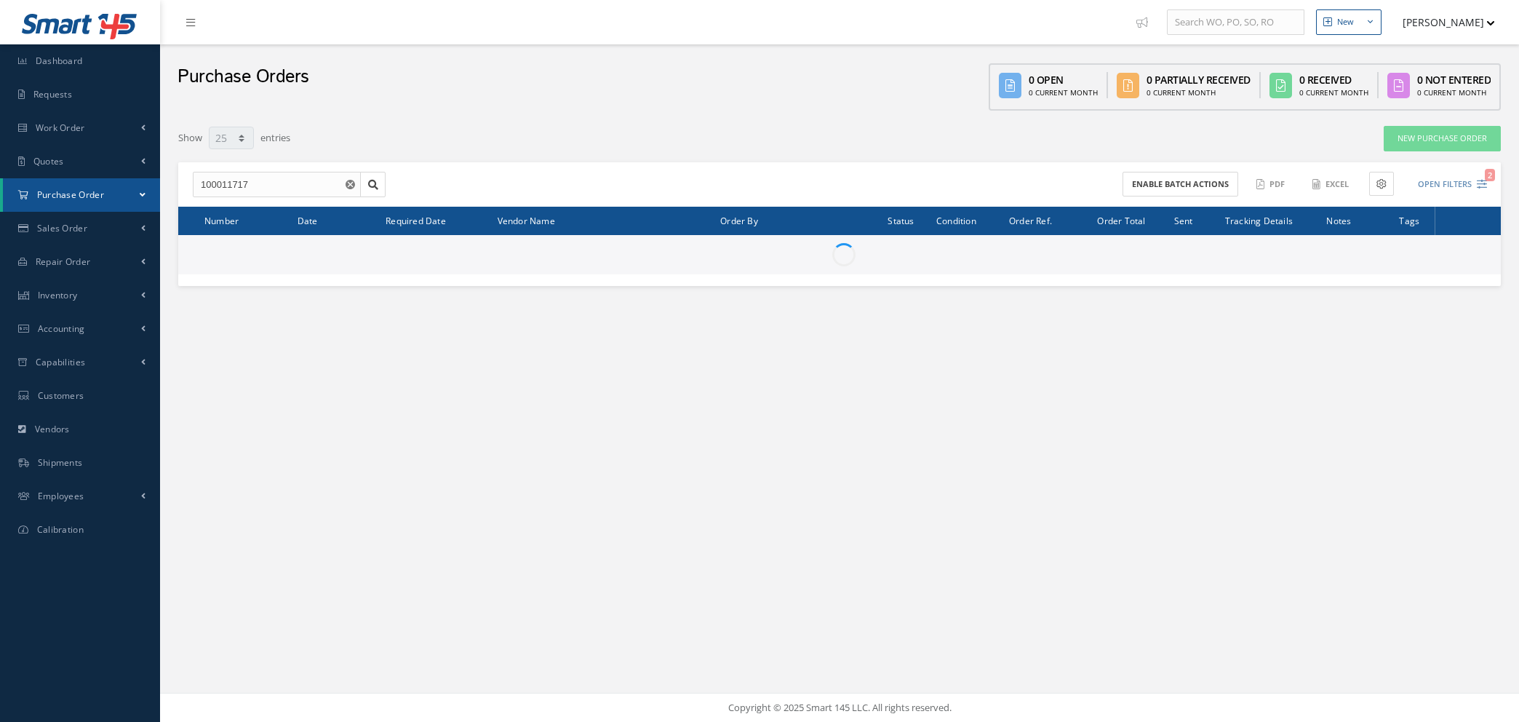
select select "25"
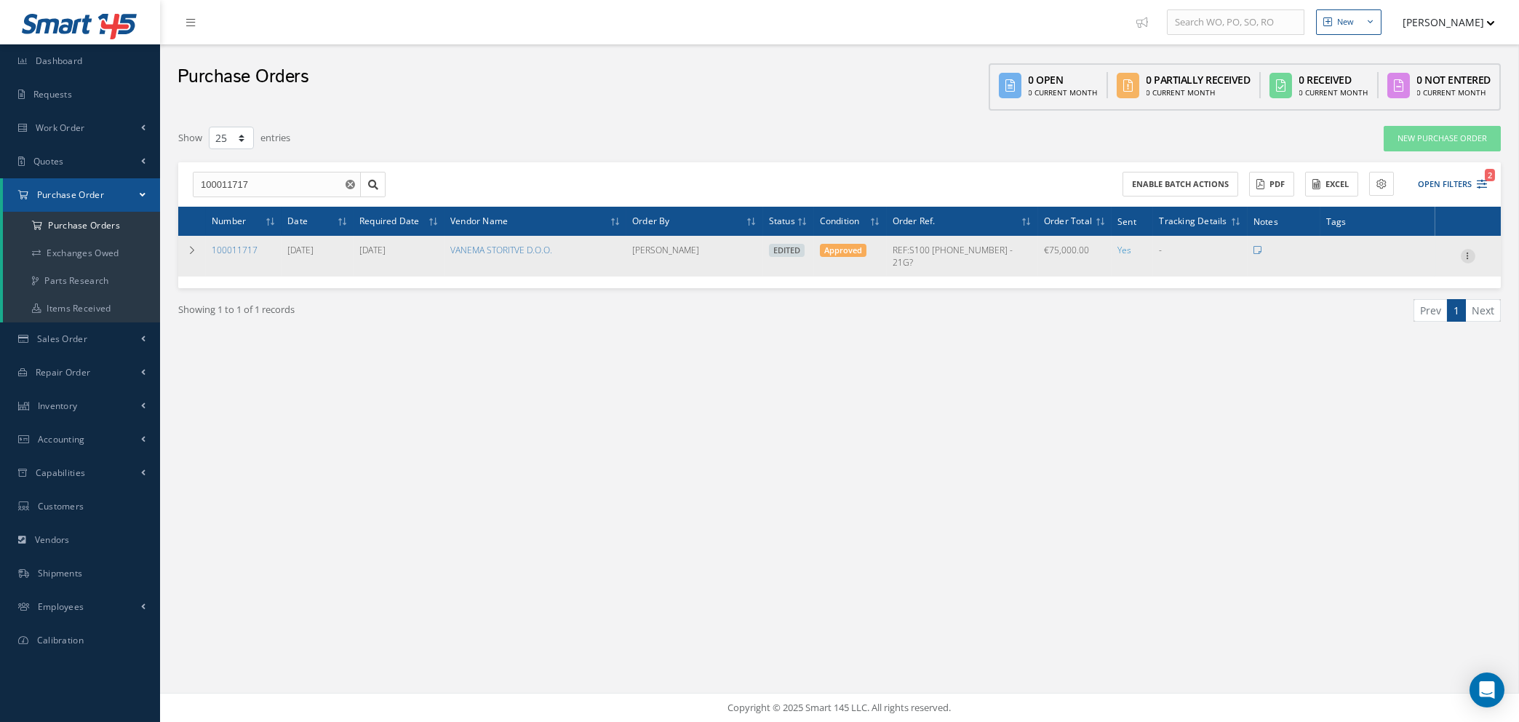
click at [1467, 249] on icon at bounding box center [1468, 255] width 15 height 12
click at [1387, 256] on link "Enter/Update" at bounding box center [1401, 265] width 115 height 19
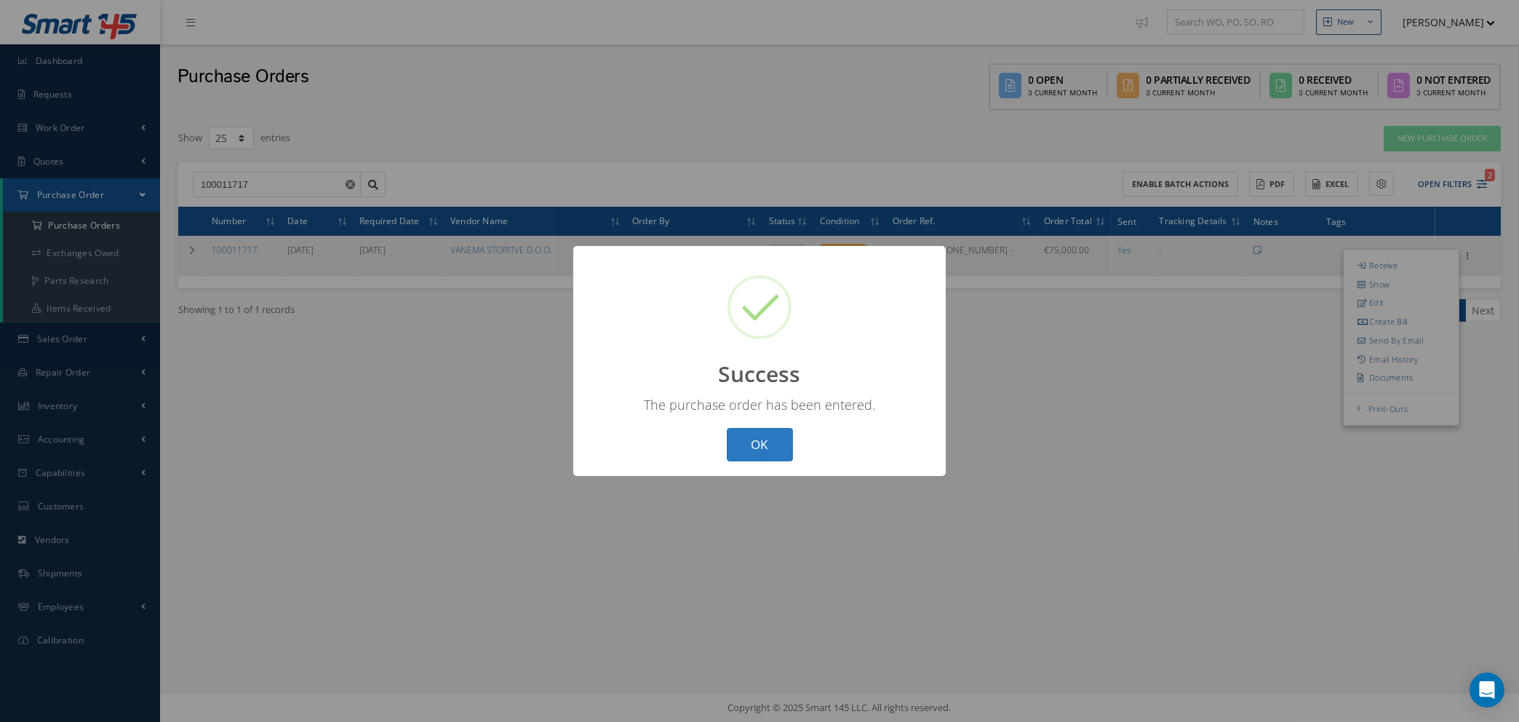
click at [758, 437] on button "OK" at bounding box center [760, 445] width 66 height 34
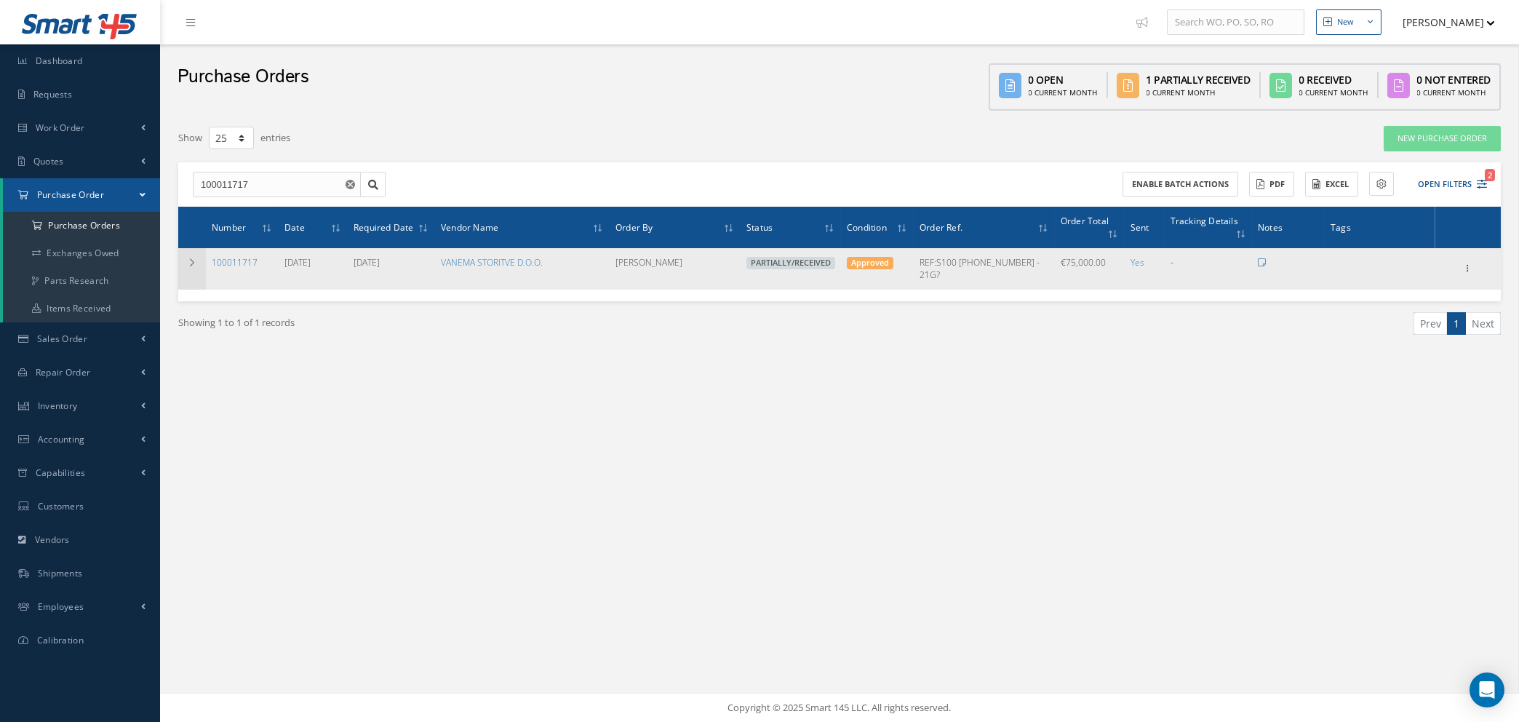
click at [188, 258] on icon at bounding box center [192, 262] width 10 height 9
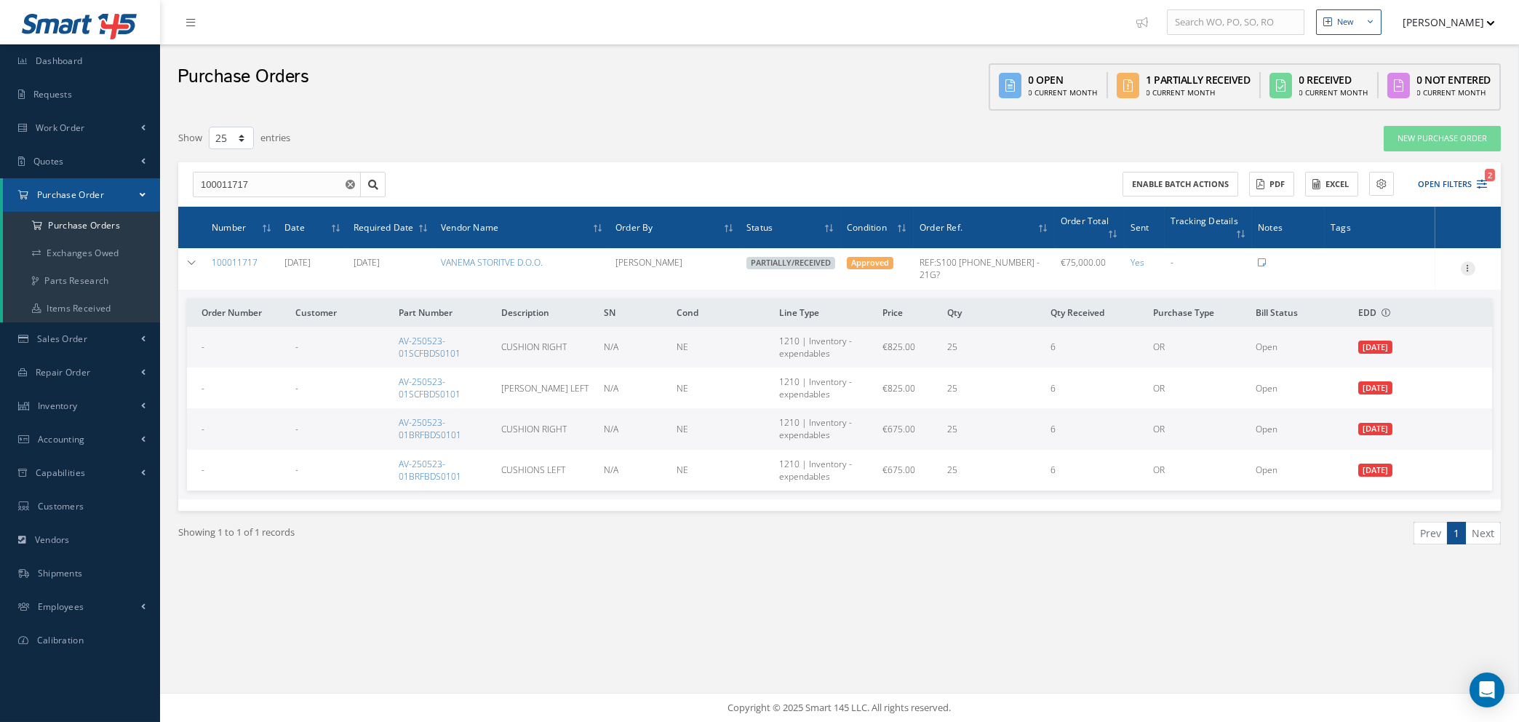
click at [1469, 261] on icon at bounding box center [1468, 267] width 15 height 12
click at [1388, 343] on link "Send By Email" at bounding box center [1401, 352] width 115 height 19
type input "Reports from Purchase Order #100011717"
type textarea "Hiya, Please find Attached, our Purchase Order #100011717. If you have any ques…"
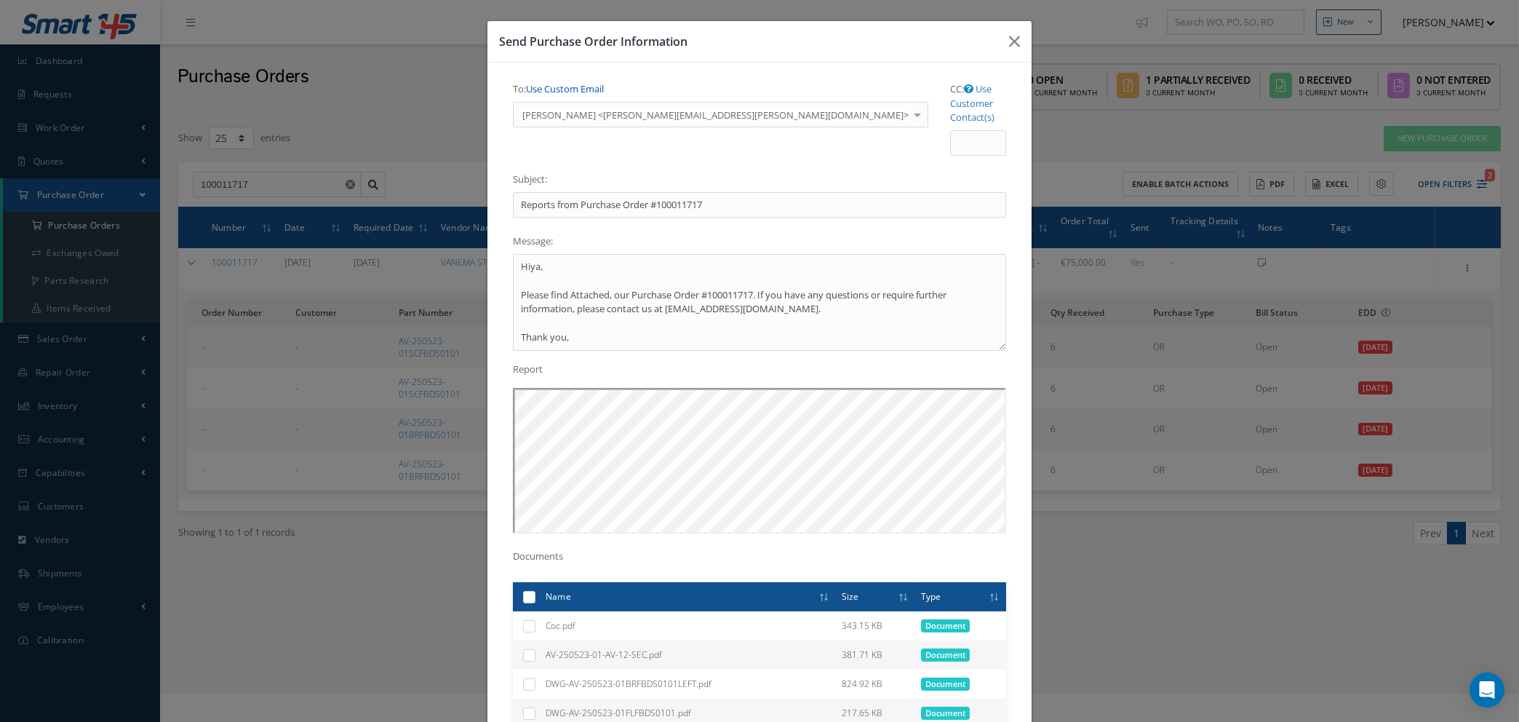
click at [559, 90] on link "Use Custom Email" at bounding box center [565, 88] width 78 height 13
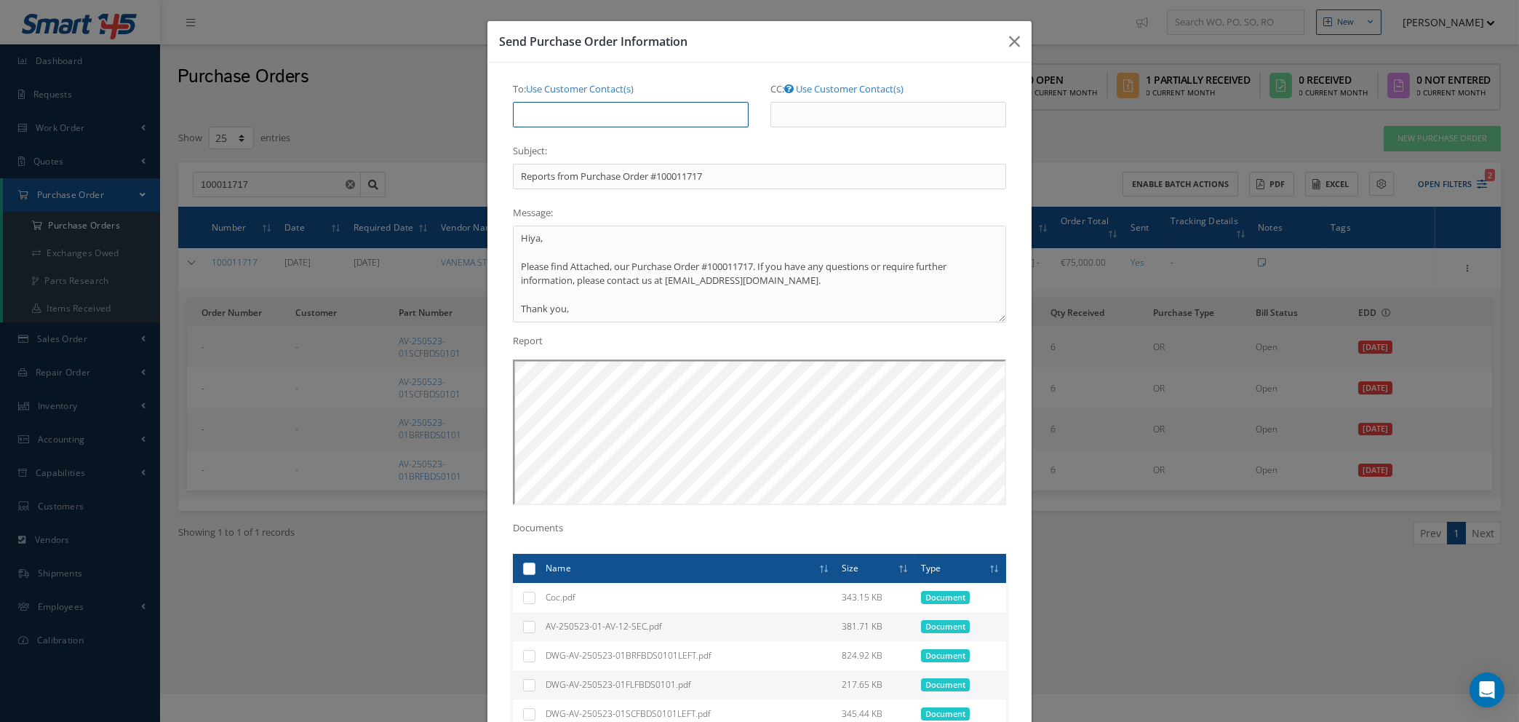
click at [565, 108] on input "To: Use Customer Contact(s)" at bounding box center [631, 115] width 236 height 26
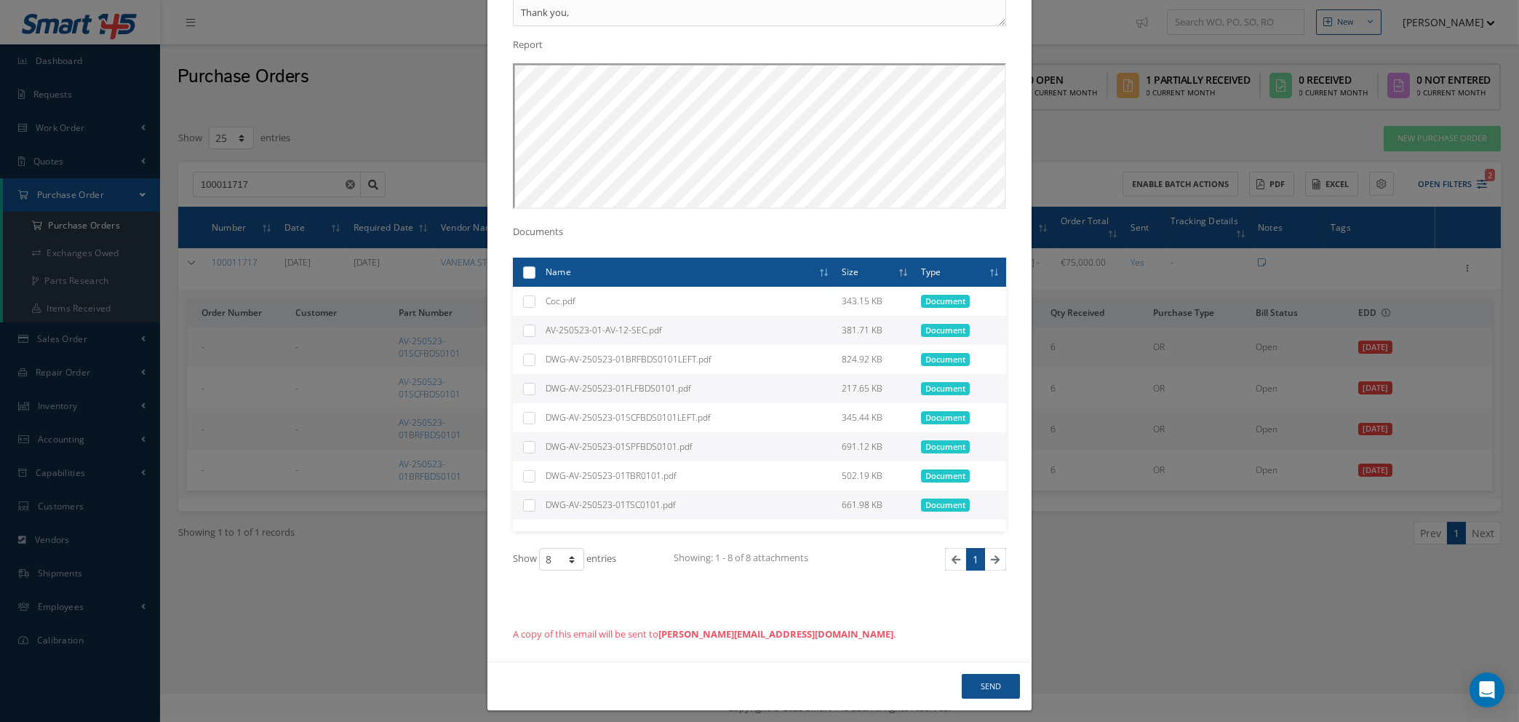
scroll to position [307, 0]
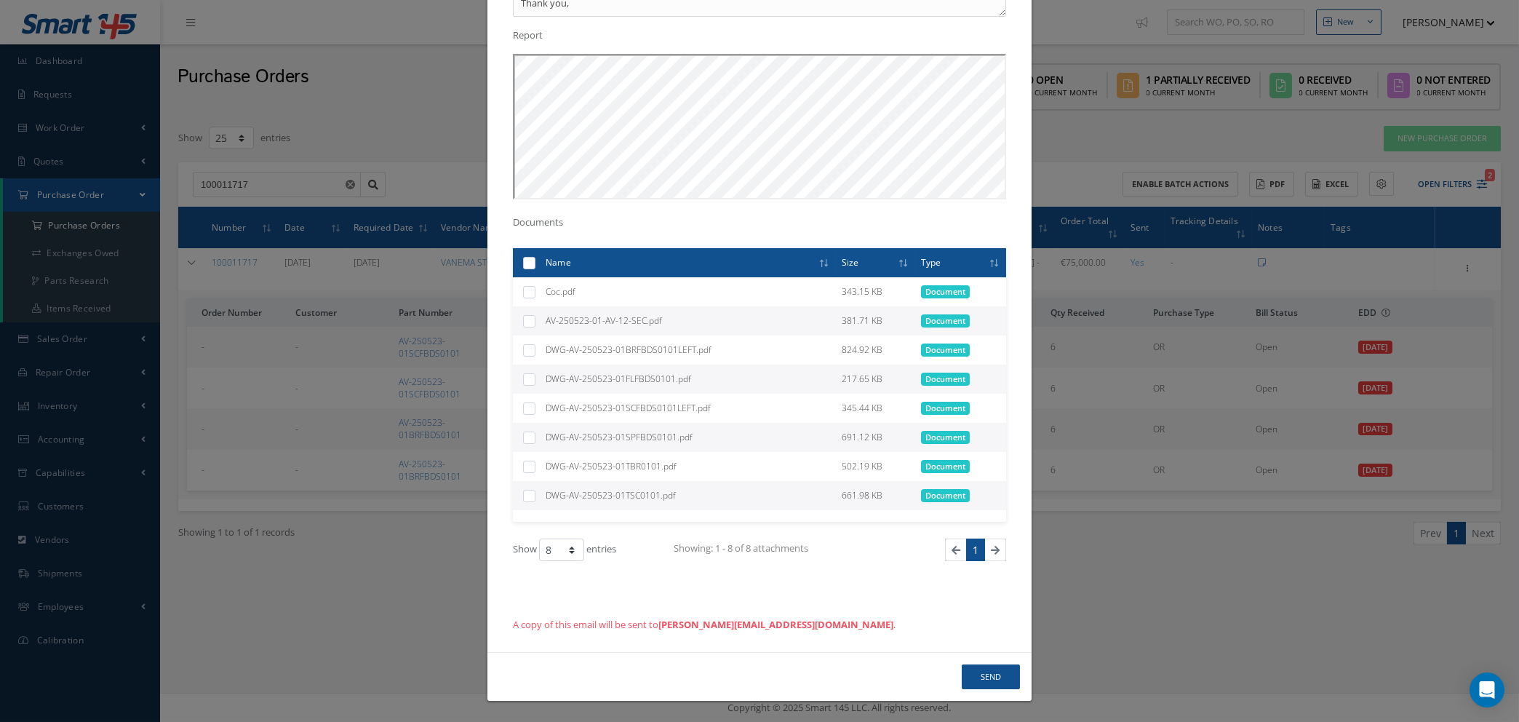
type input "natasha@cab.aero"
click at [984, 677] on button "Send" at bounding box center [991, 676] width 58 height 25
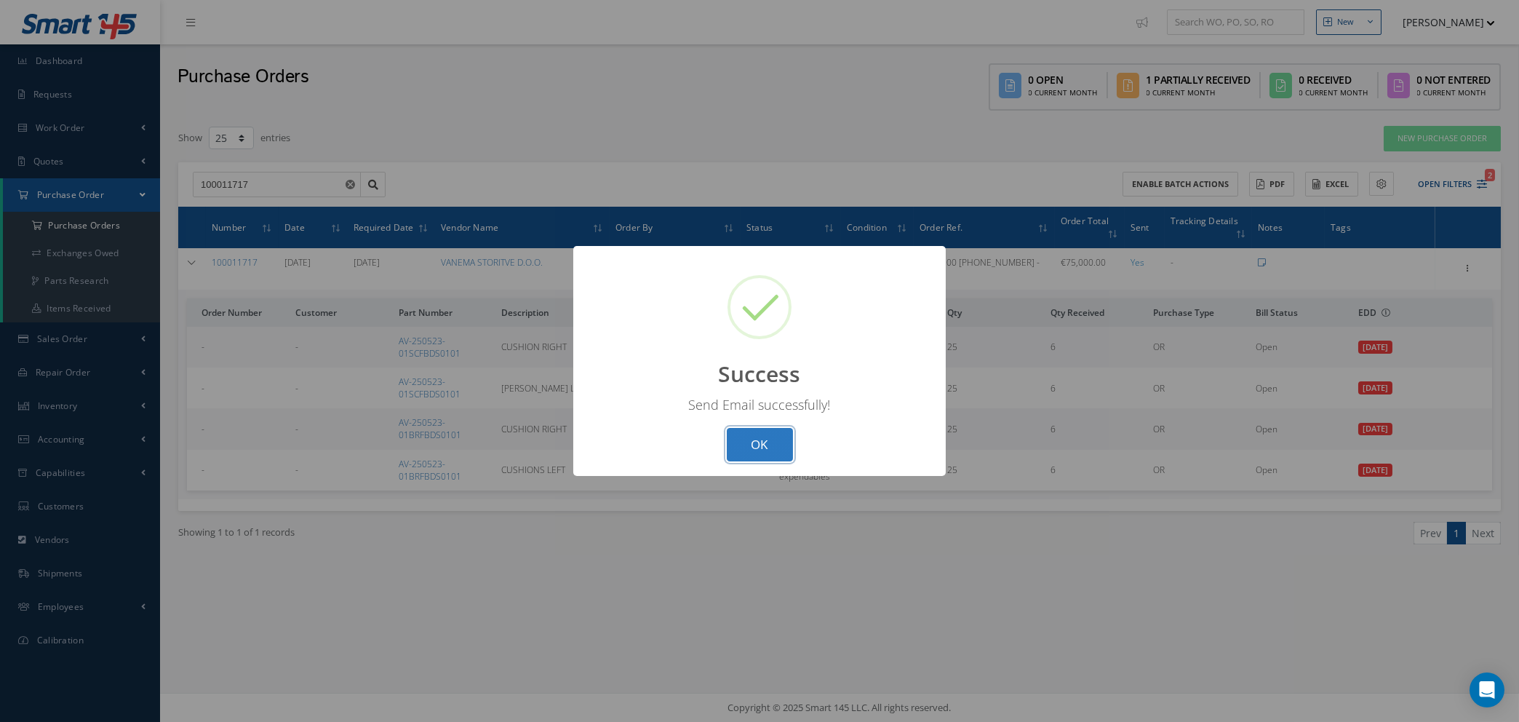
click at [764, 444] on button "OK" at bounding box center [760, 445] width 66 height 34
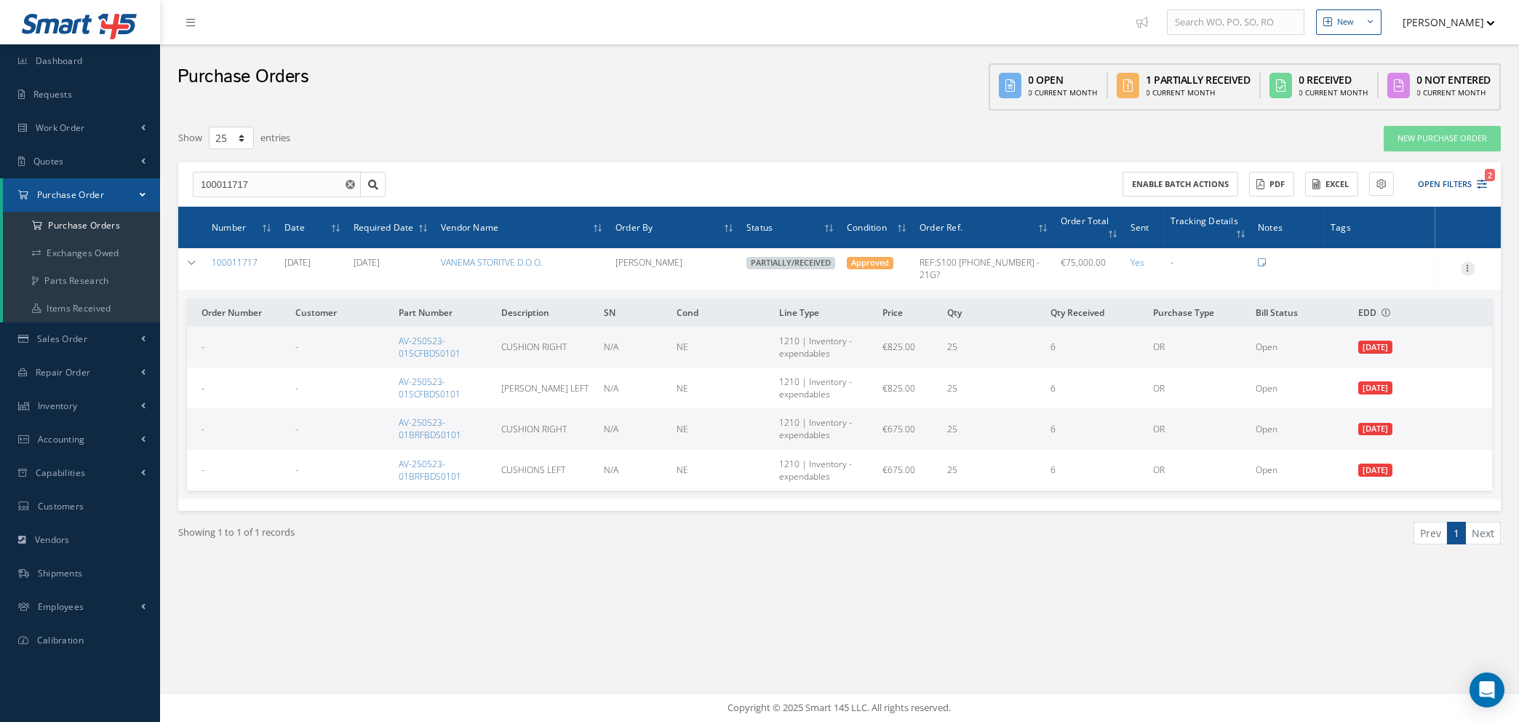
click at [1473, 261] on icon at bounding box center [1468, 267] width 15 height 12
click at [1398, 306] on link "Edit" at bounding box center [1401, 315] width 115 height 19
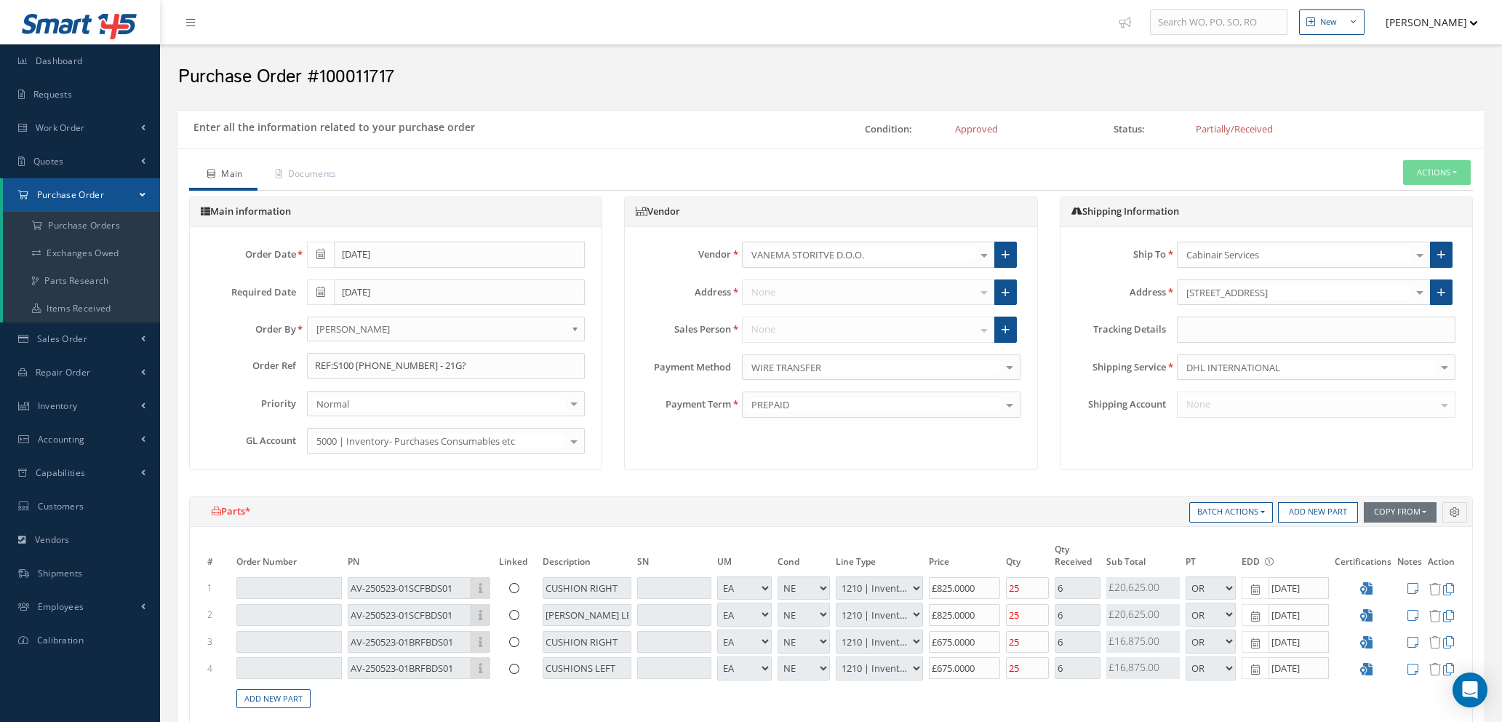
select select "1"
select select "5"
select select "7"
select select "1"
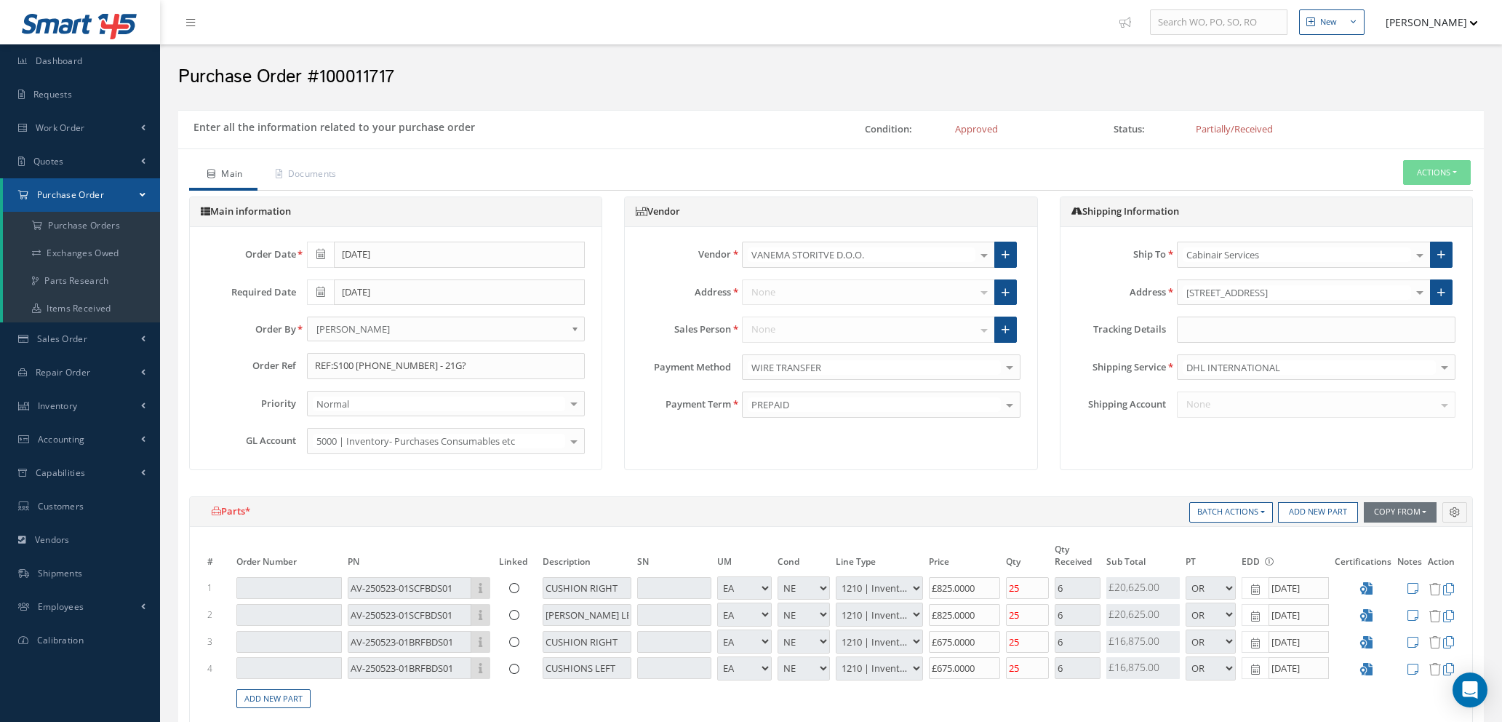
select select "5"
select select "7"
select select "1"
select select "5"
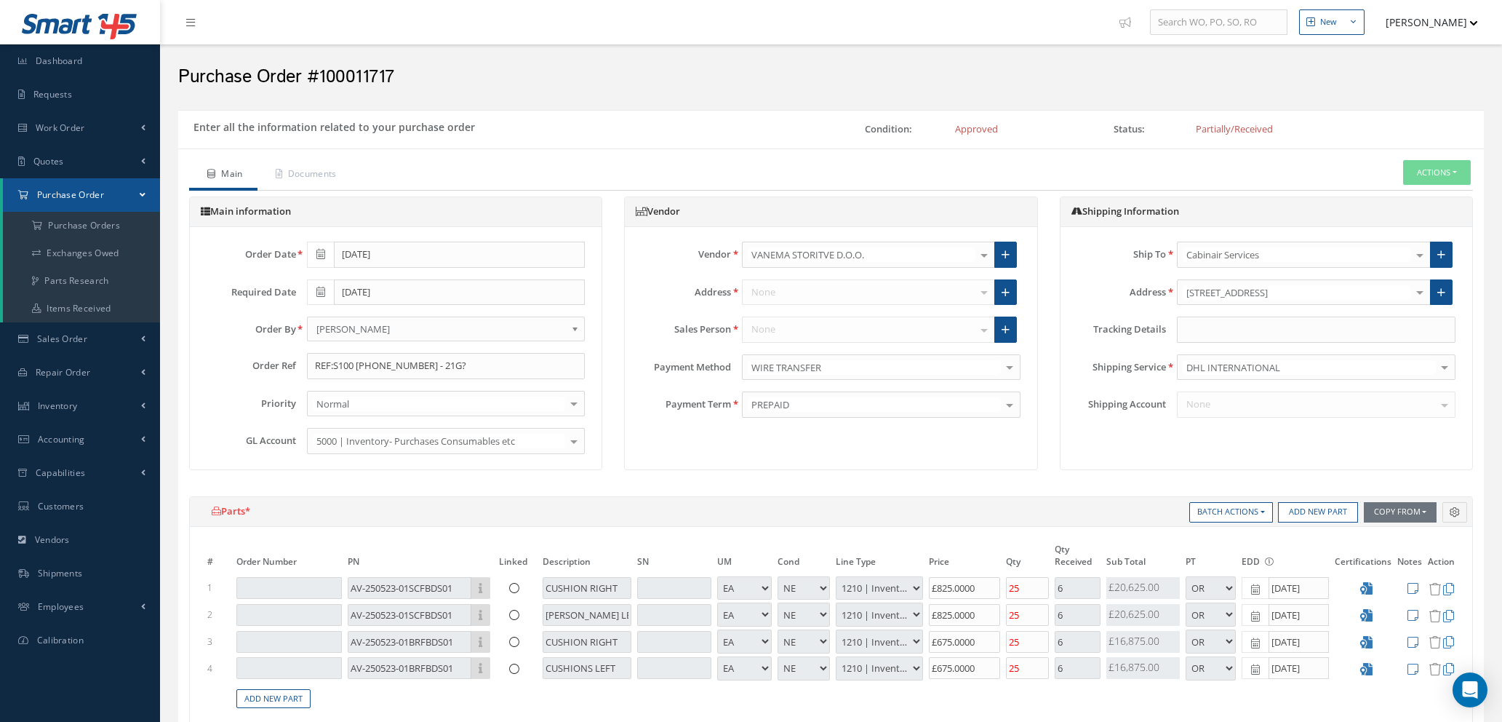
select select "7"
select select "1"
select select "5"
select select "7"
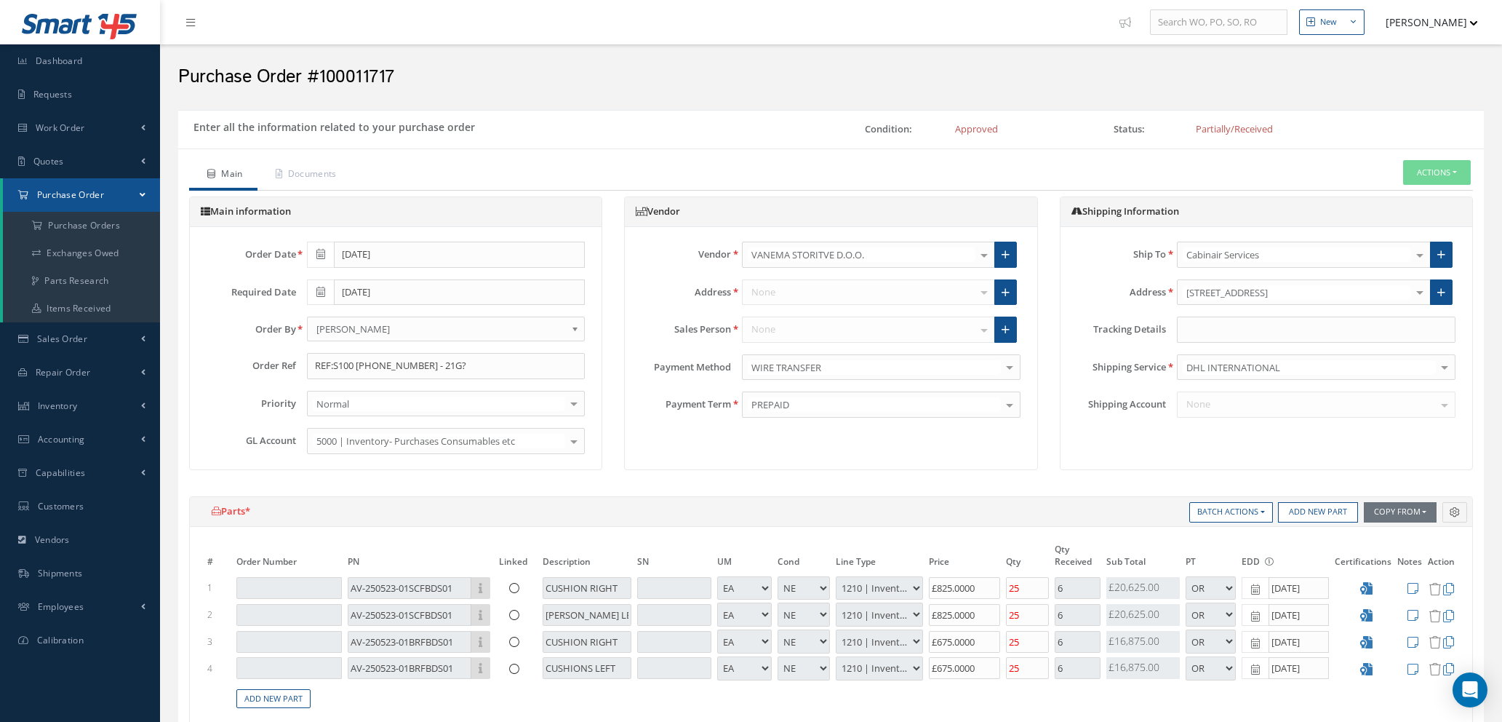
select select "1"
type input "€825"
type input "€675"
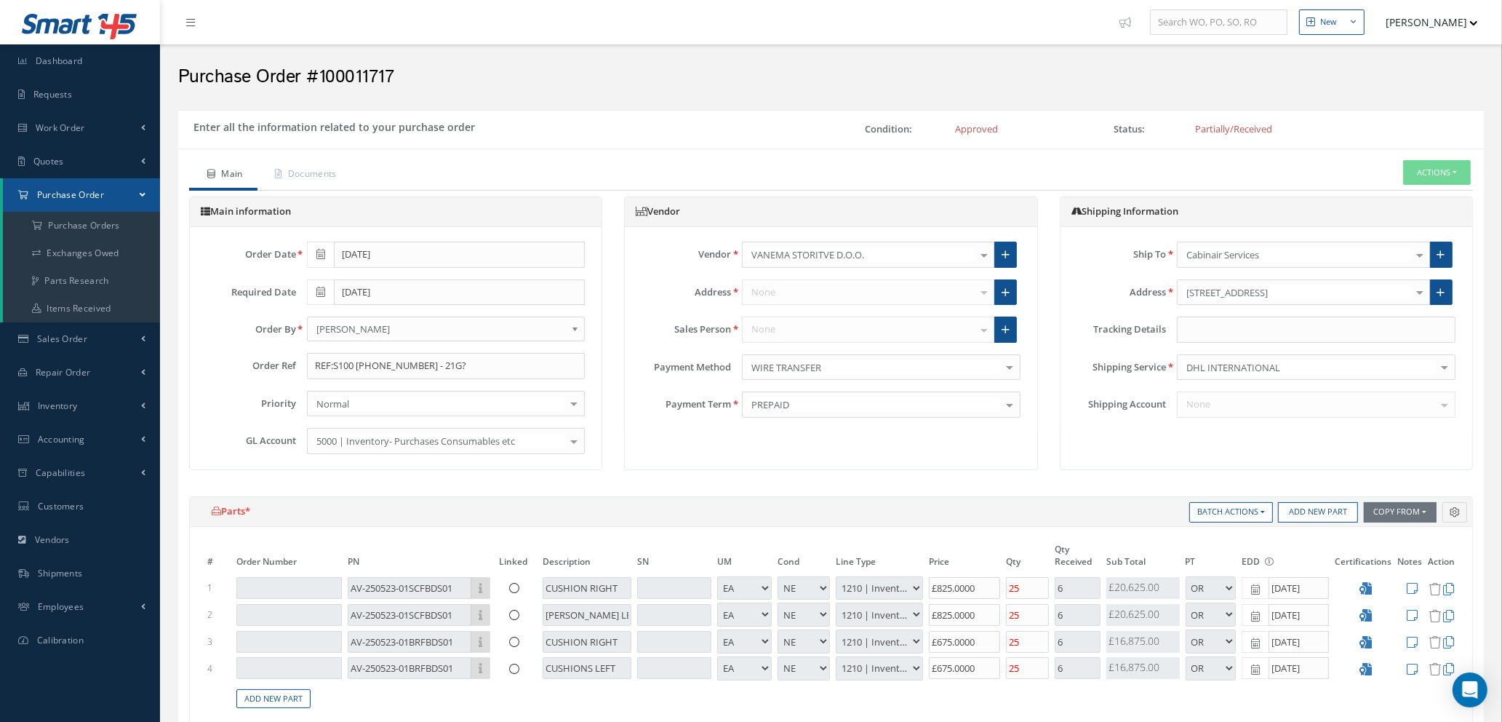
type input "€0"
drag, startPoint x: 467, startPoint y: 362, endPoint x: 0, endPoint y: 258, distance: 478.5
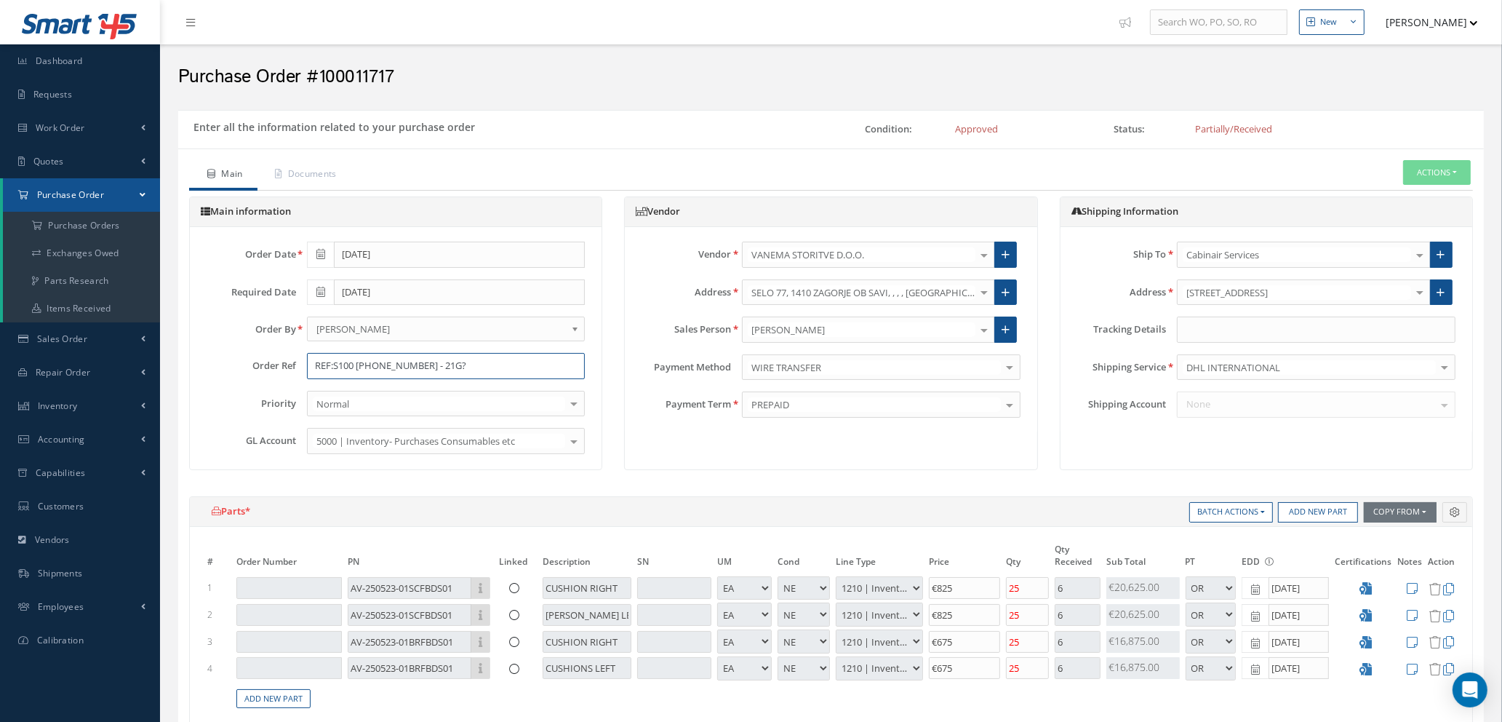
click at [0, 295] on div "Smart 145 Dashboard Requests Work Order Work Order Work Order Quotes" at bounding box center [751, 688] width 1502 height 1377
click at [361, 365] on input "ROYAL JET SPARES" at bounding box center [446, 366] width 279 height 26
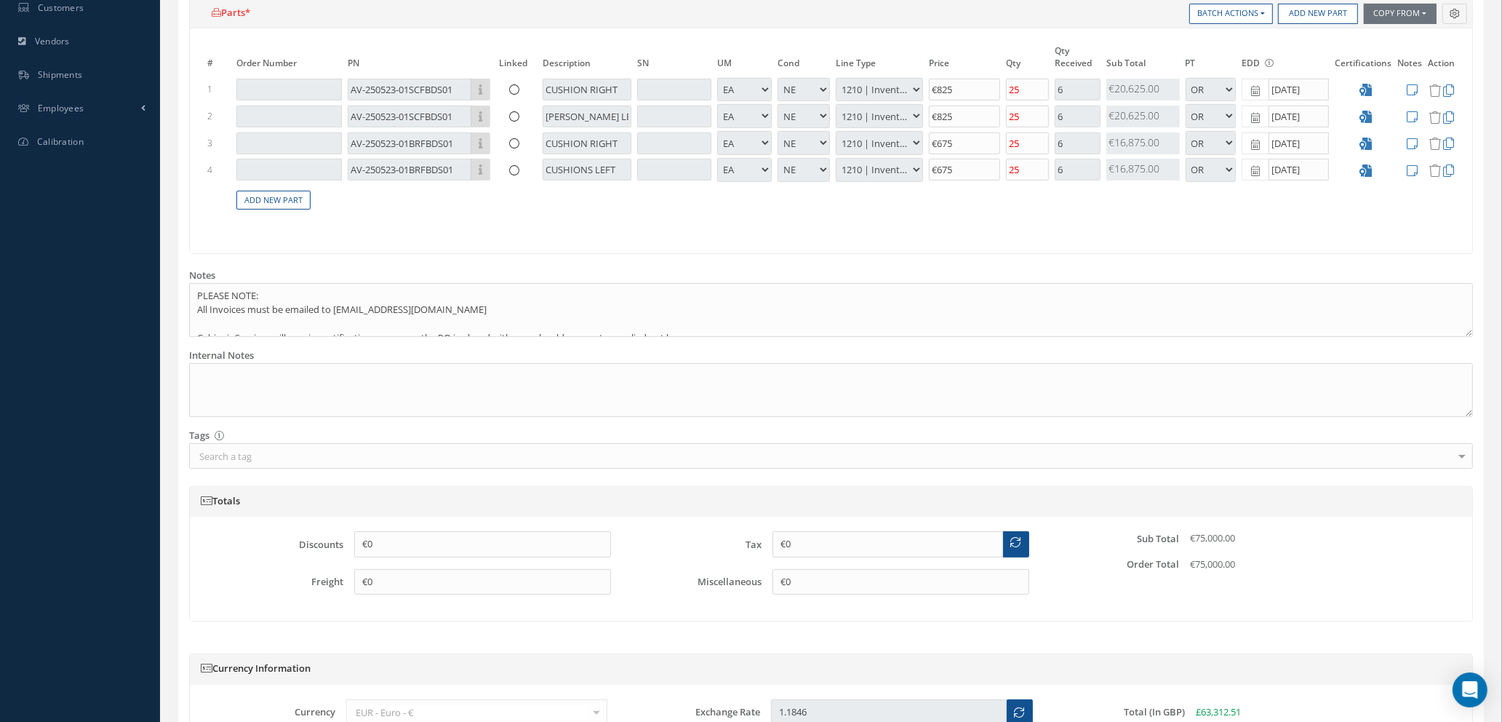
scroll to position [656, 0]
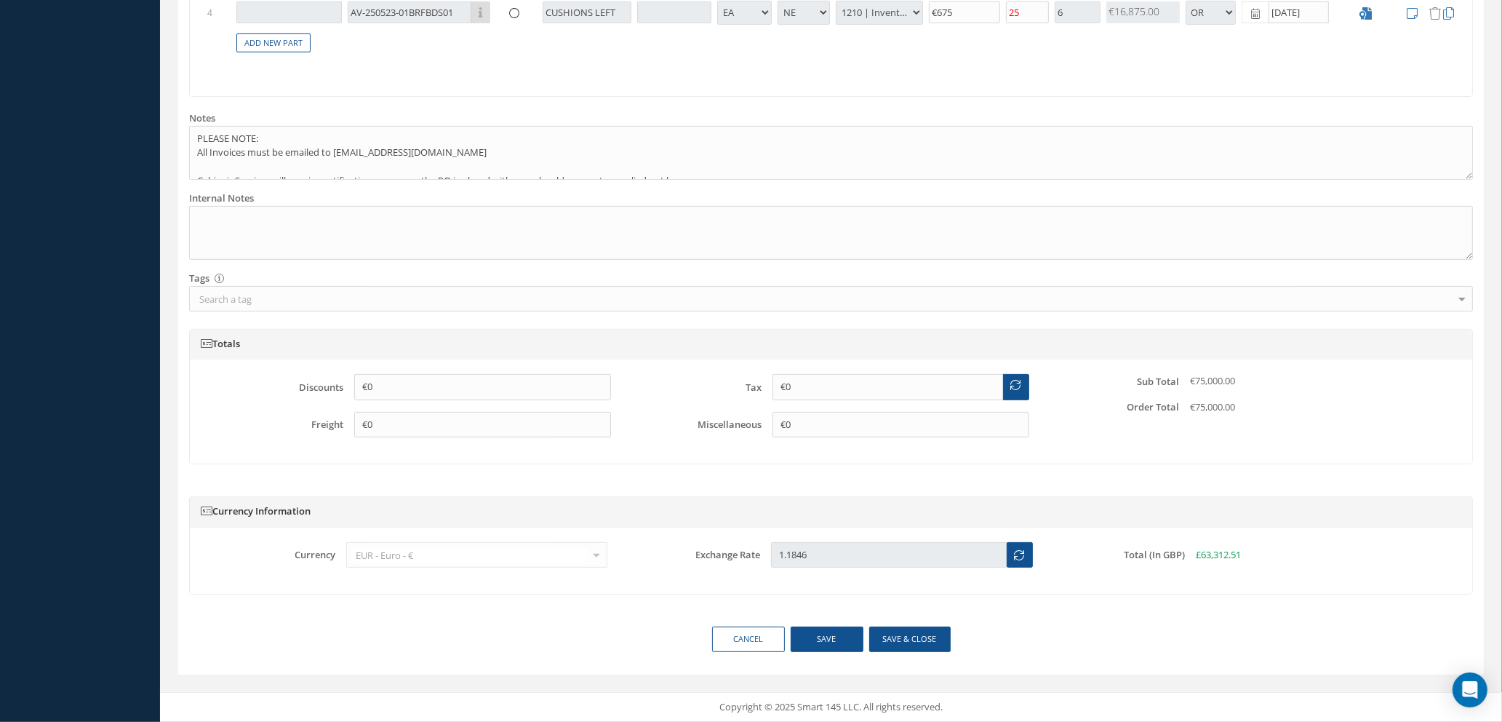
type input "ROYAL JET / AVALON SPARES"
click at [898, 638] on button "Save & close" at bounding box center [909, 638] width 81 height 25
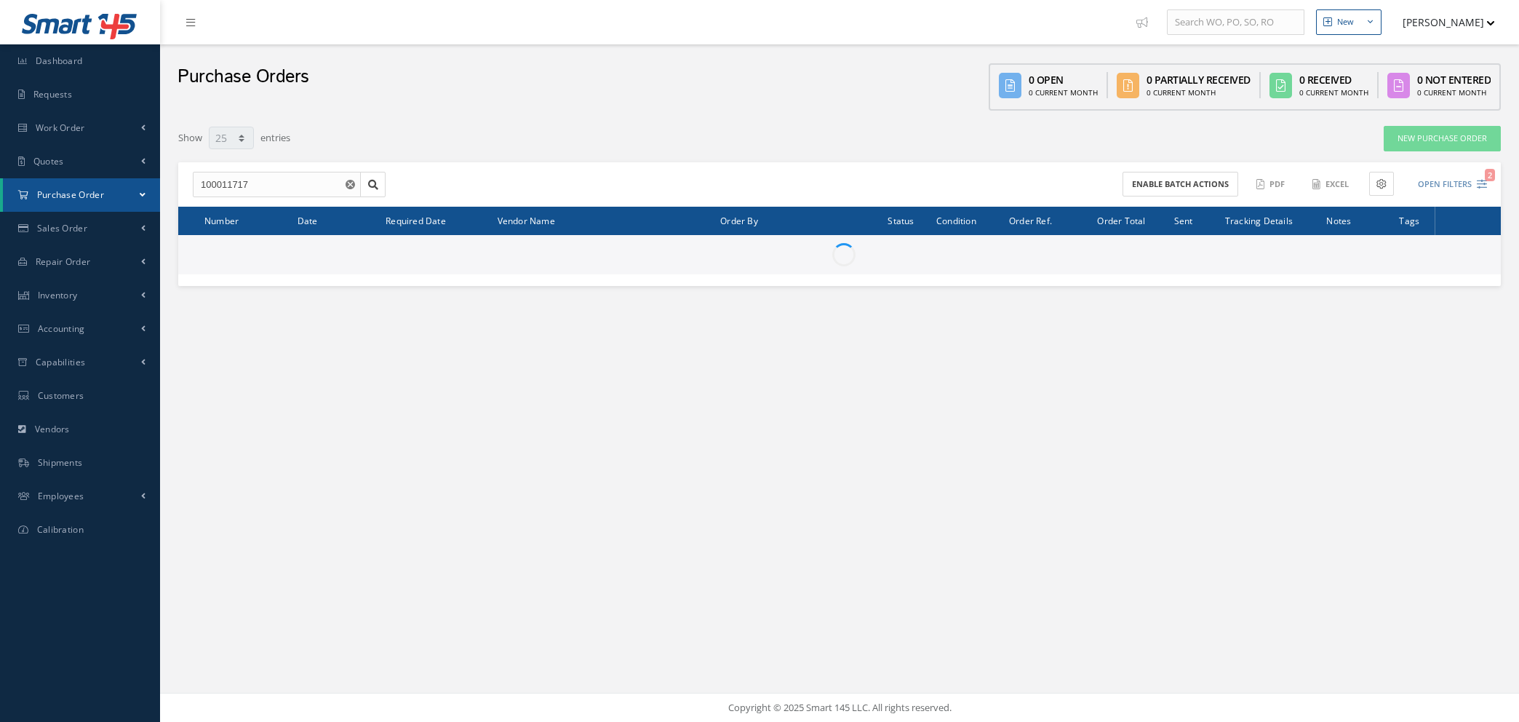
select select "25"
